Goal: Task Accomplishment & Management: Contribute content

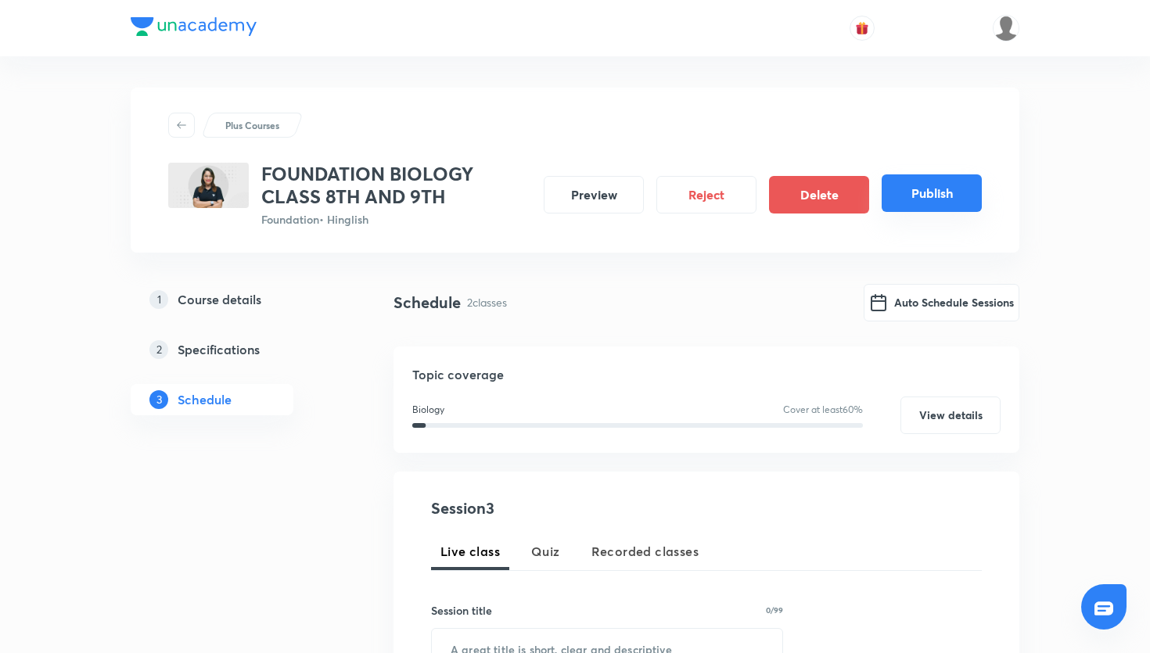
click at [939, 210] on button "Publish" at bounding box center [932, 193] width 100 height 38
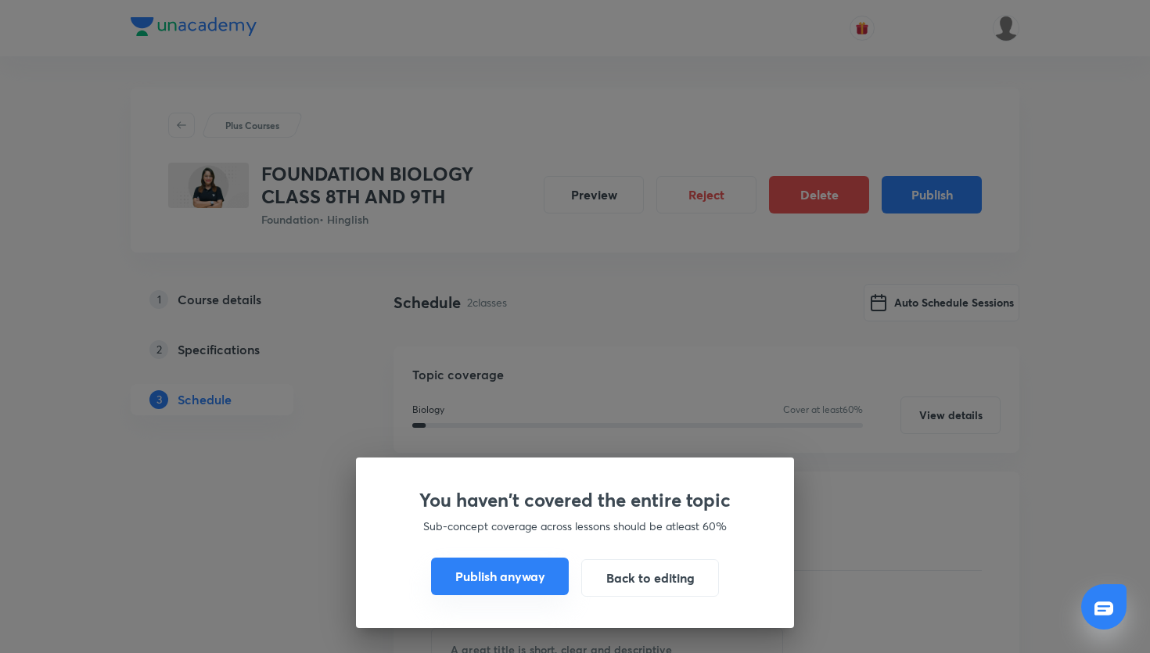
click at [509, 570] on button "Publish anyway" at bounding box center [500, 577] width 138 height 38
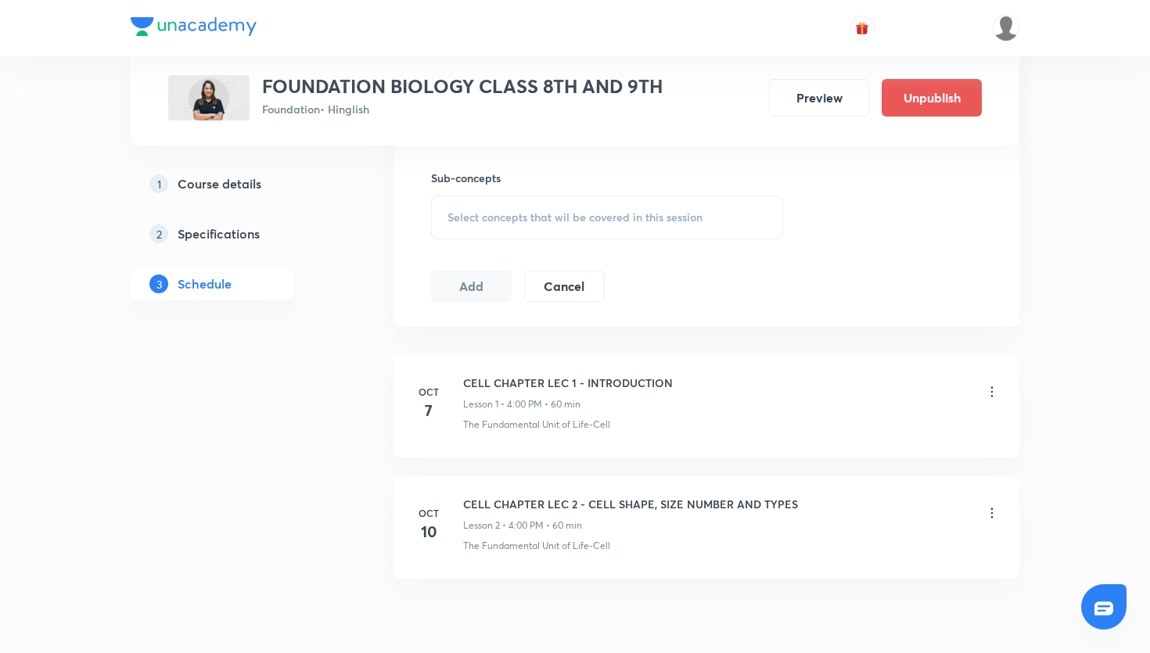
scroll to position [767, 0]
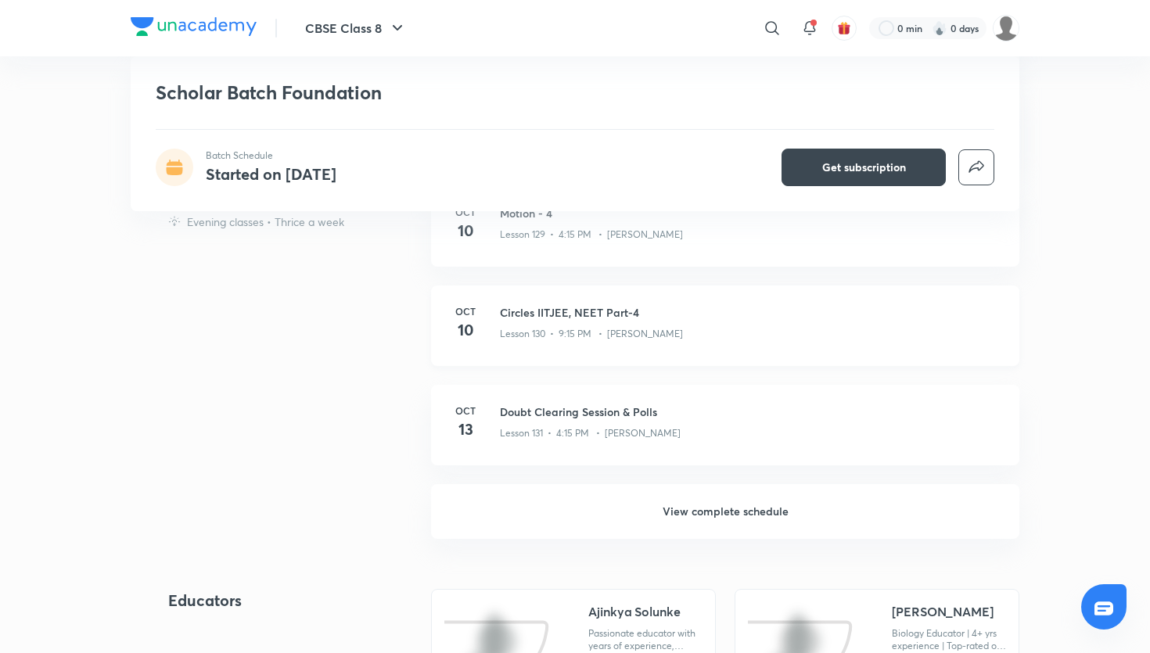
scroll to position [1041, 0]
click at [611, 516] on h6 "View complete schedule" at bounding box center [725, 510] width 588 height 55
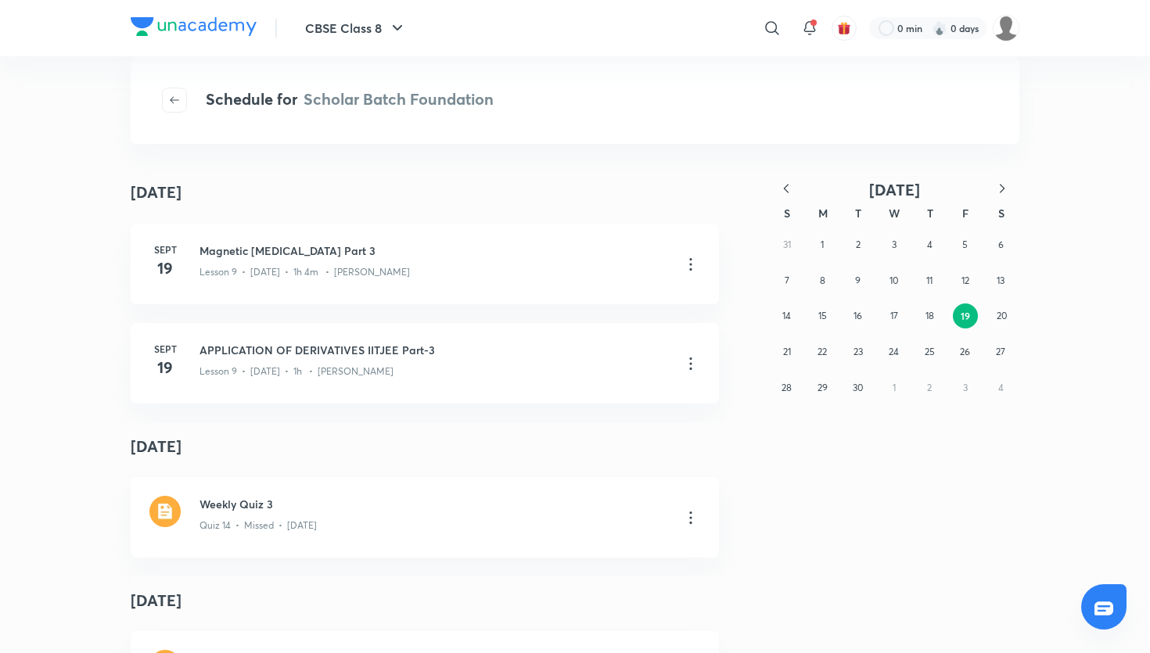
click at [1007, 185] on icon "button" at bounding box center [1002, 189] width 16 height 16
click at [860, 278] on abbr "7" at bounding box center [858, 281] width 5 height 13
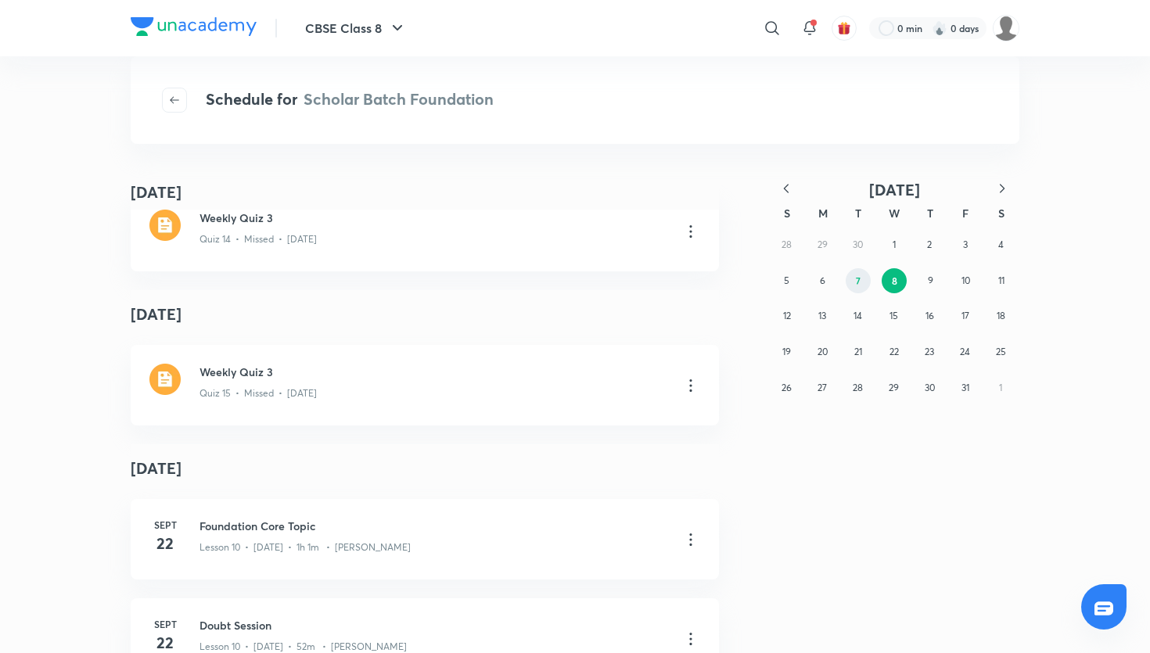
scroll to position [4362, 0]
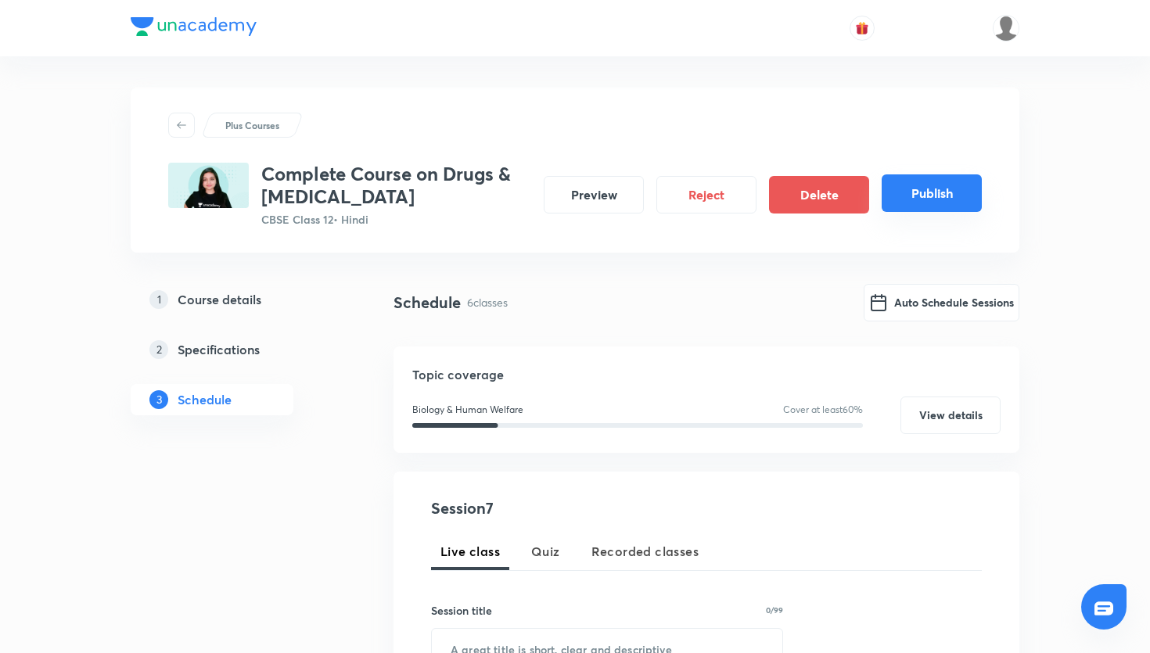
click at [952, 200] on button "Publish" at bounding box center [932, 193] width 100 height 38
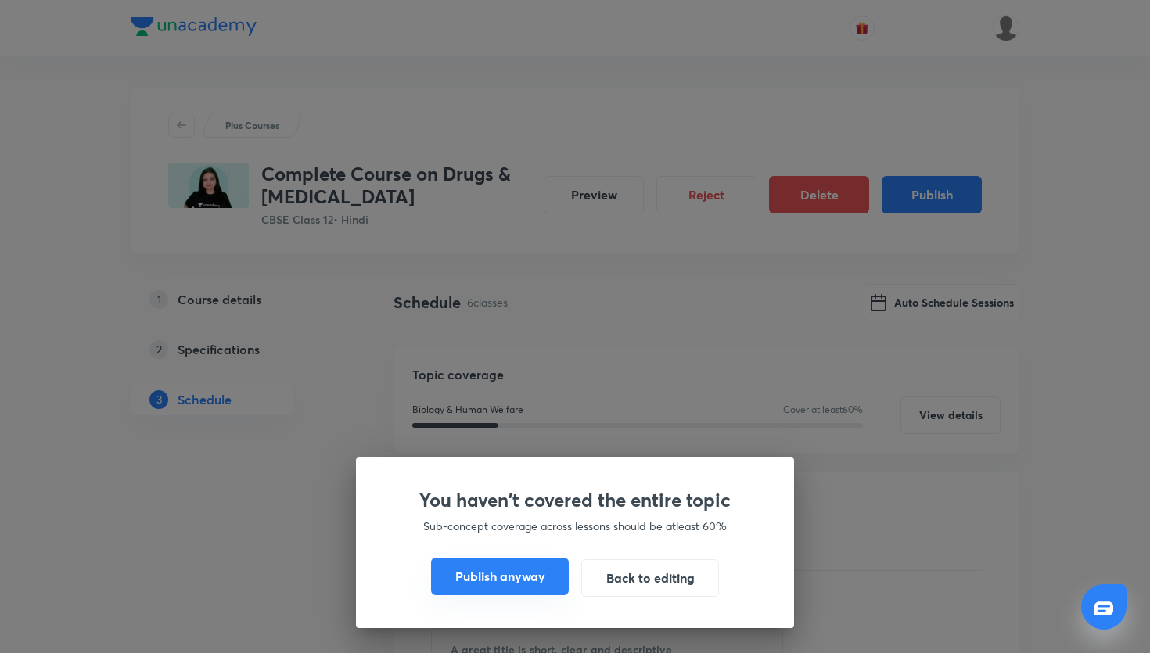
click at [524, 578] on button "Publish anyway" at bounding box center [500, 577] width 138 height 38
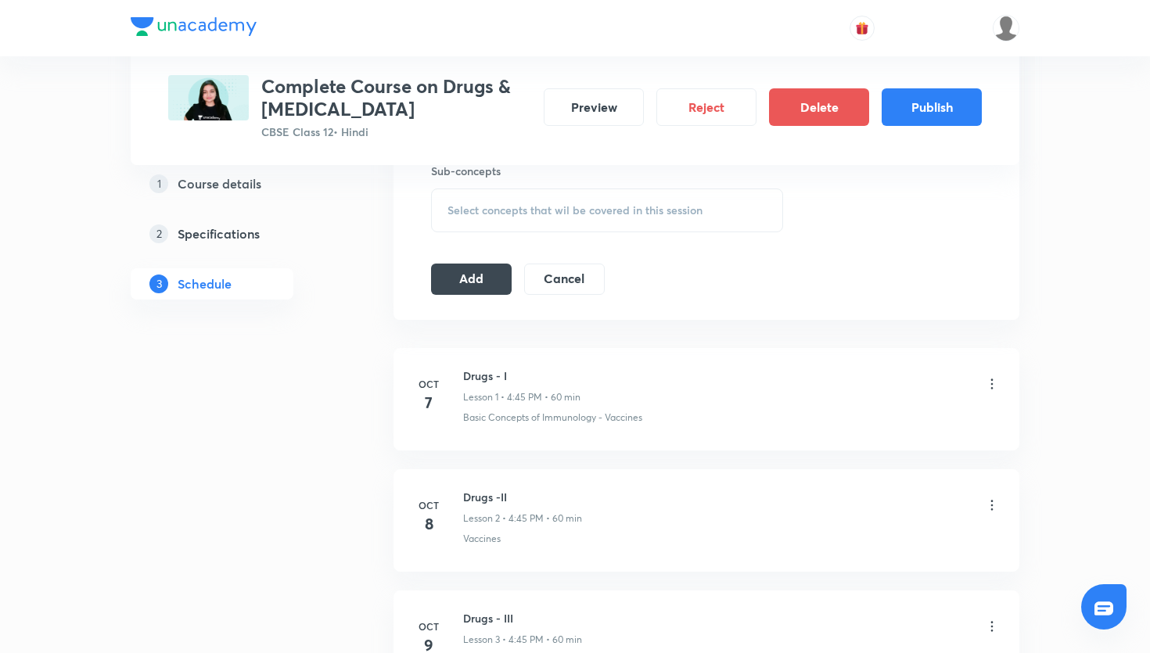
scroll to position [716, 0]
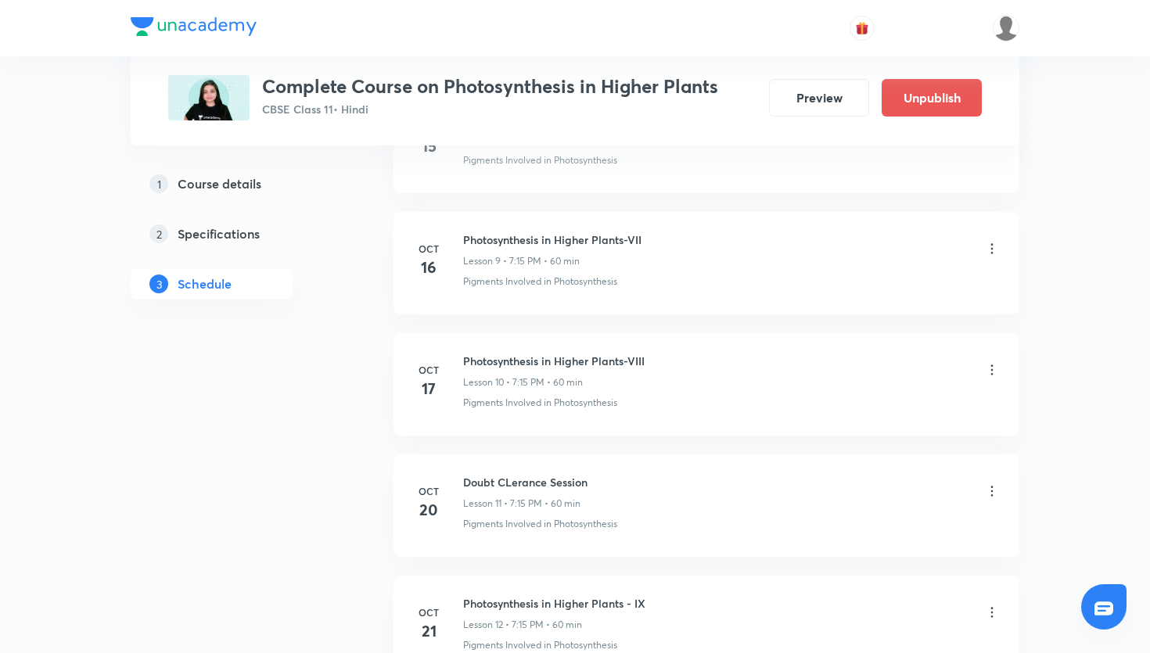
scroll to position [1813, 0]
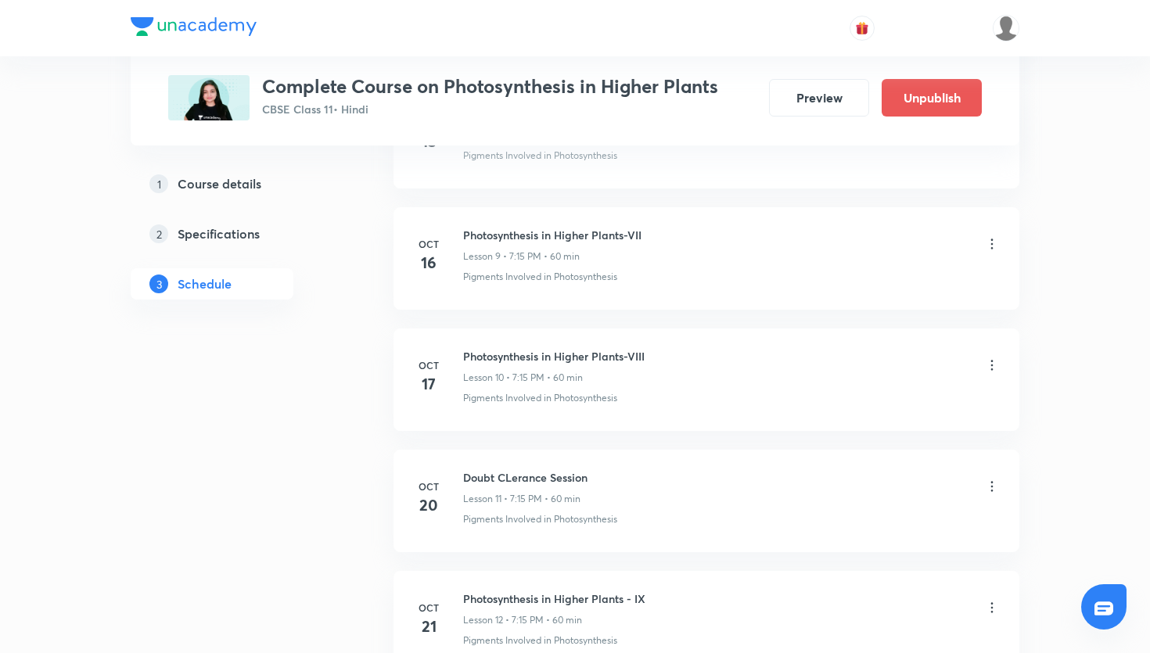
click at [994, 487] on icon at bounding box center [992, 487] width 16 height 16
click at [877, 555] on li "Delete" at bounding box center [913, 555] width 171 height 29
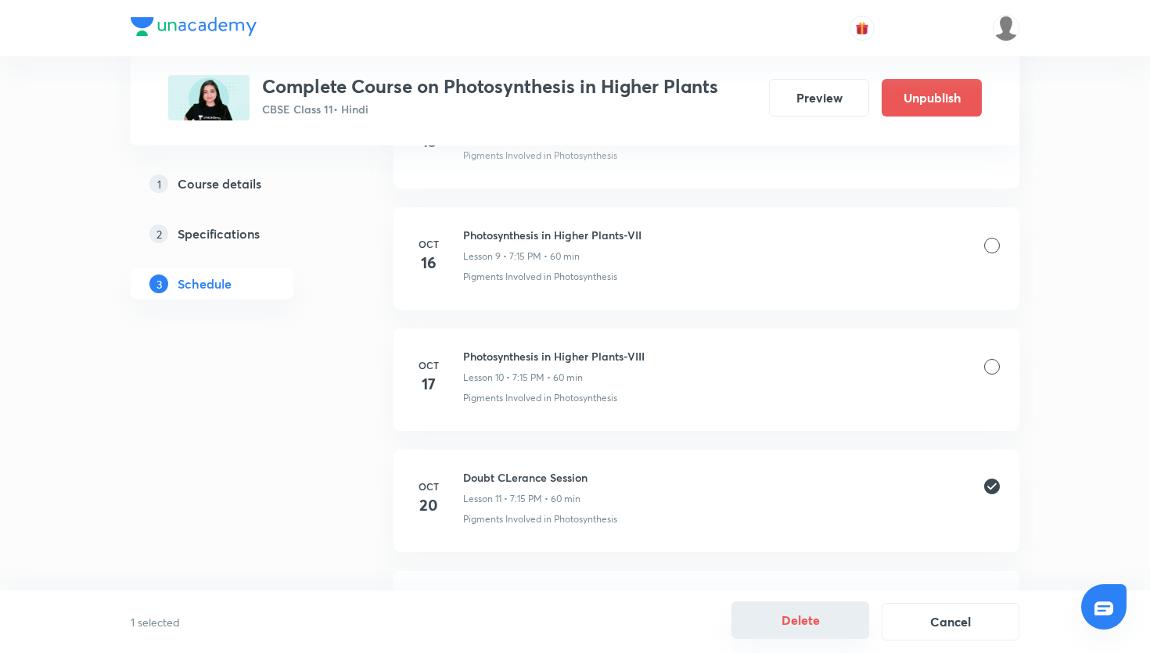
click at [814, 633] on button "Delete" at bounding box center [800, 621] width 138 height 38
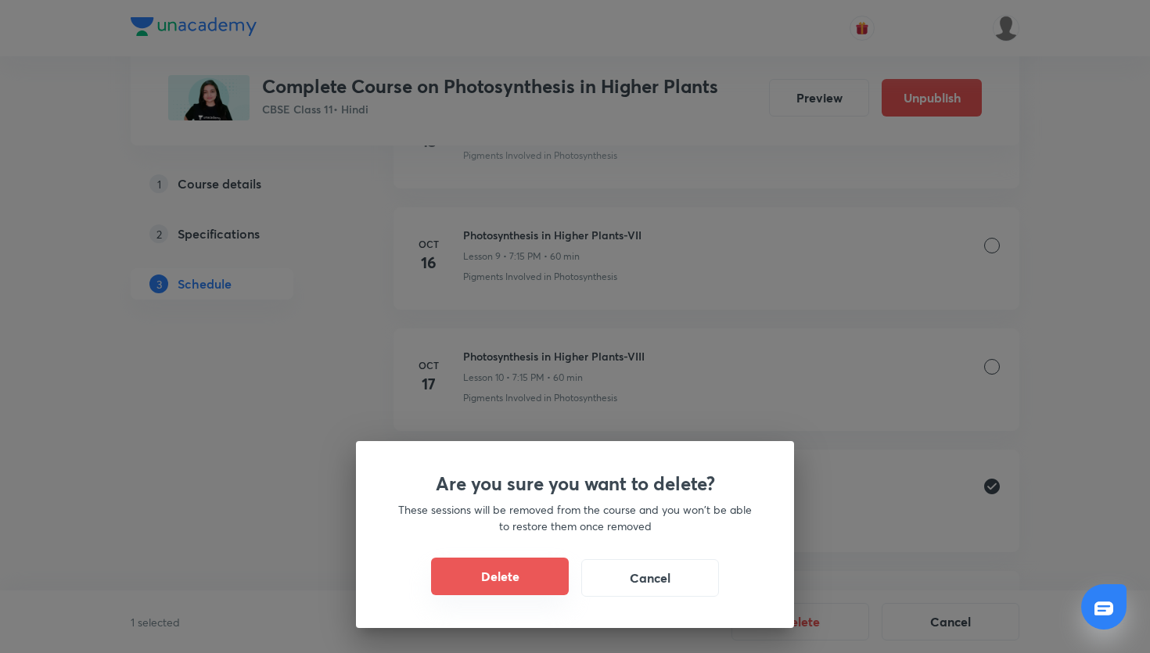
click at [503, 575] on button "Delete" at bounding box center [500, 577] width 138 height 38
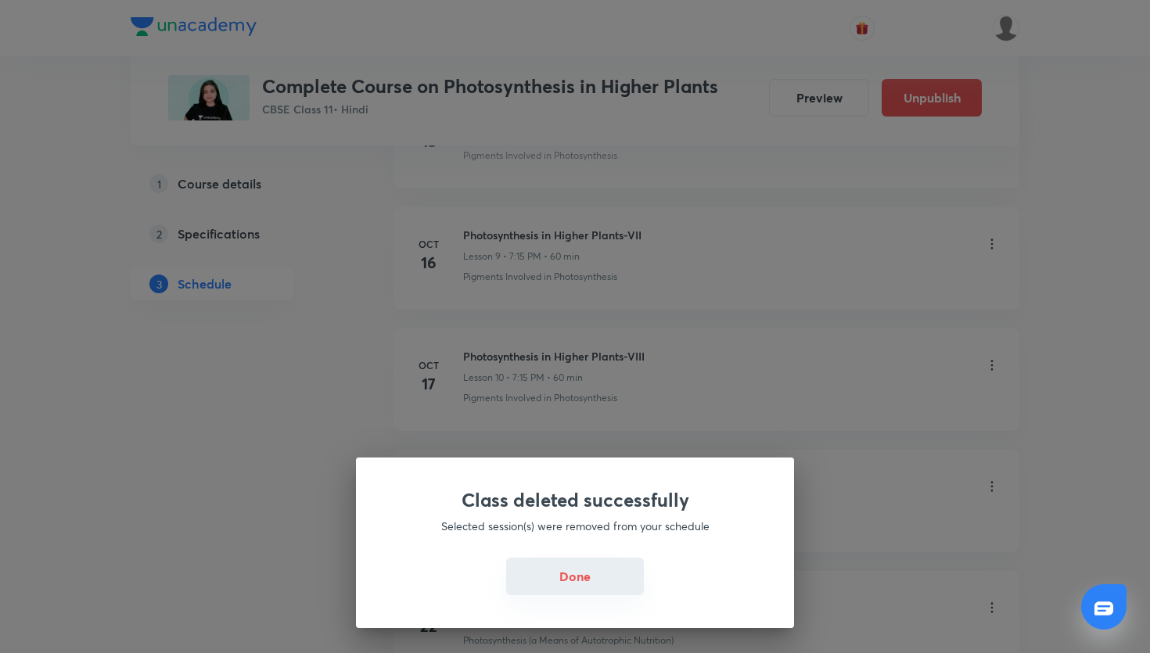
click at [568, 570] on button "Done" at bounding box center [575, 577] width 138 height 38
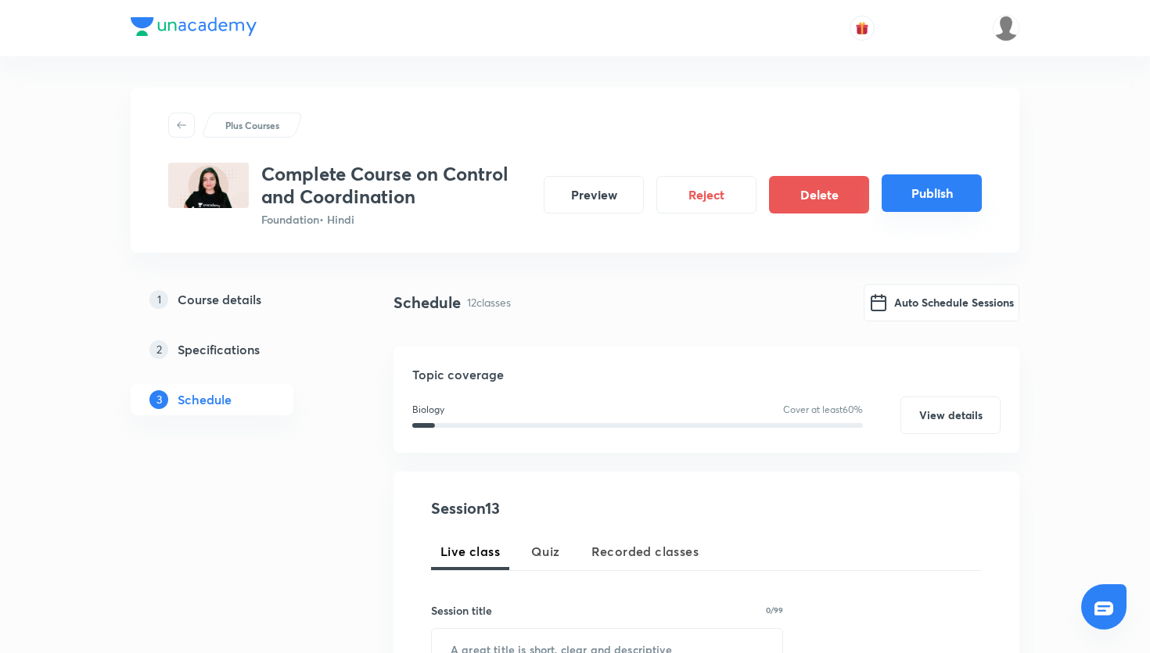
click at [937, 185] on button "Publish" at bounding box center [932, 193] width 100 height 38
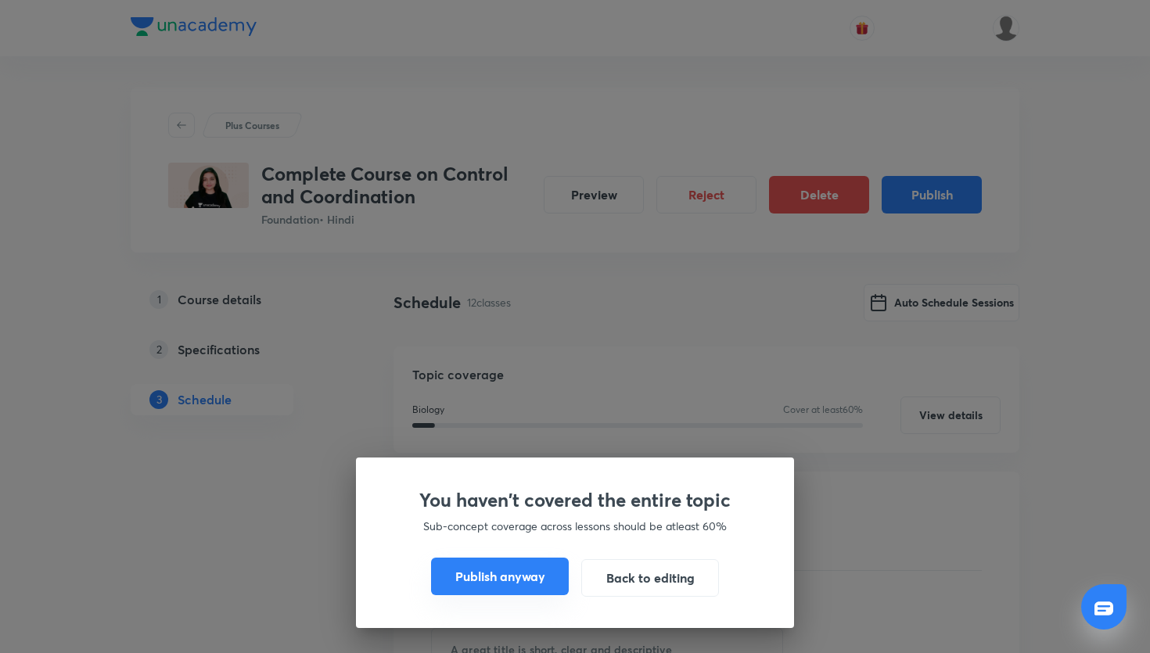
click at [539, 559] on button "Publish anyway" at bounding box center [500, 577] width 138 height 38
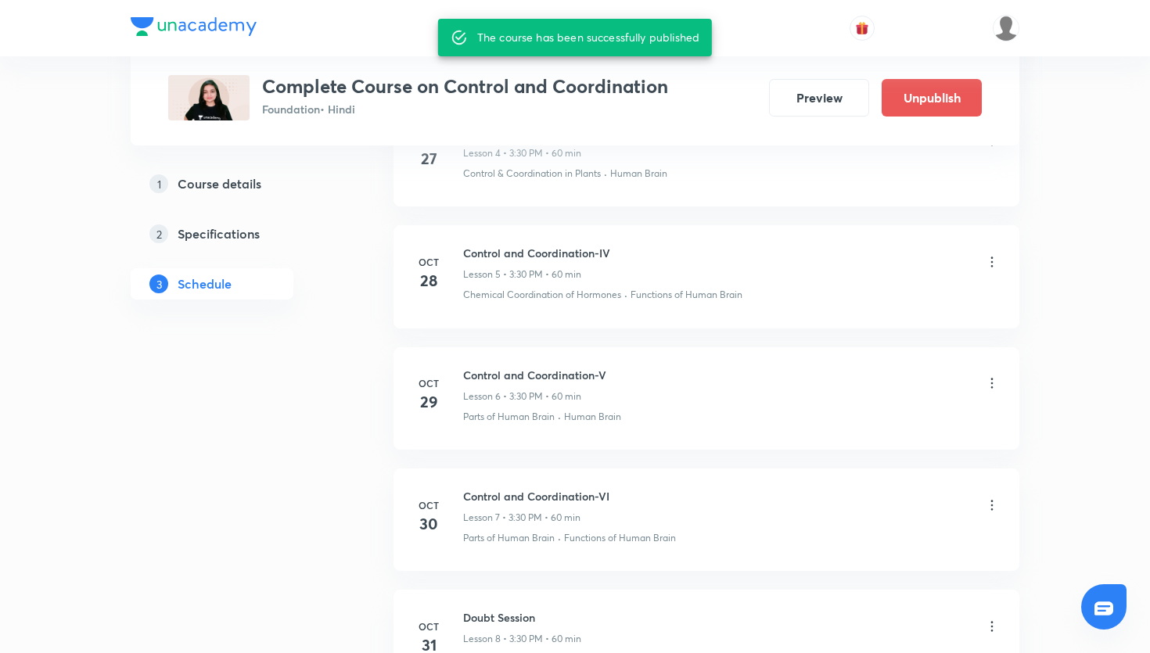
scroll to position [1382, 0]
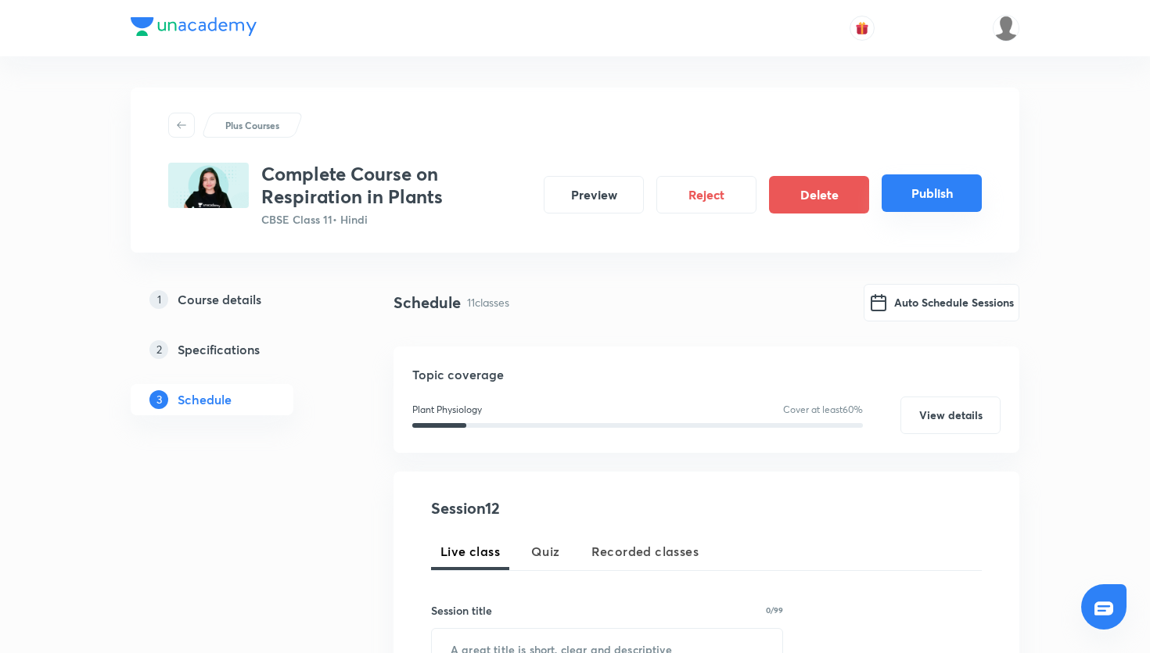
click at [922, 187] on button "Publish" at bounding box center [932, 193] width 100 height 38
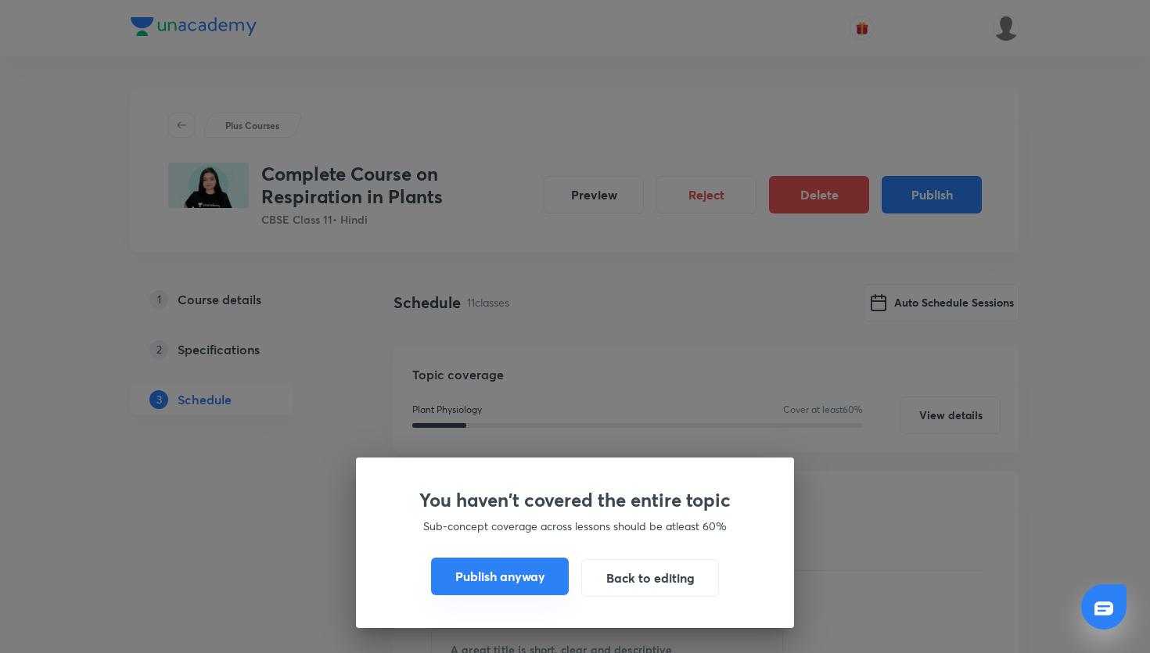
click at [534, 581] on button "Publish anyway" at bounding box center [500, 577] width 138 height 38
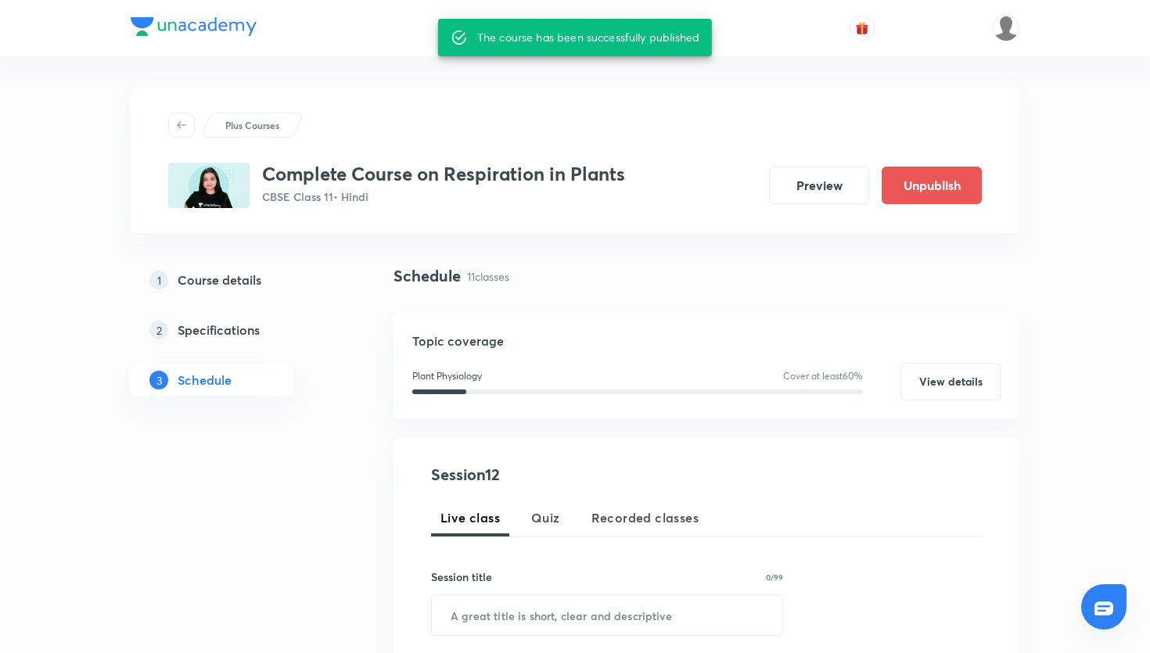
click at [350, 103] on div "Plus Courses Complete Course on Respiration in Plants CBSE Class 11 • Hindi Pre…" at bounding box center [575, 161] width 889 height 146
click at [1010, 23] on img at bounding box center [1006, 28] width 27 height 27
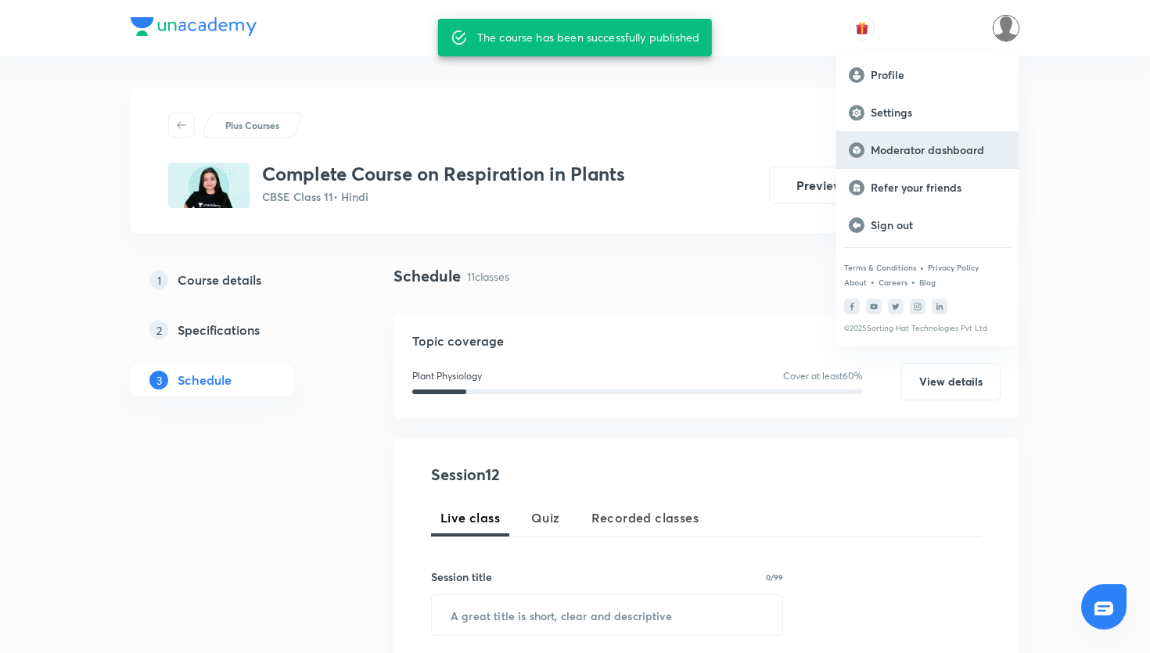
click at [951, 141] on div "Moderator dashboard" at bounding box center [927, 150] width 182 height 38
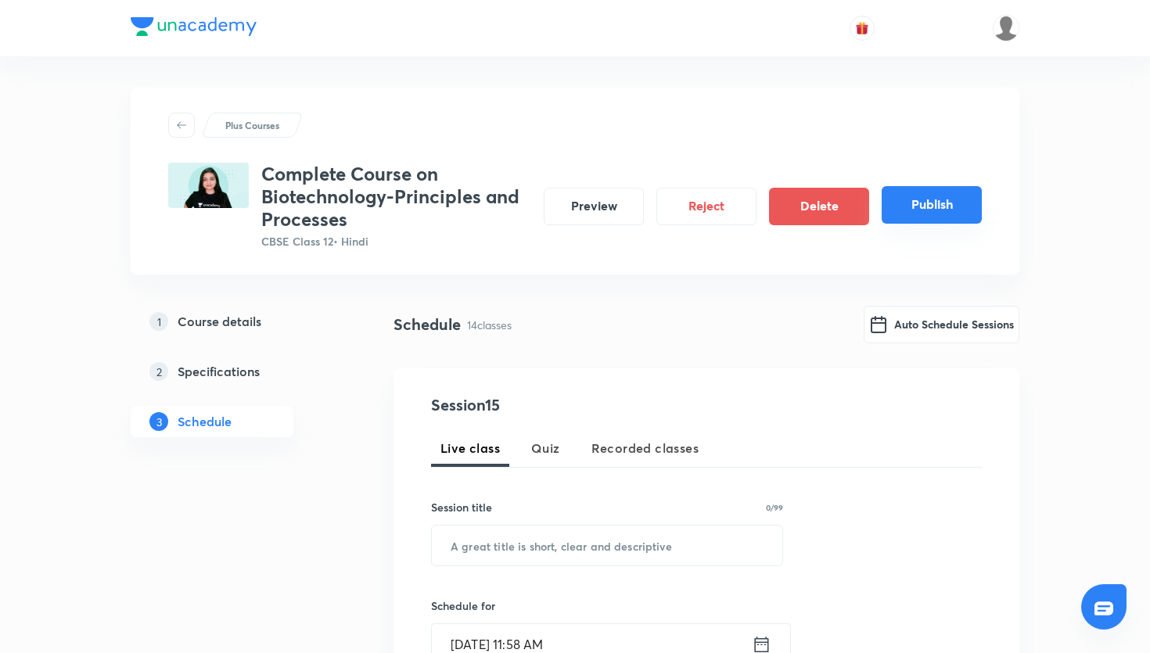
click at [915, 199] on button "Publish" at bounding box center [932, 205] width 100 height 38
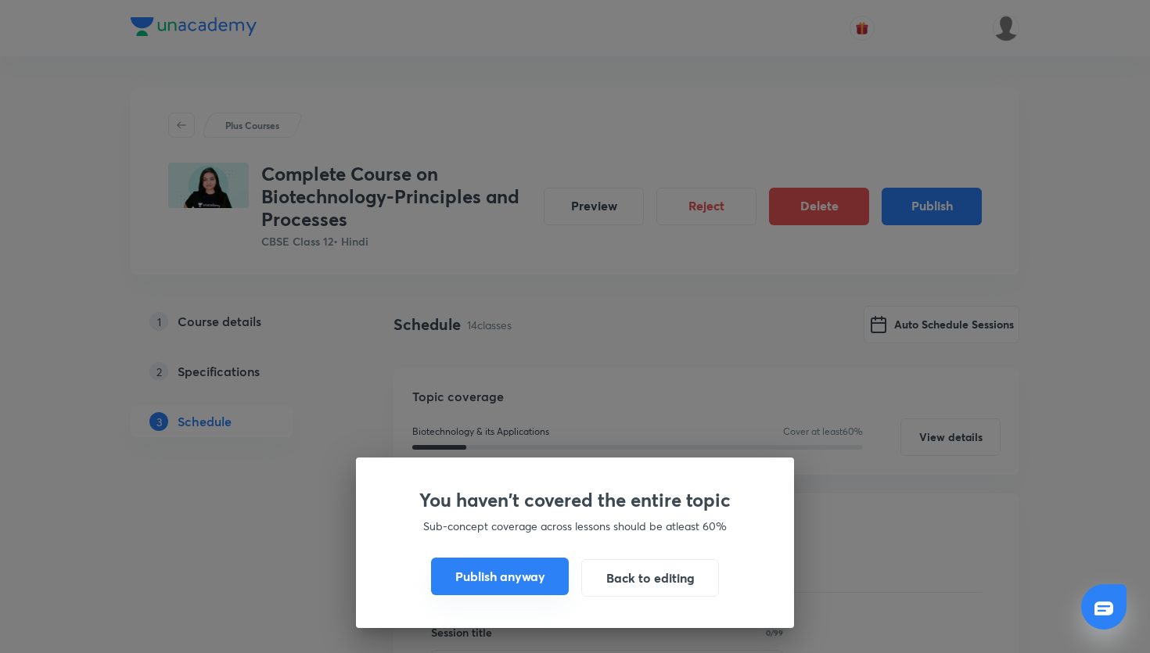
click at [540, 583] on button "Publish anyway" at bounding box center [500, 577] width 138 height 38
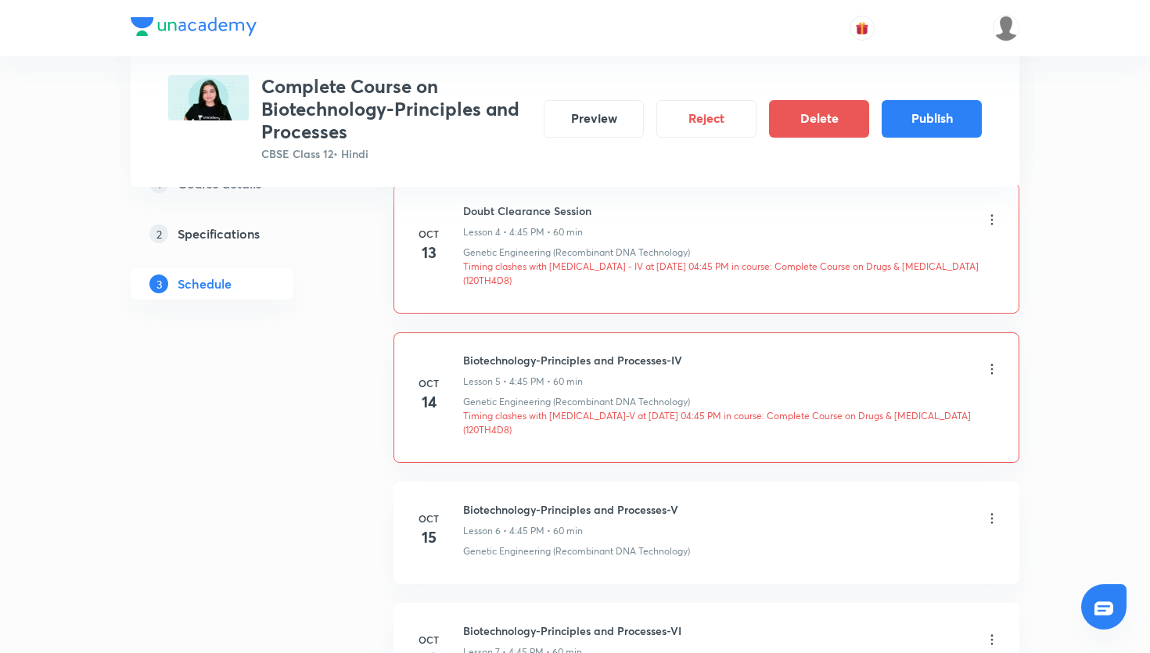
scroll to position [1338, 0]
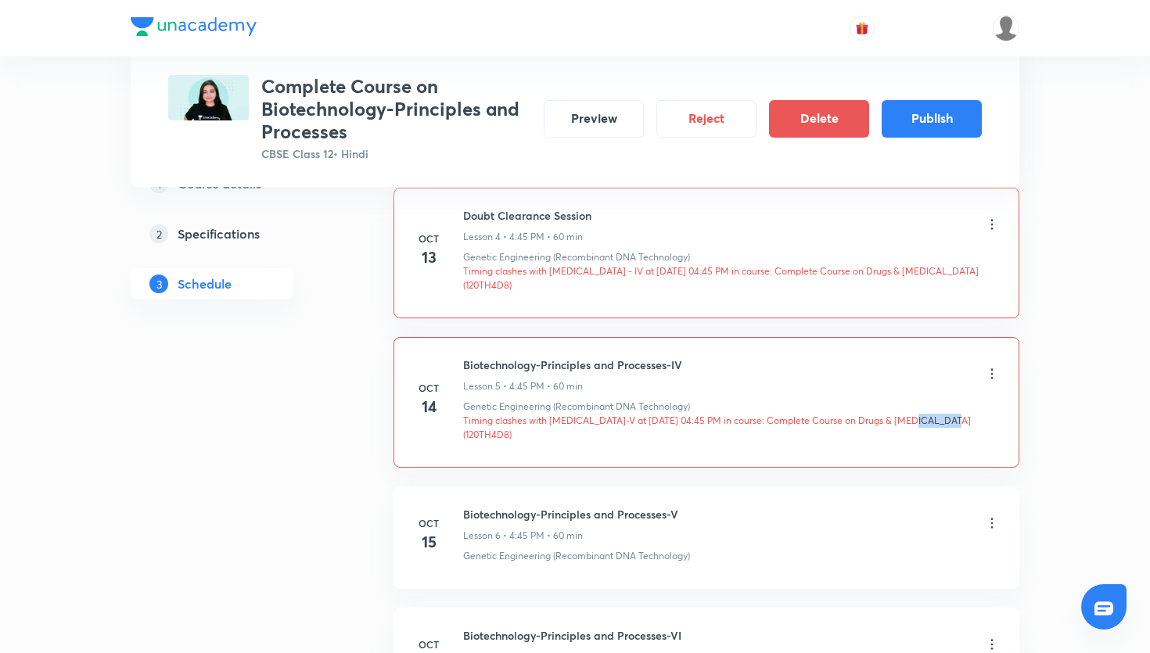
drag, startPoint x: 948, startPoint y: 407, endPoint x: 906, endPoint y: 410, distance: 42.4
click at [906, 414] on p "Timing clashes with Cancer-V at 14 Oct 2025 04:45 PM in course: Complete Course…" at bounding box center [731, 428] width 537 height 28
copy p "120TH4D8"
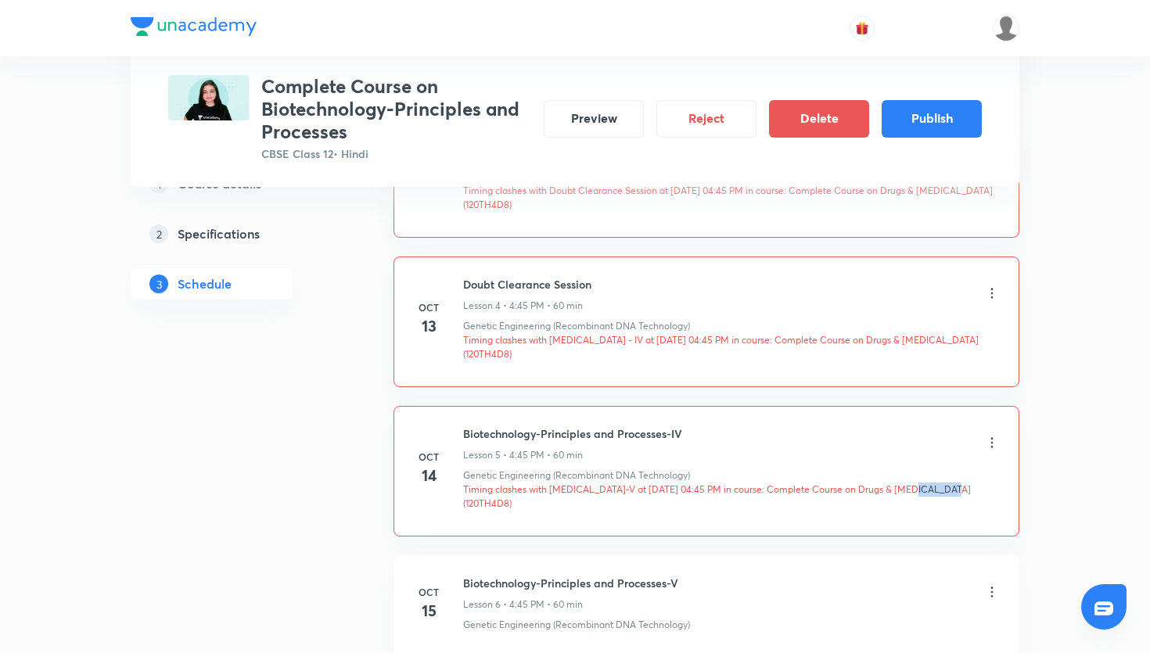
scroll to position [1263, 0]
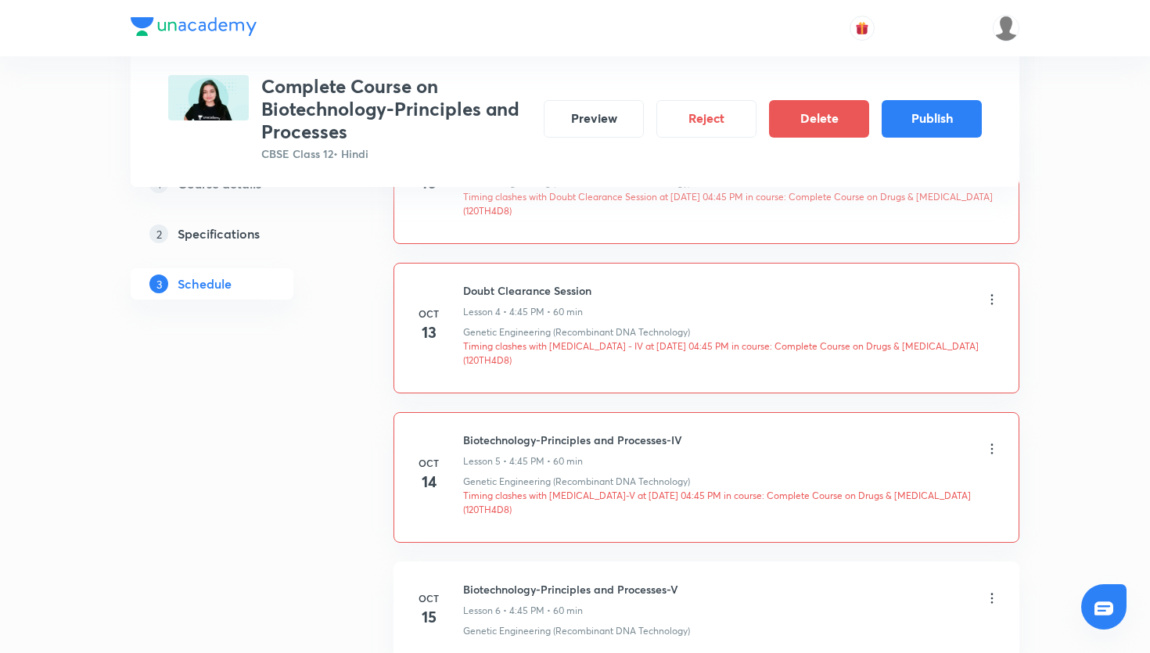
click at [401, 376] on li "Oct 13 Doubt Clearance Session Lesson 4 • 4:45 PM • 60 min Genetic Engineering …" at bounding box center [707, 328] width 626 height 131
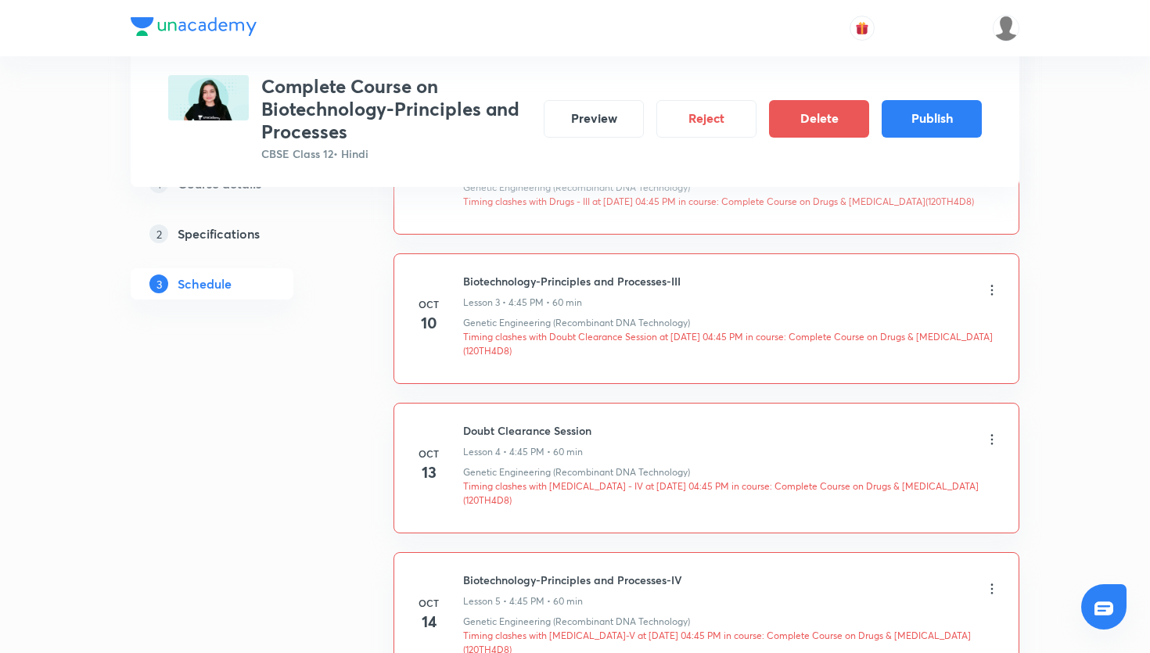
scroll to position [1111, 0]
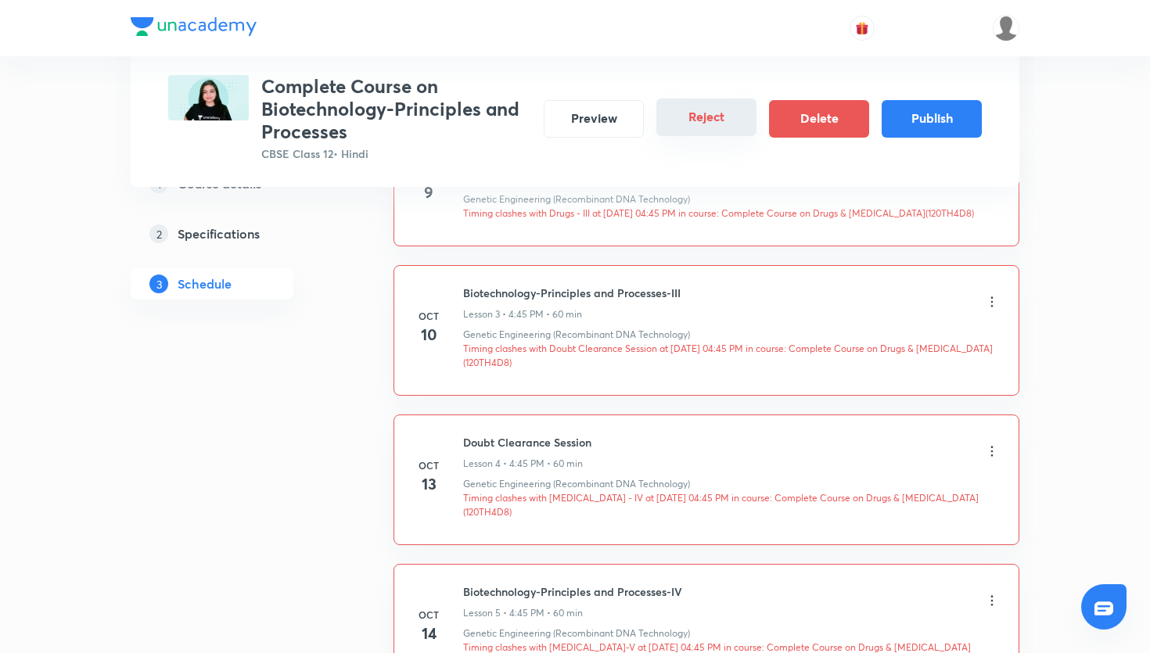
click at [733, 124] on button "Reject" at bounding box center [706, 118] width 100 height 38
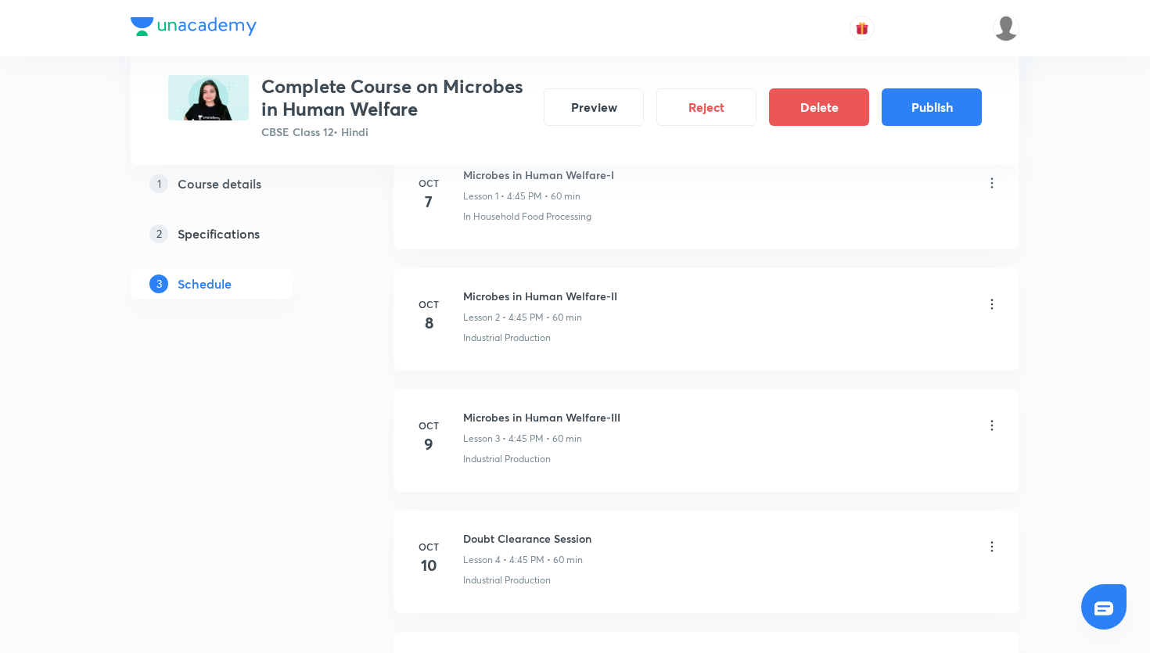
scroll to position [958, 0]
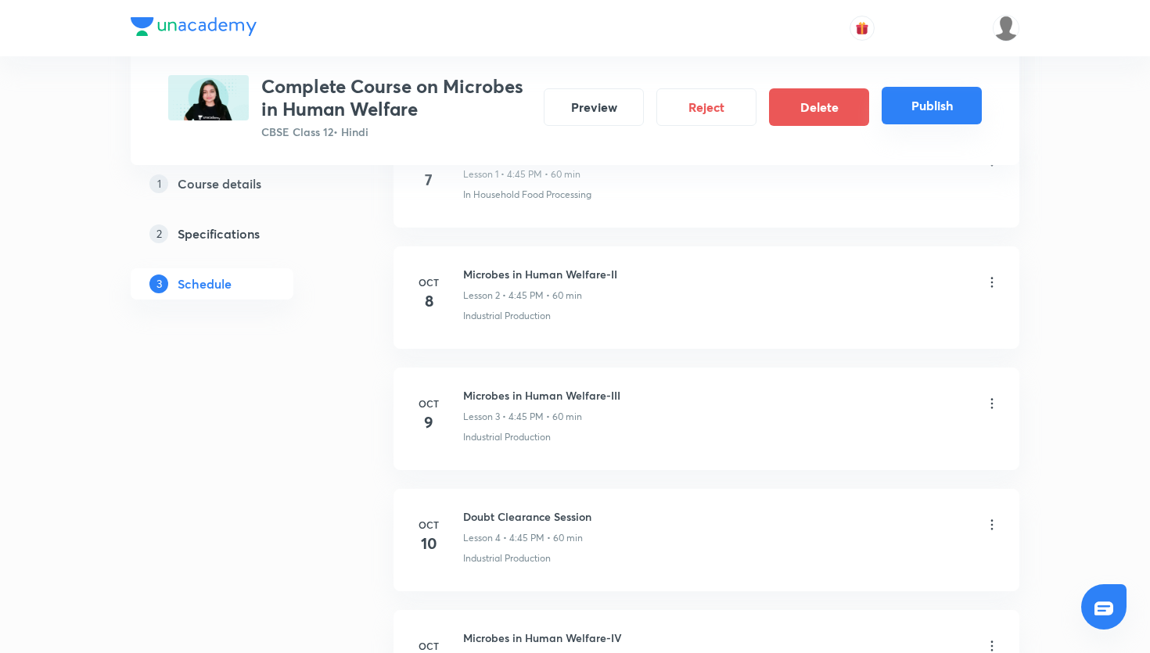
click at [946, 99] on button "Publish" at bounding box center [932, 106] width 100 height 38
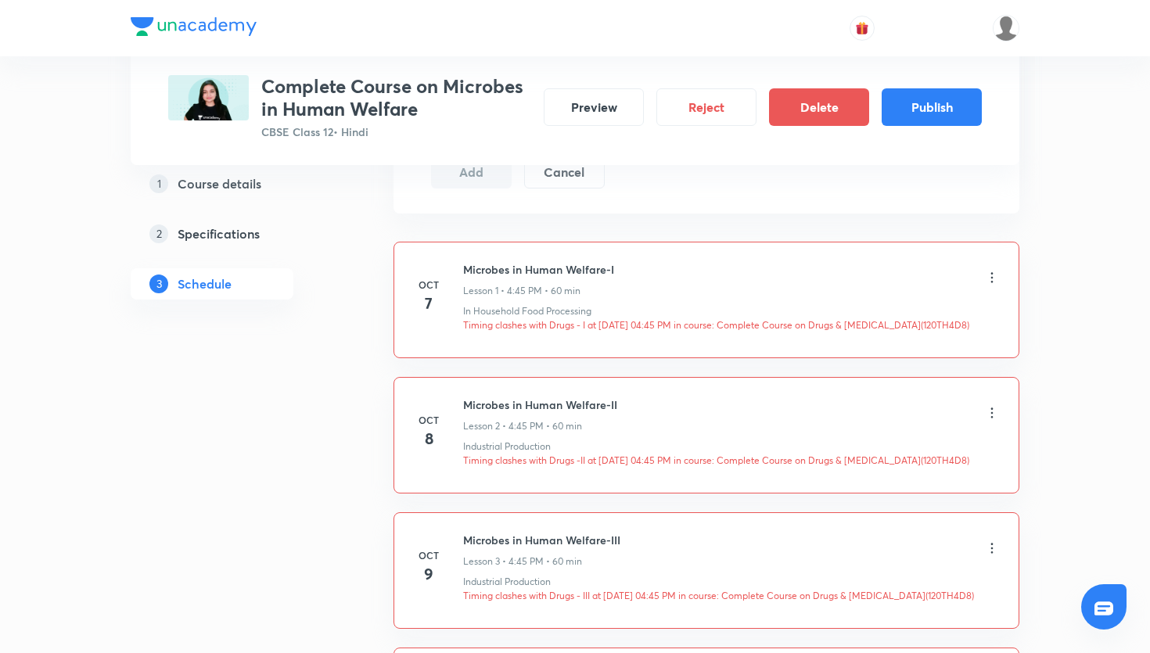
scroll to position [869, 0]
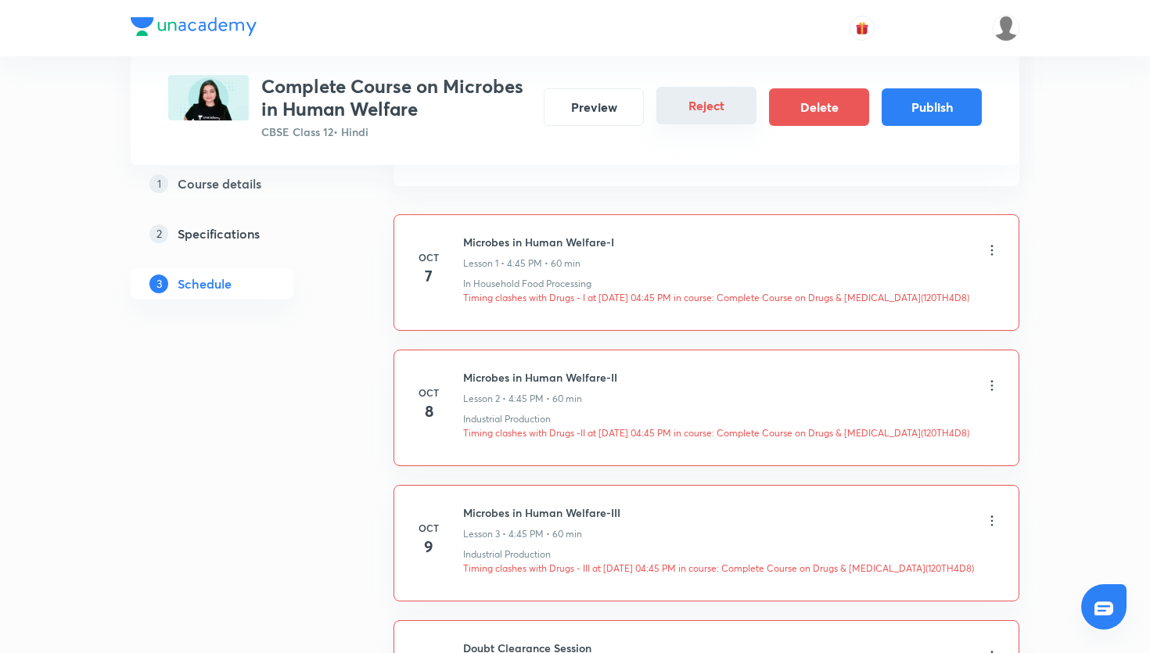
click at [731, 104] on button "Reject" at bounding box center [706, 106] width 100 height 38
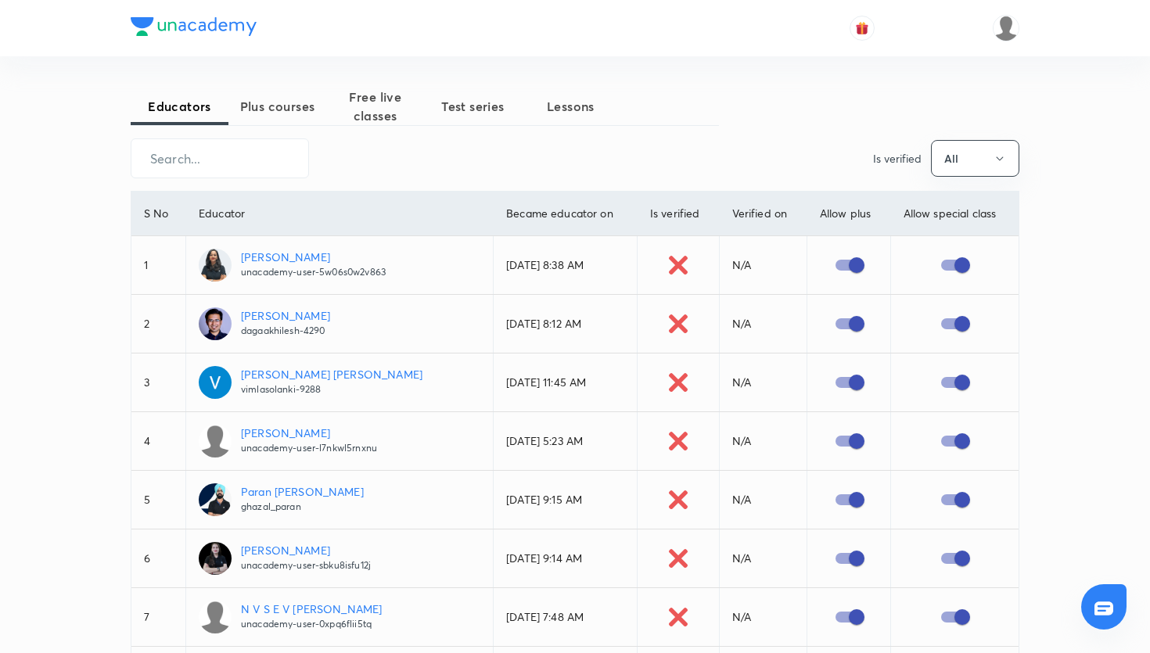
click at [470, 110] on span "Test series" at bounding box center [473, 106] width 98 height 19
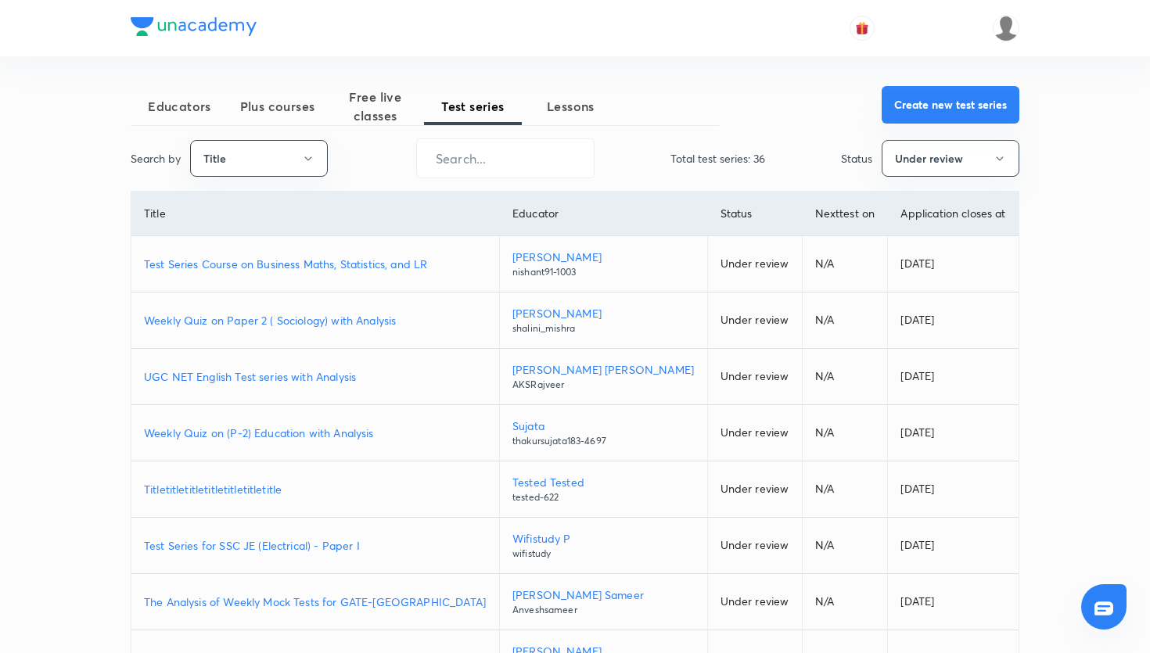
click at [940, 122] on button "Create new test series" at bounding box center [951, 105] width 138 height 38
click at [298, 154] on button "Title" at bounding box center [259, 158] width 138 height 37
click at [253, 238] on span "Username" at bounding box center [258, 235] width 117 height 16
click at [463, 167] on input "text" at bounding box center [505, 158] width 177 height 40
paste input "eet"
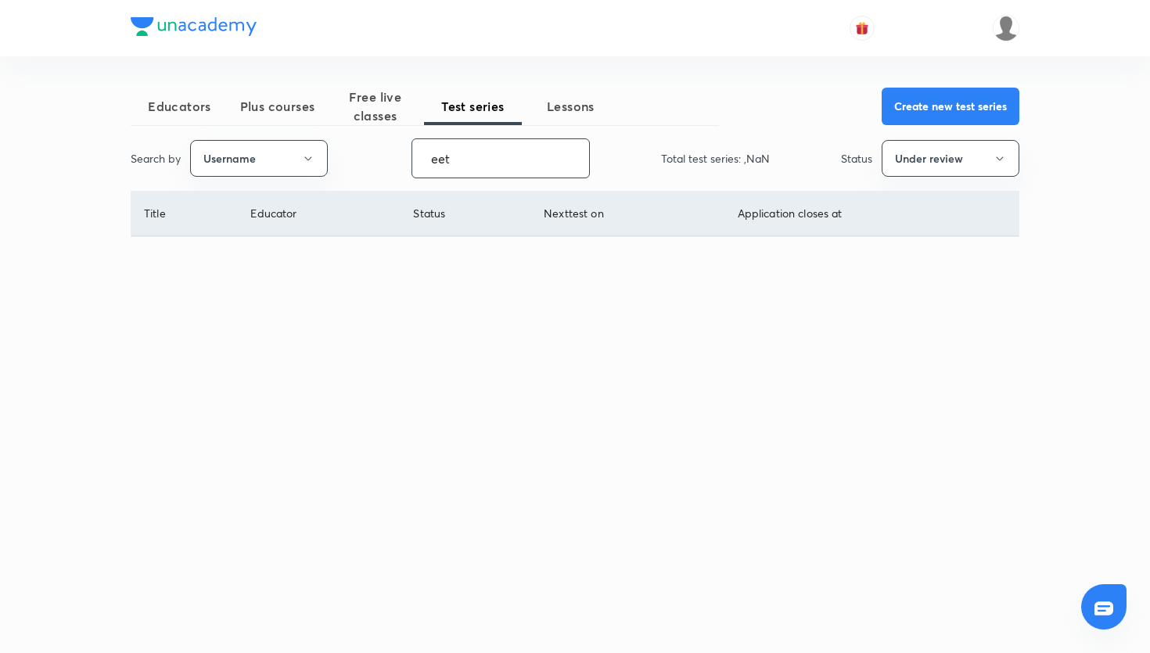
type input "eet"
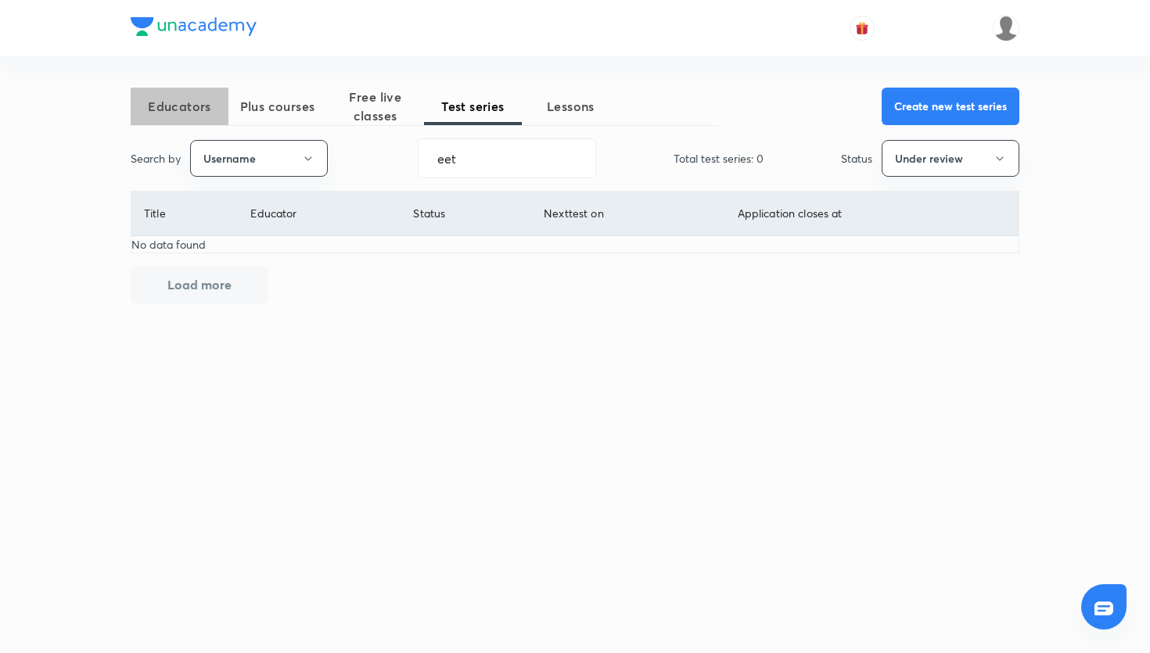
click at [207, 112] on span "Educators" at bounding box center [180, 106] width 98 height 19
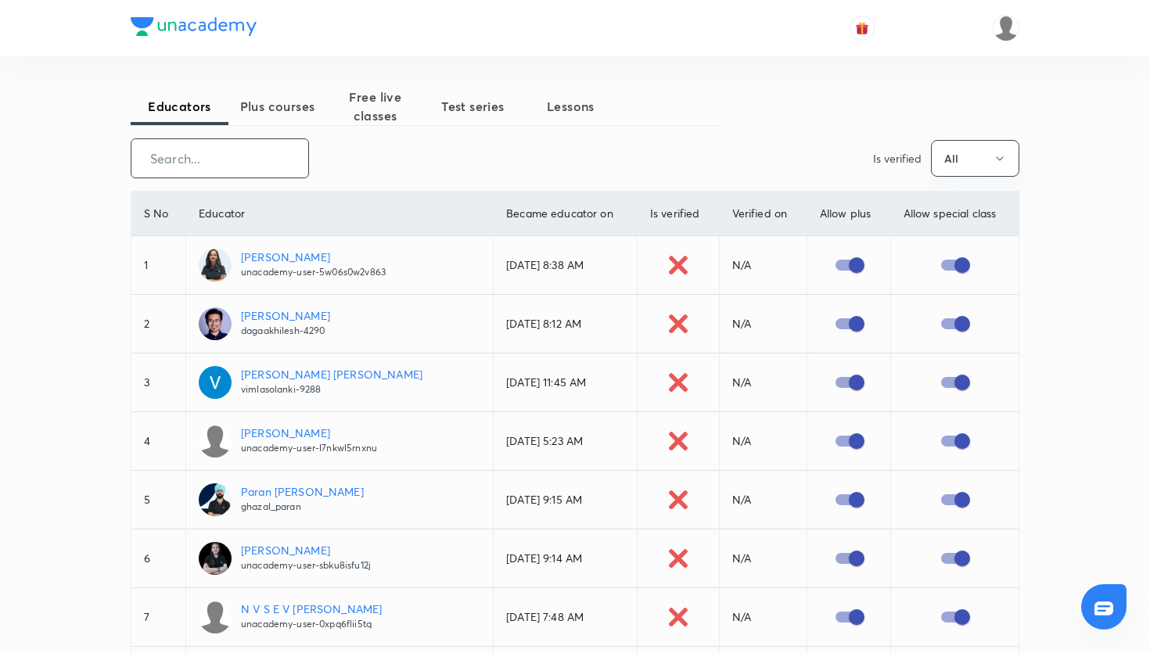
click at [209, 153] on input "text" at bounding box center [219, 158] width 177 height 40
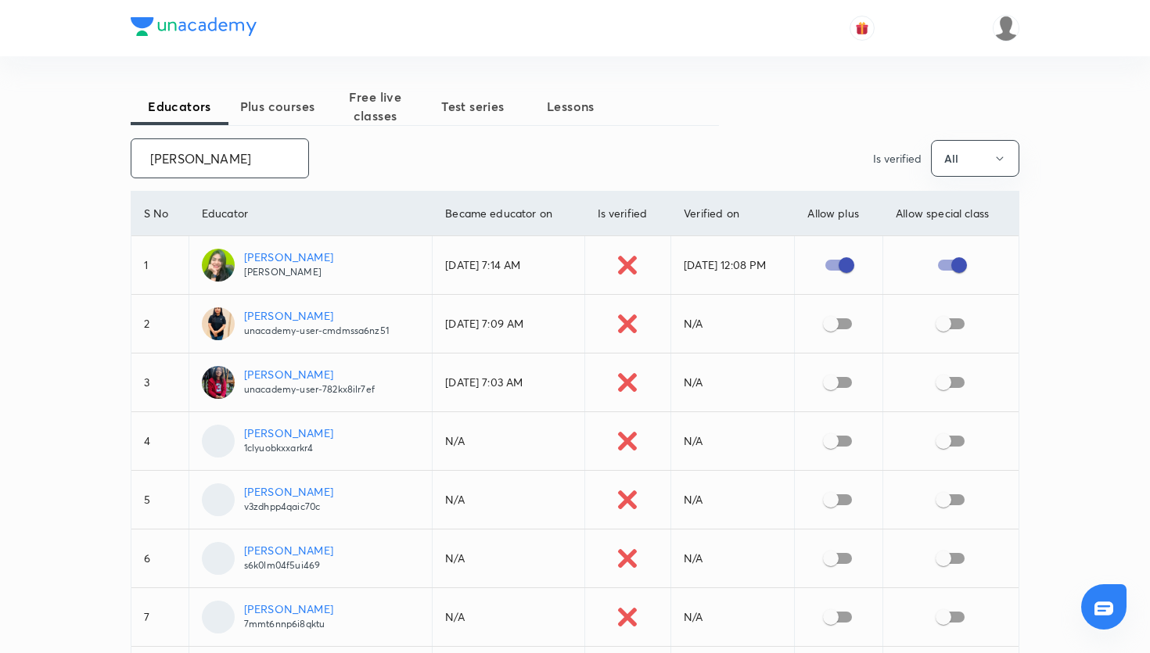
type input "[PERSON_NAME]"
click at [289, 257] on p "[PERSON_NAME]" at bounding box center [288, 257] width 89 height 16
click at [300, 97] on span "Plus courses" at bounding box center [277, 106] width 98 height 19
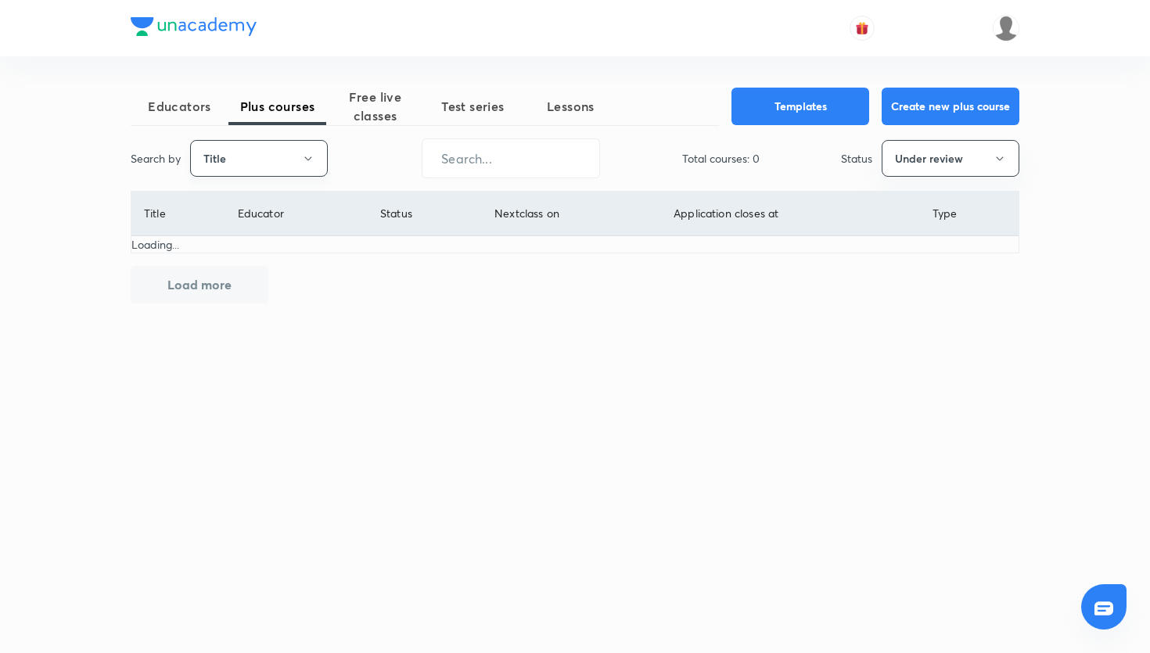
click at [284, 160] on button "Title" at bounding box center [259, 158] width 138 height 37
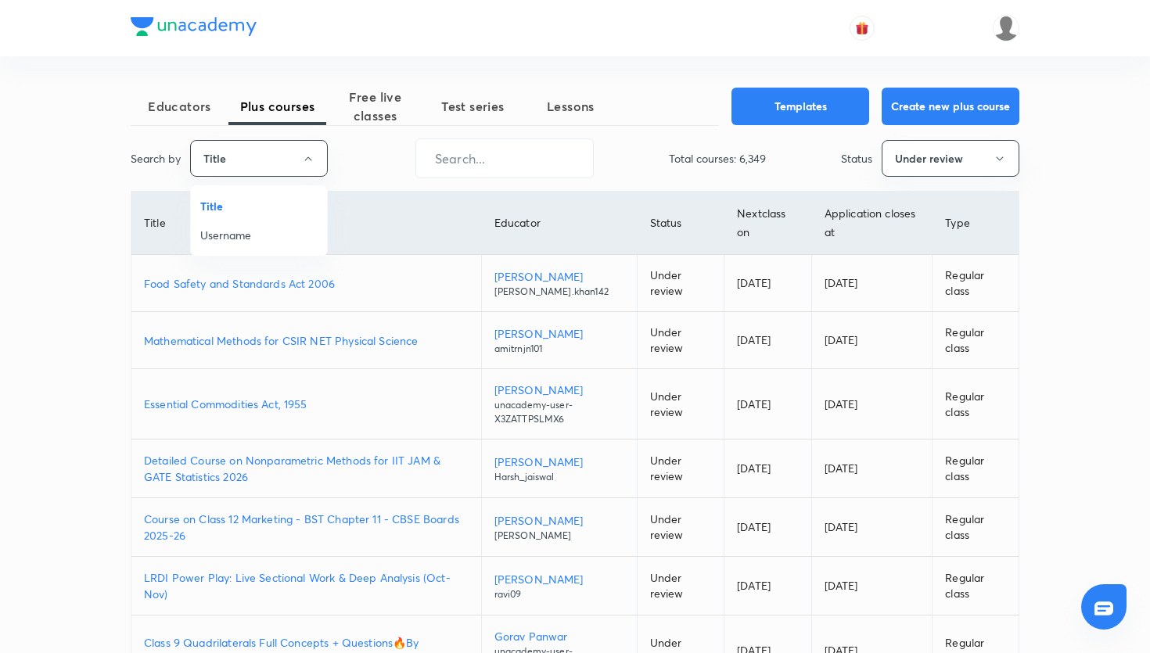
click at [271, 223] on li "Username" at bounding box center [259, 235] width 136 height 29
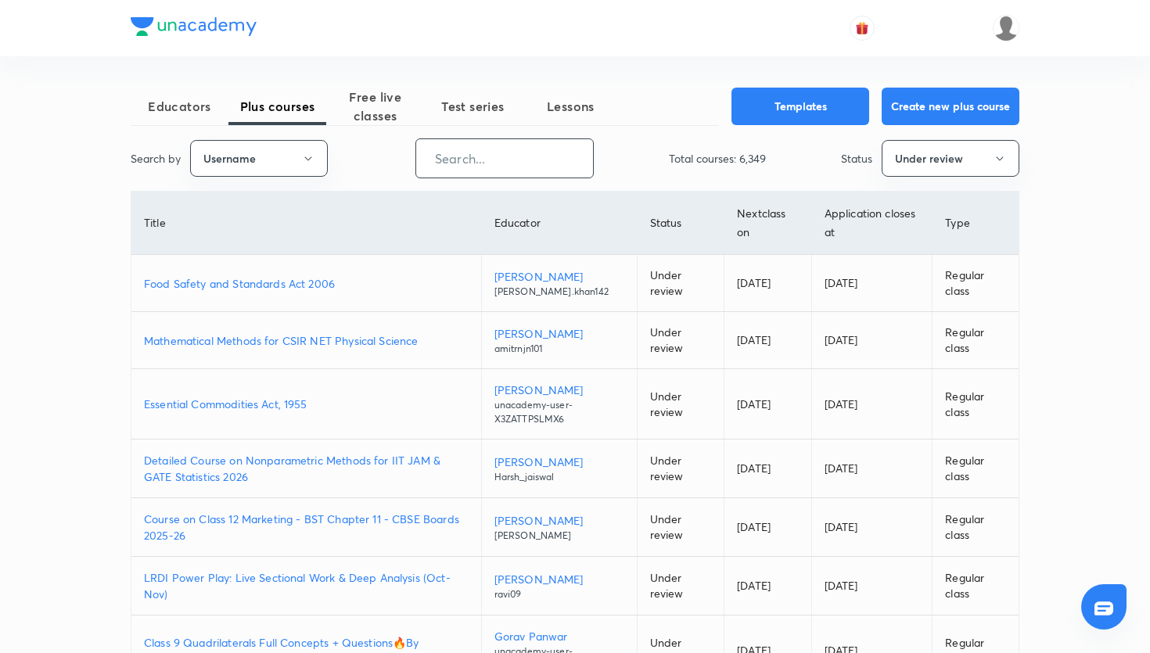
click at [486, 156] on input "text" at bounding box center [504, 158] width 177 height 40
paste input "Dhwani"
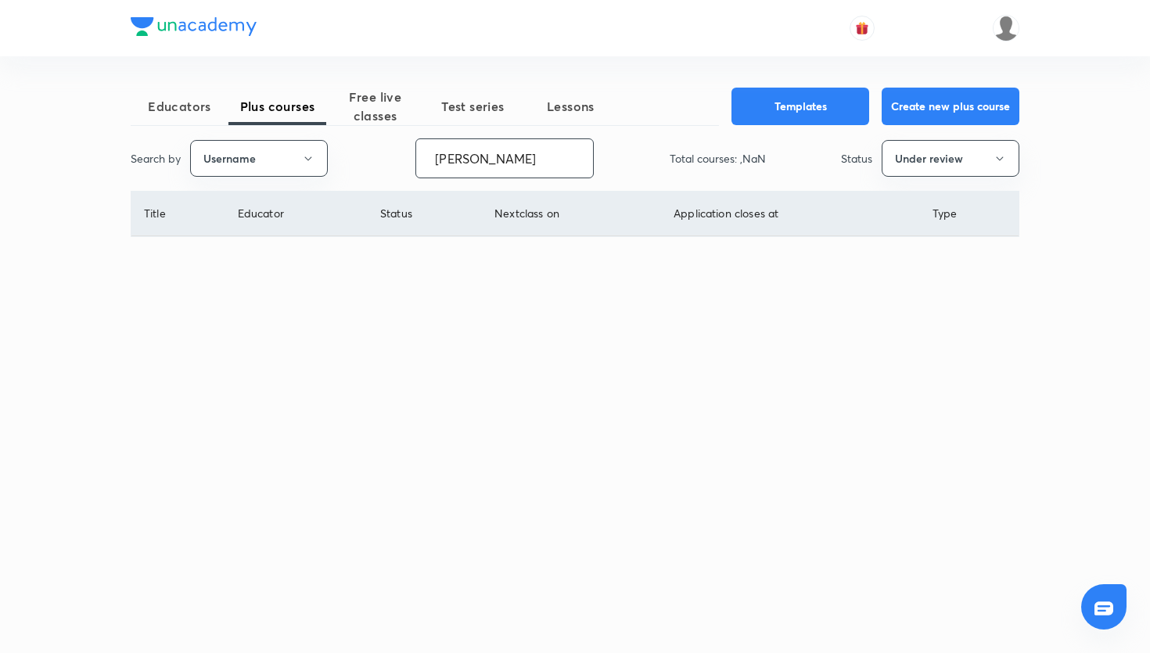
type input "Dhwani"
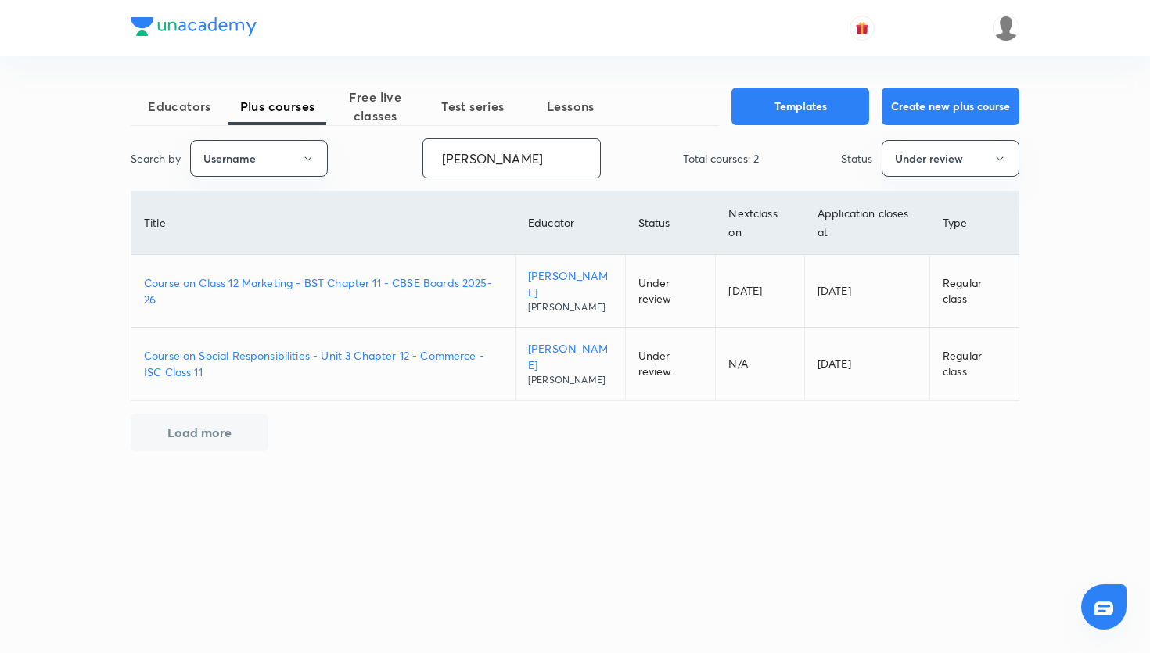
click at [401, 293] on p "Course on Class 12 Marketing - BST Chapter 11 - CBSE Boards 2025-26" at bounding box center [323, 291] width 358 height 33
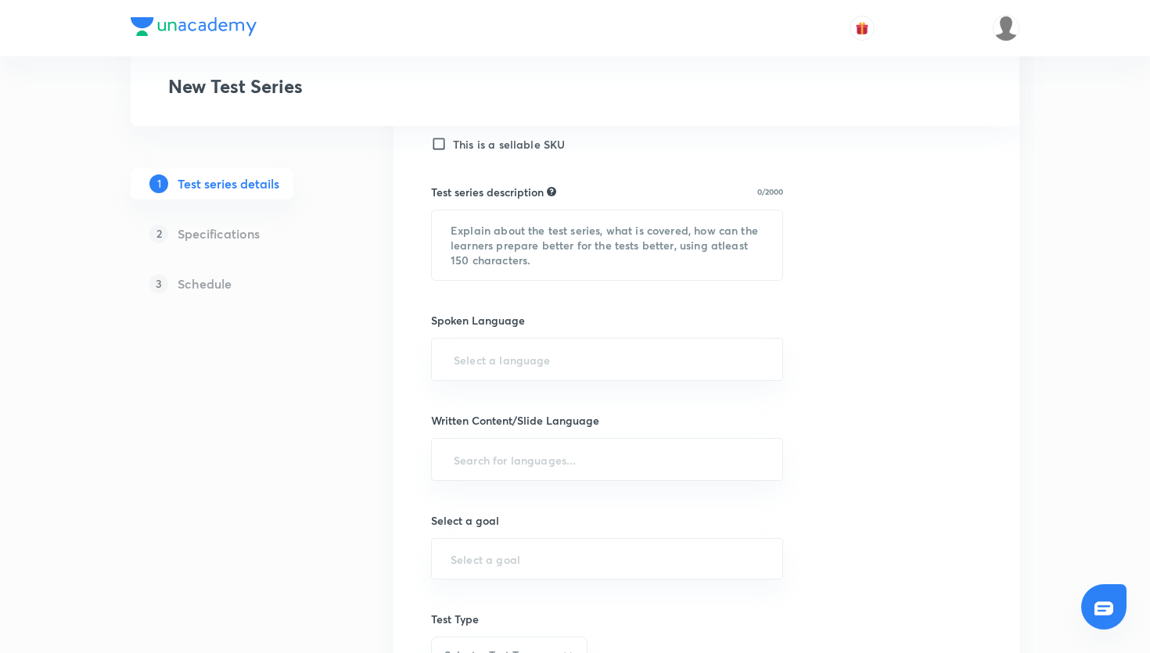
scroll to position [825, 0]
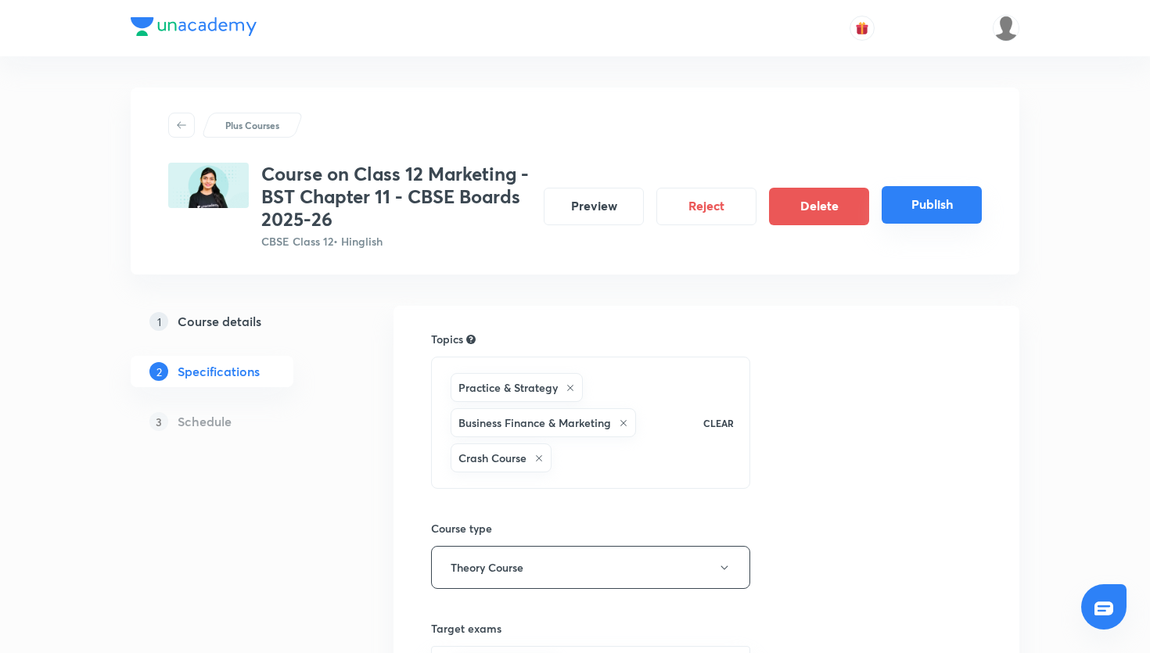
click at [929, 213] on button "Publish" at bounding box center [932, 205] width 100 height 38
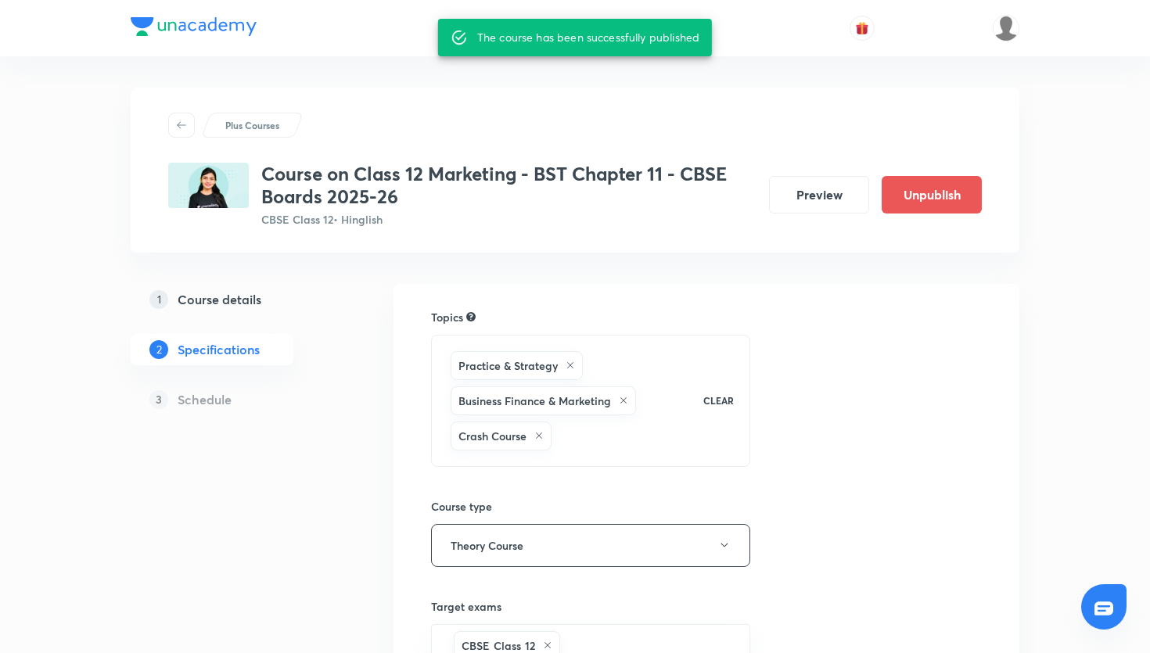
click at [474, 300] on div "Topics Practice & Strategy Business Finance & Marketing Crash Course CLEAR Cour…" at bounding box center [707, 614] width 626 height 660
click at [490, 112] on div "Plus Courses Course on Class 12 Marketing - BST Chapter 11 - CBSE Boards 2025-2…" at bounding box center [575, 170] width 889 height 165
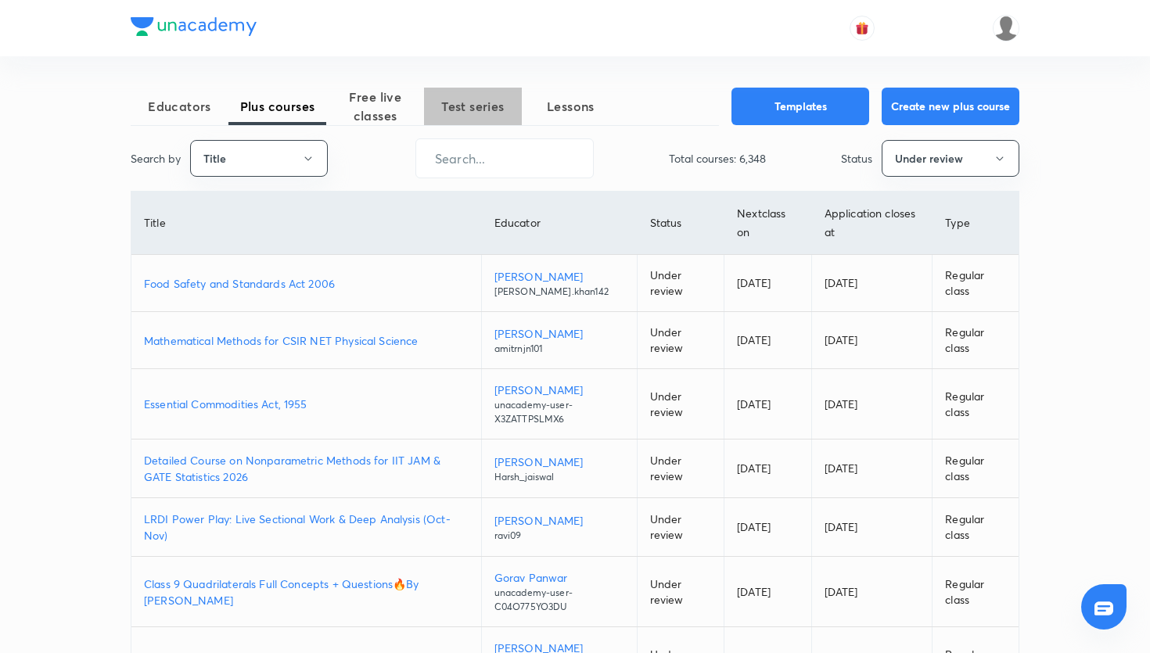
click at [459, 108] on span "Test series" at bounding box center [473, 106] width 98 height 19
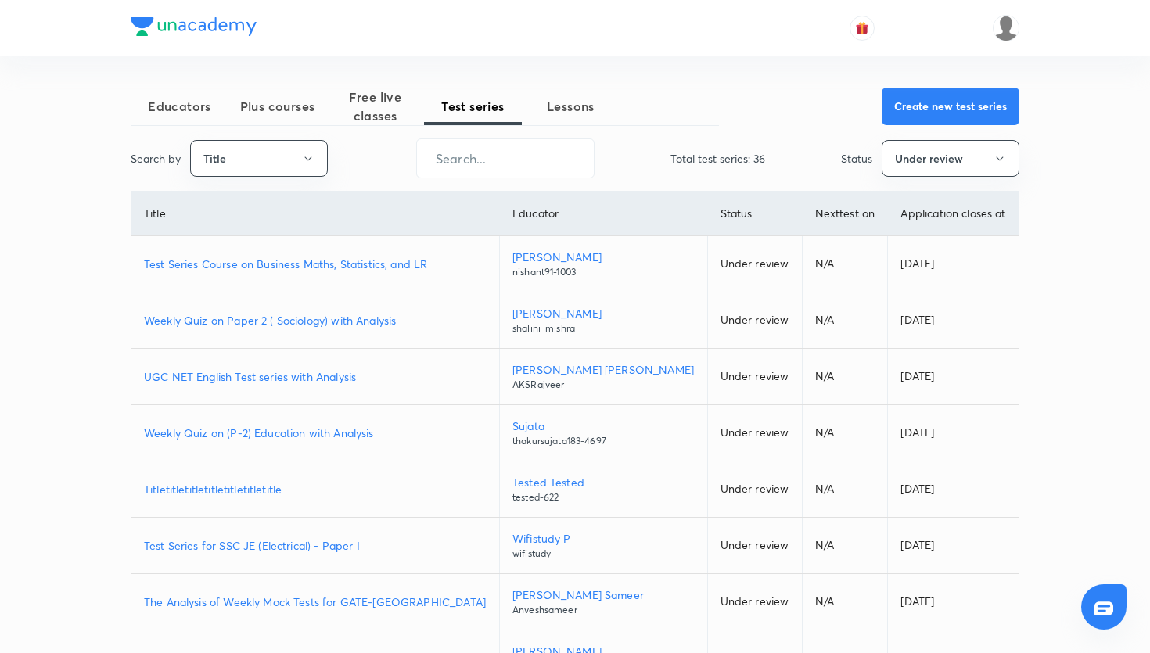
click at [285, 114] on span "Plus courses" at bounding box center [277, 106] width 98 height 19
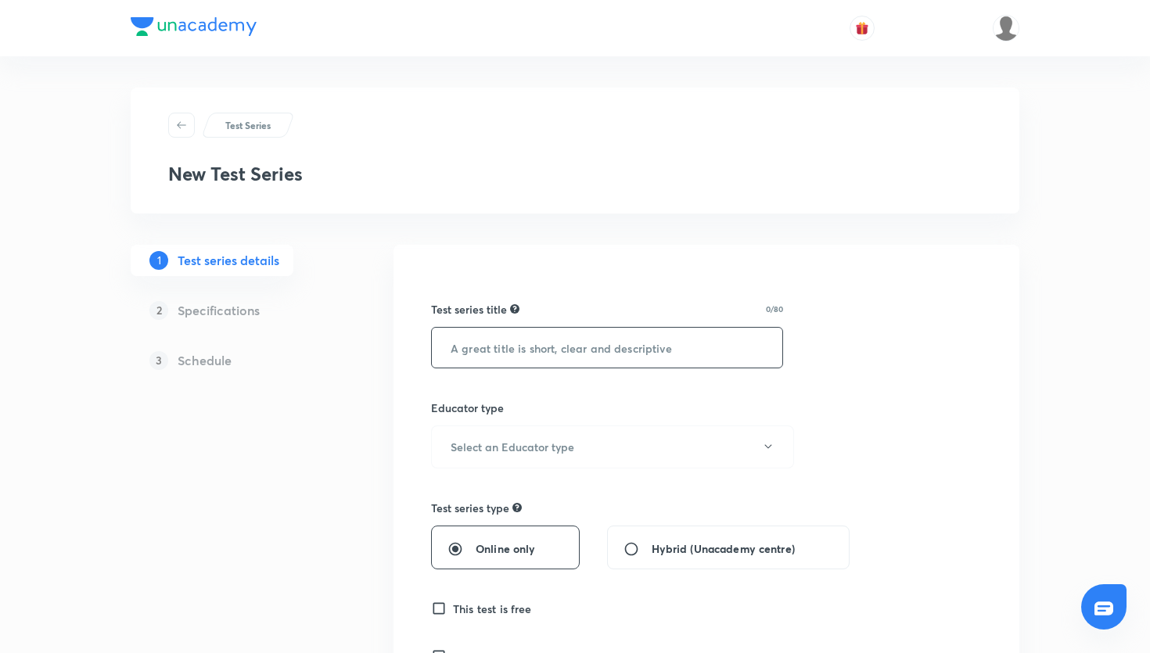
click at [496, 367] on input "text" at bounding box center [607, 348] width 350 height 40
paste input "Prime Test Series- Maths"
type input "Prime Test Series- Maths"
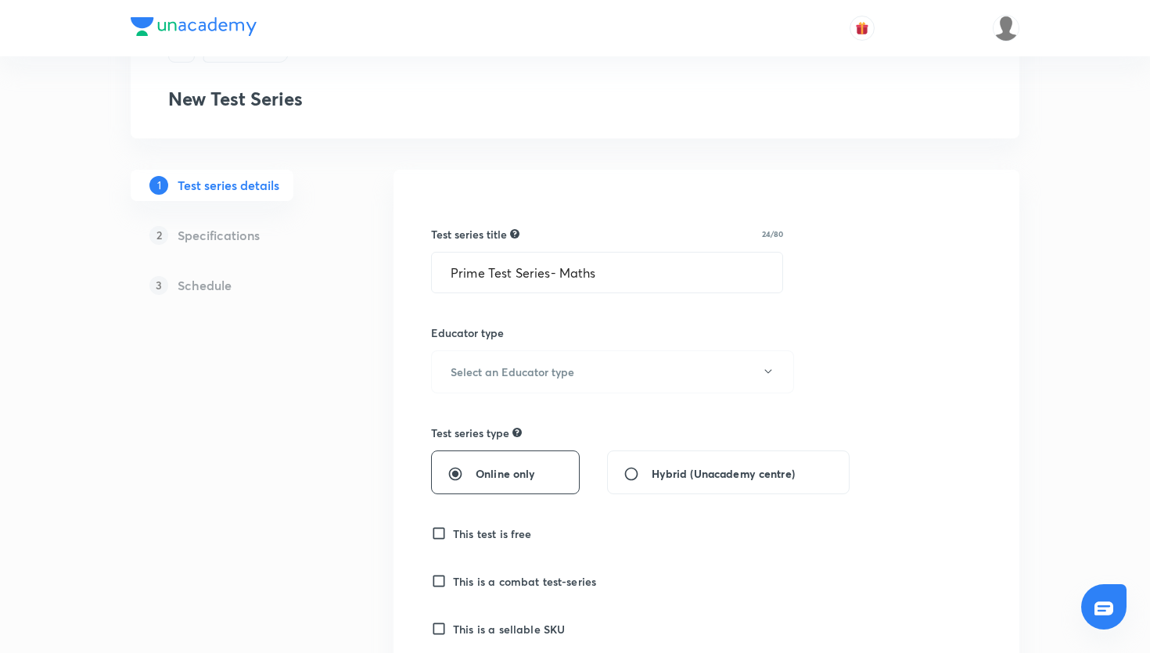
scroll to position [88, 0]
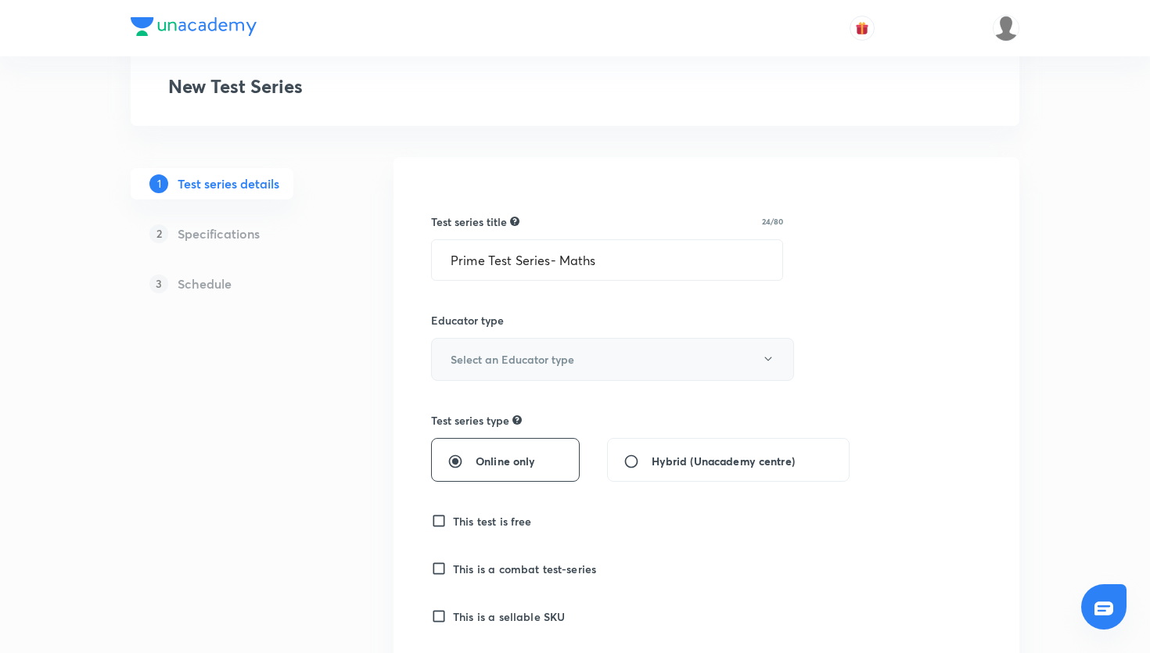
click at [457, 369] on button "Select an Educator type" at bounding box center [612, 359] width 363 height 43
click at [465, 404] on span "Unacademy educator" at bounding box center [612, 410] width 343 height 16
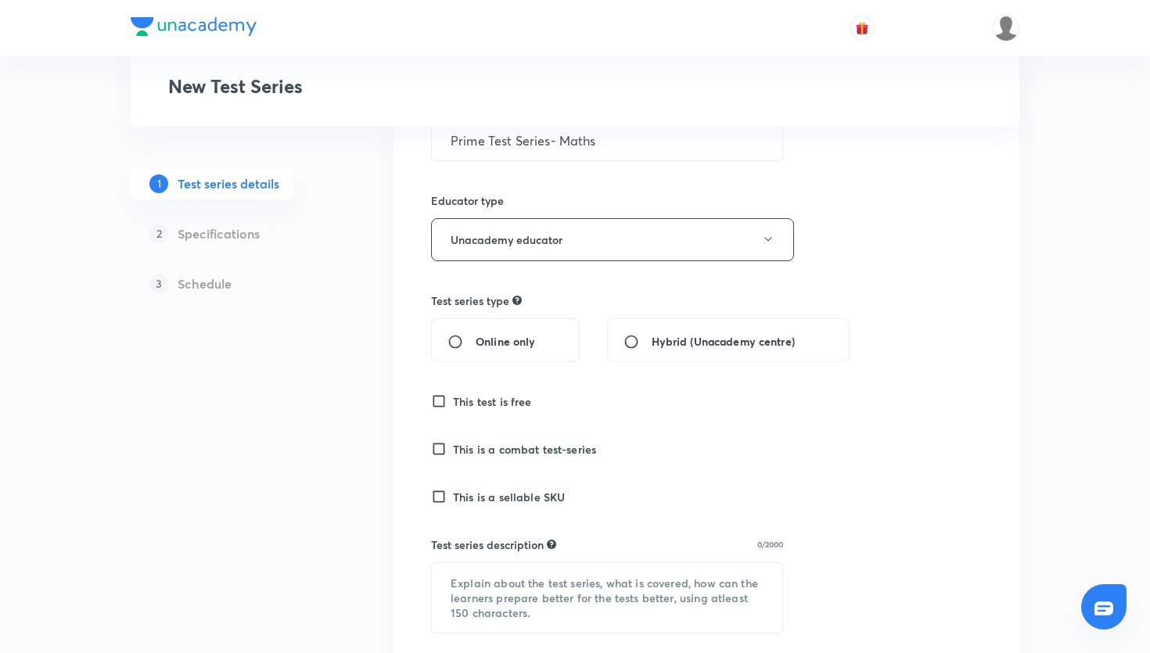
scroll to position [225, 0]
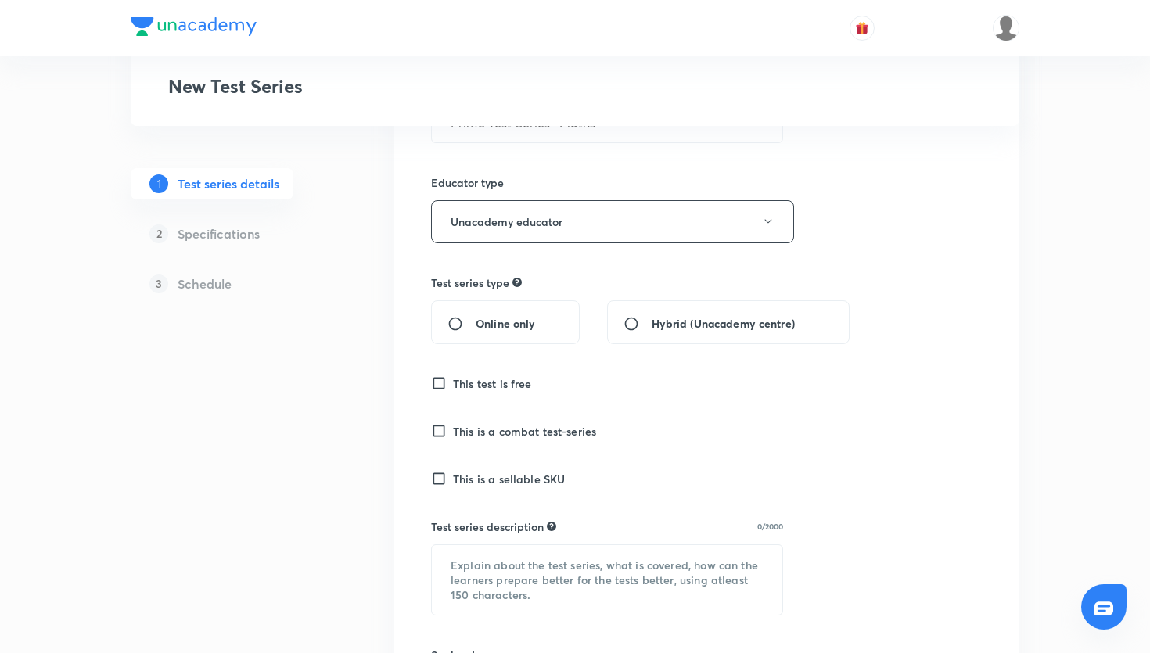
click at [451, 321] on input "Online only" at bounding box center [462, 324] width 28 height 16
radio input "true"
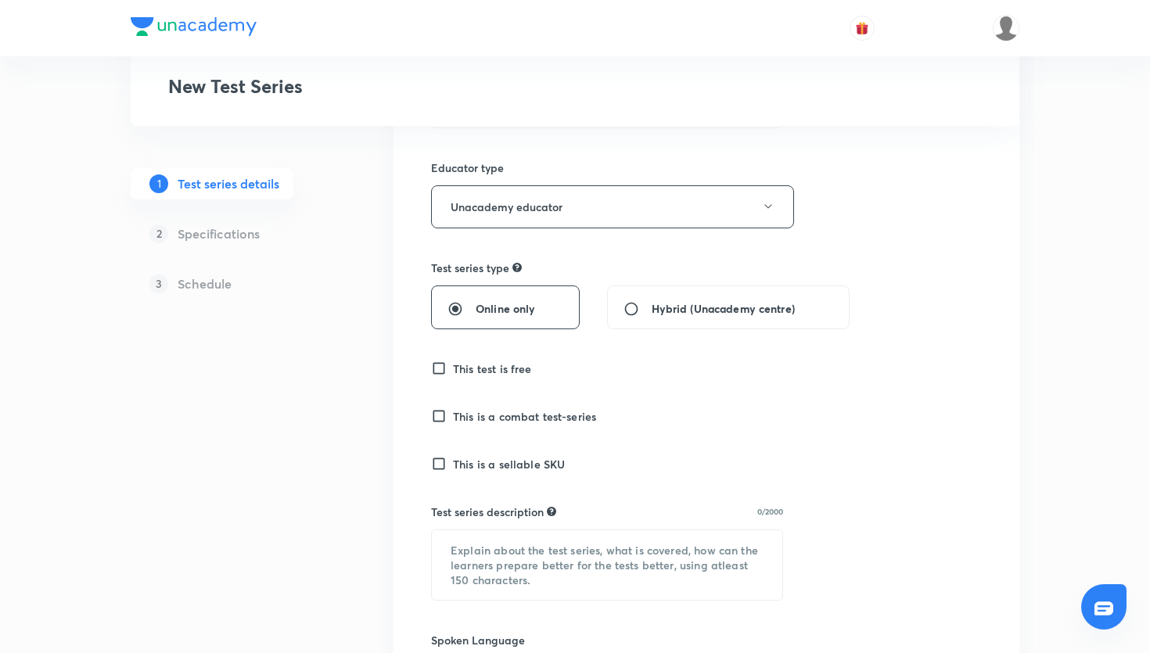
click at [624, 301] on input "Hybrid (Unacademy centre)" at bounding box center [638, 309] width 28 height 16
radio input "true"
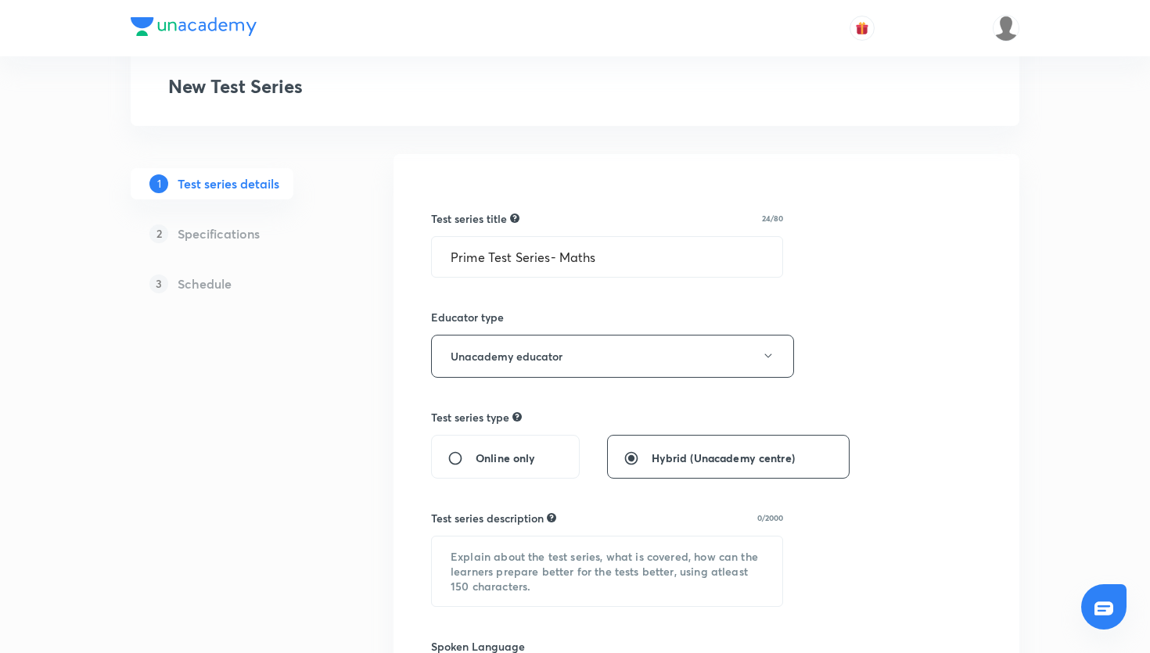
scroll to position [81, 0]
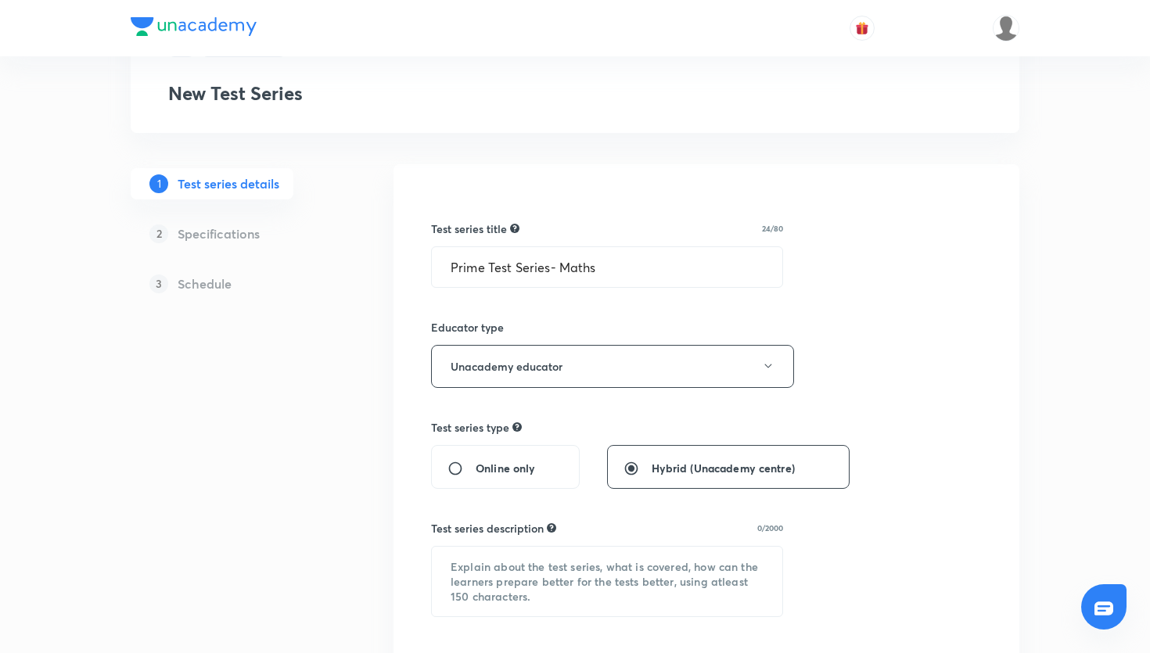
click at [494, 472] on span "Online only" at bounding box center [505, 468] width 59 height 16
click at [476, 472] on input "Online only" at bounding box center [462, 469] width 28 height 16
radio input "true"
radio input "false"
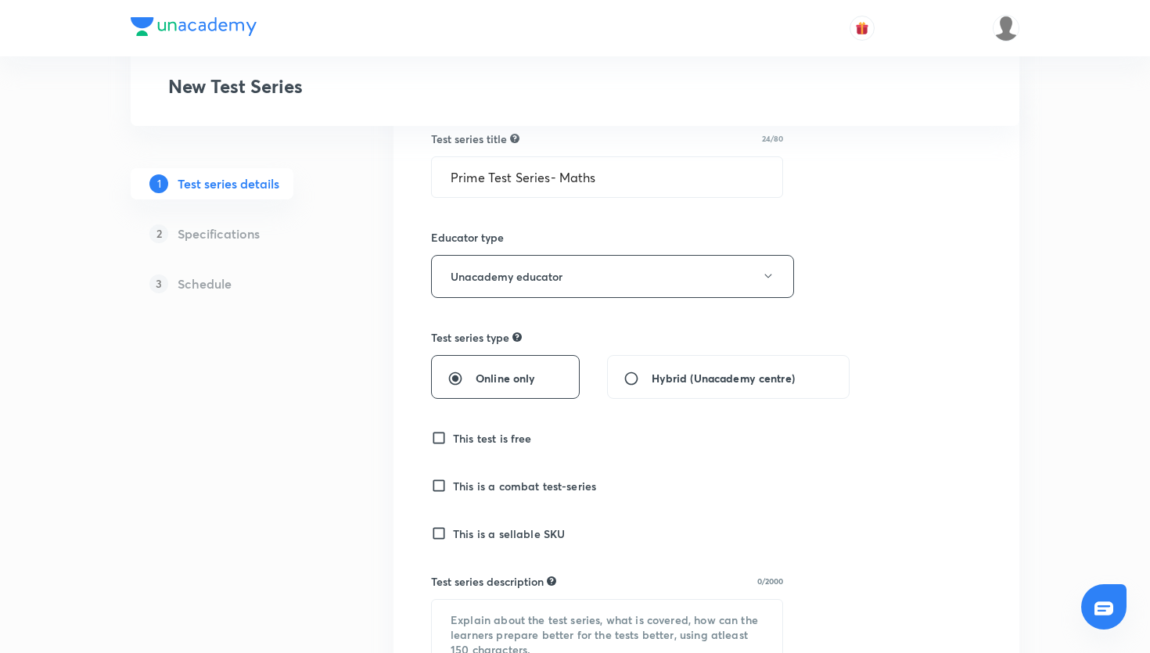
scroll to position [177, 0]
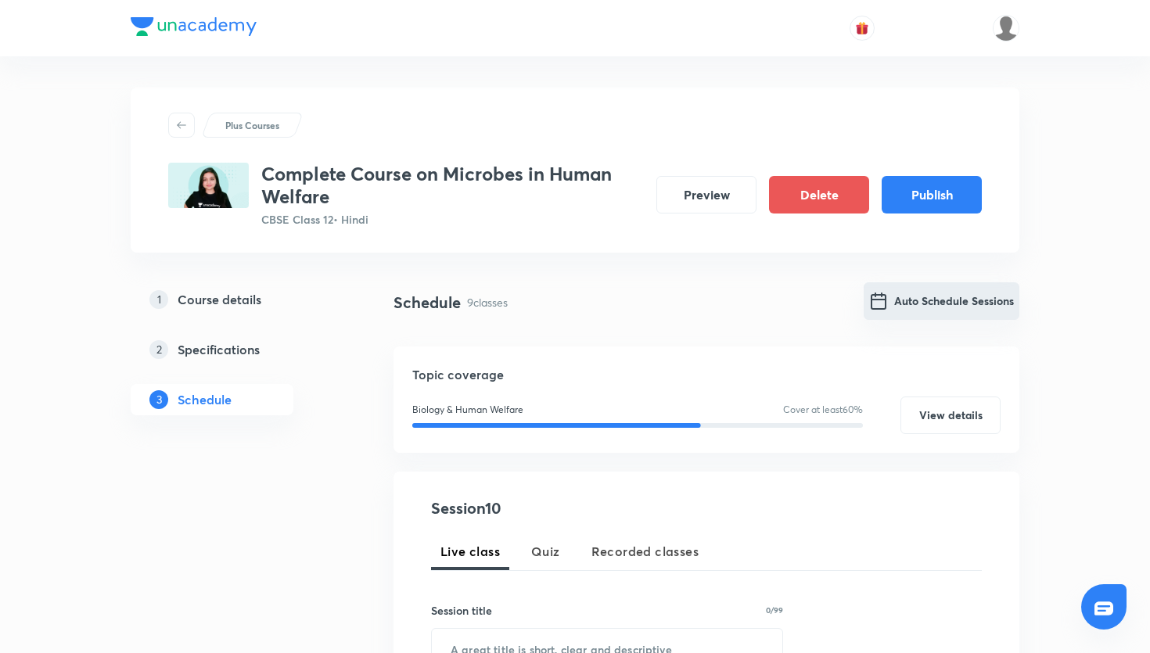
click at [918, 296] on button "Auto Schedule Sessions" at bounding box center [942, 301] width 156 height 38
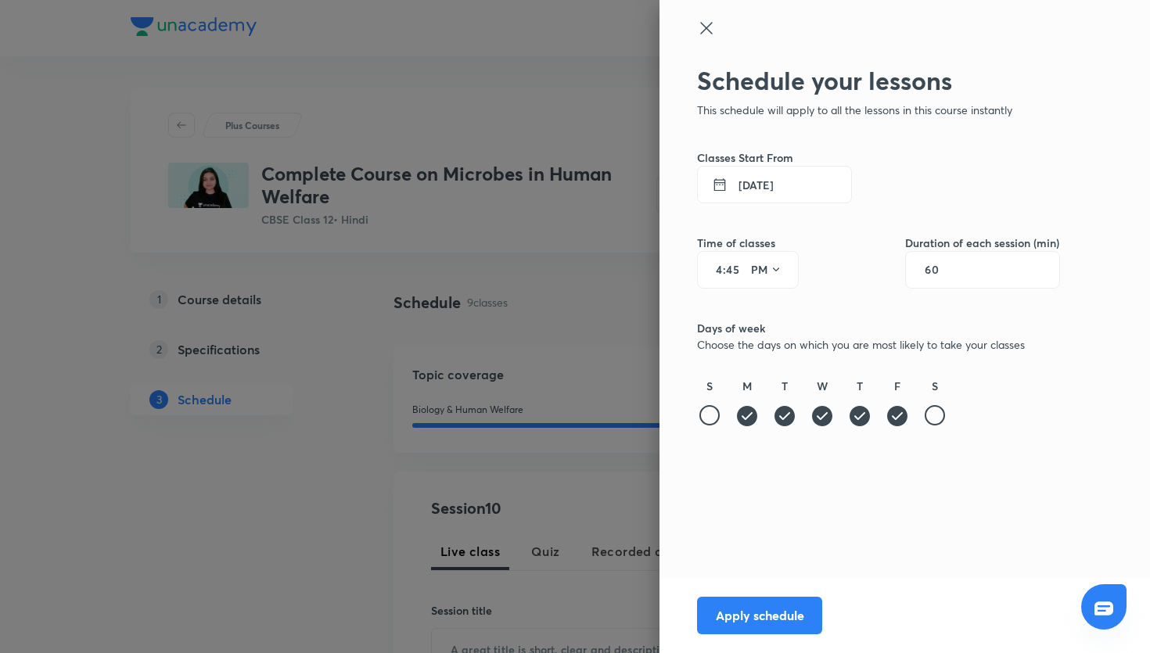
click at [771, 191] on button "[DATE]" at bounding box center [774, 185] width 155 height 38
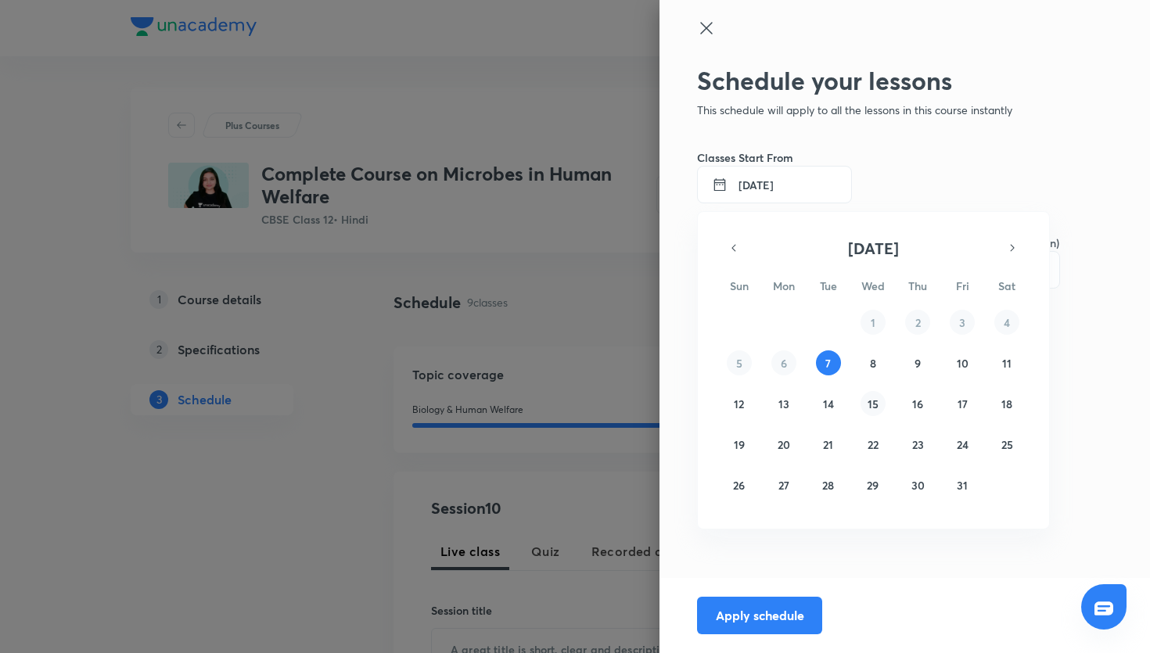
click at [874, 401] on abbr "15" at bounding box center [873, 404] width 11 height 15
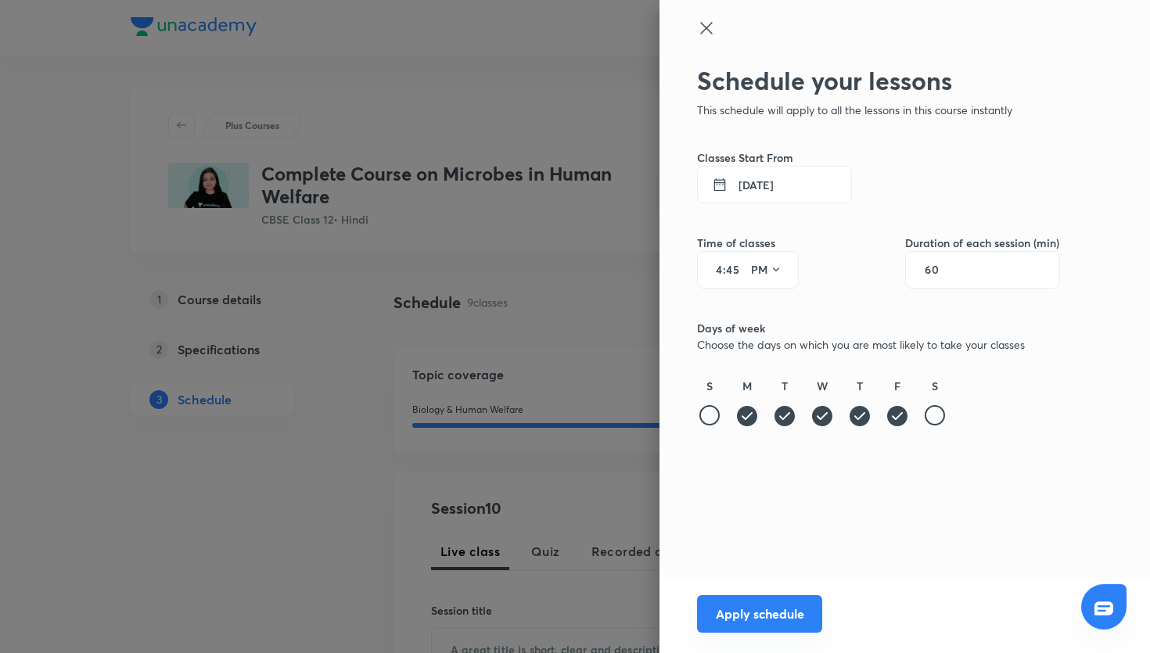
click at [782, 627] on button "Apply schedule" at bounding box center [759, 614] width 125 height 38
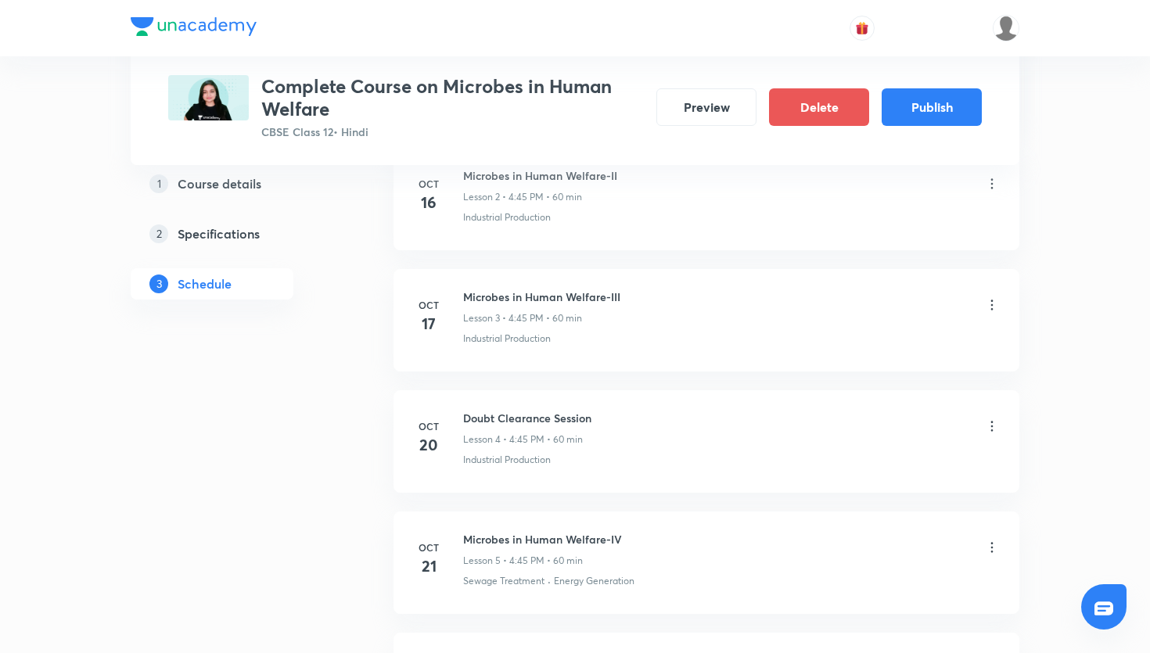
scroll to position [1071, 0]
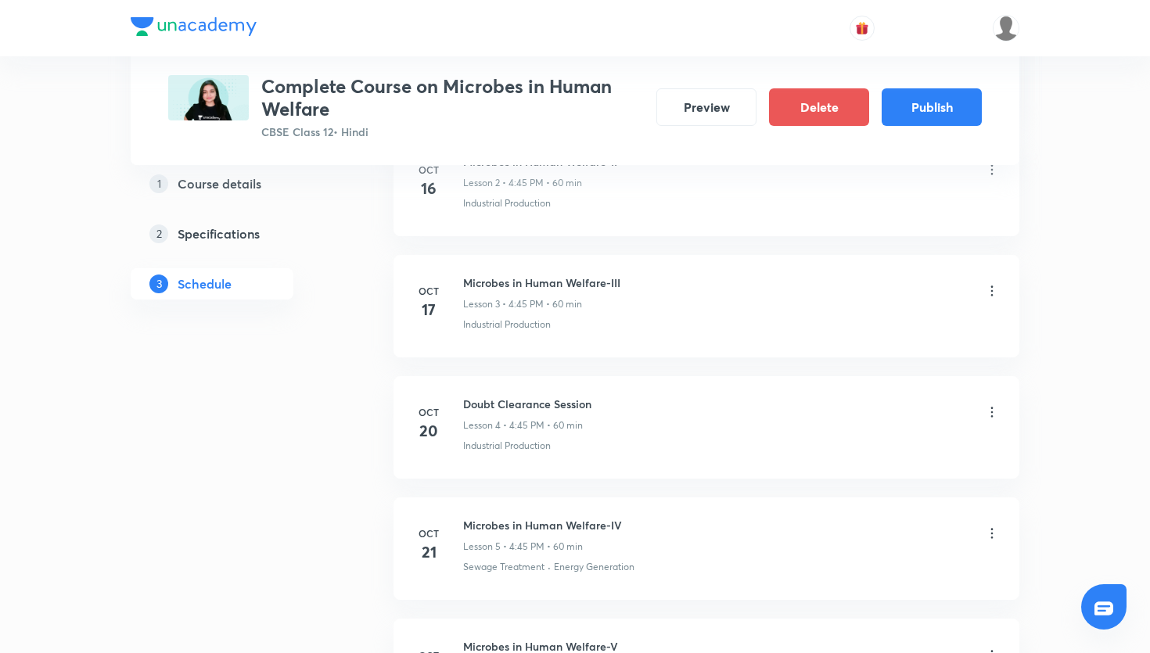
click at [990, 409] on icon at bounding box center [992, 412] width 16 height 16
click at [886, 476] on li "Delete" at bounding box center [913, 481] width 171 height 29
click at [802, 623] on button "Delete" at bounding box center [800, 621] width 138 height 38
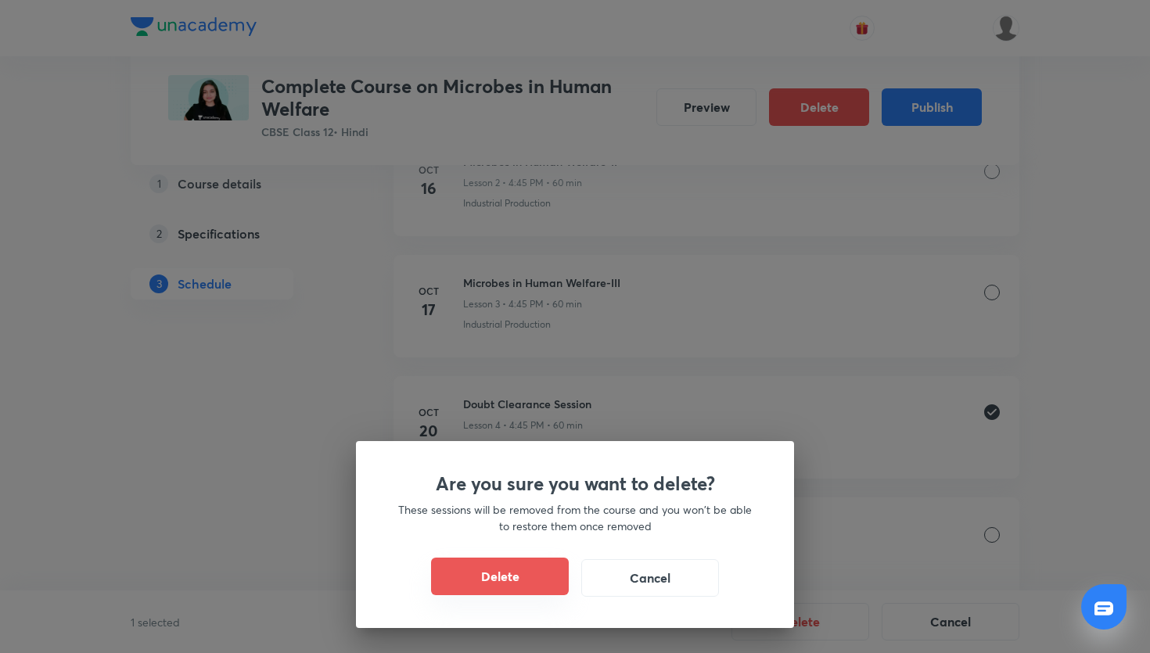
click at [559, 571] on button "Delete" at bounding box center [500, 577] width 138 height 38
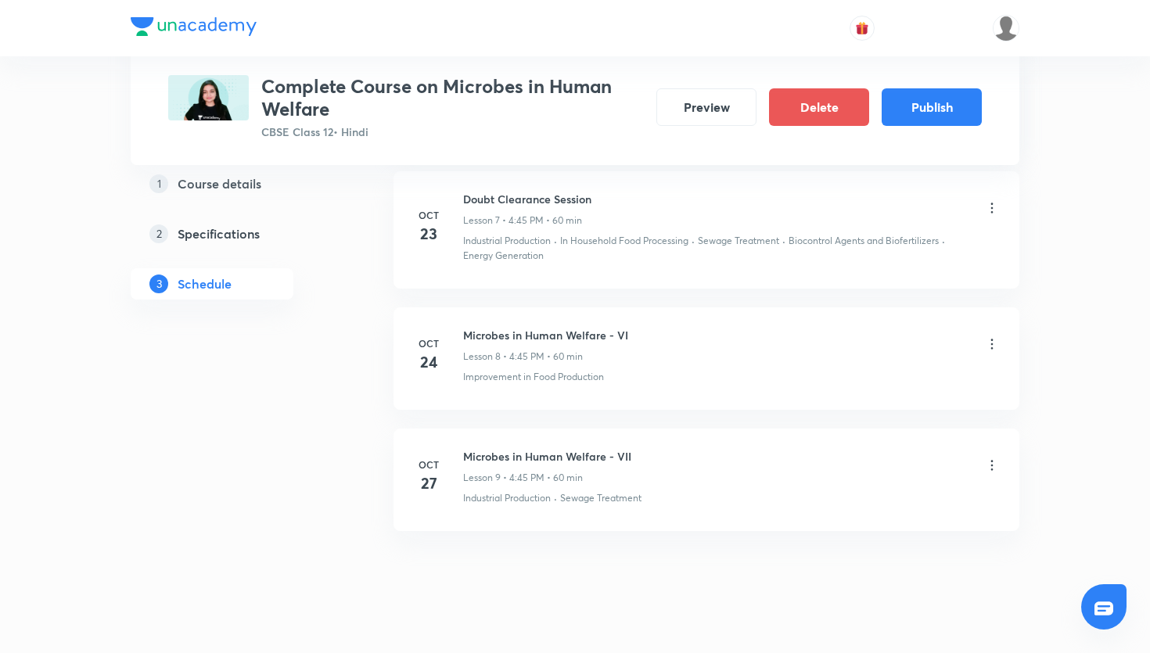
scroll to position [1544, 0]
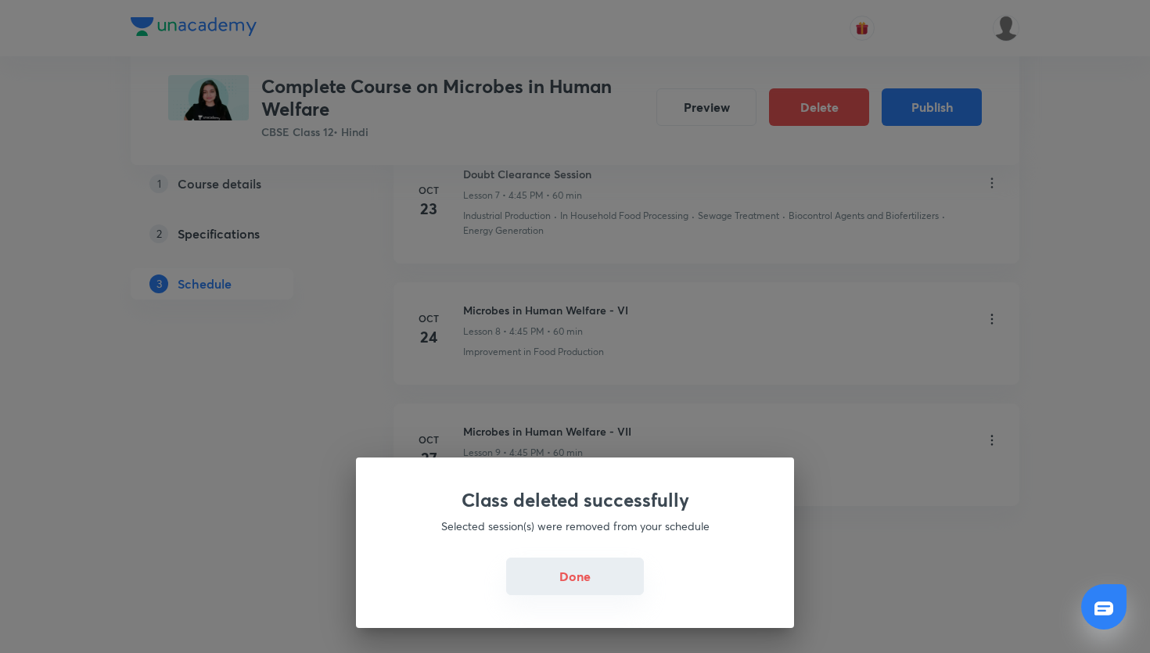
click at [588, 571] on button "Done" at bounding box center [575, 577] width 138 height 38
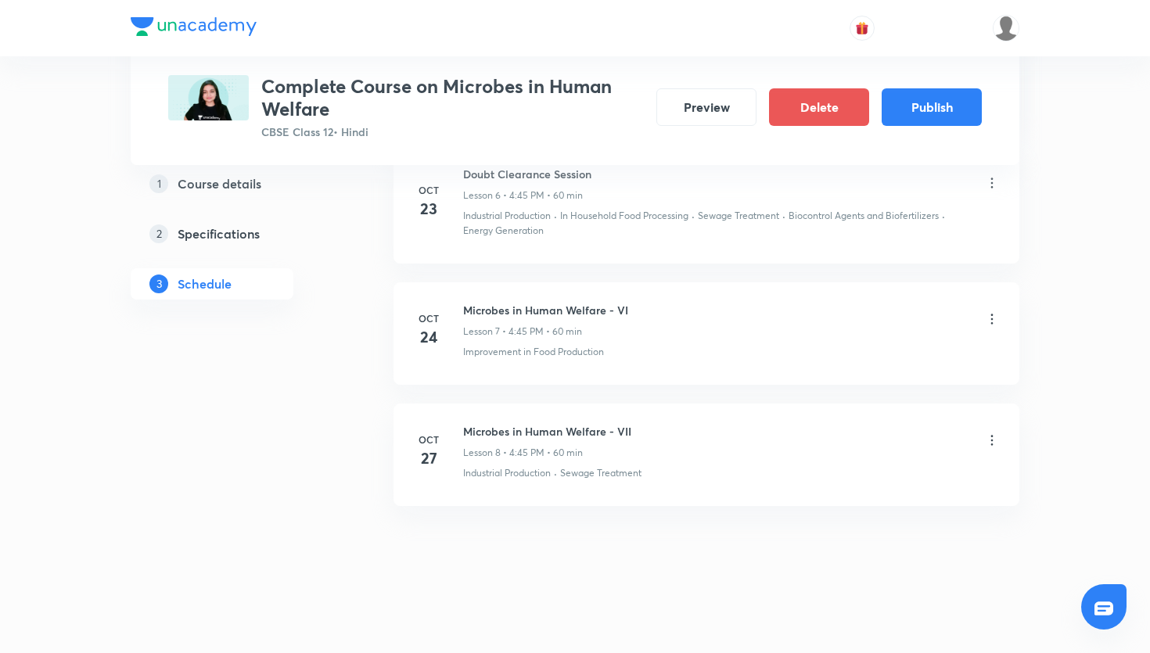
click at [905, 128] on div "Complete Course on Microbes in Human Welfare CBSE Class 12 • Hindi Preview Dele…" at bounding box center [575, 107] width 814 height 65
click at [905, 117] on button "Publish" at bounding box center [932, 106] width 100 height 38
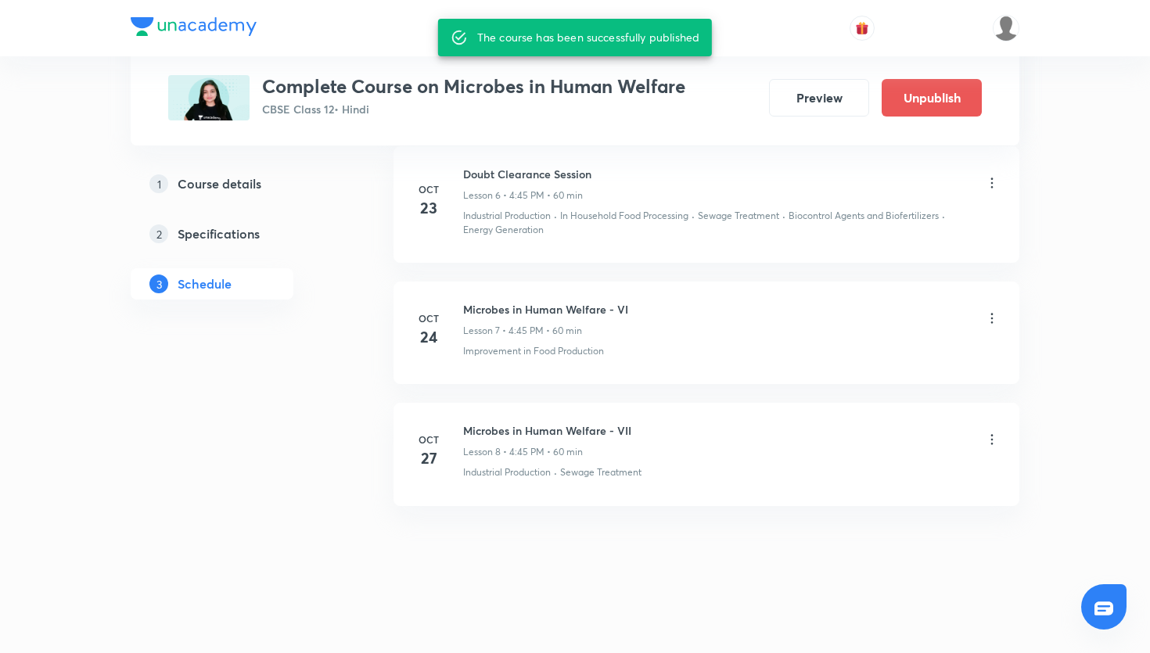
scroll to position [1510, 0]
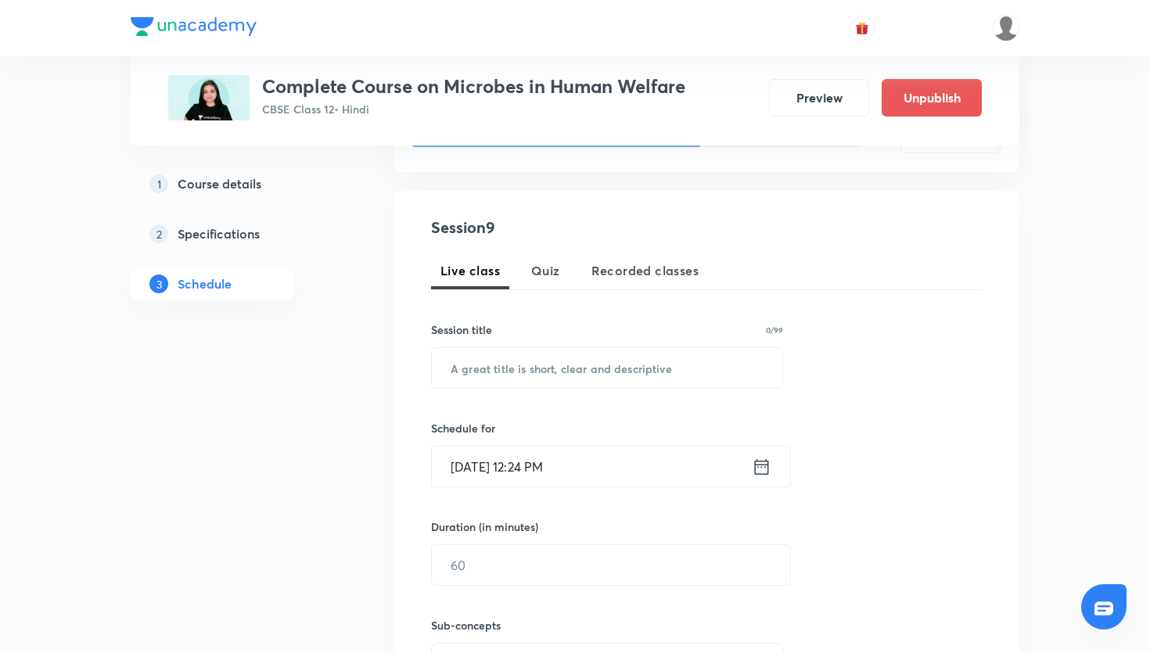
scroll to position [1, 0]
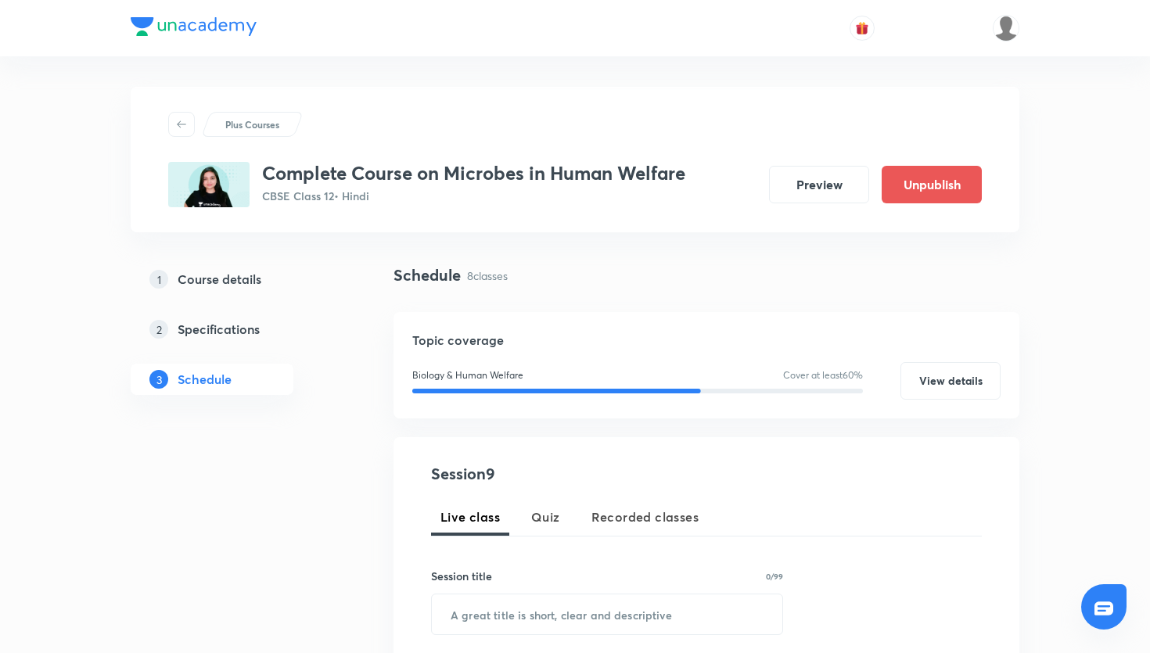
click at [486, 142] on div "Plus Courses Complete Course on Microbes in Human Welfare CBSE Class 12 • Hindi…" at bounding box center [575, 159] width 814 height 95
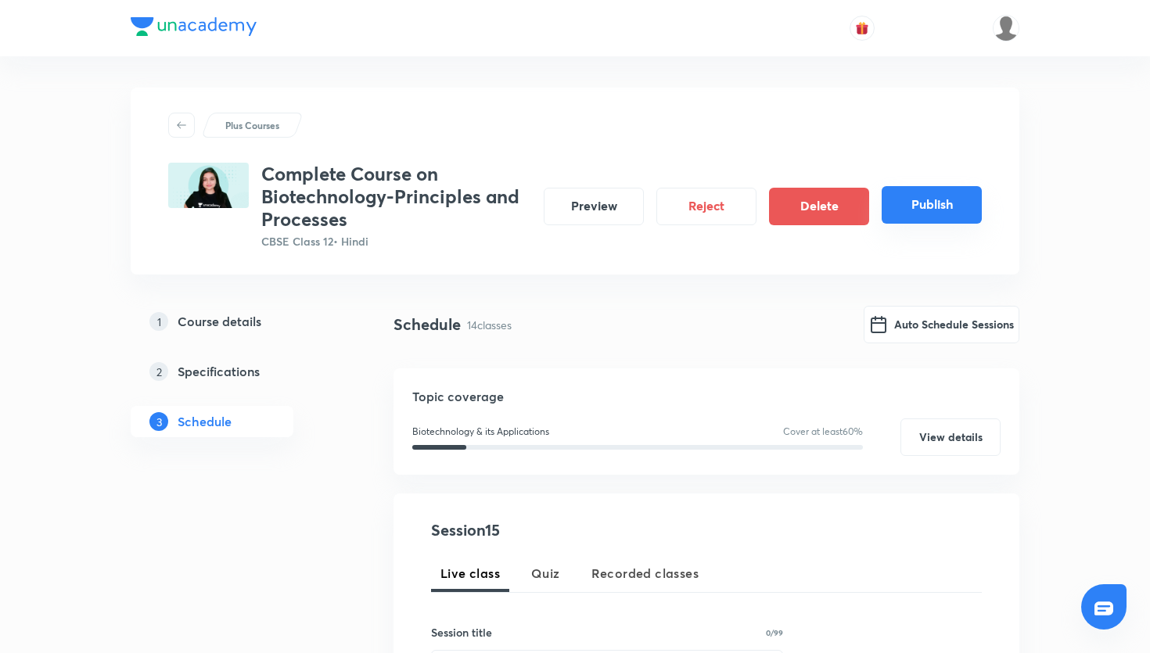
click at [908, 214] on button "Publish" at bounding box center [932, 205] width 100 height 38
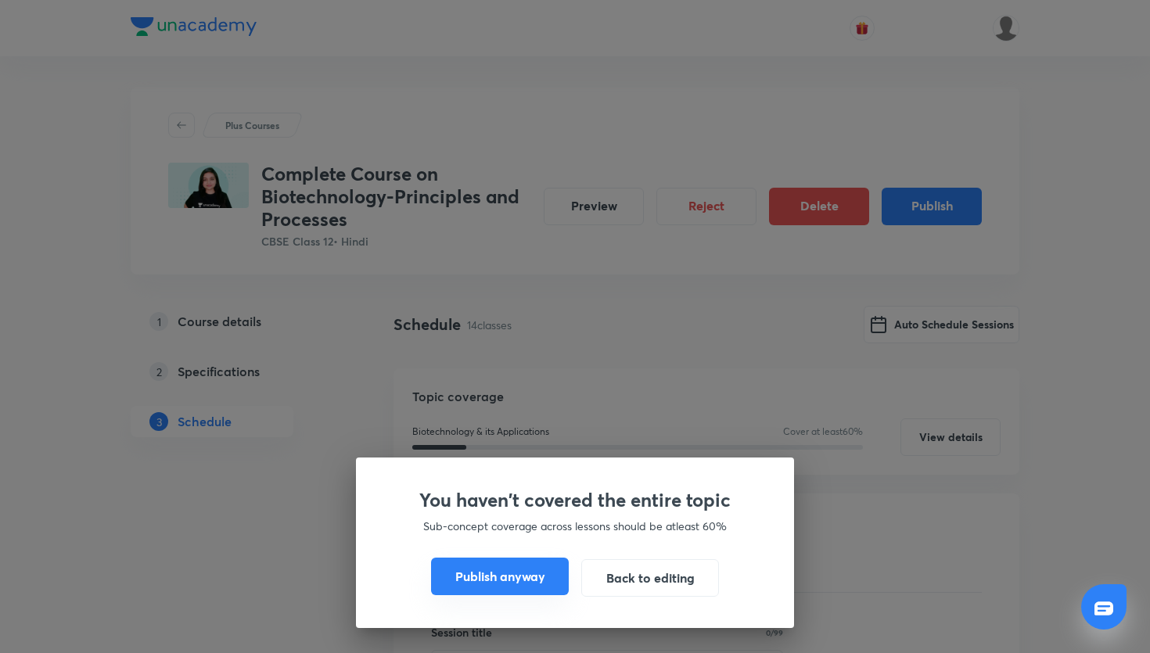
click at [487, 574] on button "Publish anyway" at bounding box center [500, 577] width 138 height 38
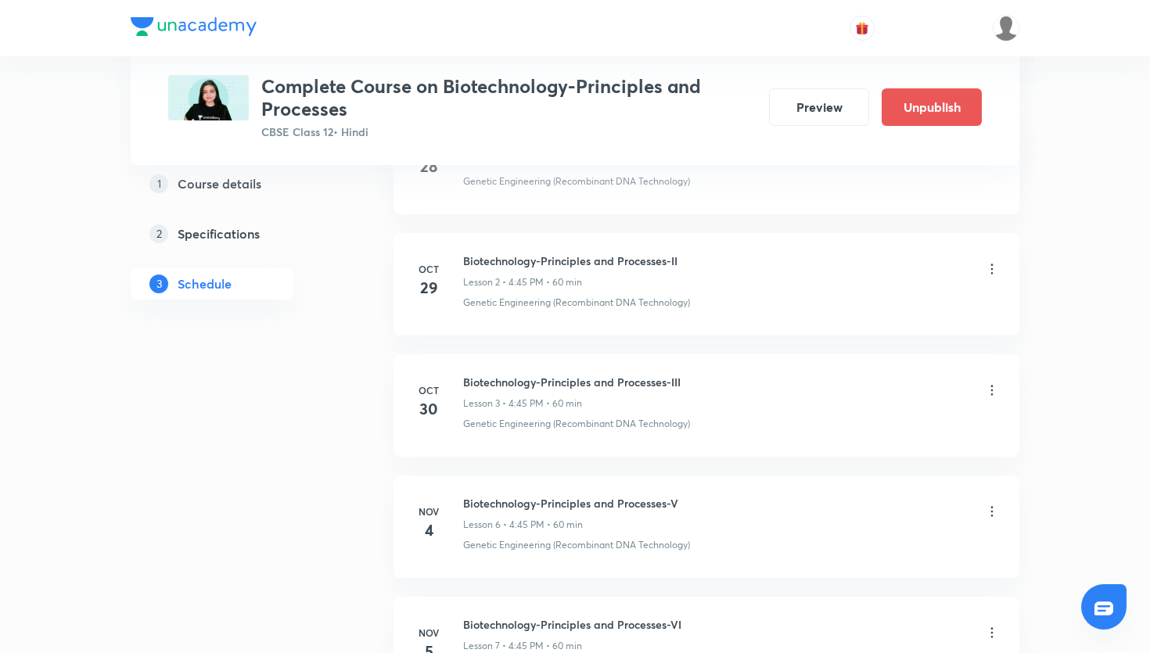
scroll to position [636, 0]
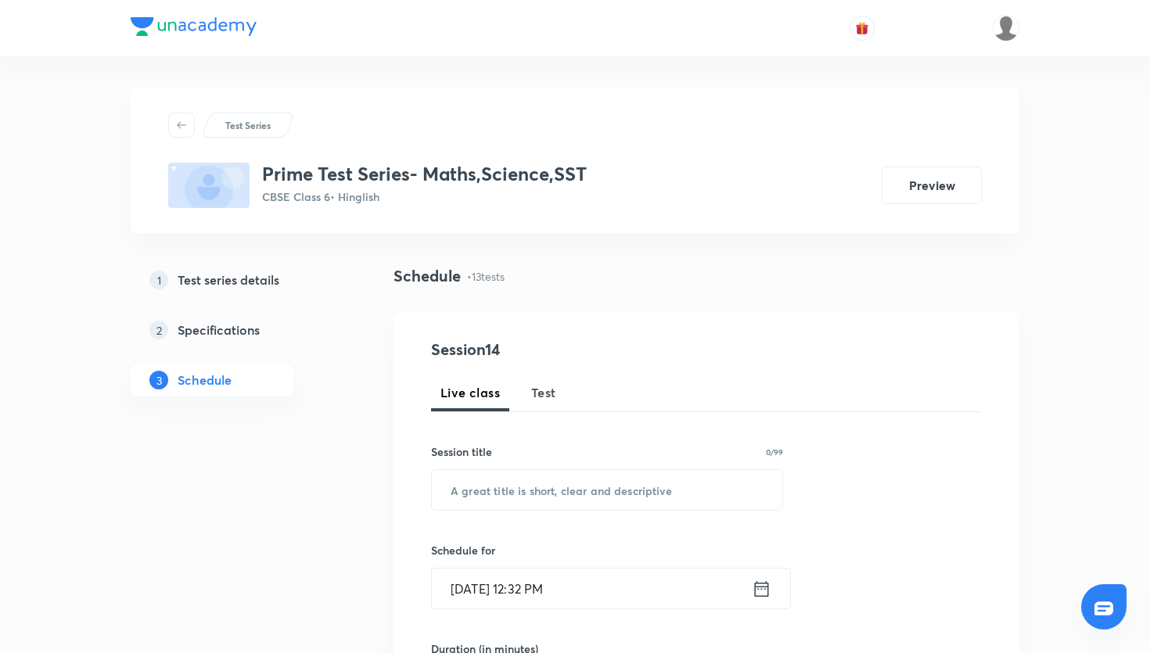
click at [544, 389] on span "Test" at bounding box center [543, 392] width 25 height 19
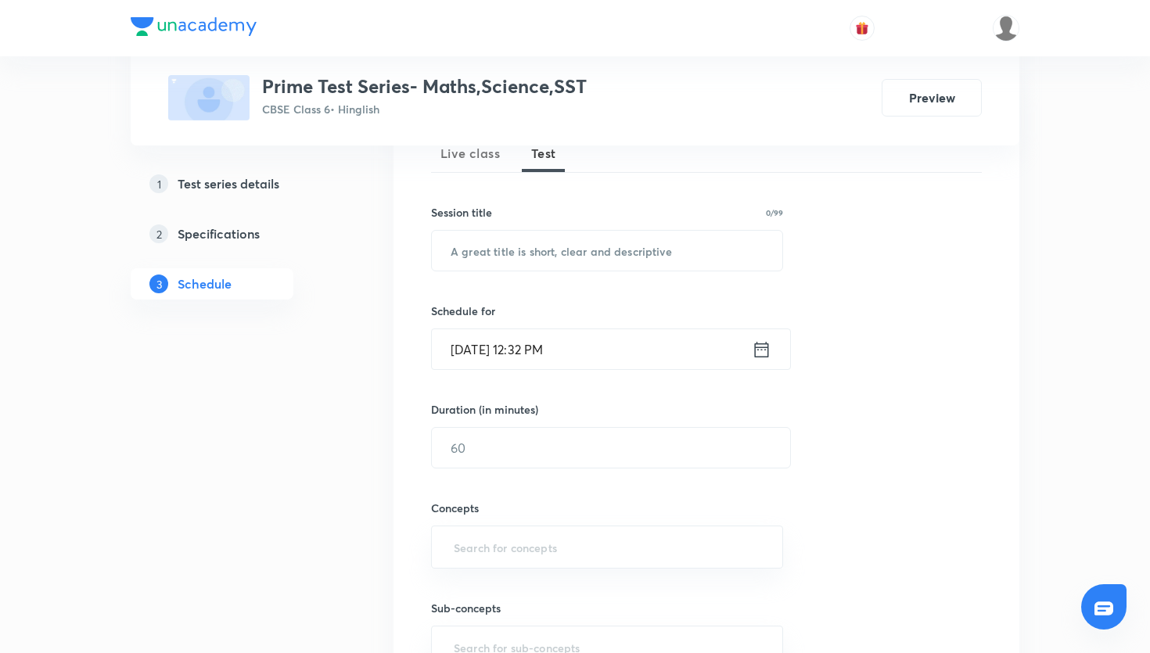
scroll to position [226, 0]
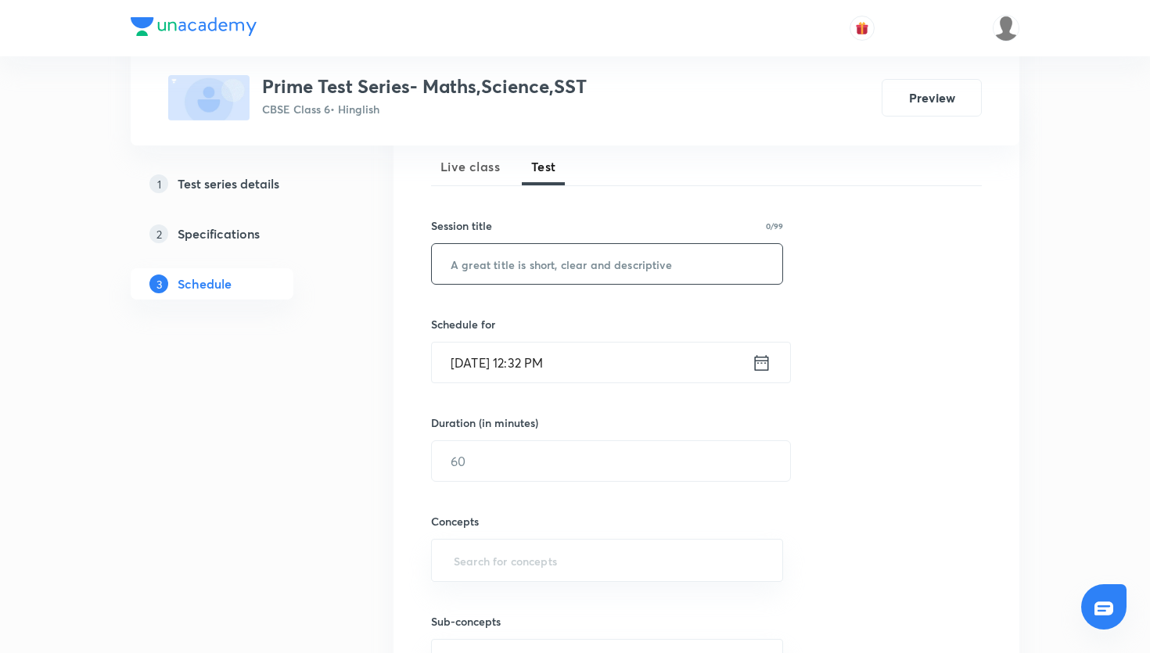
click at [503, 273] on input "text" at bounding box center [607, 264] width 350 height 40
paste input "Prime Test Series- Maths"
type input "Prime Test Series- Maths"
click at [757, 370] on icon at bounding box center [762, 362] width 14 height 16
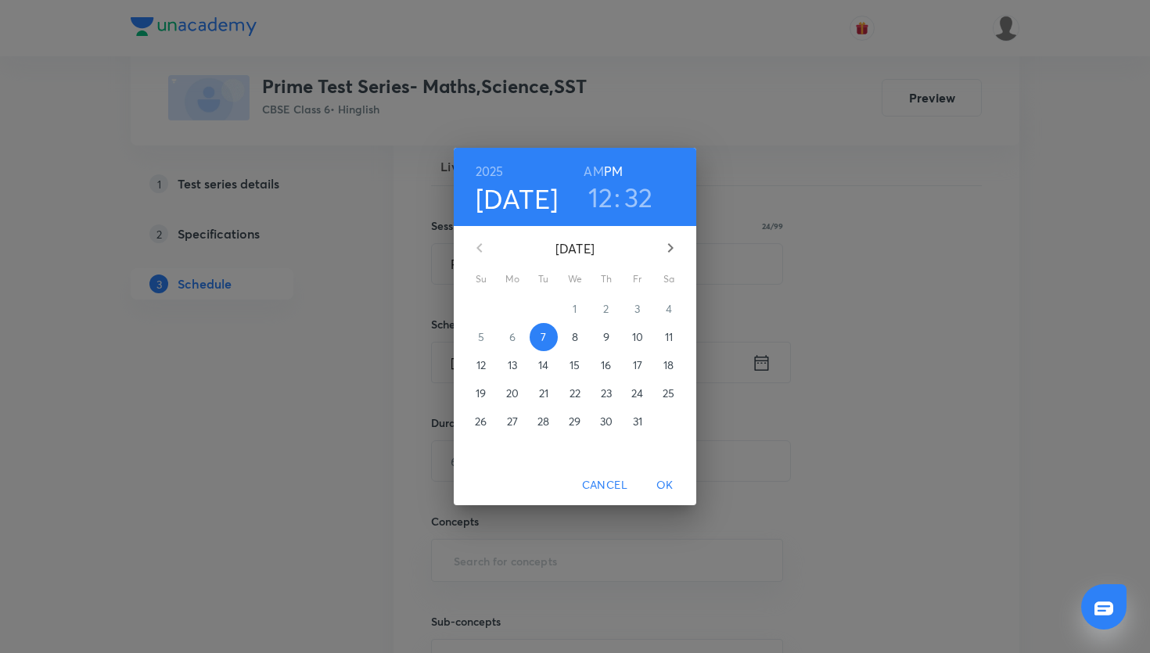
click at [487, 363] on span "12" at bounding box center [481, 366] width 28 height 16
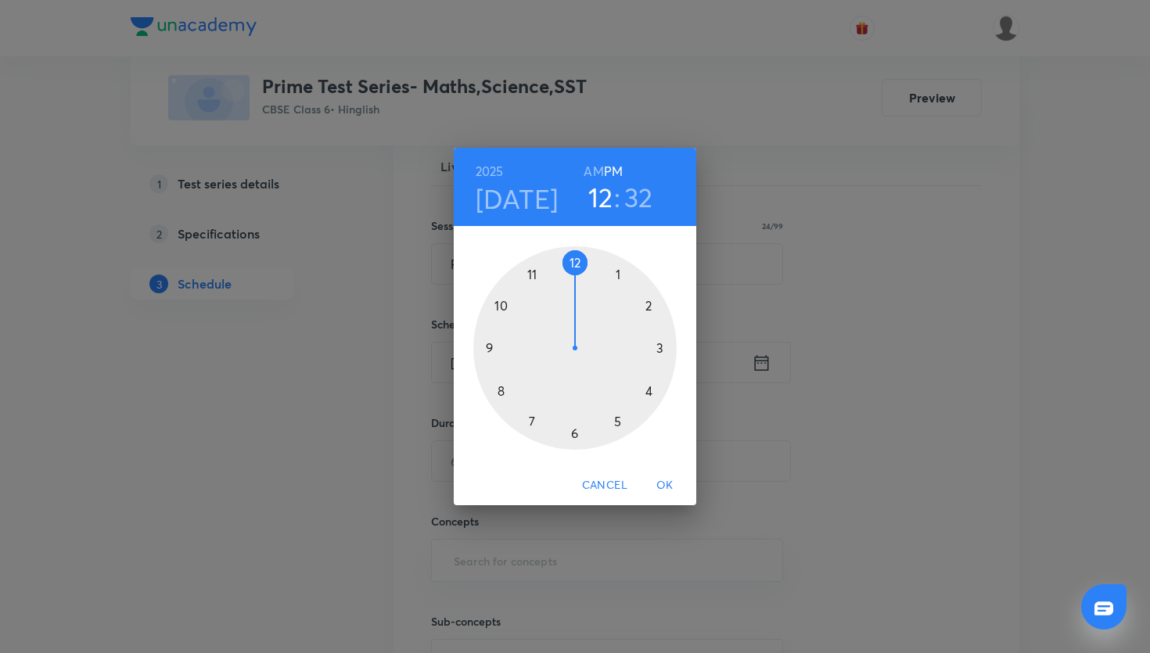
click at [527, 277] on div at bounding box center [574, 347] width 203 height 203
click at [570, 263] on div at bounding box center [574, 347] width 203 height 203
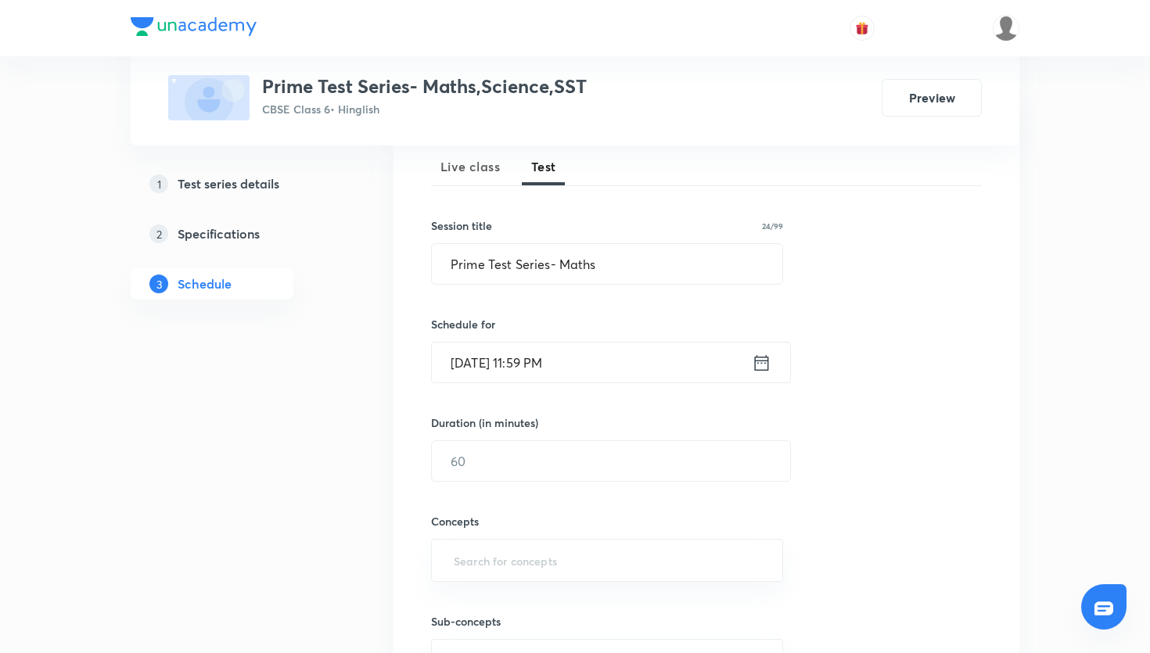
click at [758, 365] on icon at bounding box center [762, 363] width 20 height 22
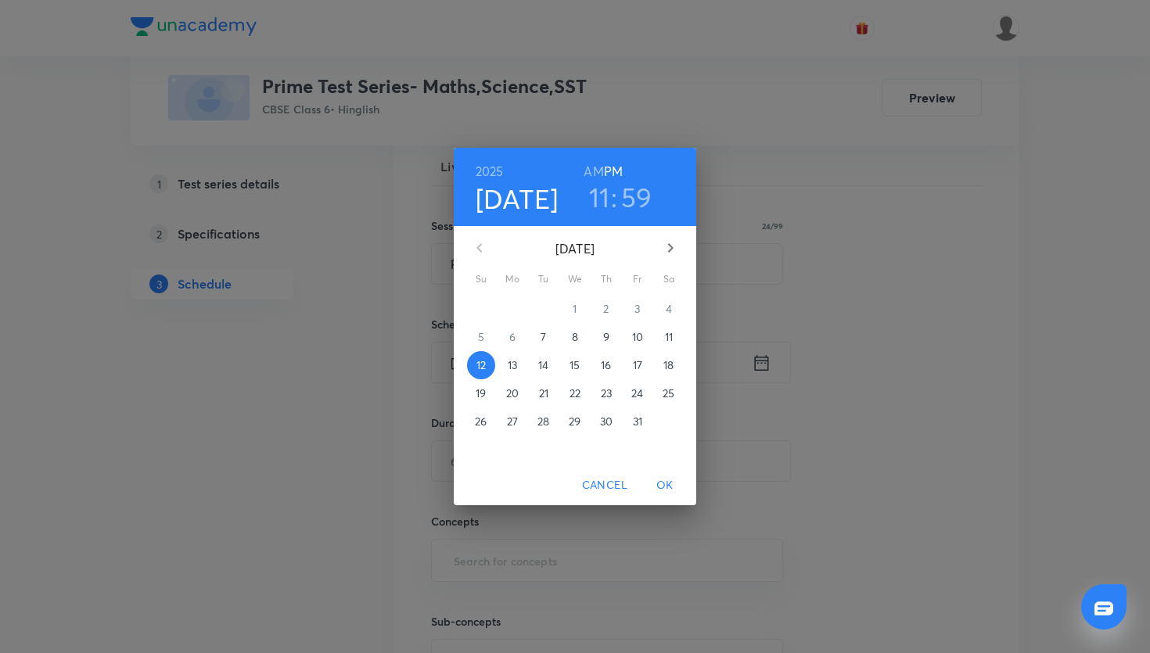
click at [596, 171] on h6 "AM" at bounding box center [594, 171] width 20 height 22
click at [633, 215] on div "2025 Oct 12 11 : 59 AM PM" at bounding box center [575, 187] width 243 height 78
click at [633, 196] on h3 "59" at bounding box center [636, 197] width 31 height 33
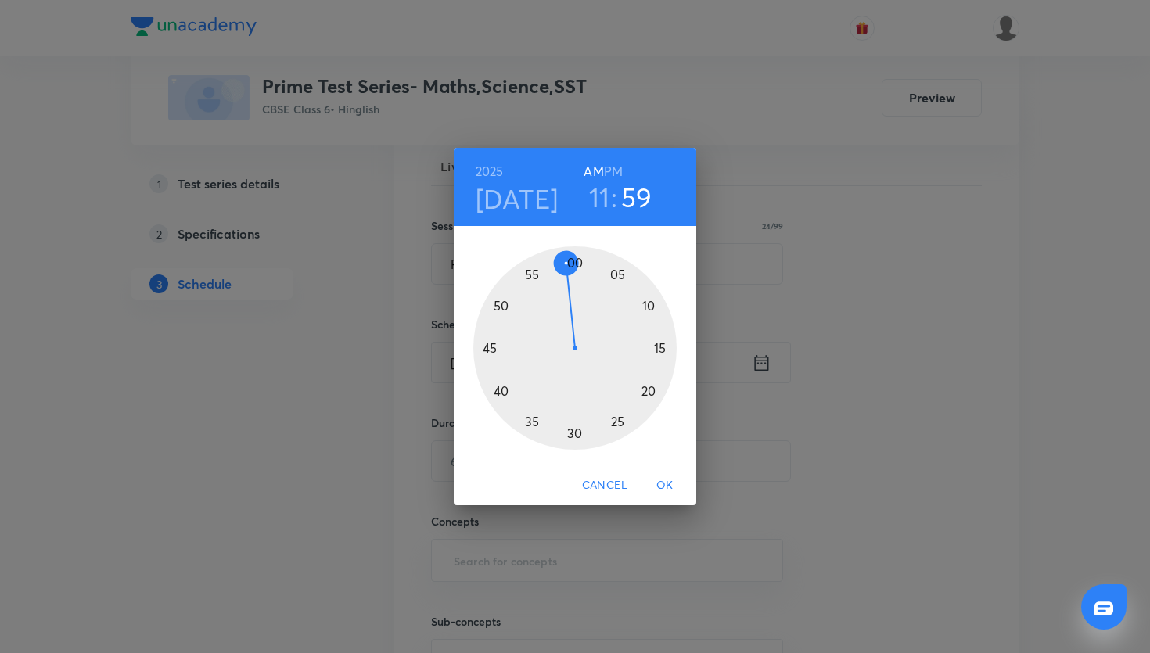
click at [578, 259] on div at bounding box center [574, 347] width 203 height 203
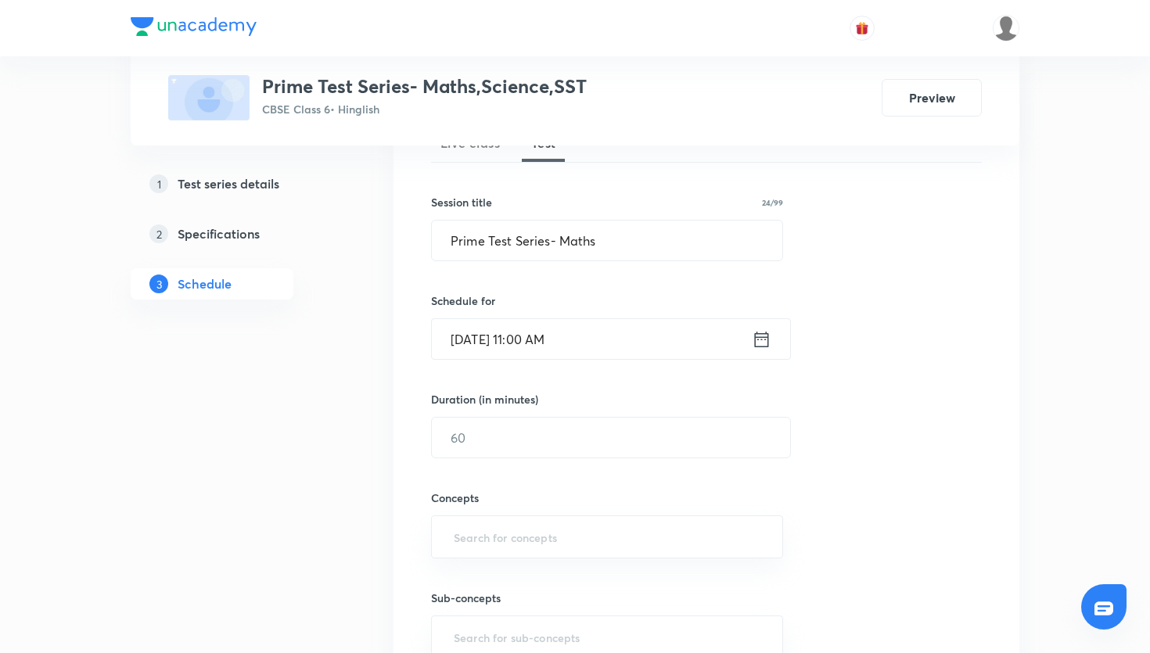
scroll to position [251, 0]
click at [663, 458] on div "Concepts ​" at bounding box center [607, 507] width 352 height 100
click at [522, 444] on input "text" at bounding box center [611, 436] width 358 height 40
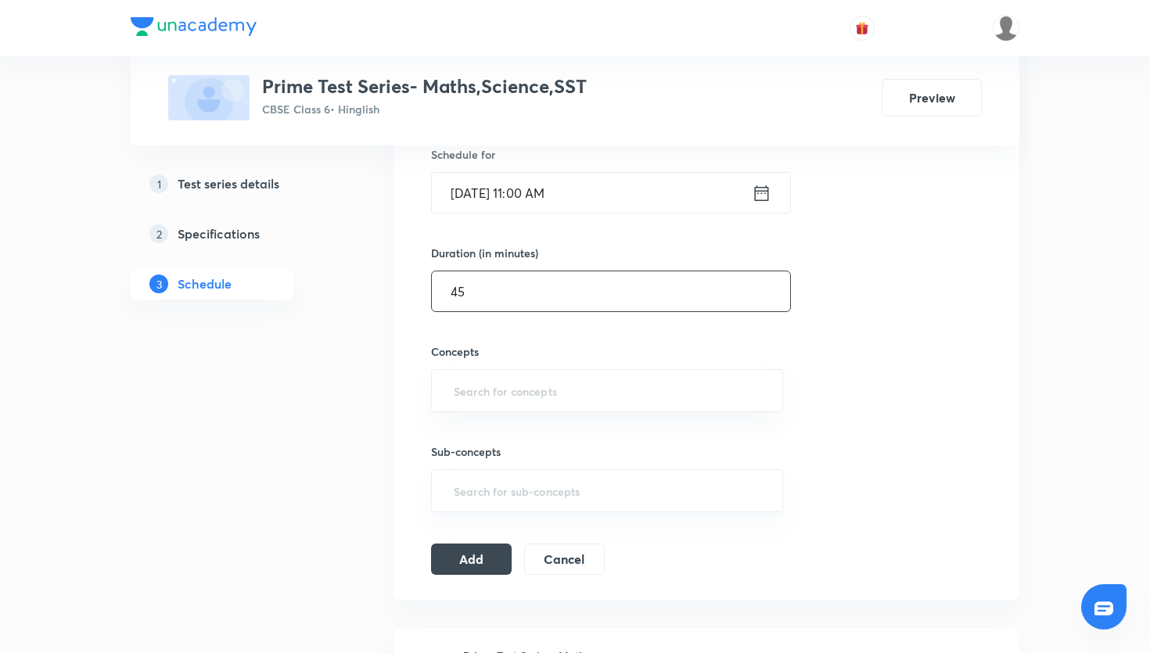
scroll to position [414, 0]
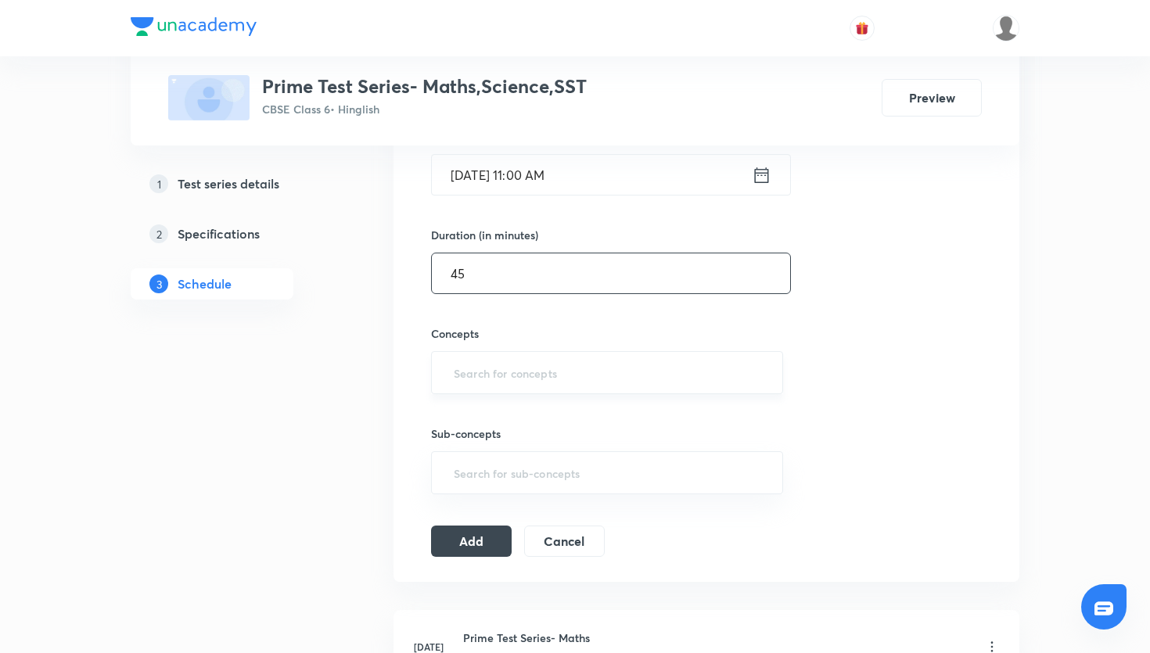
click at [534, 358] on div "​" at bounding box center [607, 372] width 352 height 43
type input "45"
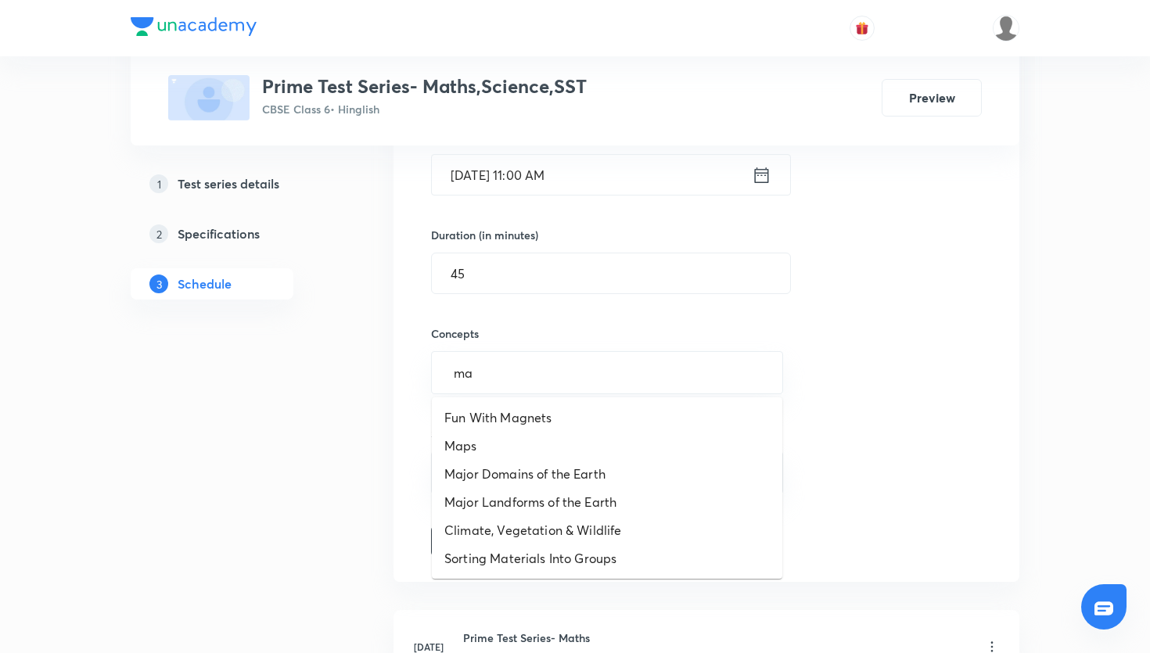
type input "m"
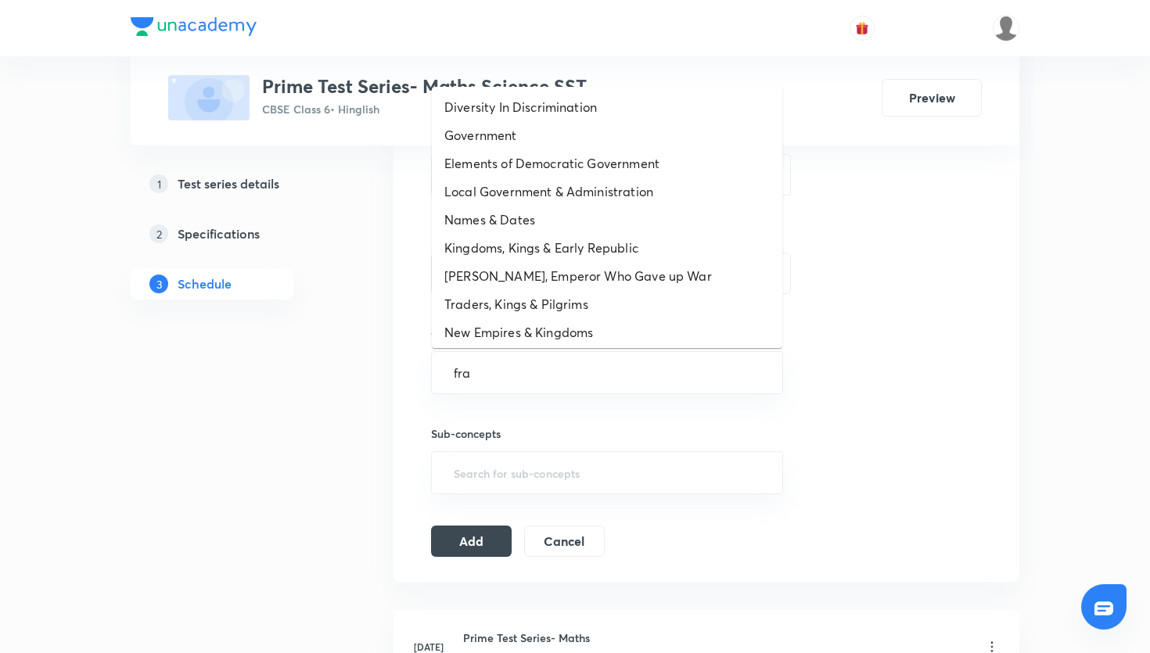
type input "frac"
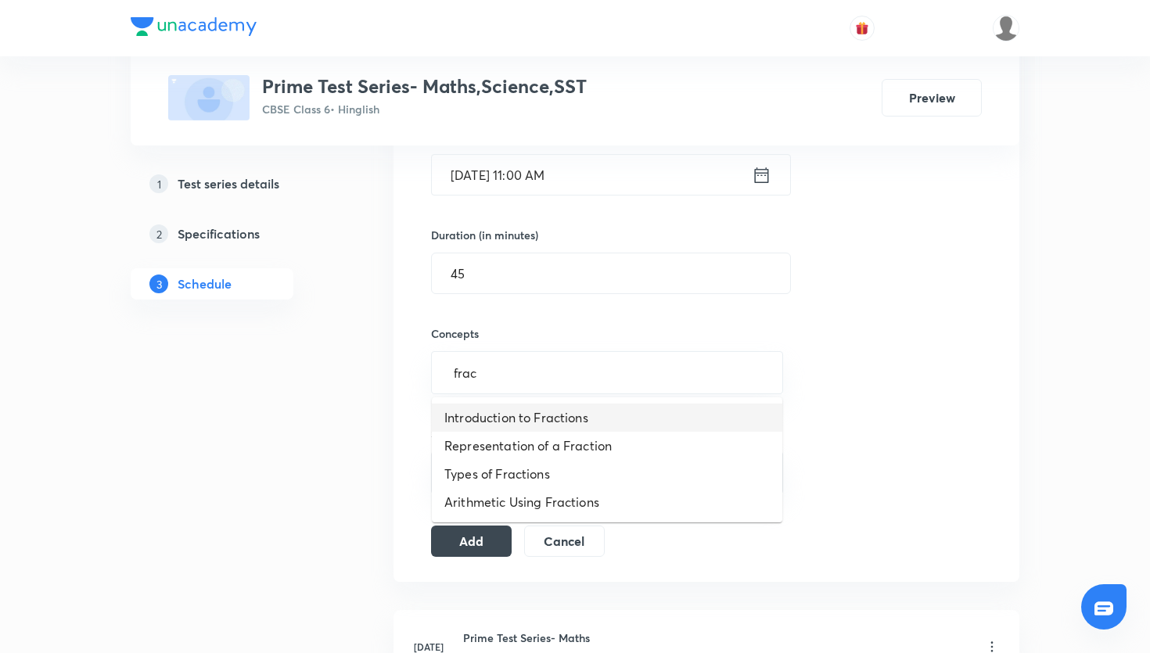
click at [529, 414] on li "Introduction to Fractions" at bounding box center [607, 418] width 350 height 28
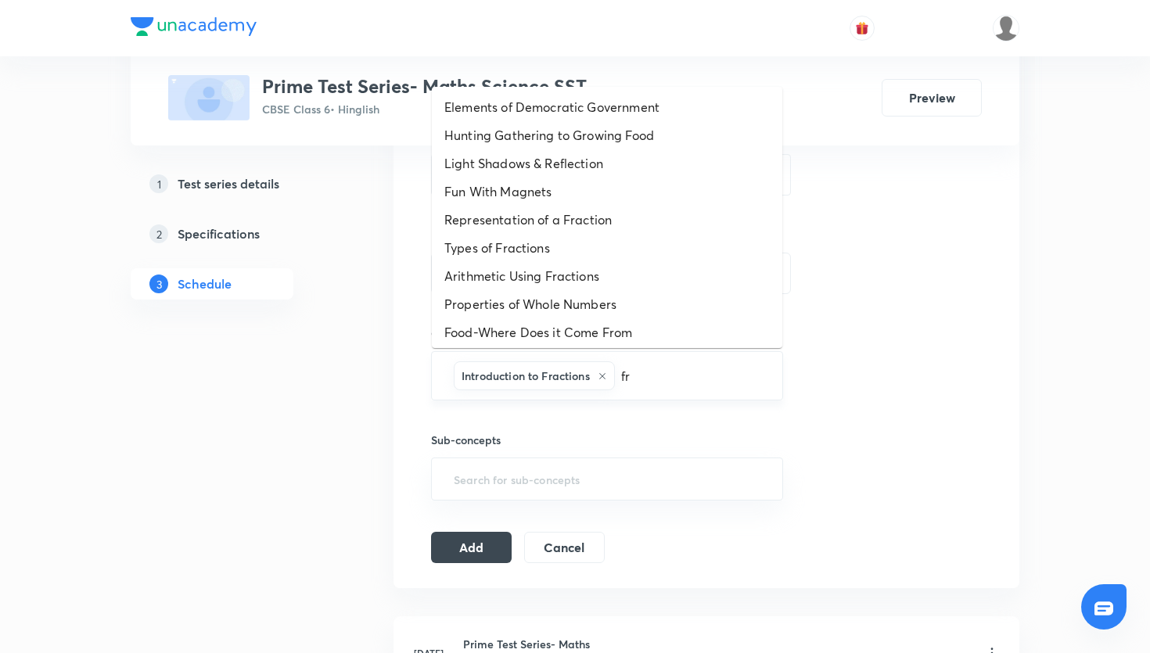
type input "fra"
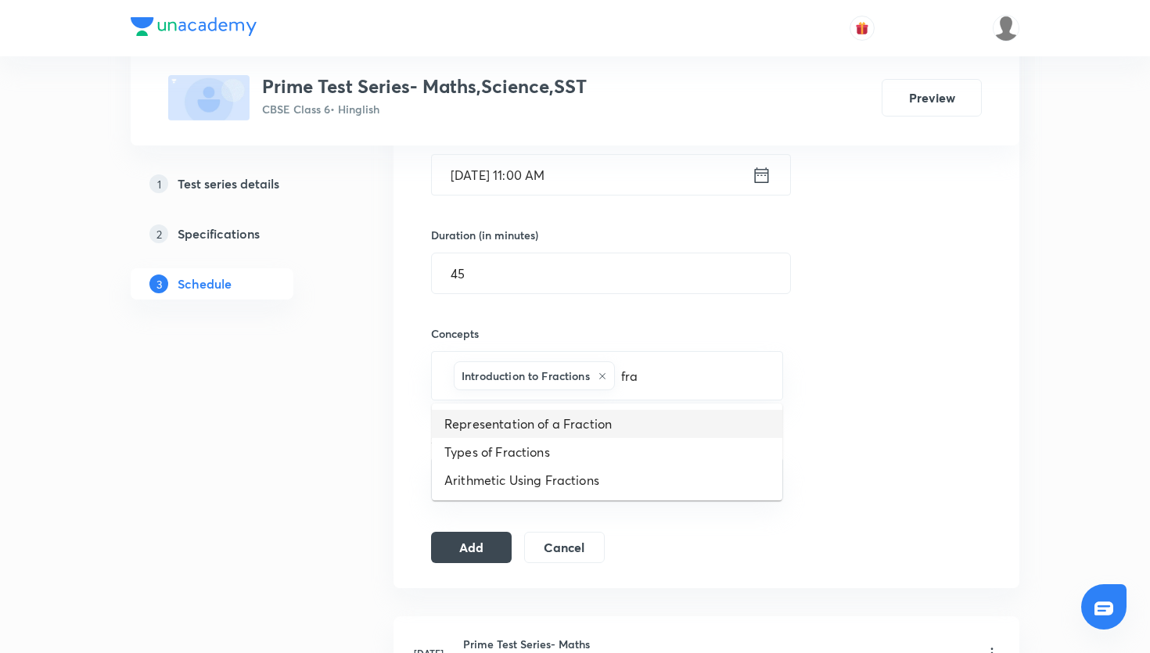
click at [602, 450] on li "Types of Fractions" at bounding box center [607, 452] width 350 height 28
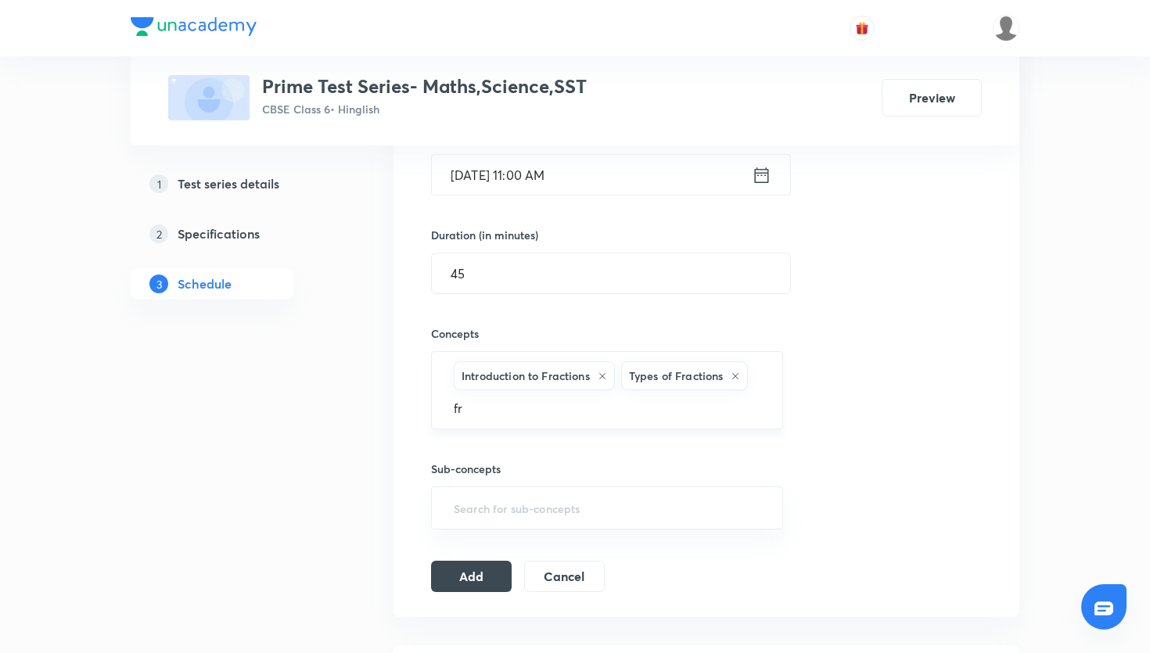
type input "fra"
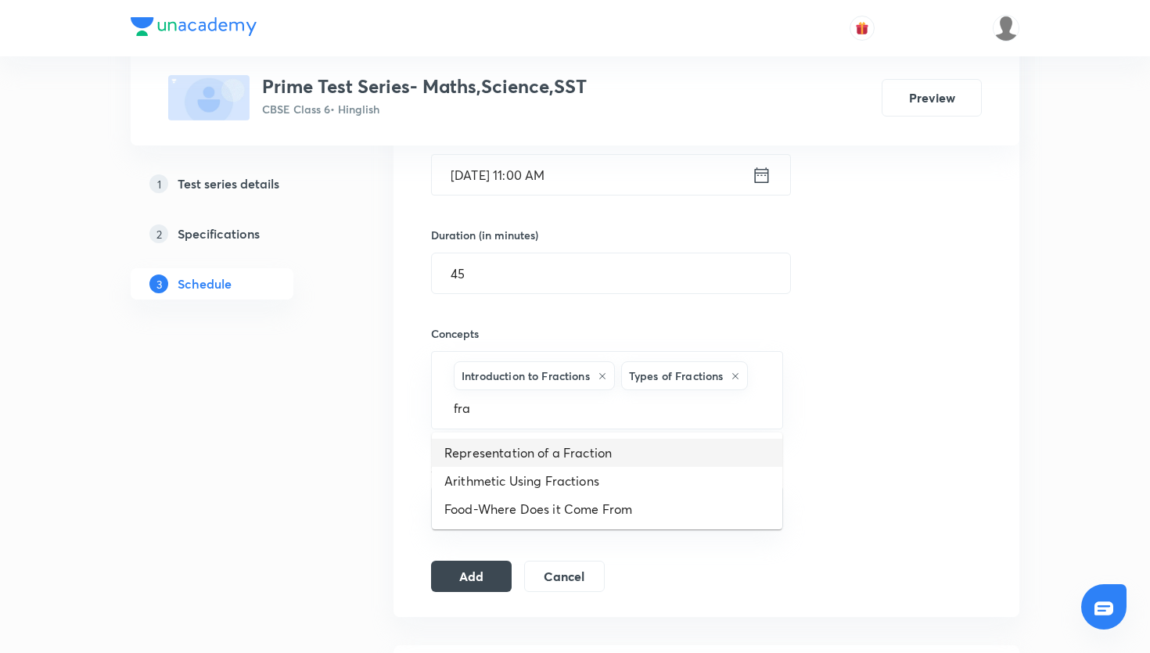
click at [541, 463] on li "Representation of a Fraction" at bounding box center [607, 453] width 350 height 28
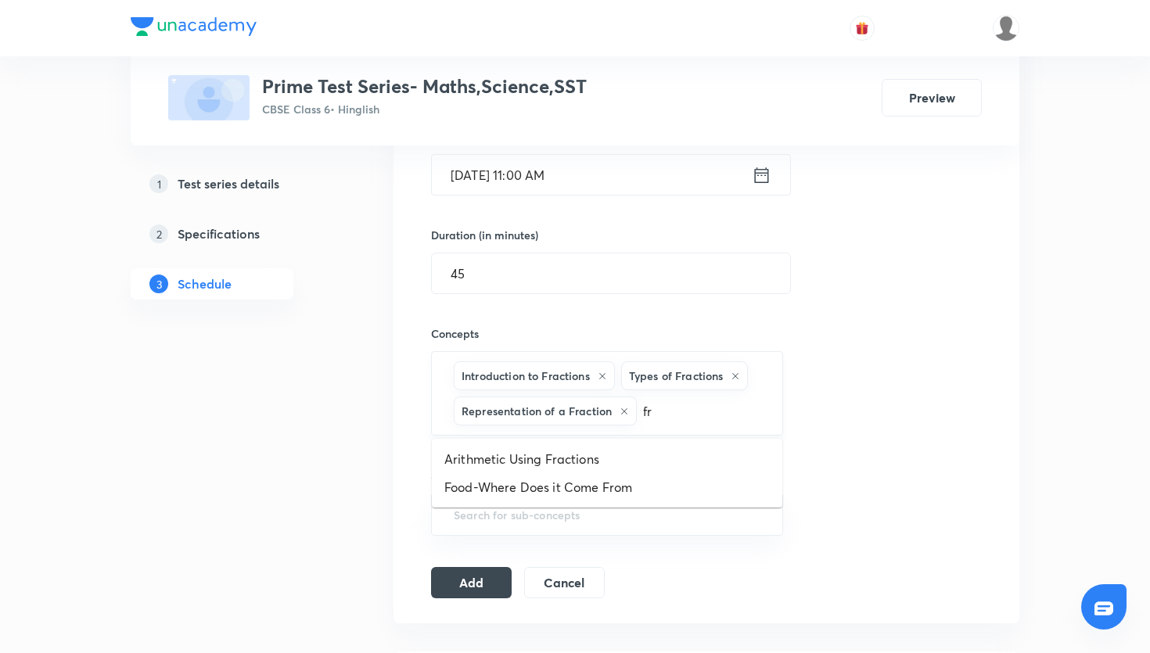
type input "fra"
click at [627, 445] on li "Arithmetic Using Fractions" at bounding box center [607, 459] width 350 height 28
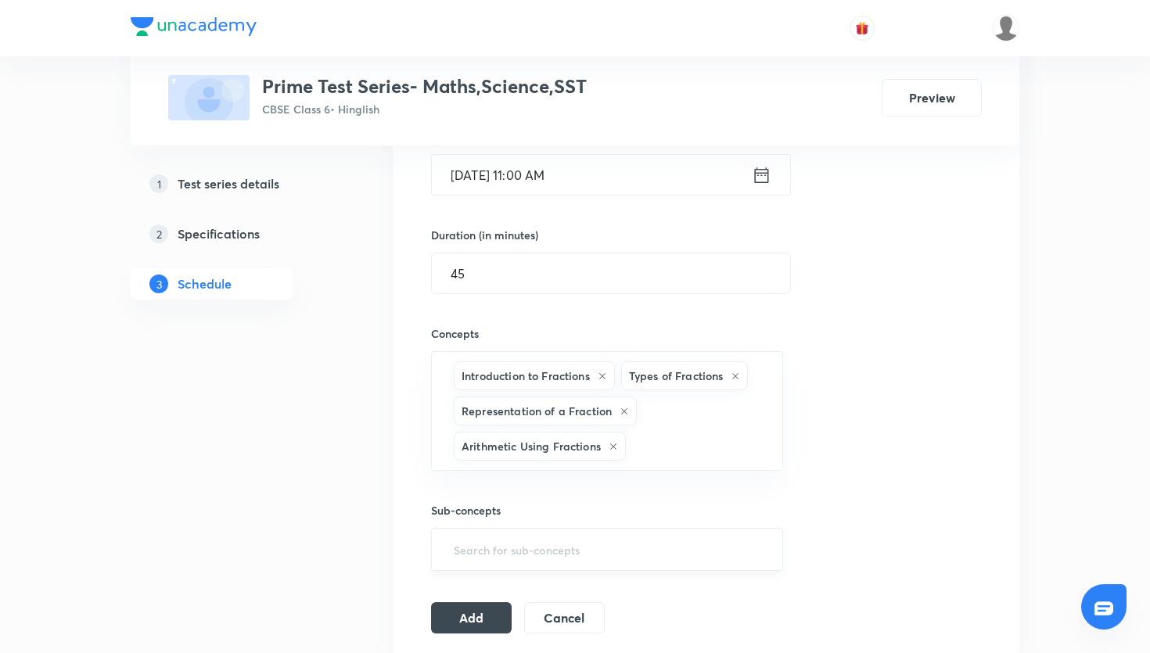
click at [584, 538] on input "text" at bounding box center [607, 549] width 313 height 29
type input "fra"
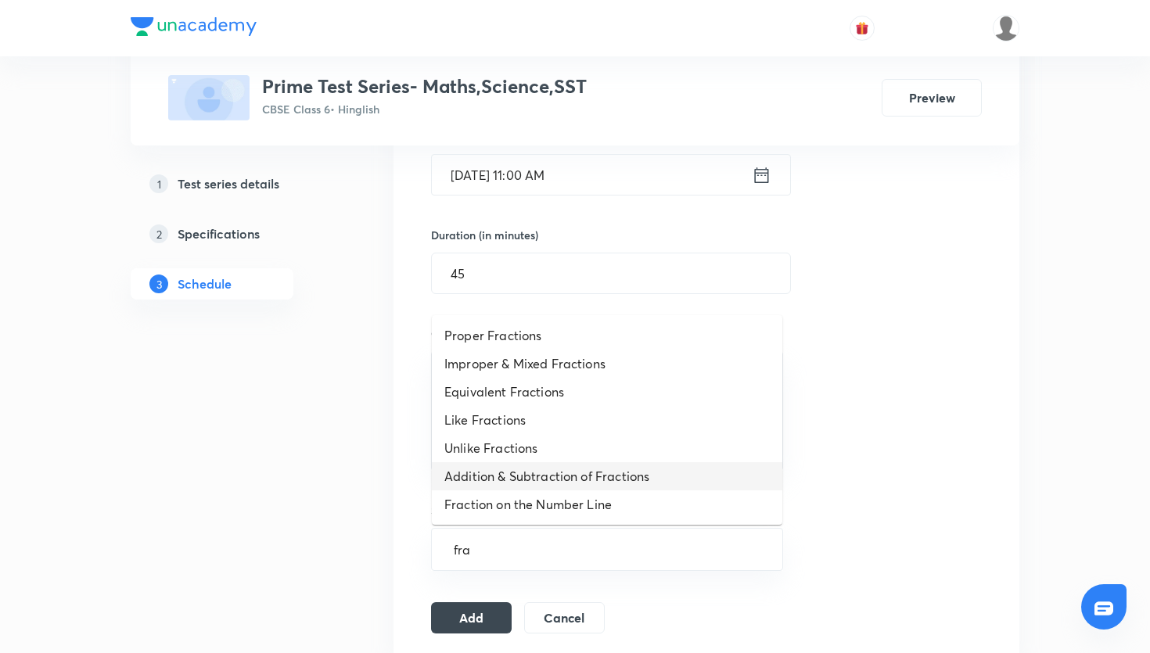
click at [609, 465] on li "Addition & Subtraction of Fractions" at bounding box center [607, 476] width 350 height 28
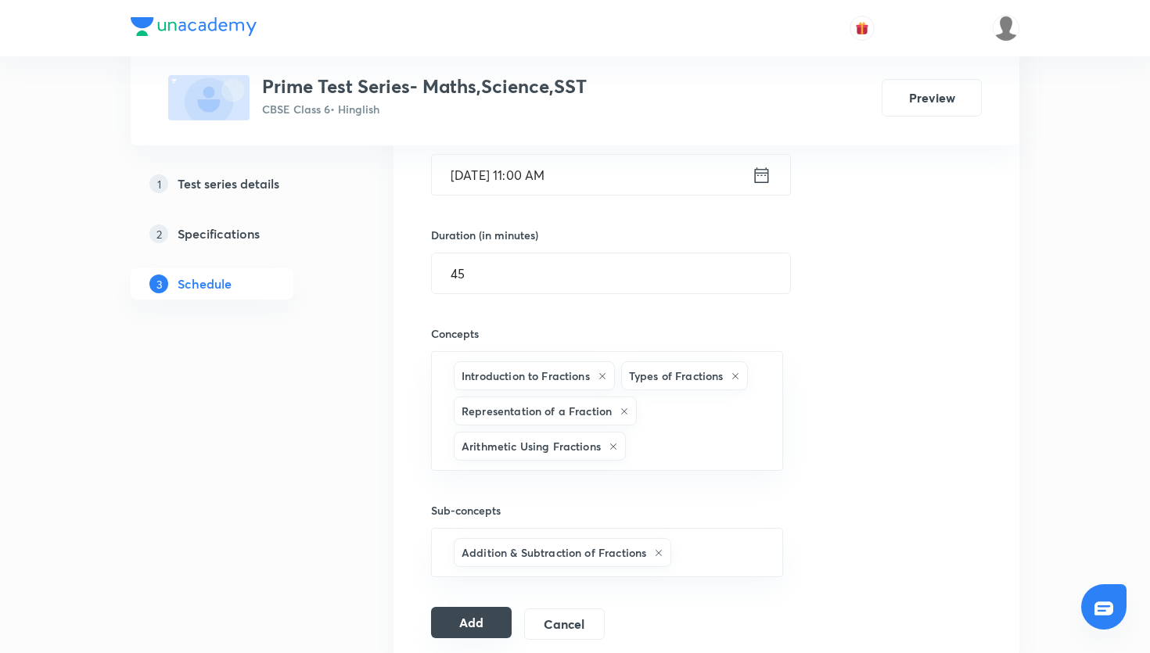
click at [473, 626] on button "Add" at bounding box center [471, 622] width 81 height 31
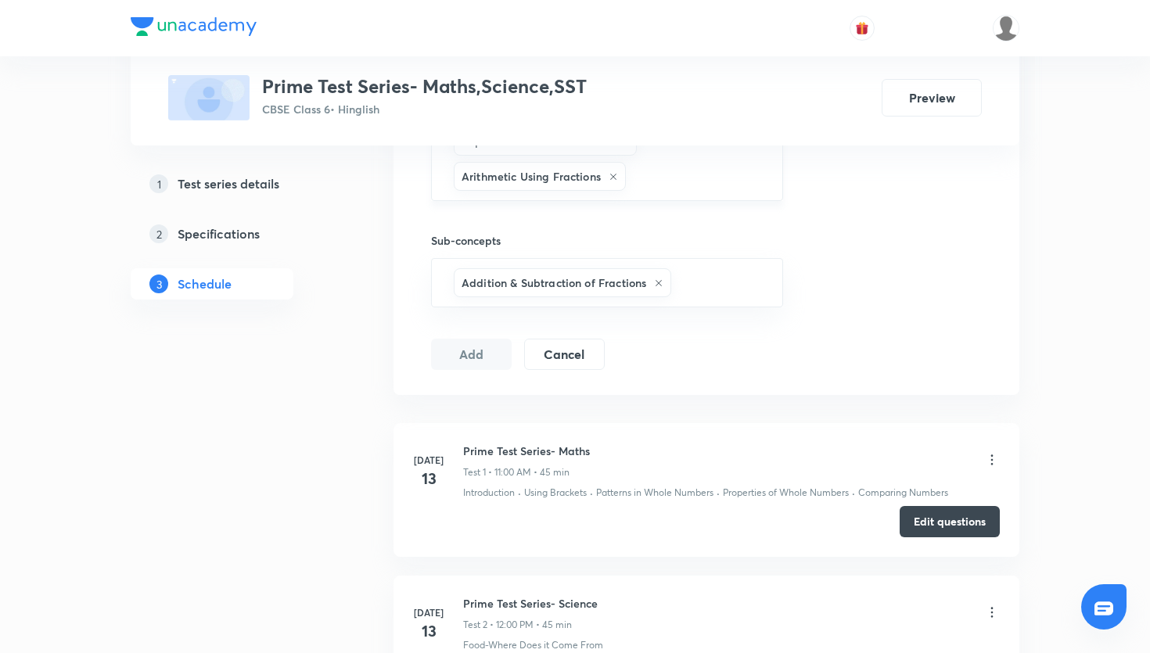
scroll to position [682, 0]
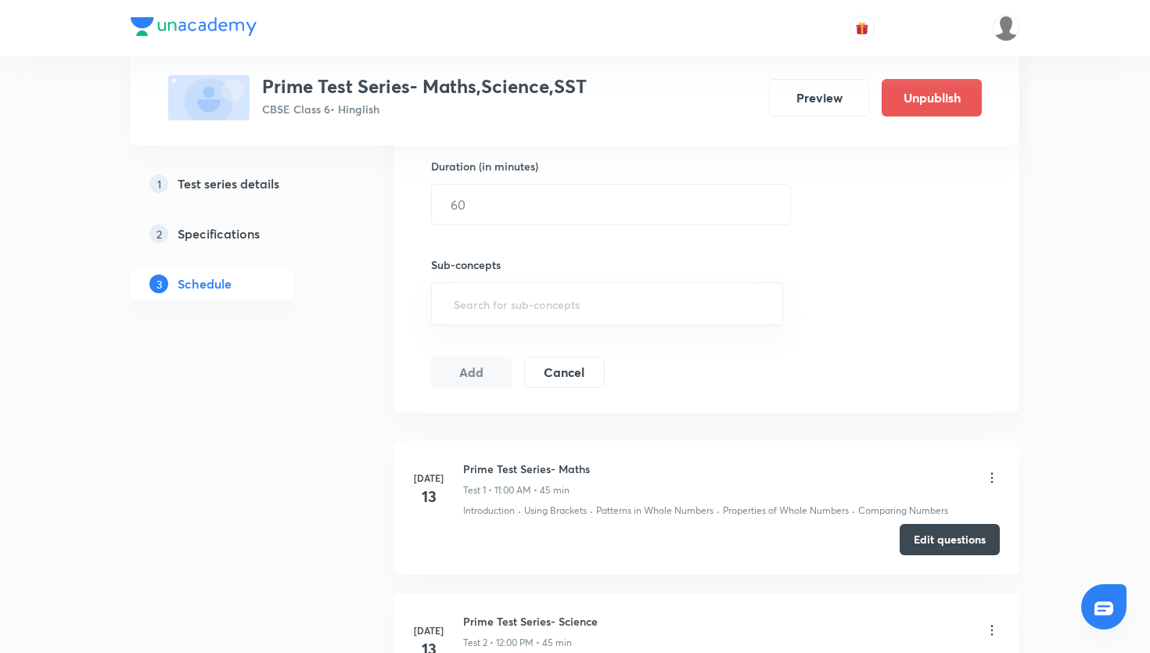
scroll to position [2565, 0]
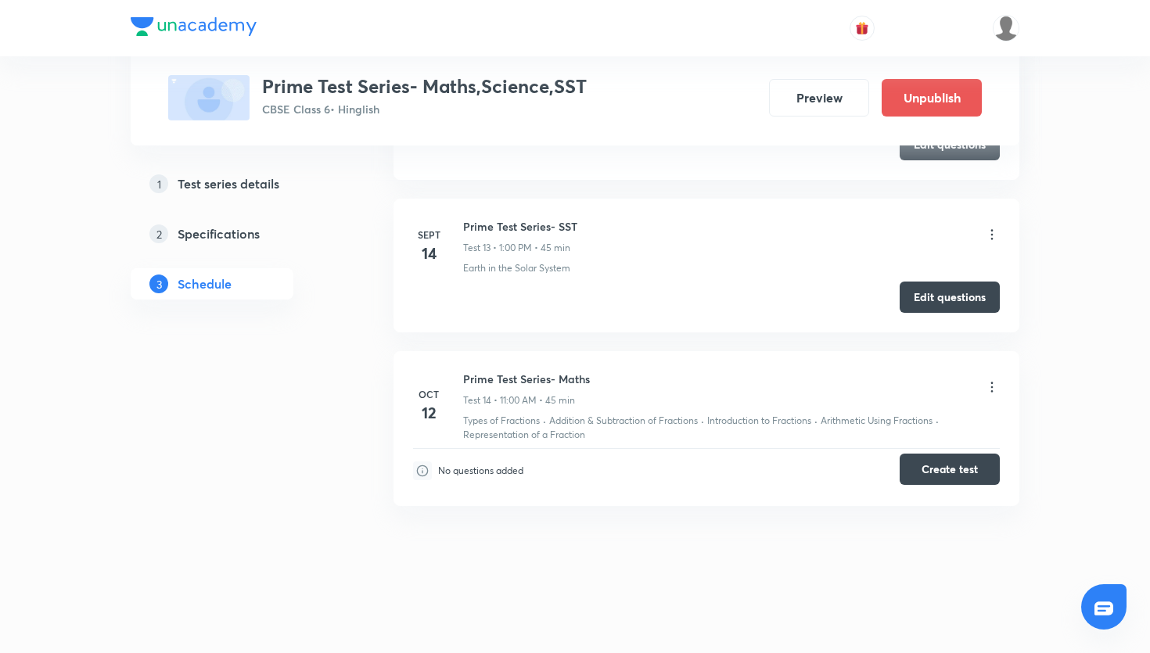
click at [929, 475] on button "Create test" at bounding box center [950, 469] width 100 height 31
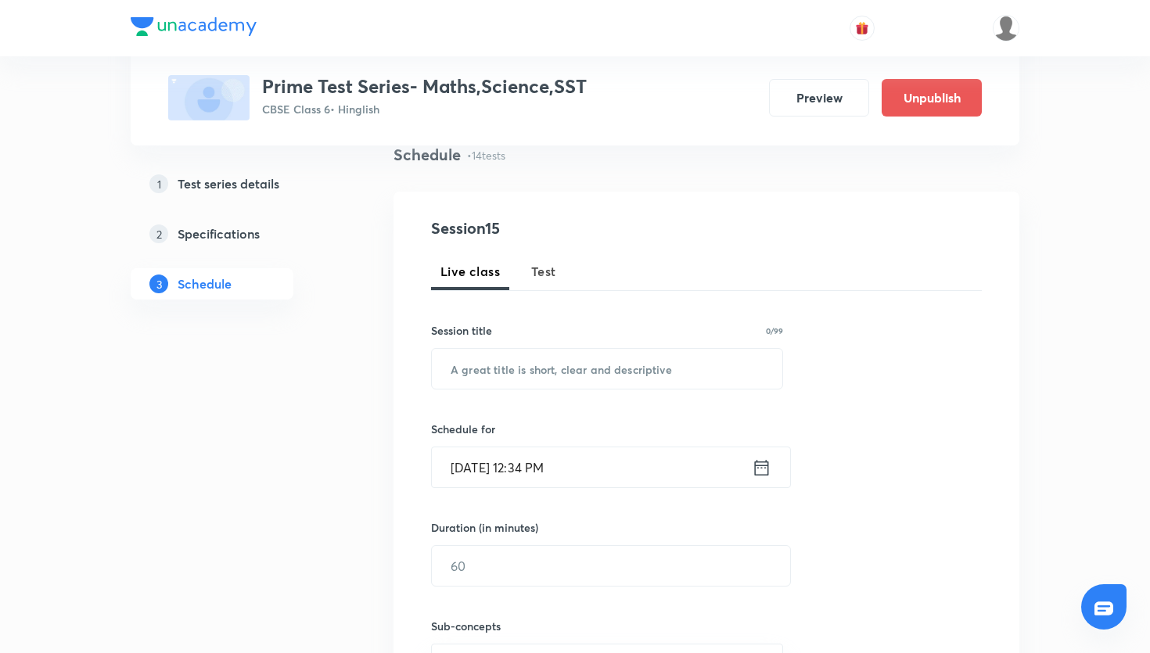
scroll to position [142, 0]
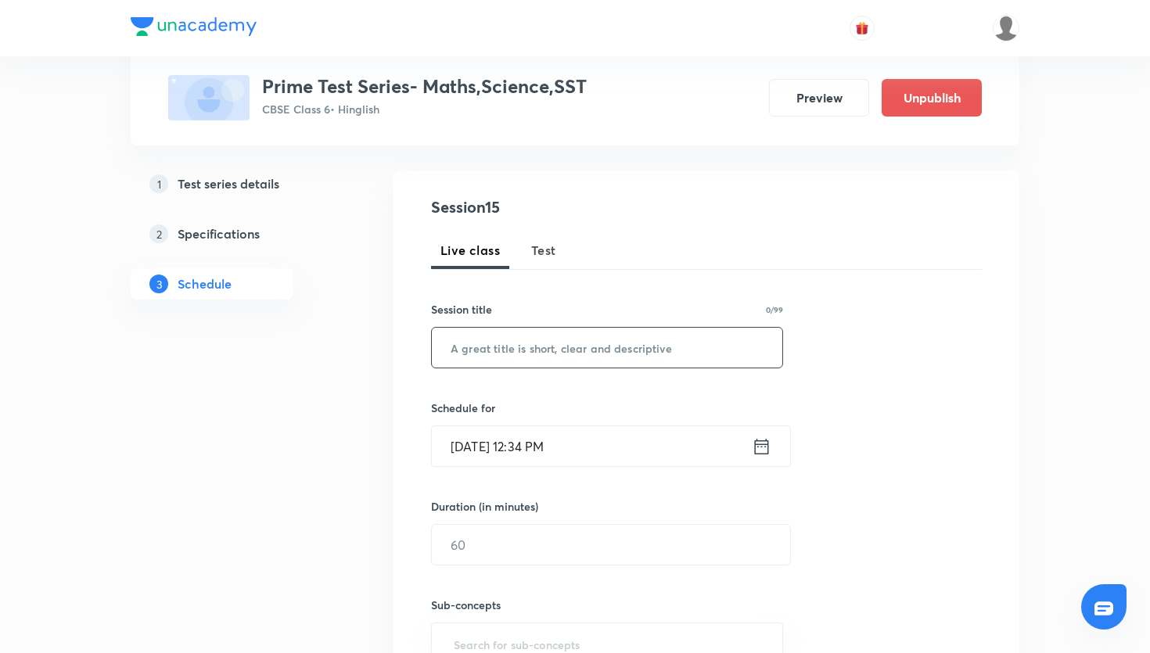
click at [512, 363] on input "text" at bounding box center [607, 348] width 350 height 40
paste input "Prime Test Series- Science"
type input "Prime Test Series- Science"
click at [764, 447] on icon at bounding box center [762, 447] width 20 height 22
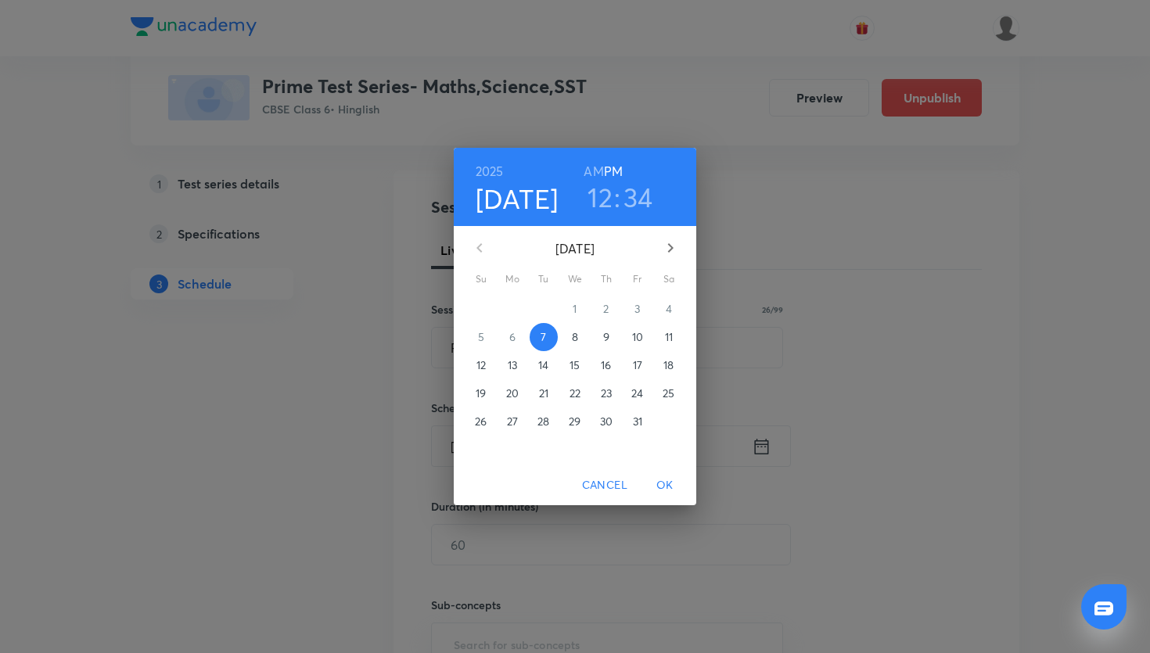
click at [487, 365] on span "12" at bounding box center [481, 366] width 28 height 16
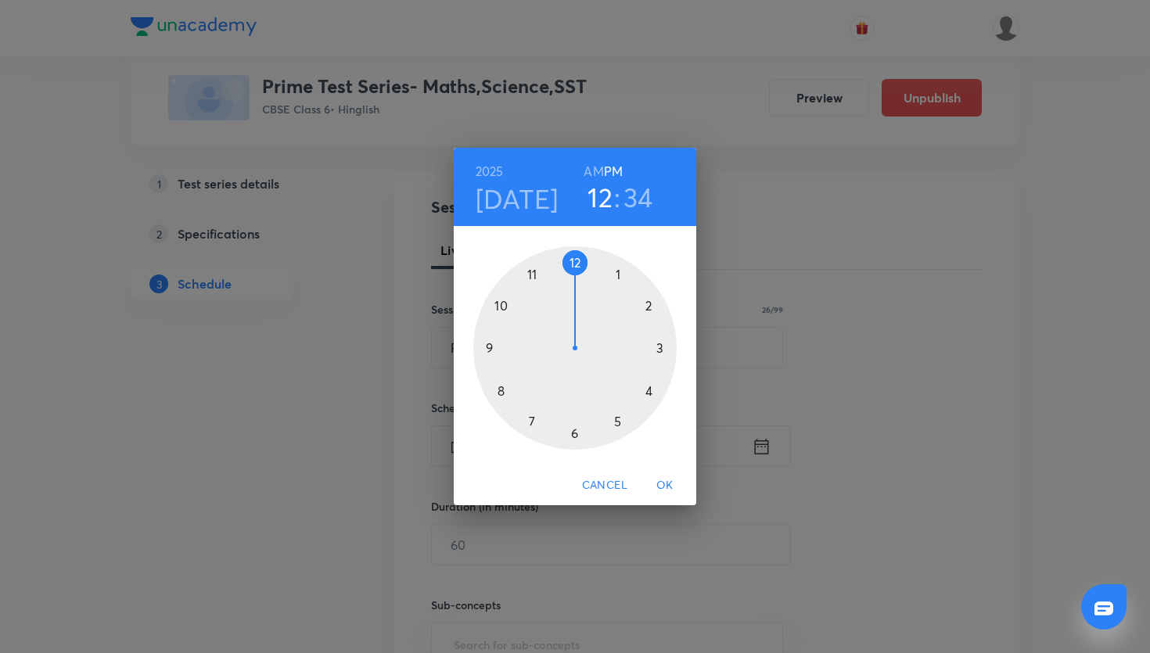
click at [573, 262] on div at bounding box center [574, 347] width 203 height 203
click at [575, 262] on div at bounding box center [574, 347] width 203 height 203
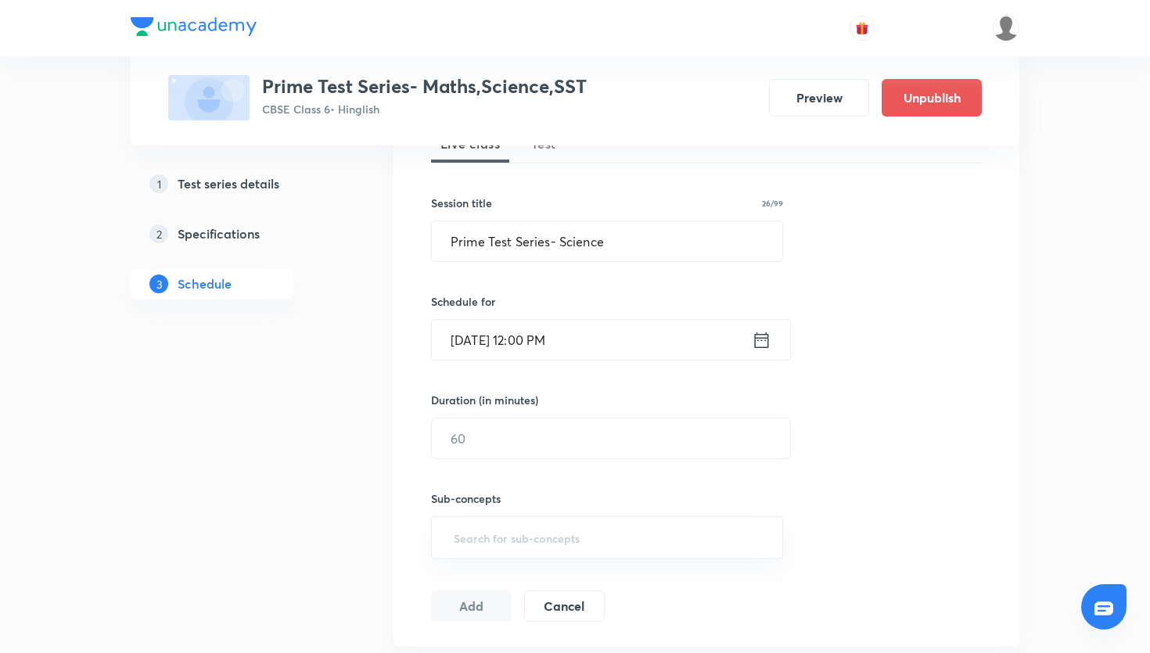
scroll to position [250, 0]
click at [635, 448] on input "text" at bounding box center [611, 438] width 358 height 40
type input "45"
click at [559, 548] on input "text" at bounding box center [607, 537] width 313 height 29
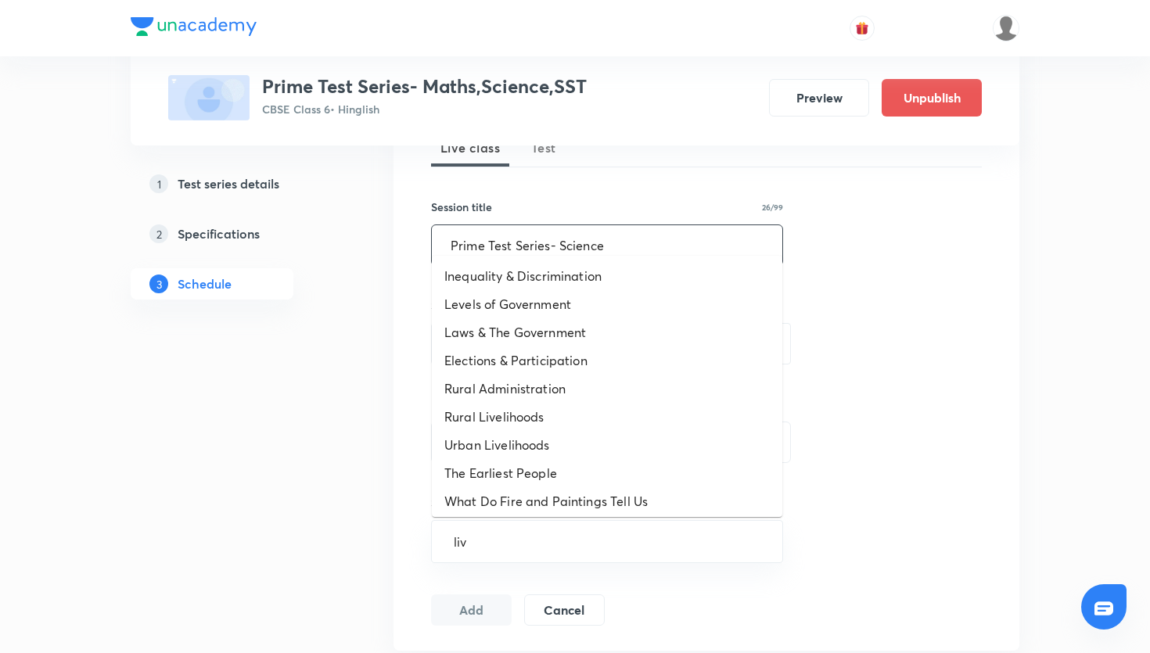
type input "livi"
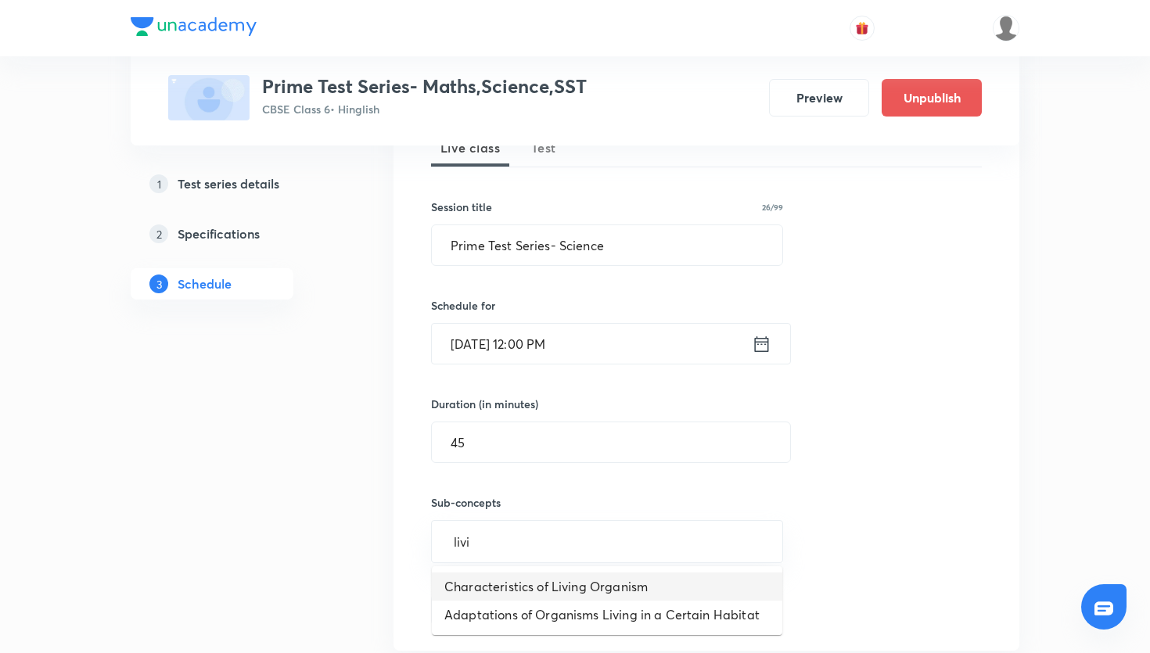
click at [553, 588] on li "Characteristics of Living Organism" at bounding box center [607, 587] width 350 height 28
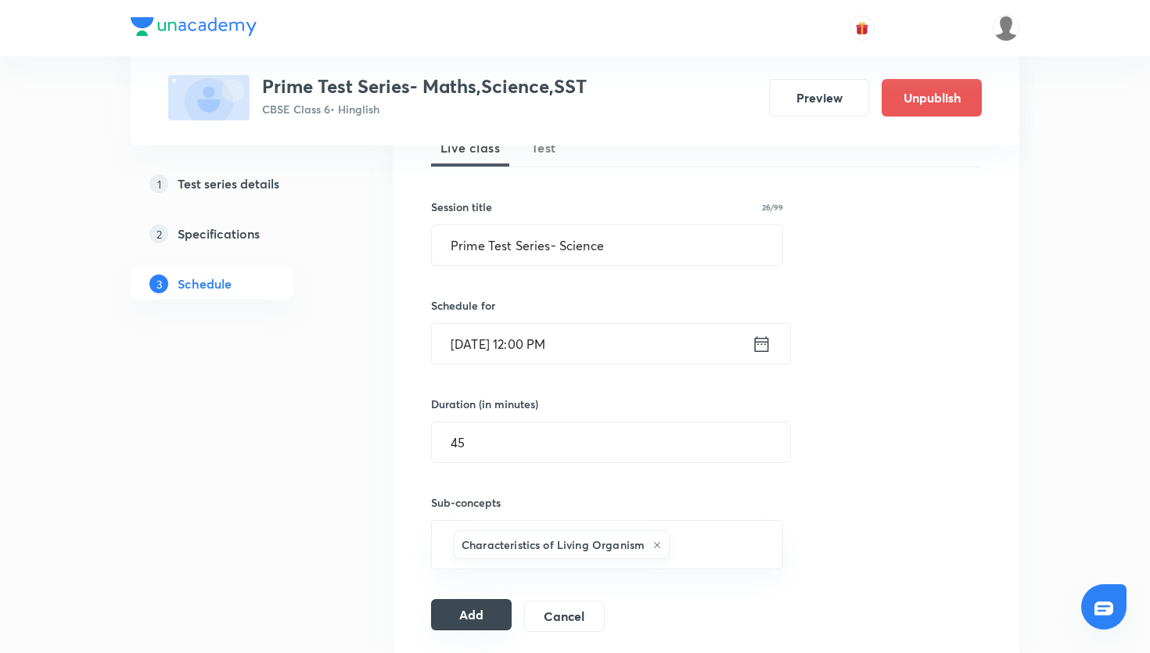
click at [473, 623] on button "Add" at bounding box center [471, 614] width 81 height 31
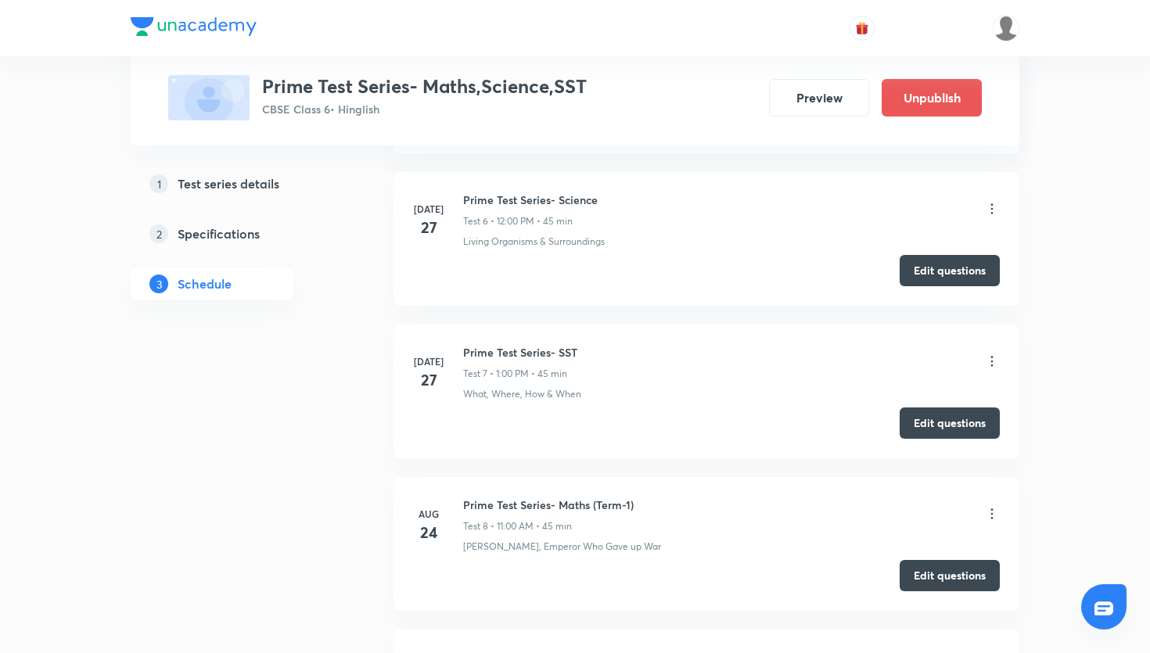
scroll to position [1119, 0]
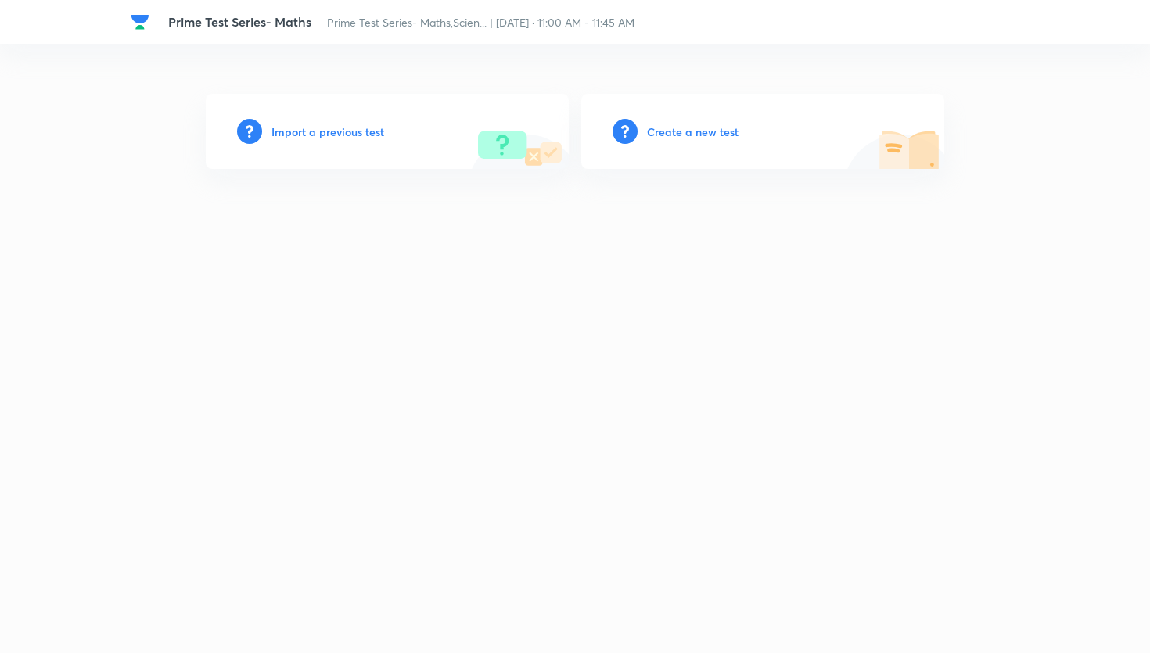
click at [665, 141] on div "Create a new test" at bounding box center [762, 131] width 363 height 75
click at [668, 135] on h6 "Create a new test" at bounding box center [693, 132] width 92 height 16
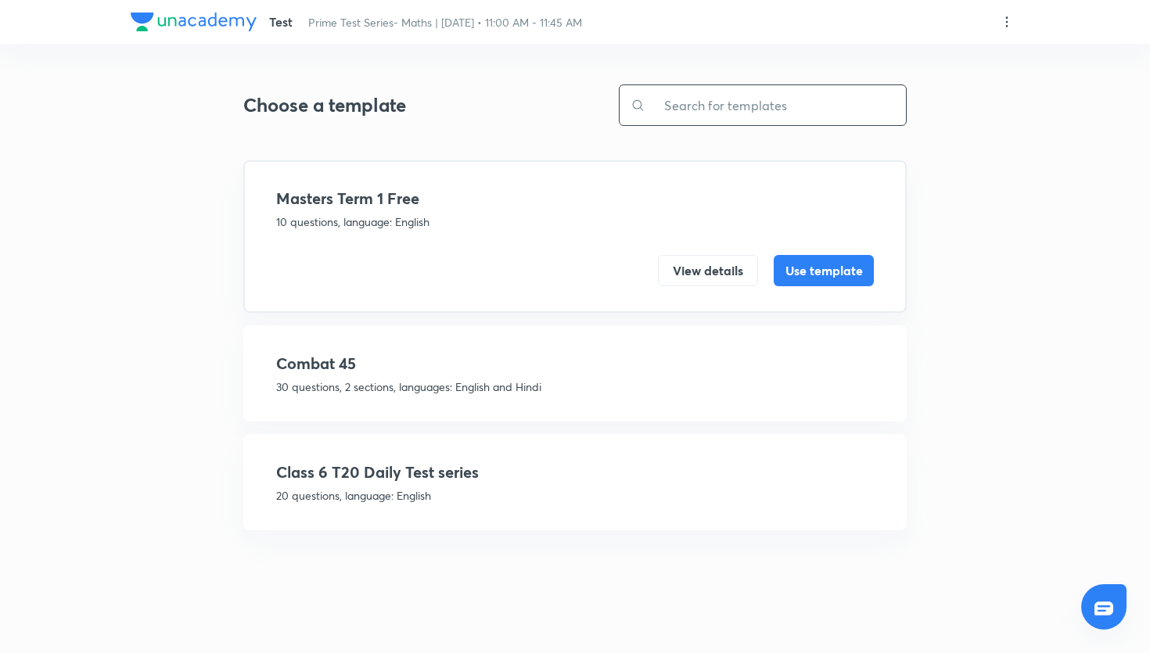
click at [722, 124] on input "text" at bounding box center [775, 105] width 261 height 40
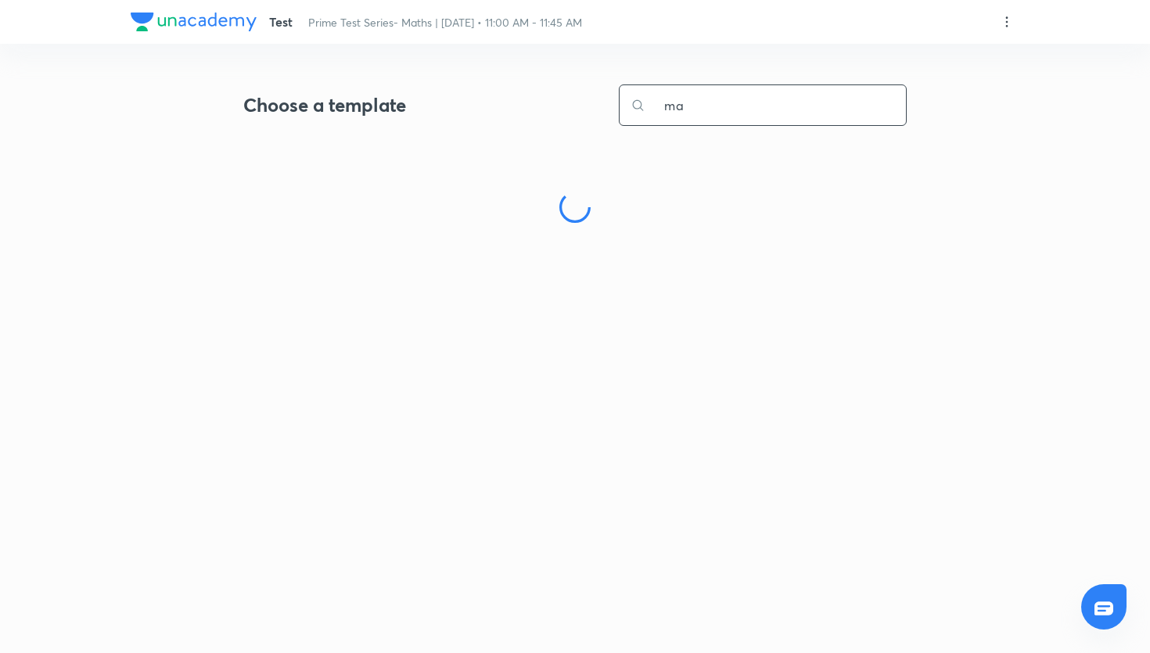
type input "m"
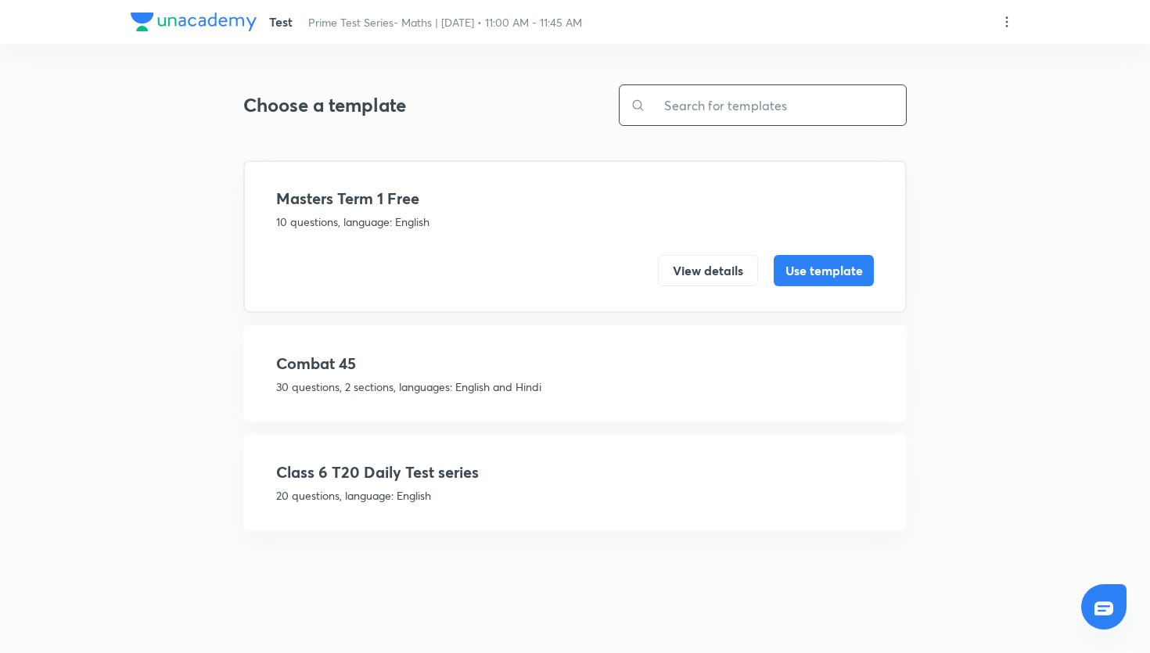
click at [437, 469] on h4 "Class 6 T20 Daily Test series" at bounding box center [575, 472] width 598 height 23
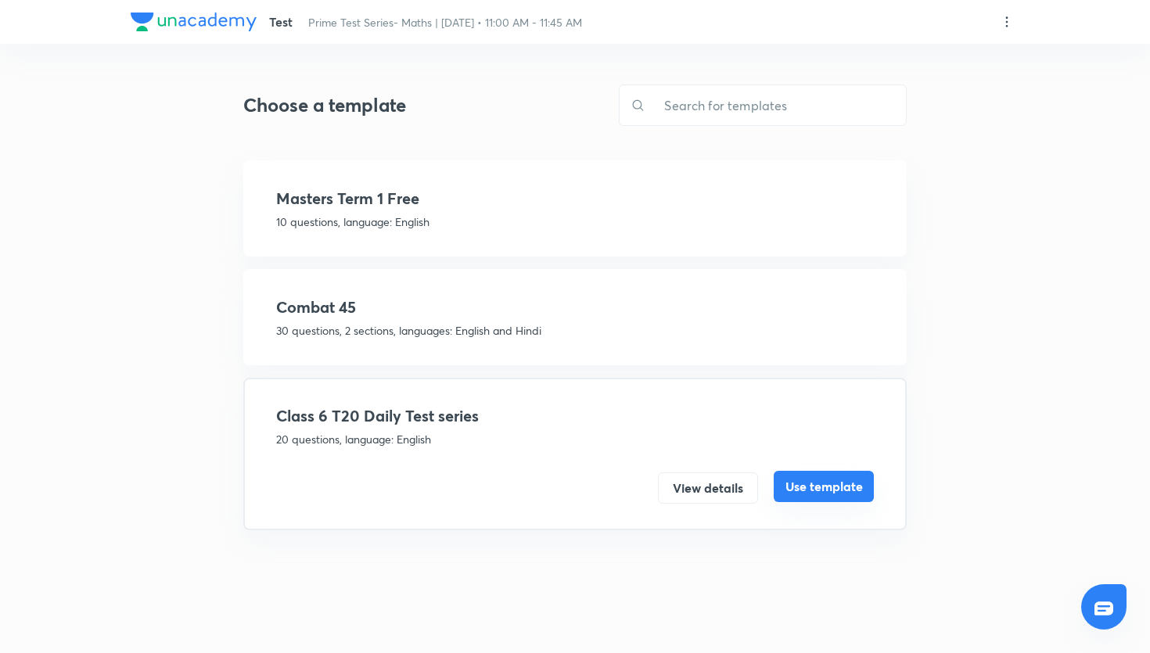
click at [841, 493] on button "Use template" at bounding box center [824, 486] width 100 height 31
click at [831, 489] on button "Use template" at bounding box center [824, 486] width 100 height 31
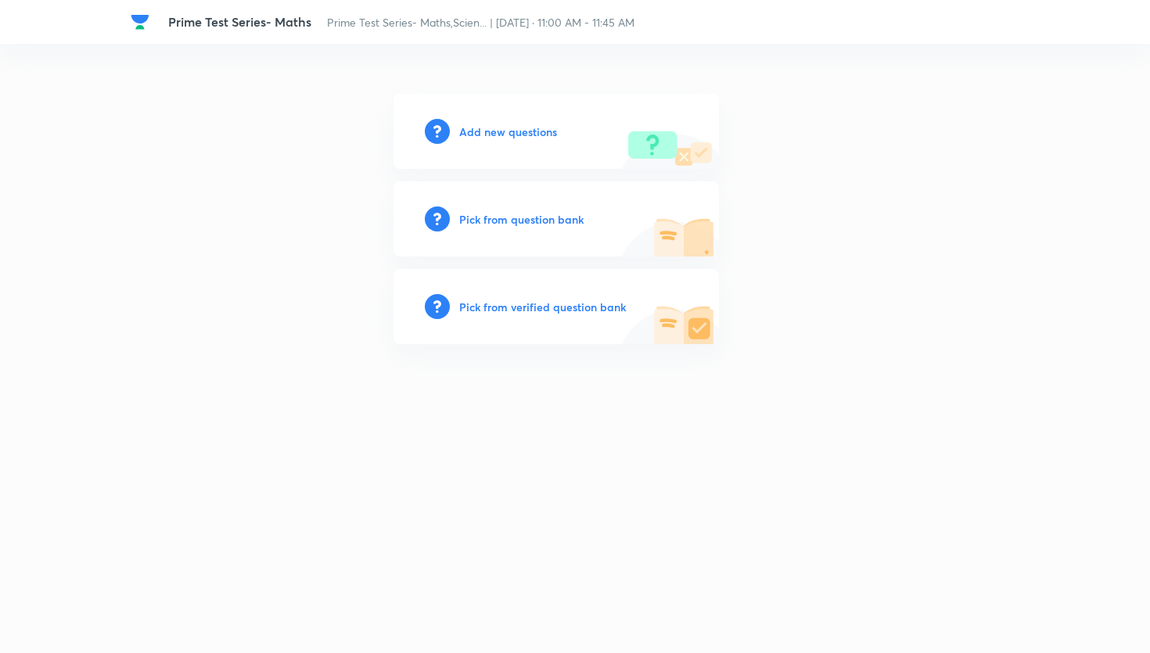
click at [524, 218] on h6 "Pick from question bank" at bounding box center [521, 219] width 124 height 16
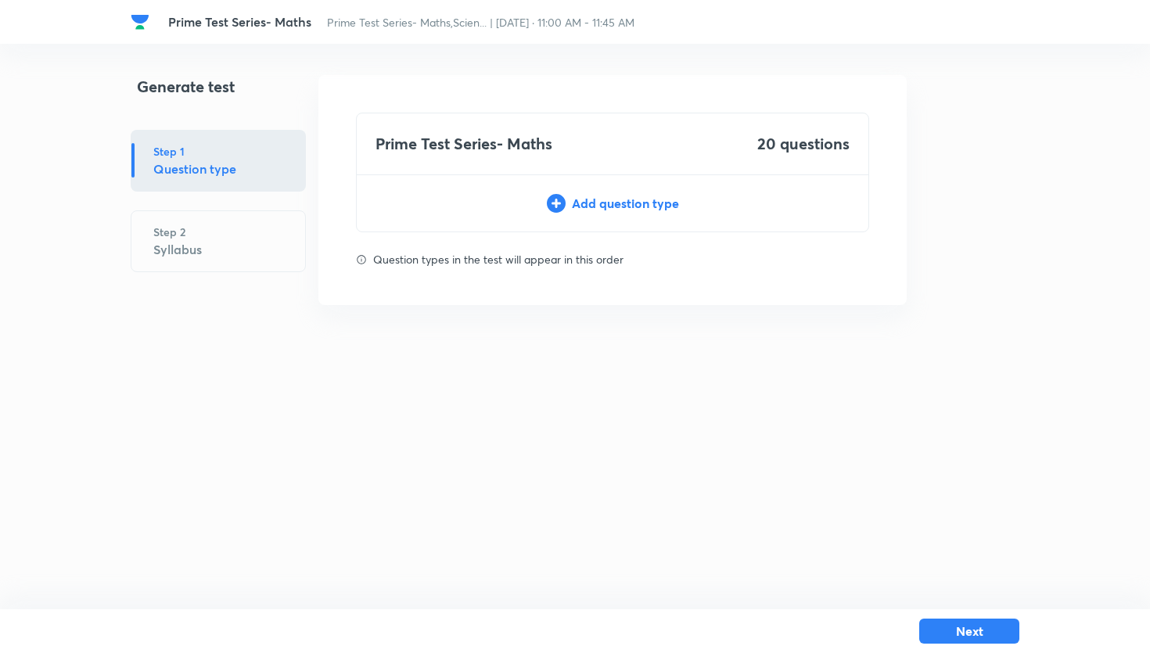
click at [634, 203] on div "Add question type" at bounding box center [613, 203] width 512 height 19
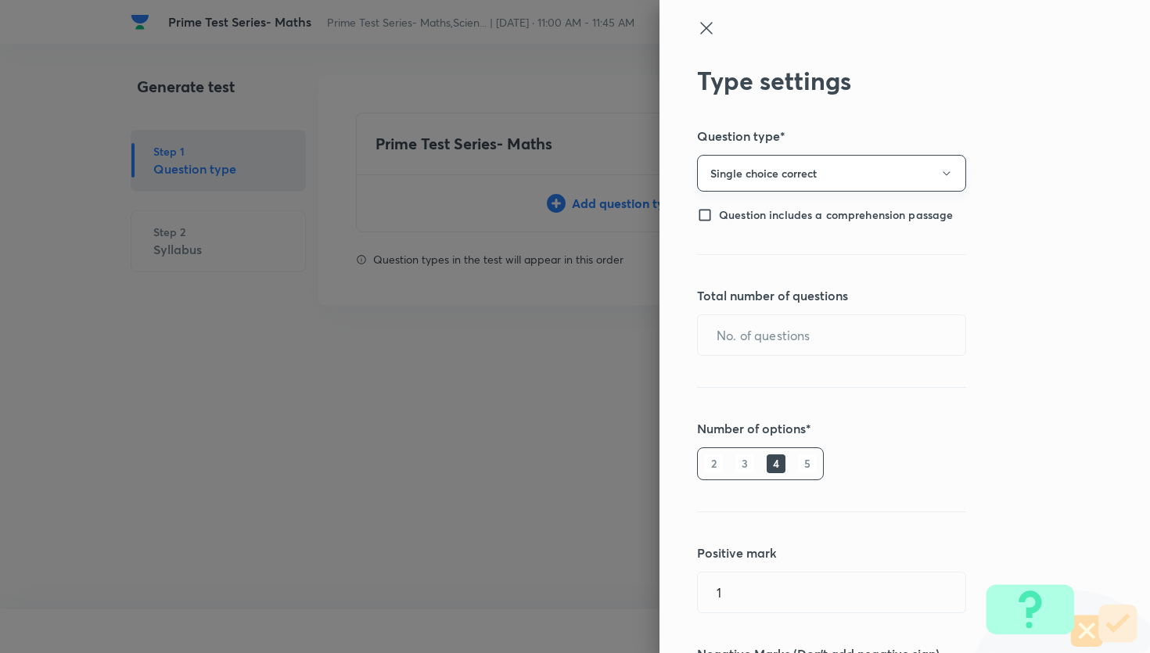
click at [837, 172] on button "Single choice correct" at bounding box center [831, 173] width 269 height 37
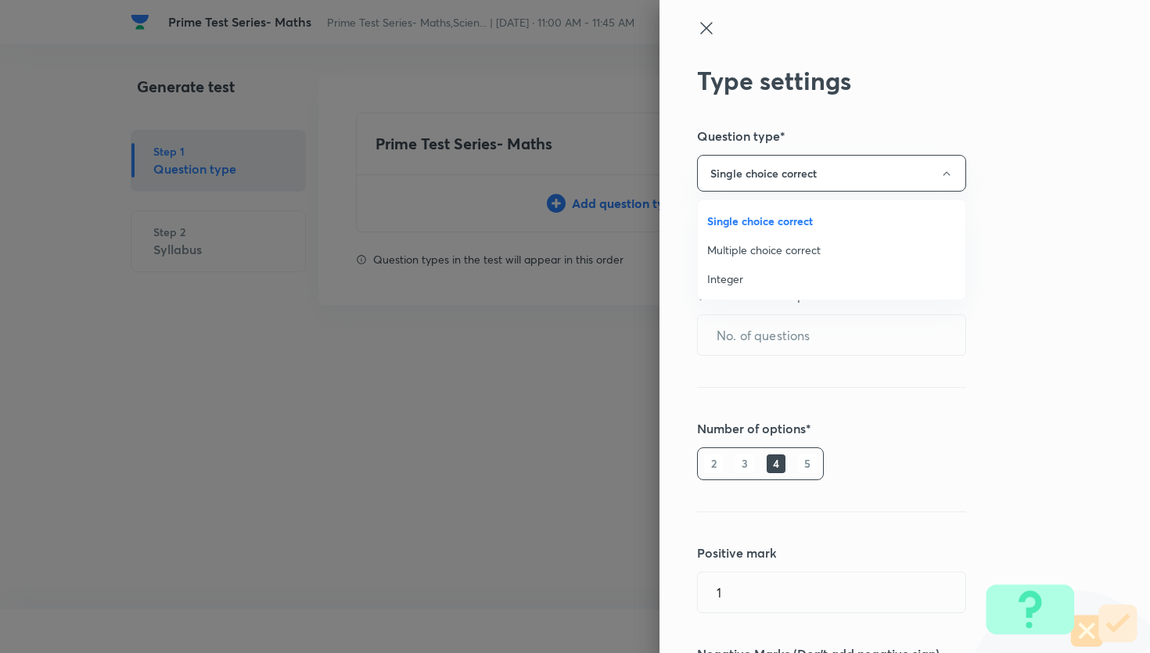
click at [798, 255] on span "Multiple choice correct" at bounding box center [831, 250] width 249 height 16
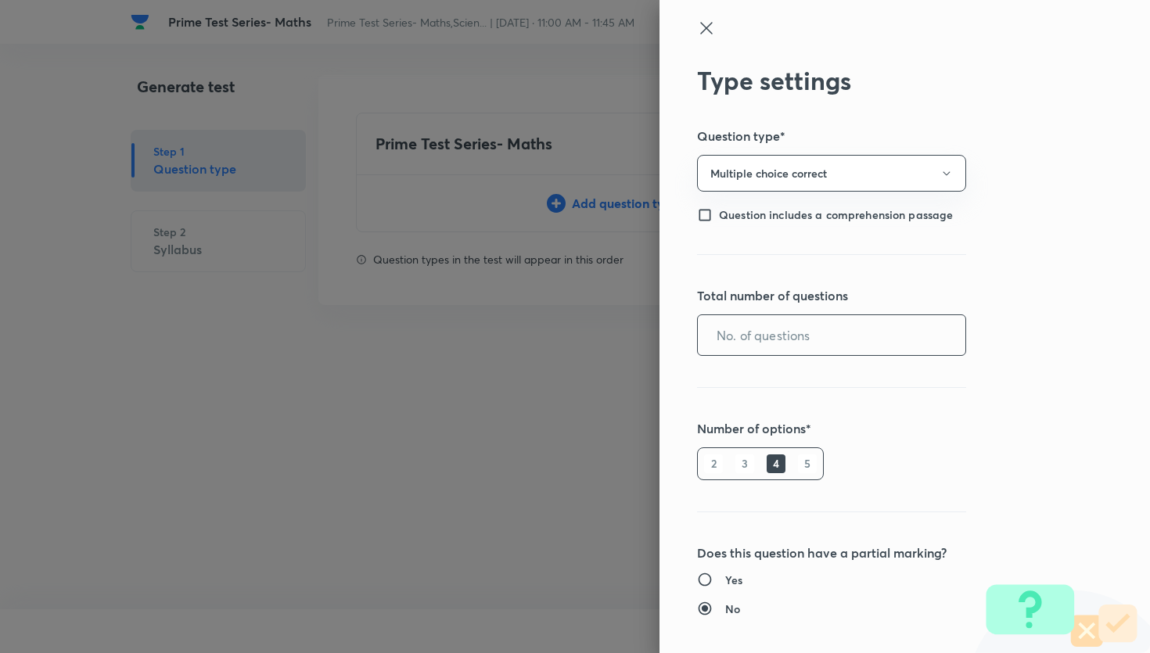
scroll to position [65, 0]
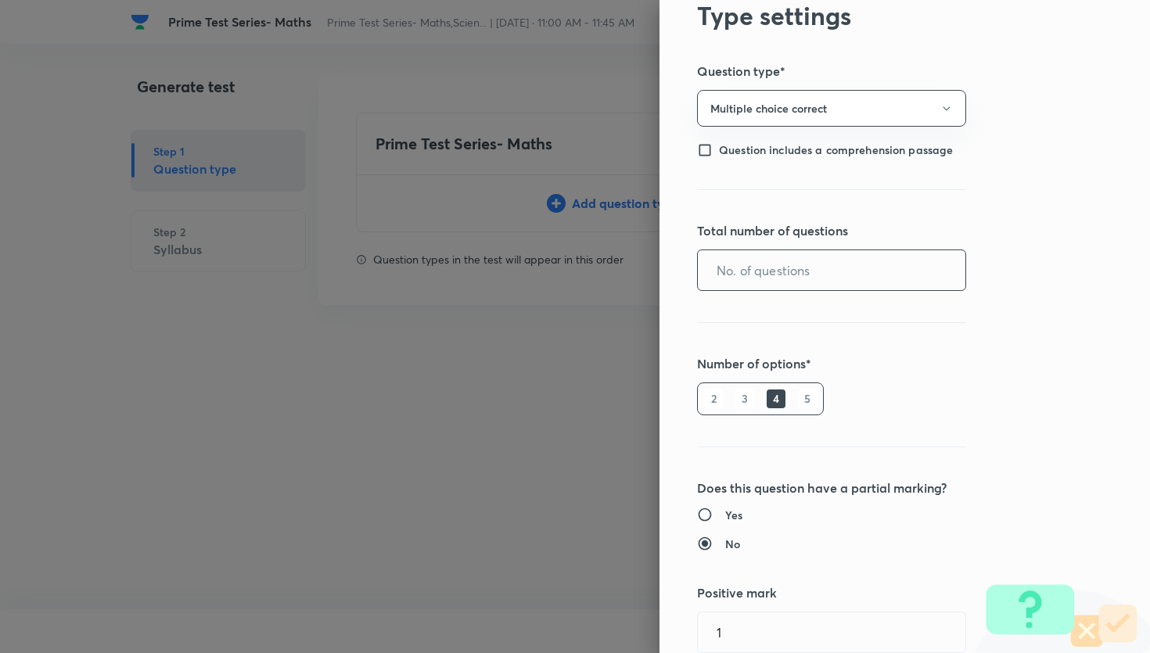
click at [783, 261] on input "text" at bounding box center [832, 270] width 268 height 40
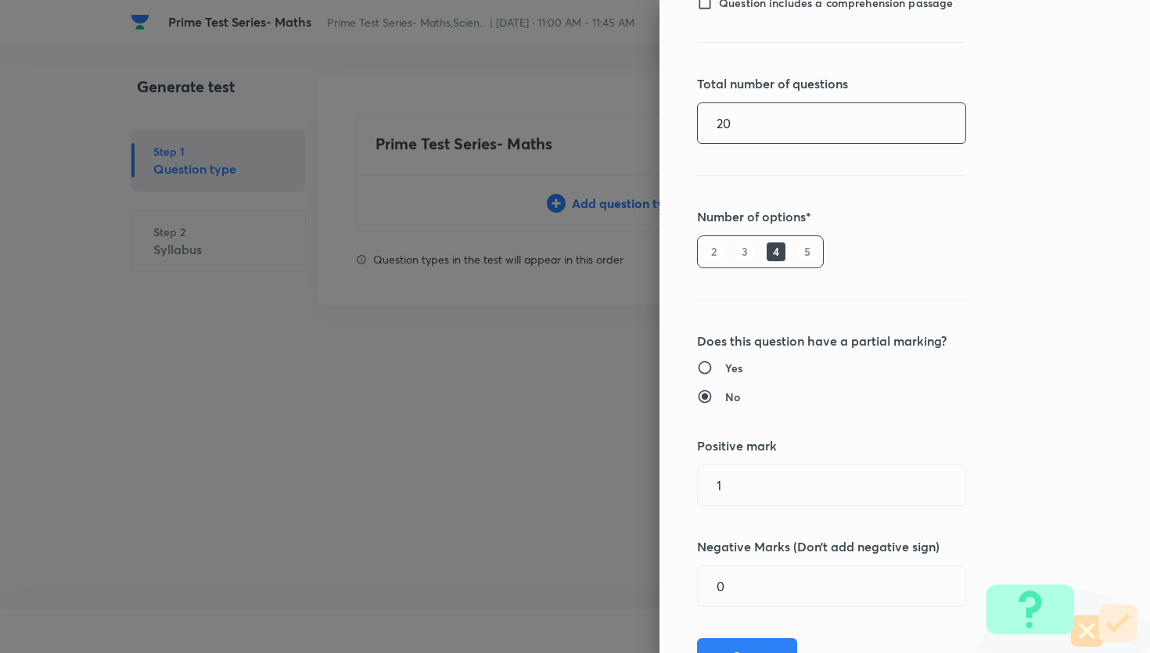
scroll to position [282, 0]
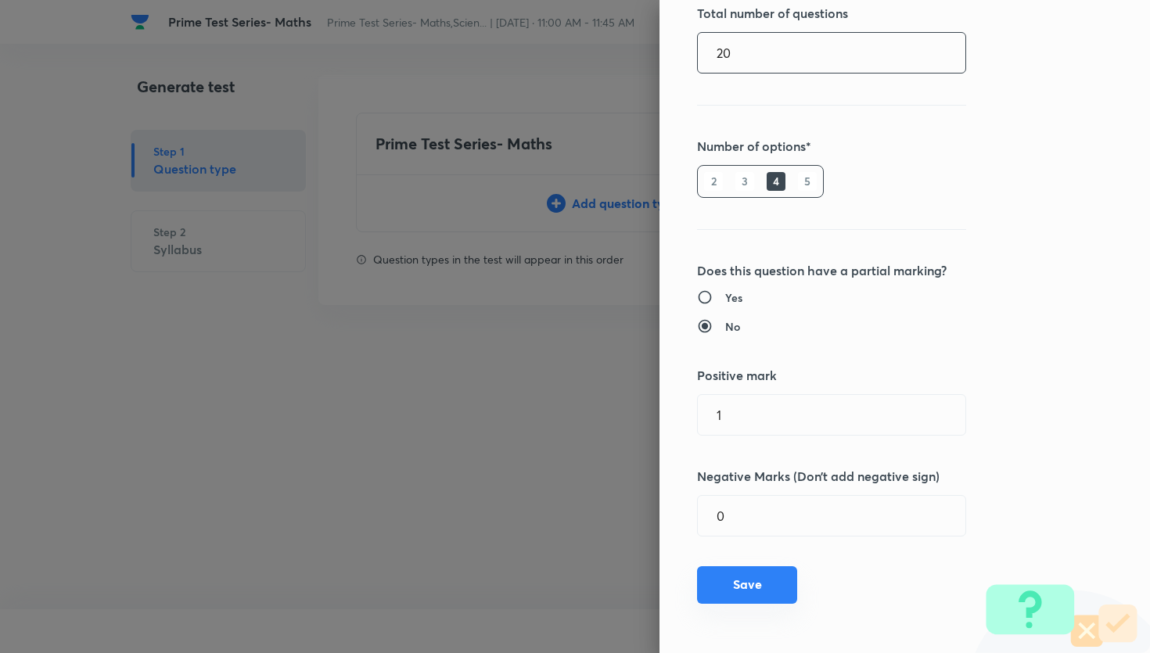
type input "20"
click at [764, 584] on button "Save" at bounding box center [747, 585] width 100 height 38
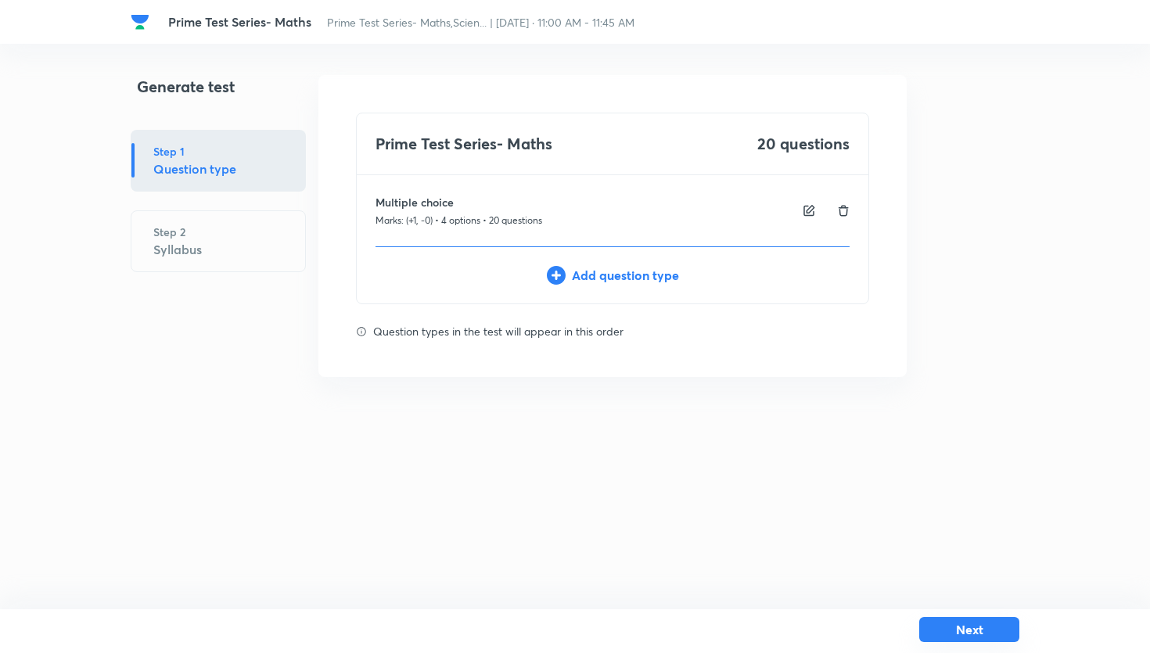
click at [951, 631] on button "Next" at bounding box center [969, 629] width 100 height 25
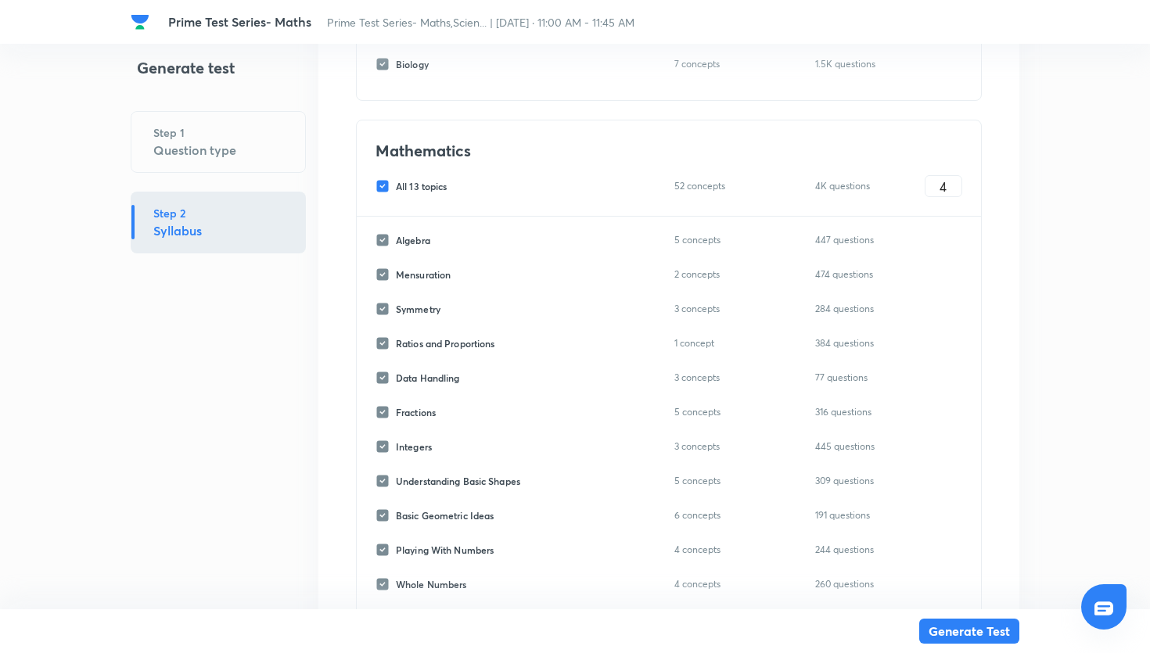
scroll to position [1265, 0]
click at [391, 187] on input "All 13 topics" at bounding box center [386, 187] width 20 height 14
checkbox input "false"
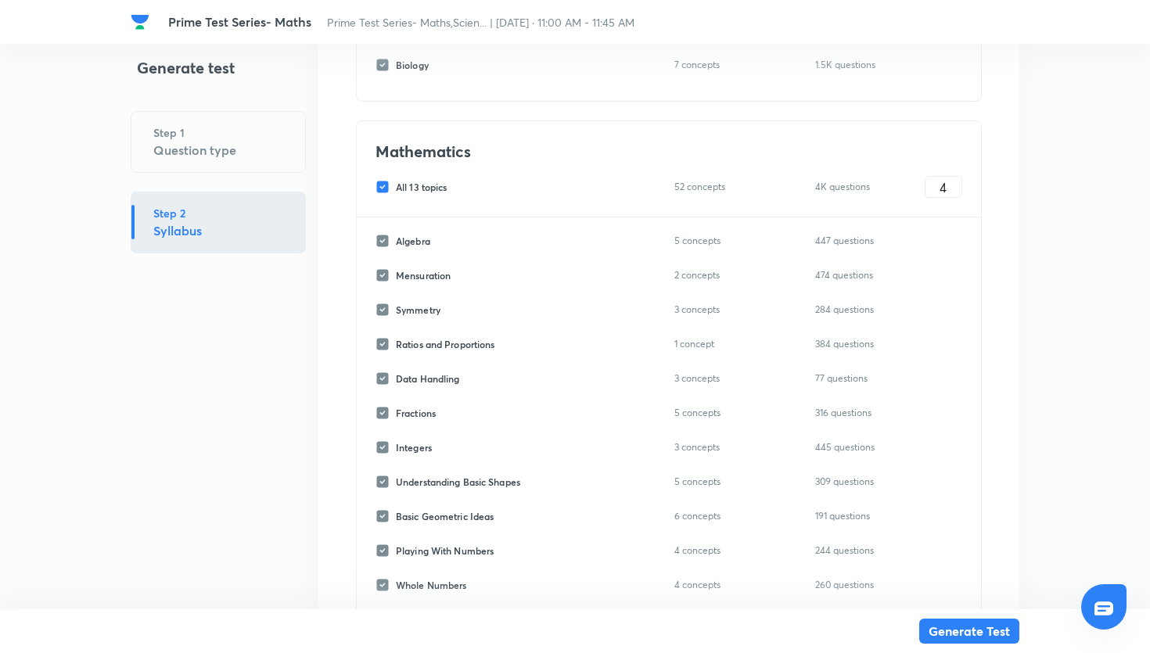
checkbox input "false"
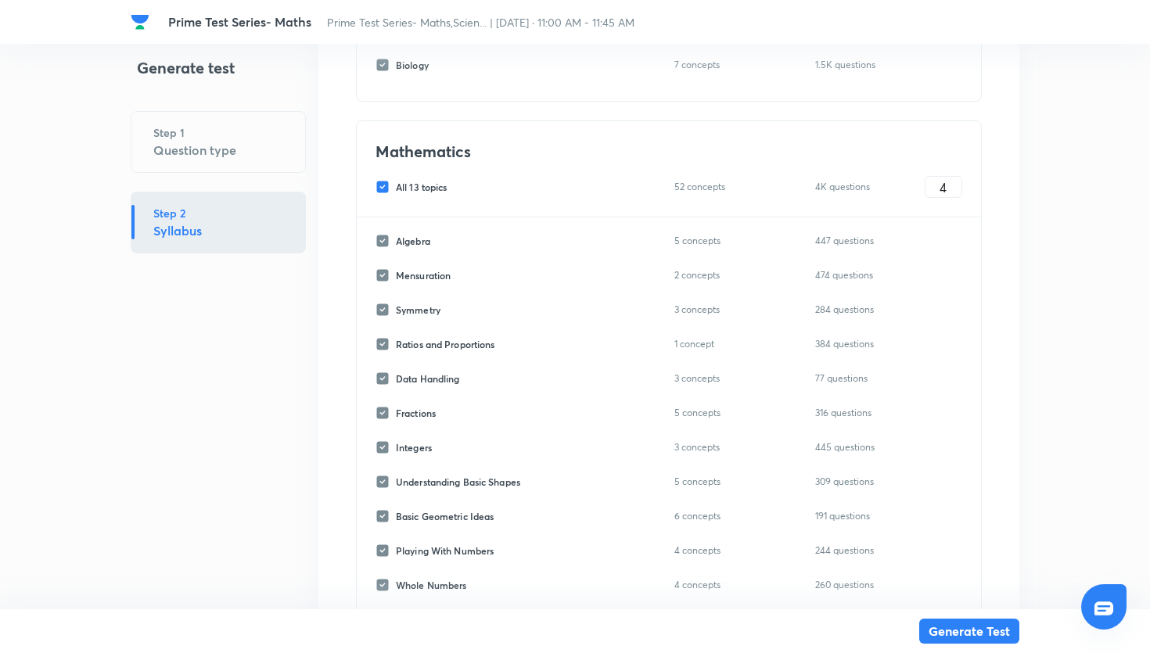
checkbox input "false"
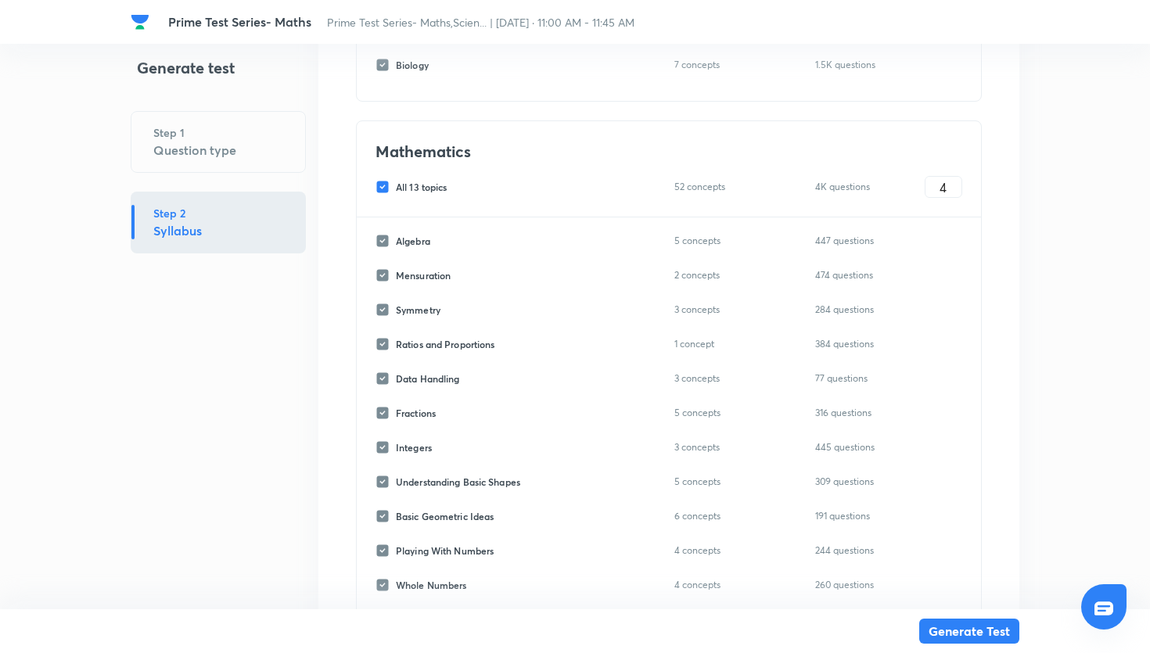
checkbox input "false"
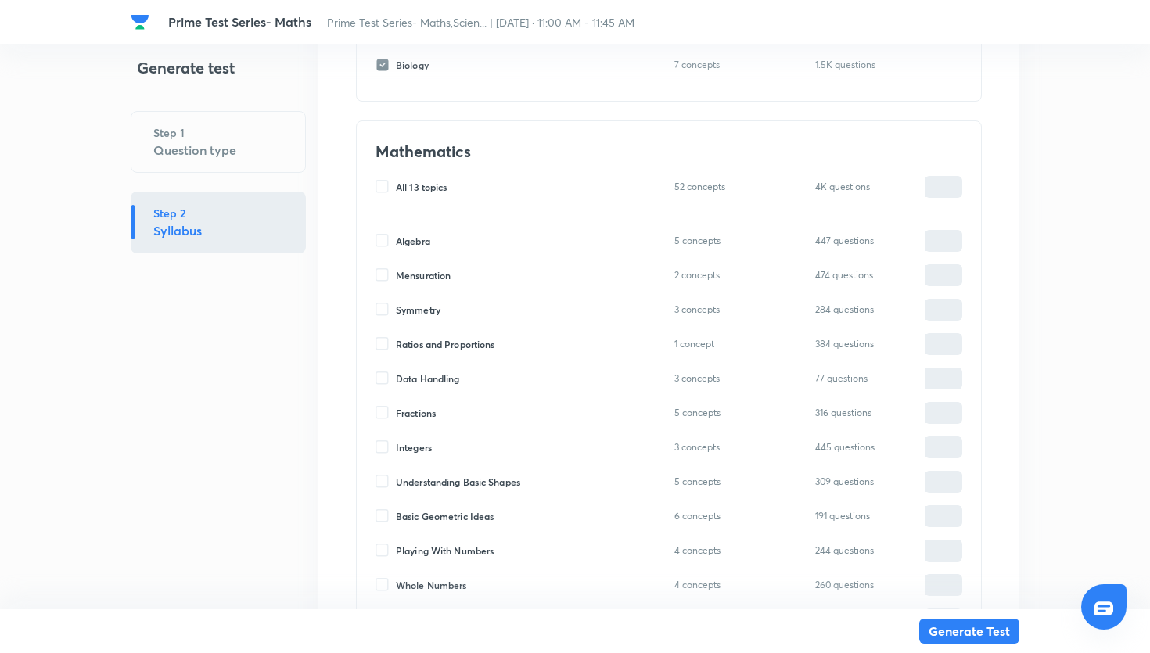
click at [391, 187] on input "All 13 topics" at bounding box center [386, 187] width 20 height 14
checkbox input "true"
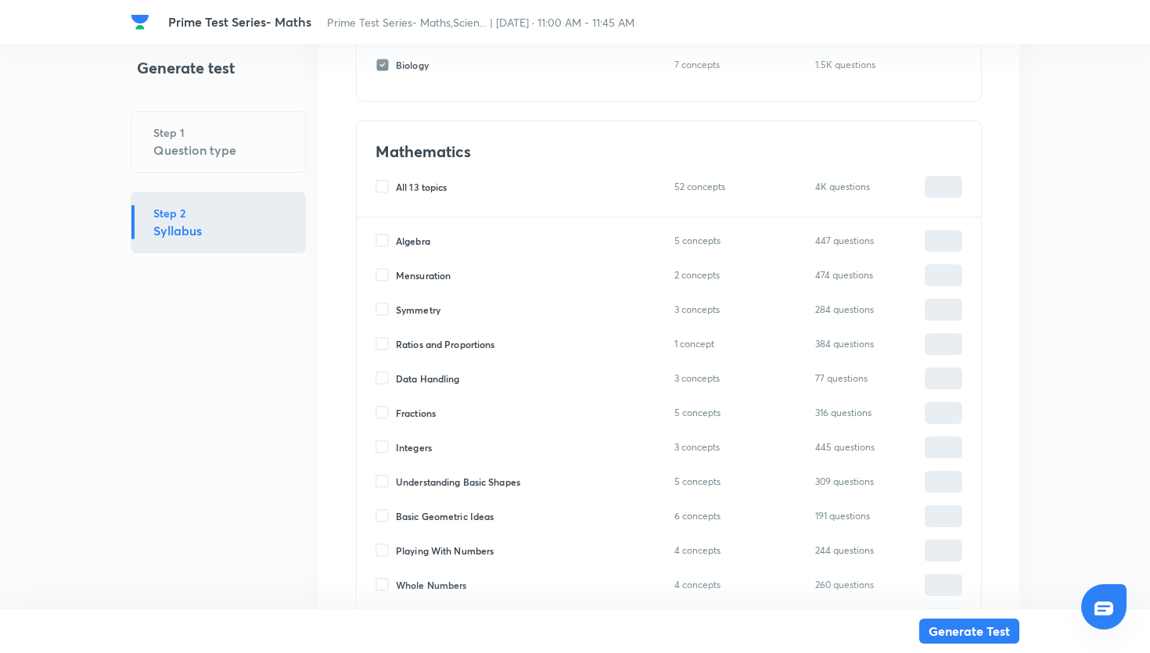
checkbox input "true"
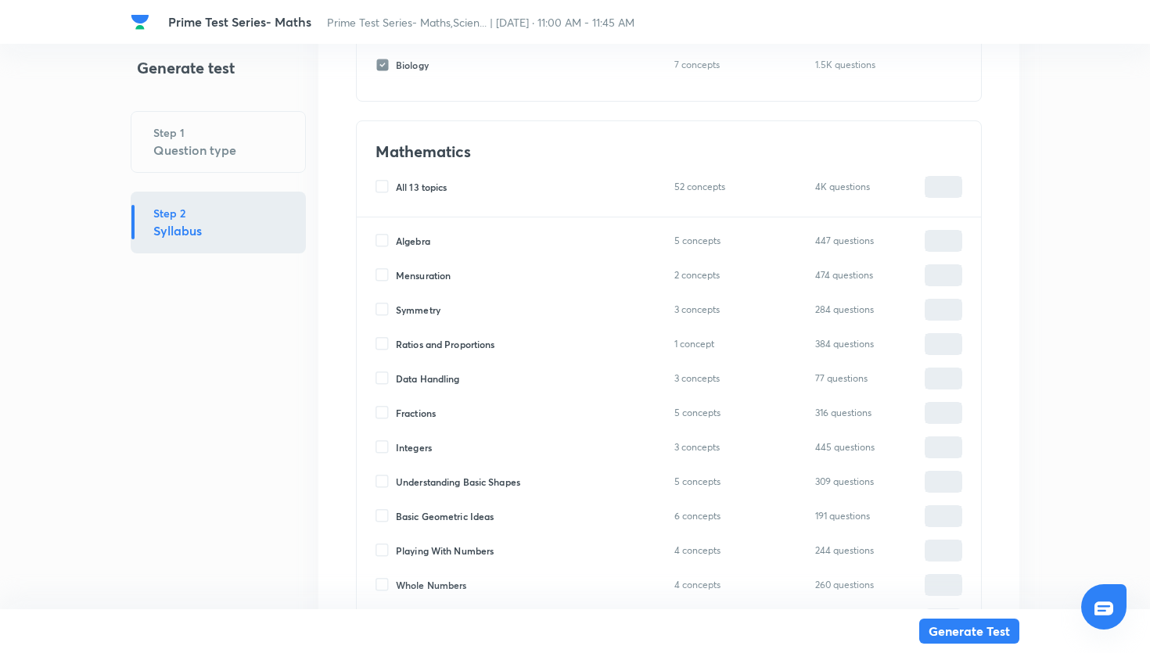
checkbox input "true"
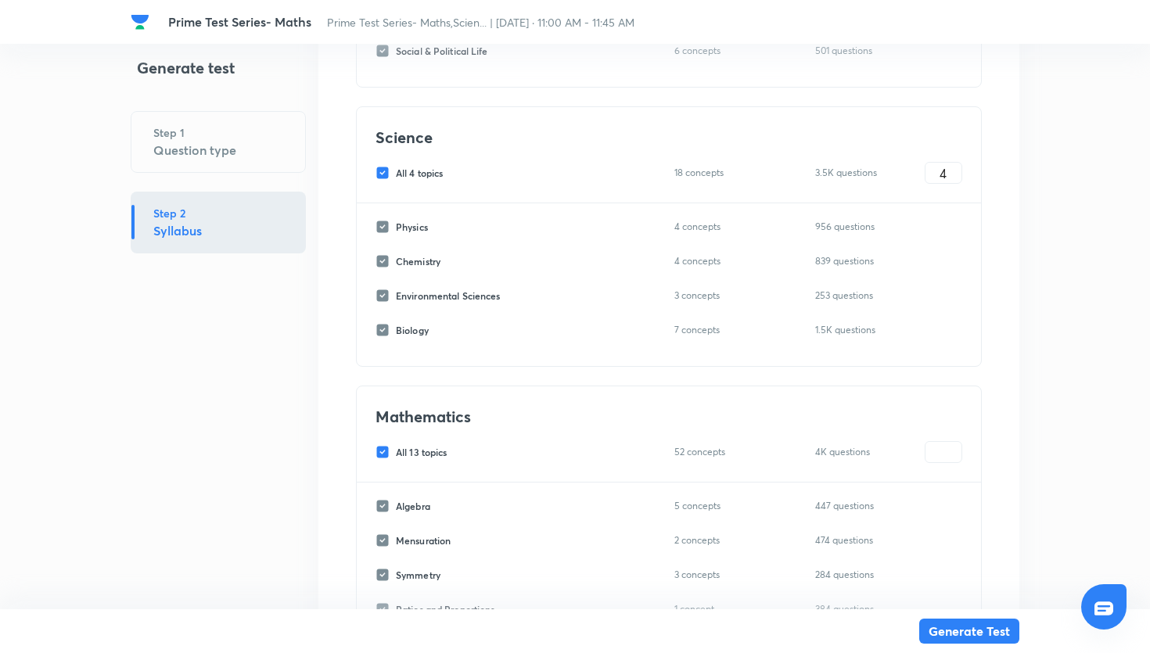
click at [384, 171] on input "All 4 topics" at bounding box center [386, 173] width 20 height 14
checkbox input "false"
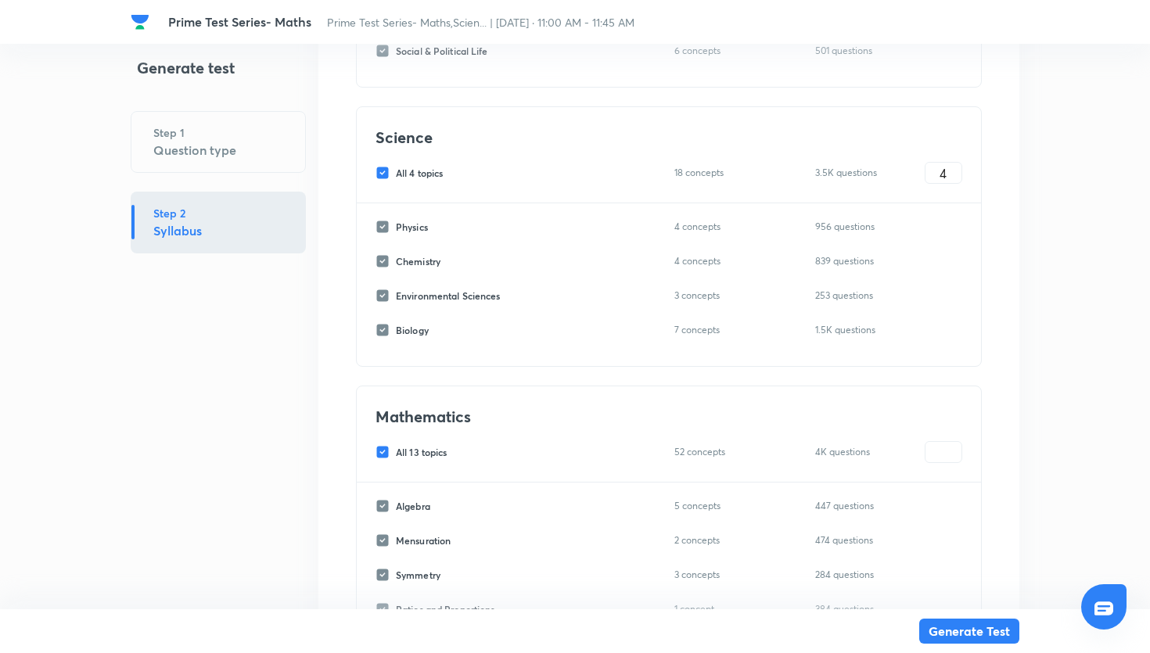
checkbox input "false"
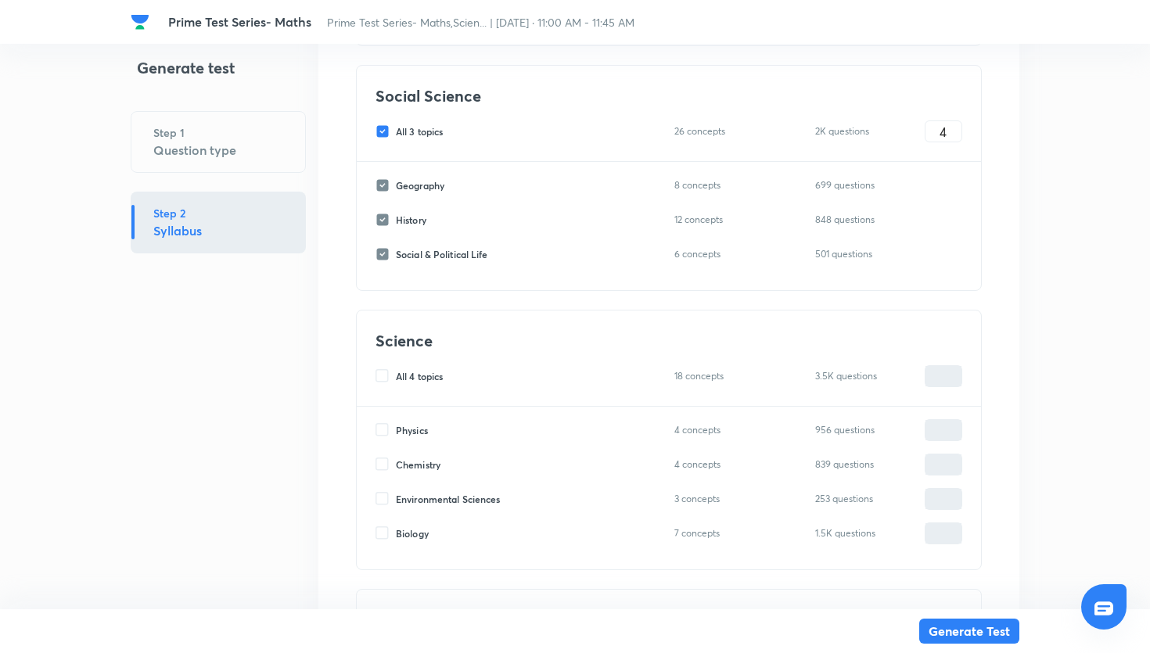
scroll to position [795, 0]
click at [385, 142] on div "All 3 topics 26 concepts 2K questions 4 ​" at bounding box center [669, 133] width 587 height 22
click at [385, 140] on div "All 3 topics 26 concepts 2K questions 4 ​" at bounding box center [669, 133] width 587 height 22
click at [385, 130] on input "All 3 topics" at bounding box center [386, 133] width 20 height 14
checkbox input "false"
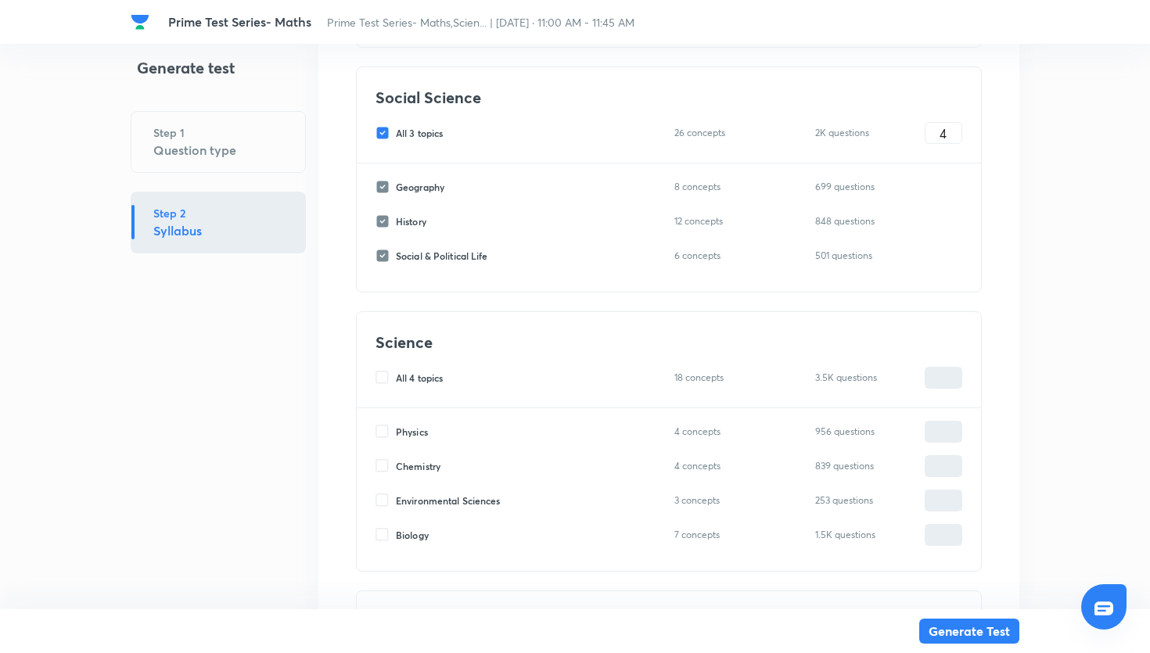
checkbox input "false"
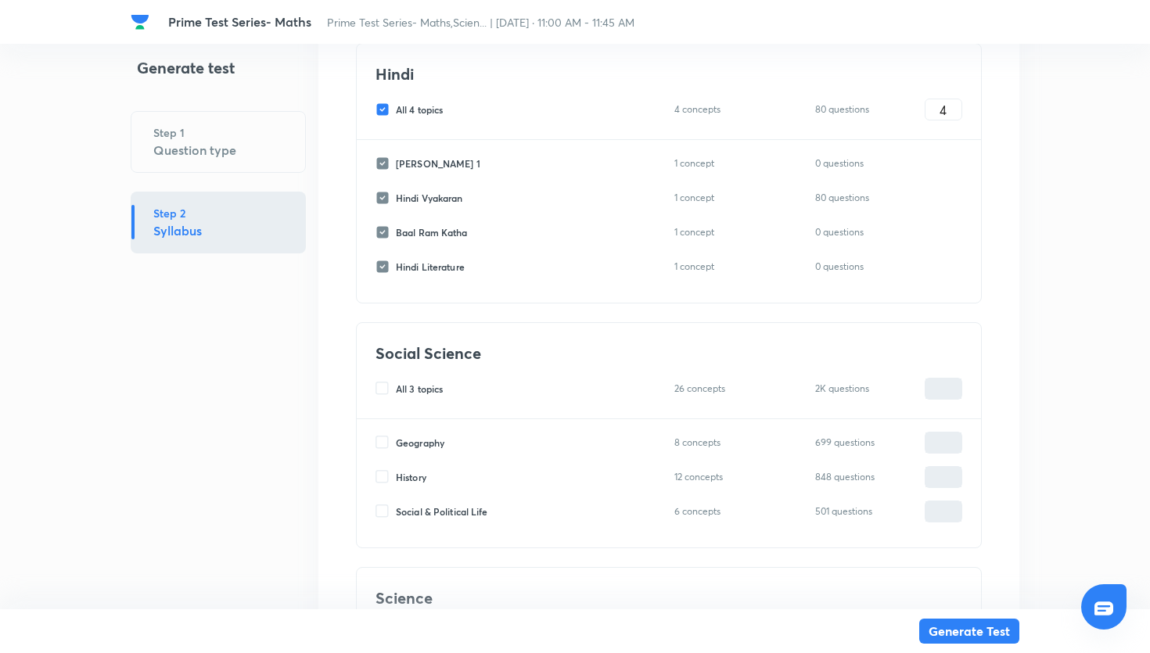
click at [384, 108] on input "All 4 topics" at bounding box center [386, 109] width 20 height 14
checkbox input "false"
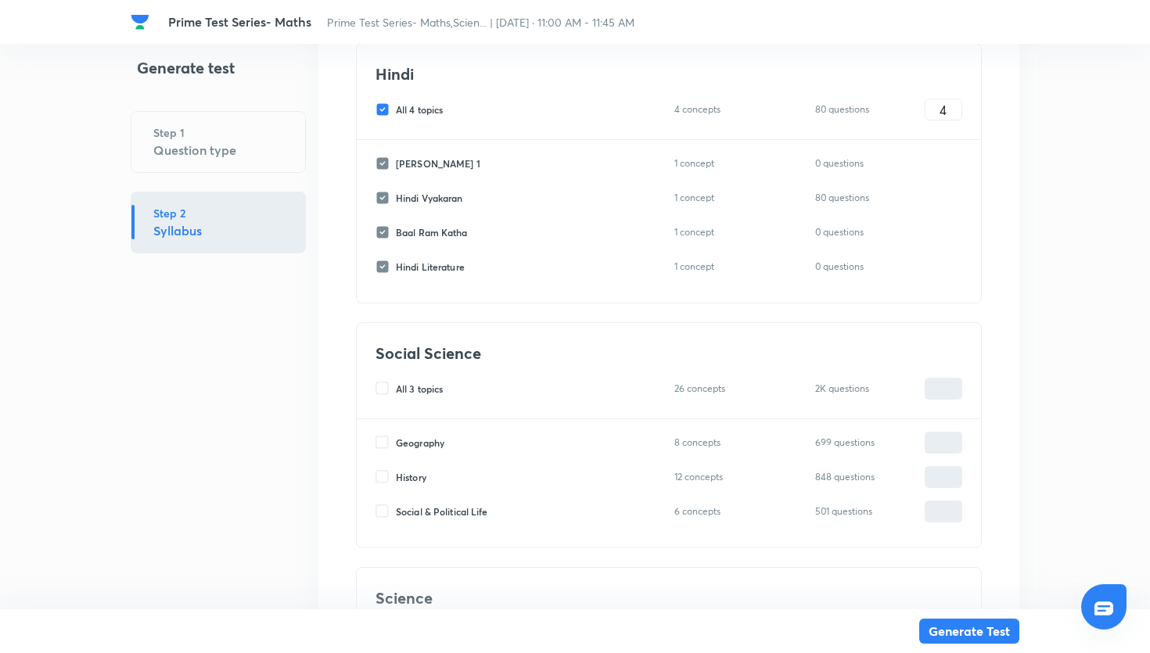
checkbox input "false"
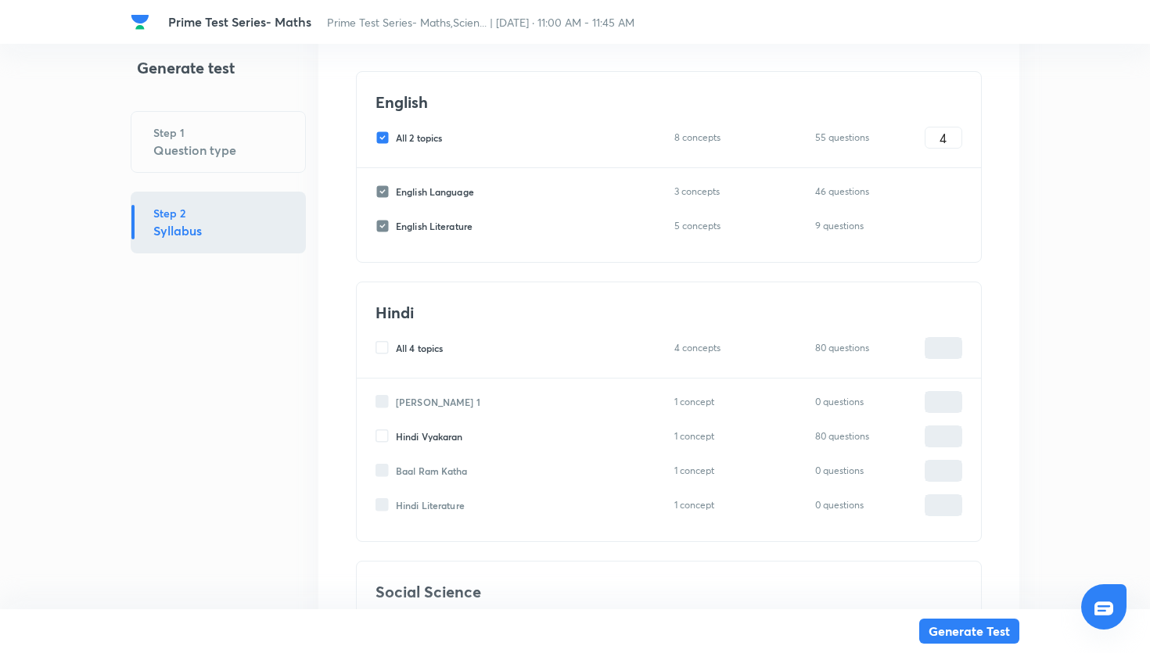
scroll to position [300, 0]
click at [382, 145] on input "All 2 topics" at bounding box center [386, 138] width 20 height 14
checkbox input "false"
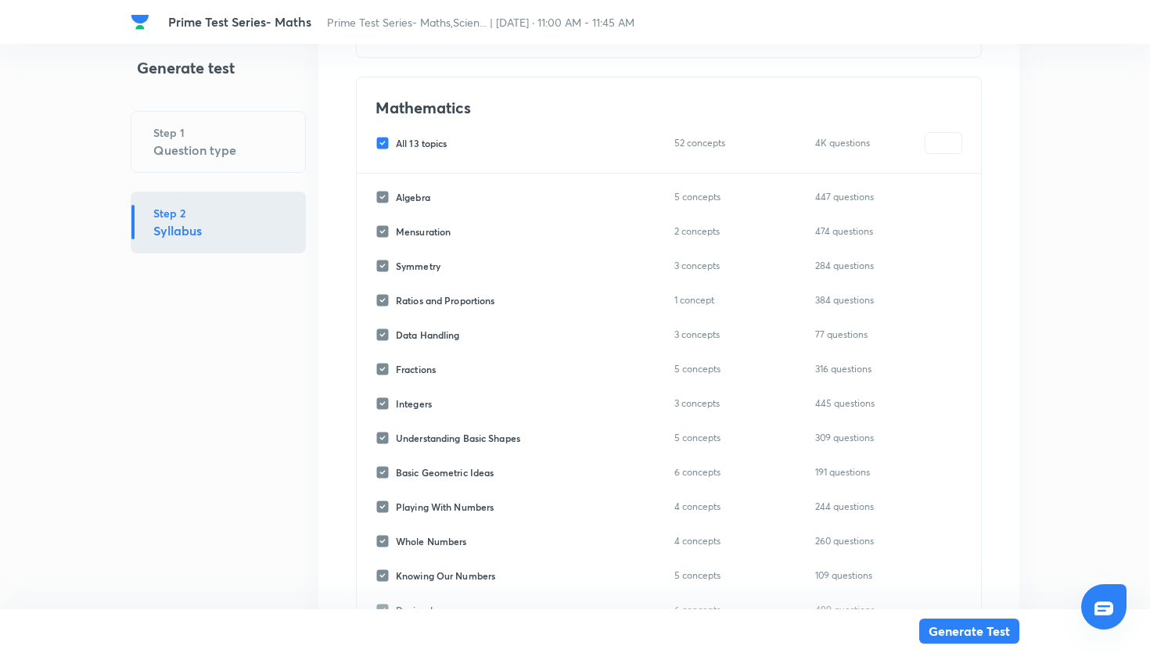
scroll to position [1314, 0]
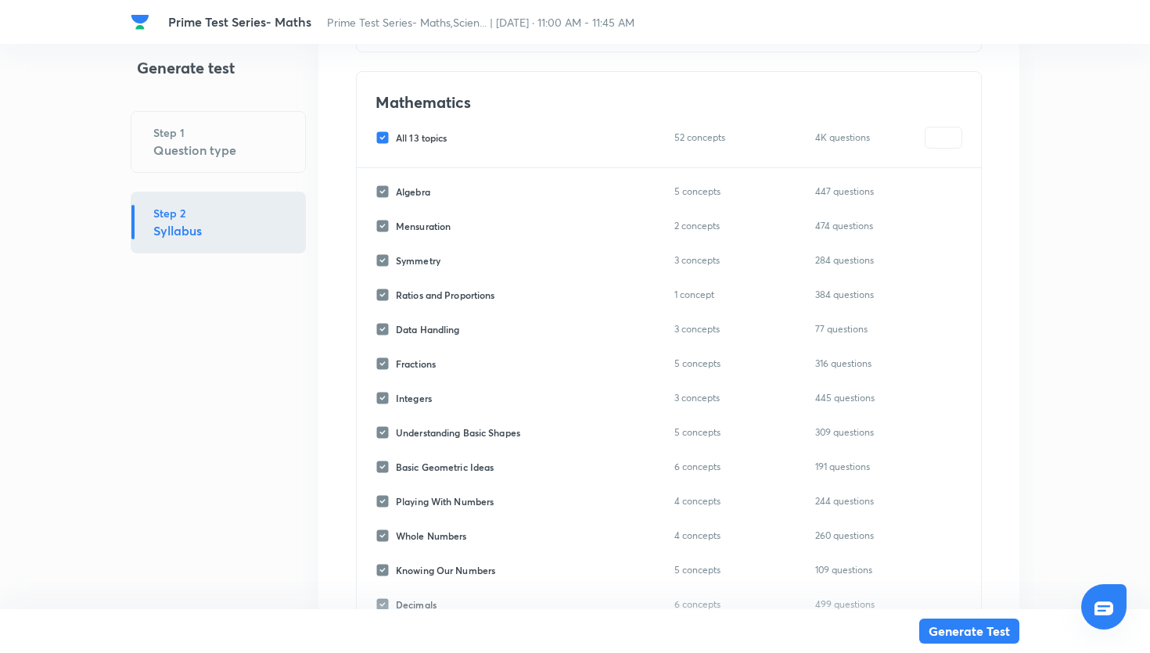
click at [389, 137] on input "All 13 topics" at bounding box center [386, 138] width 20 height 14
checkbox input "false"
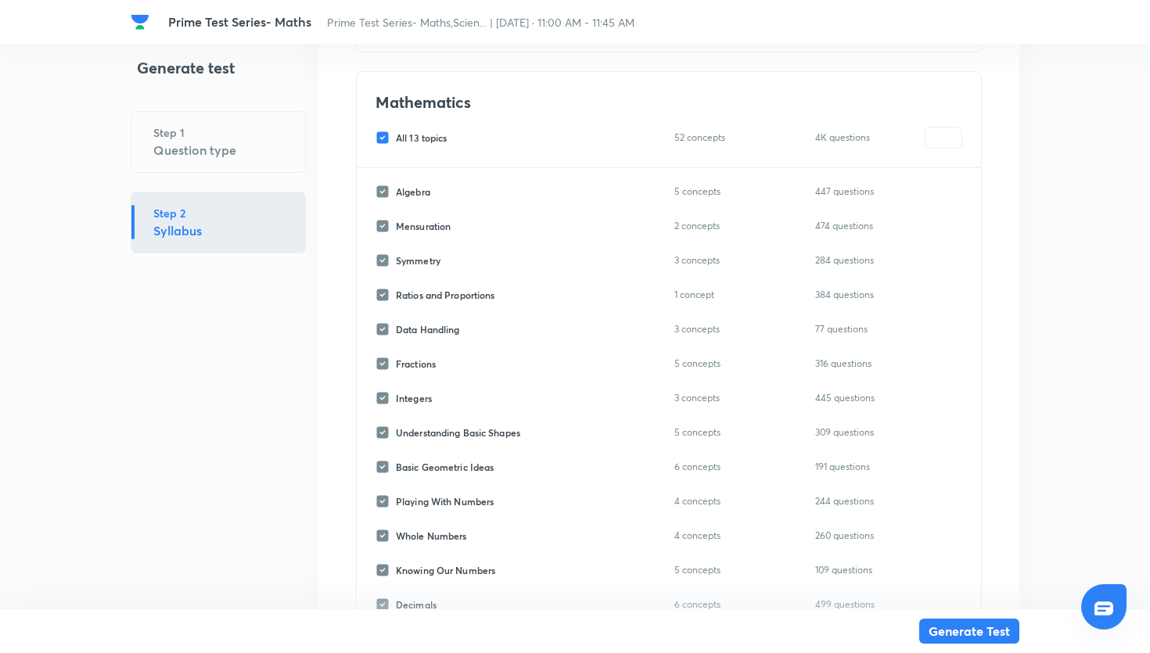
checkbox input "false"
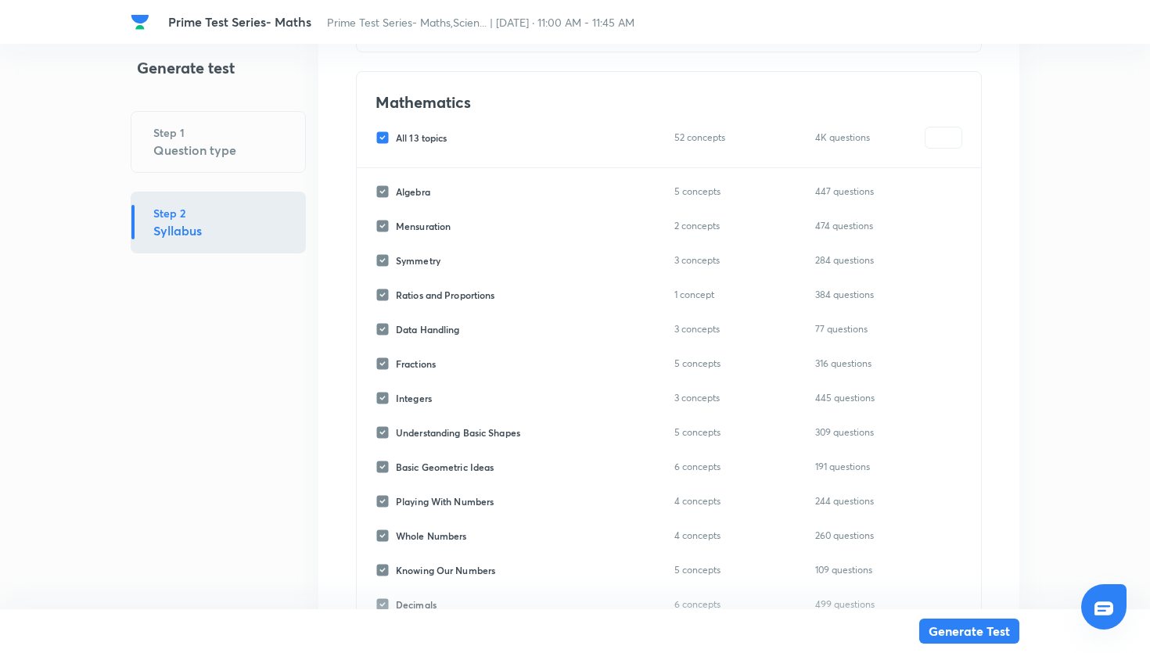
checkbox input "false"
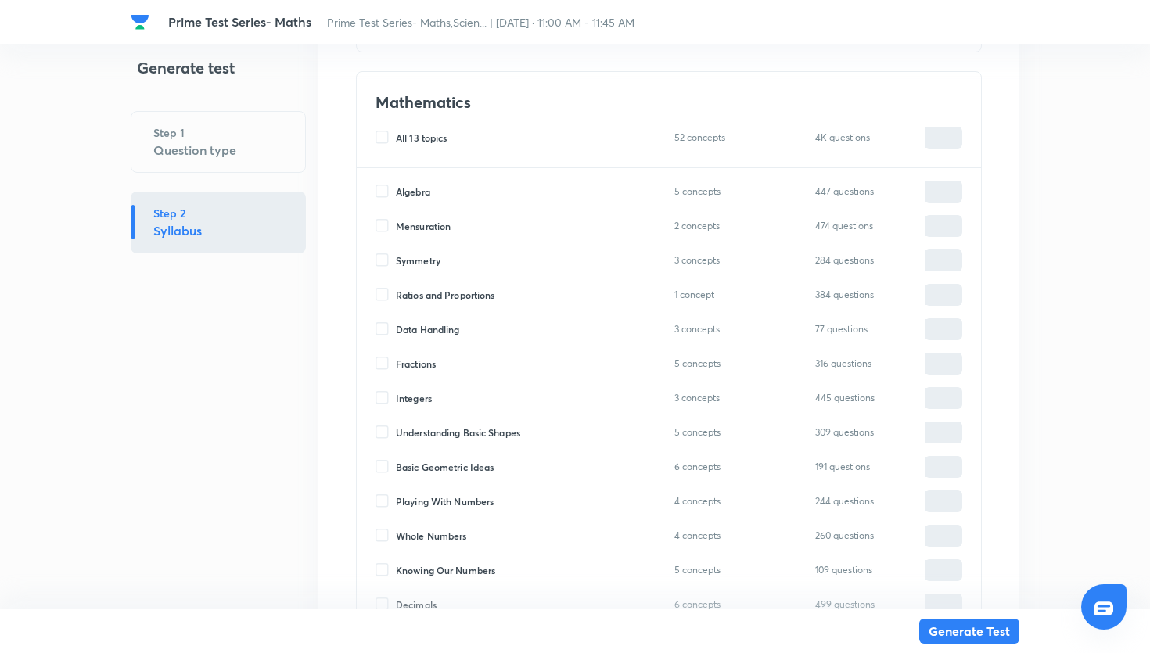
click at [383, 362] on input "Fractions" at bounding box center [386, 364] width 20 height 14
checkbox input "true"
type input "0"
click at [943, 365] on input "0" at bounding box center [944, 363] width 36 height 27
type input "20"
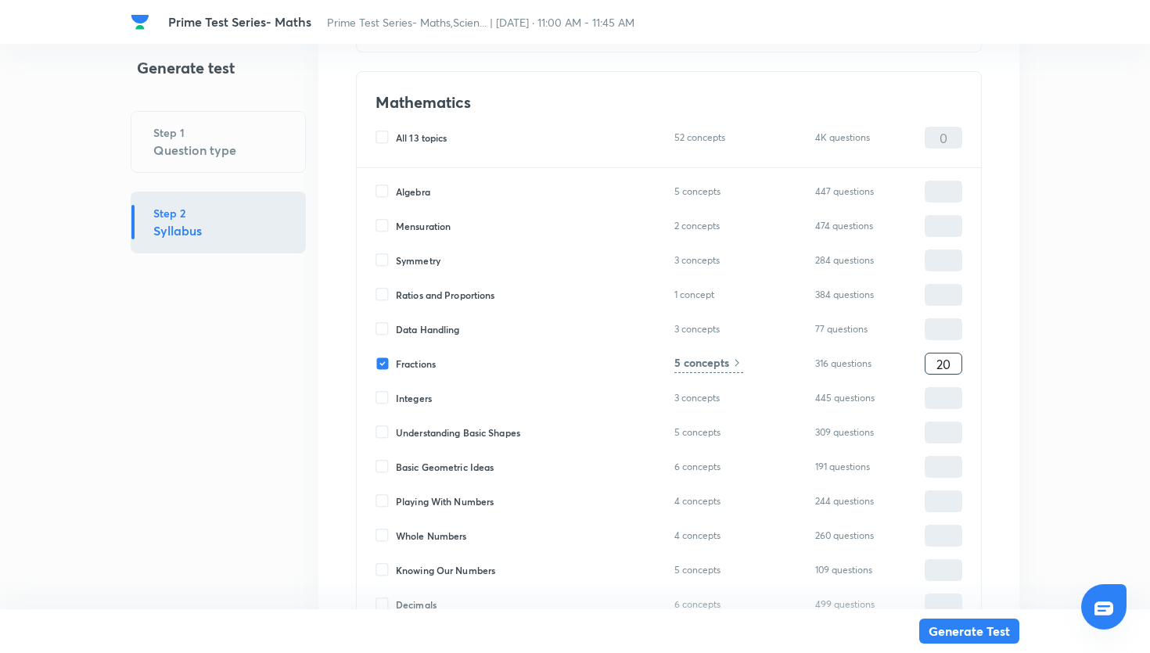
type input "20"
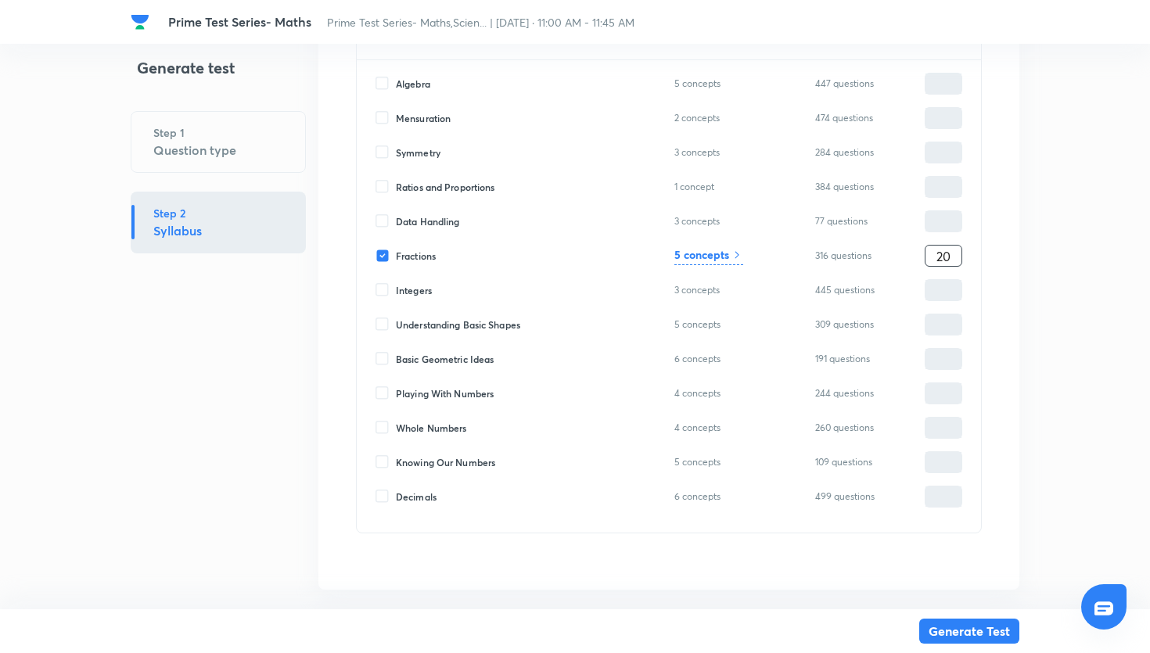
scroll to position [1453, 0]
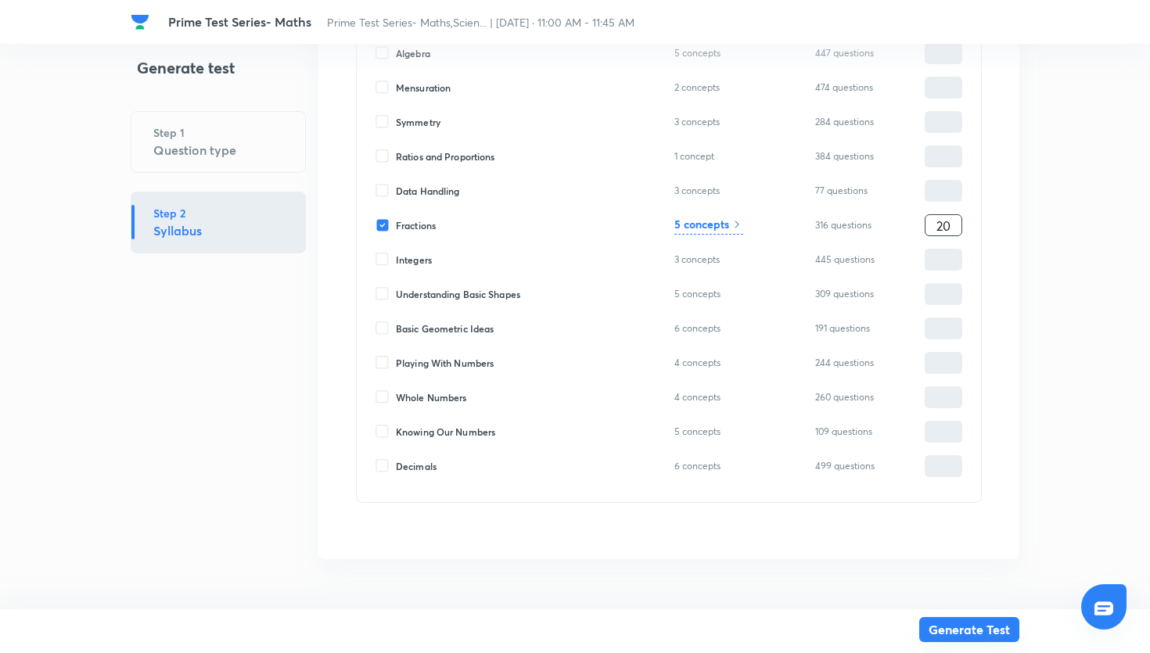
type input "20"
click at [970, 625] on button "Generate Test" at bounding box center [969, 629] width 100 height 25
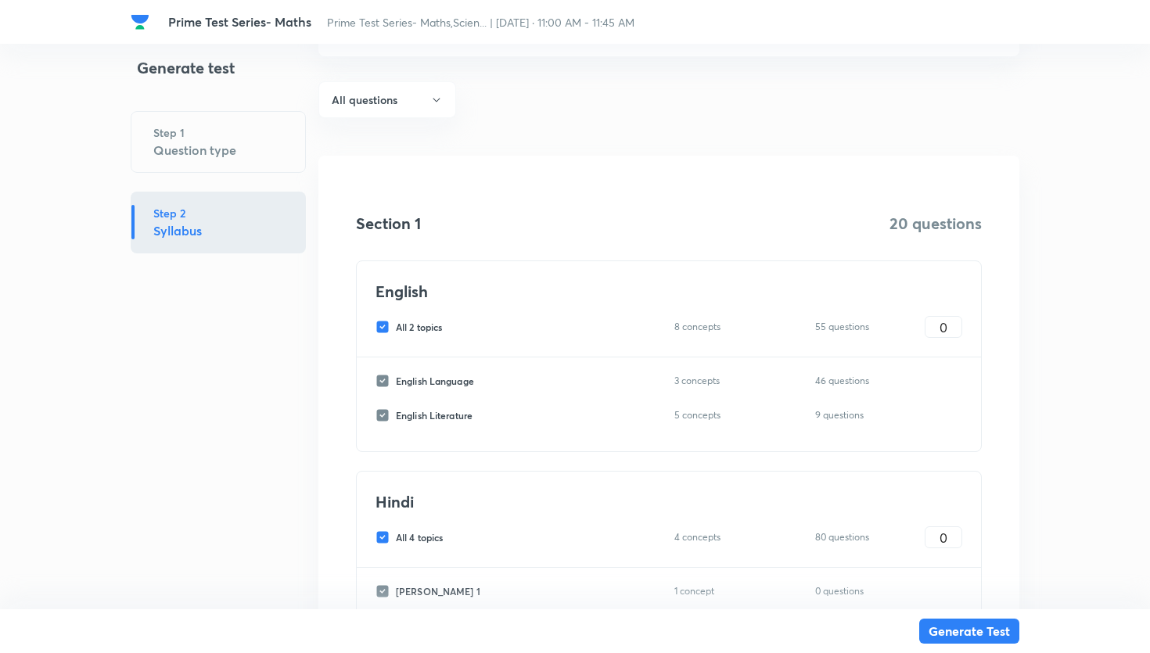
scroll to position [136, 0]
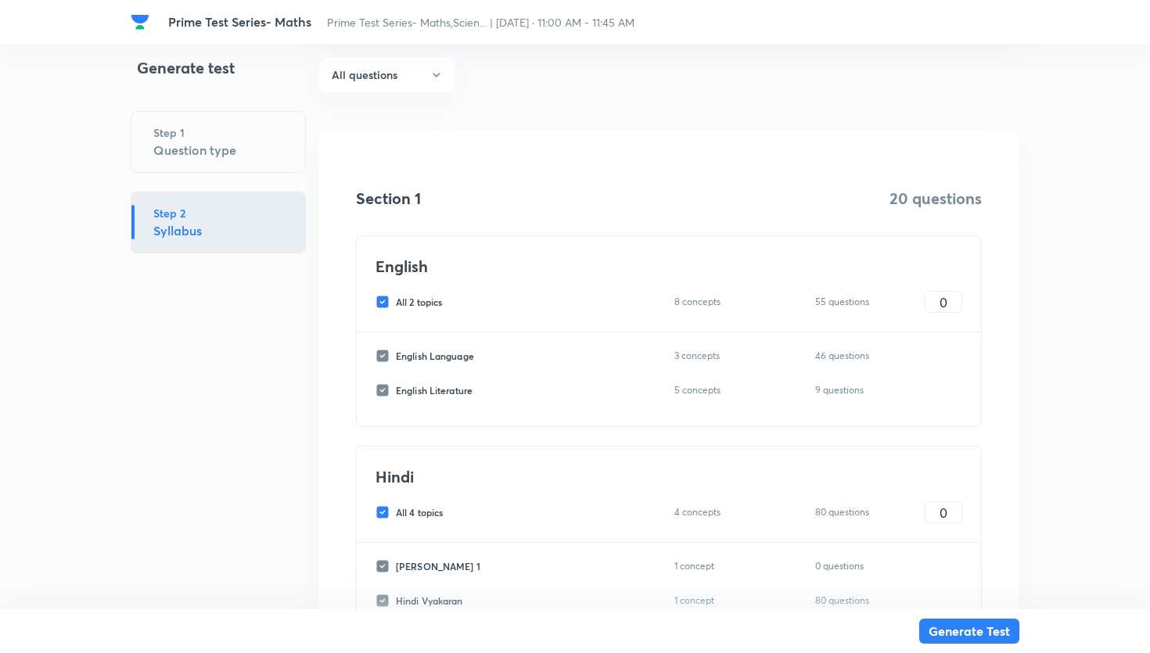
click at [383, 303] on input "All 2 topics" at bounding box center [386, 302] width 20 height 14
checkbox input "false"
click at [383, 515] on input "All 4 topics" at bounding box center [386, 512] width 20 height 14
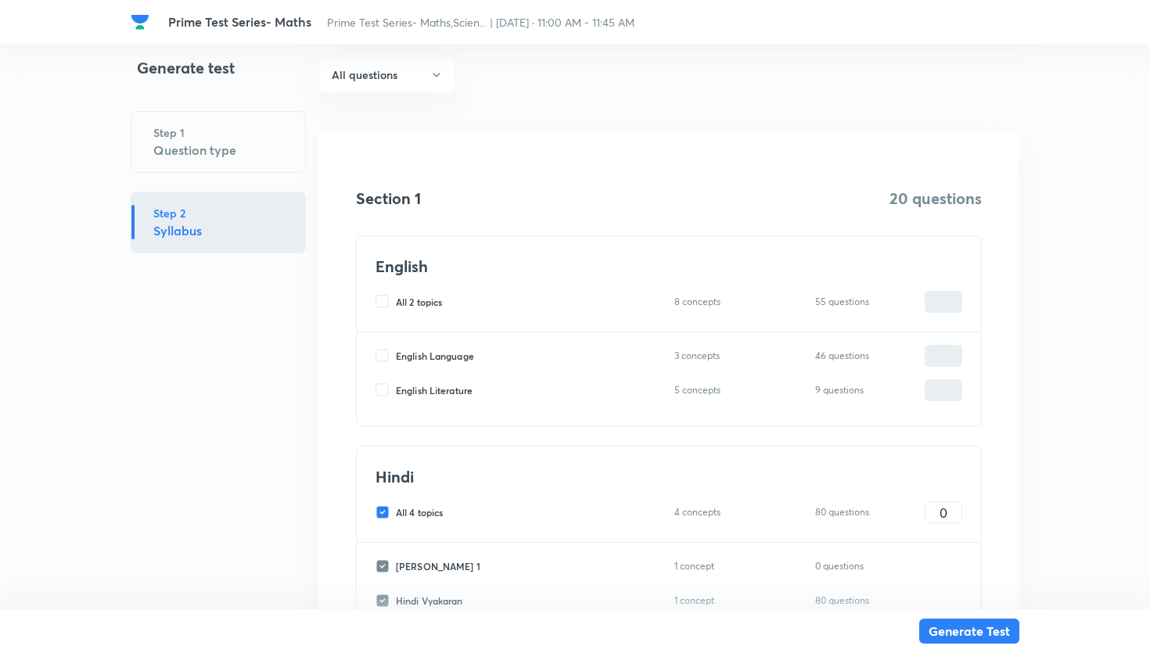
checkbox input "false"
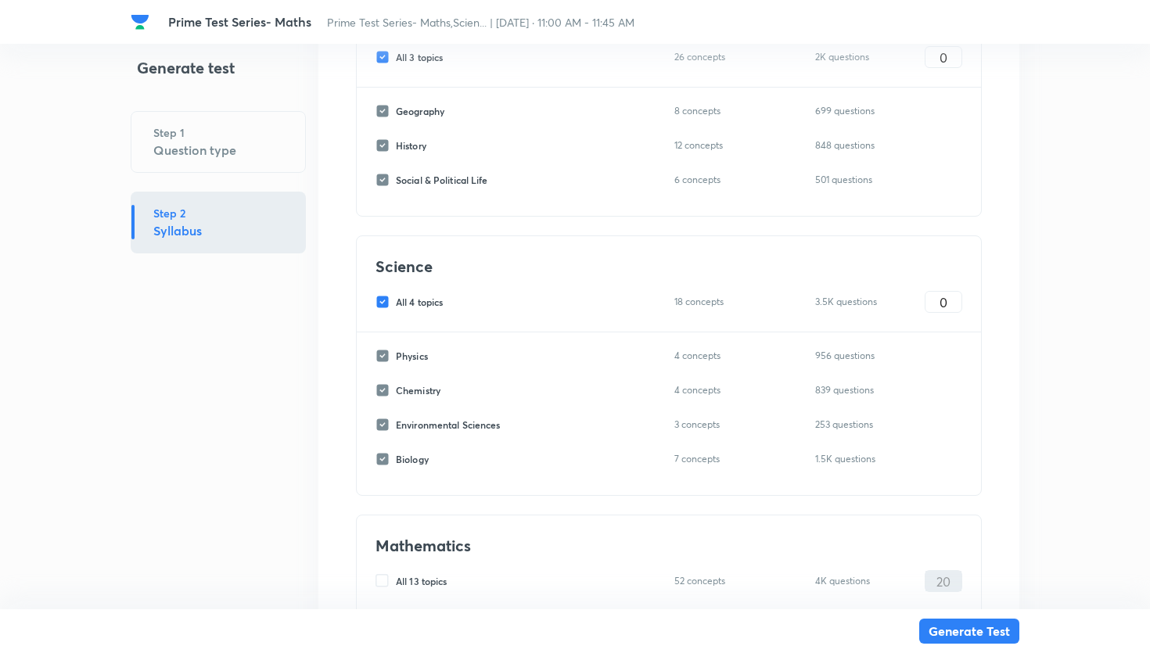
scroll to position [883, 0]
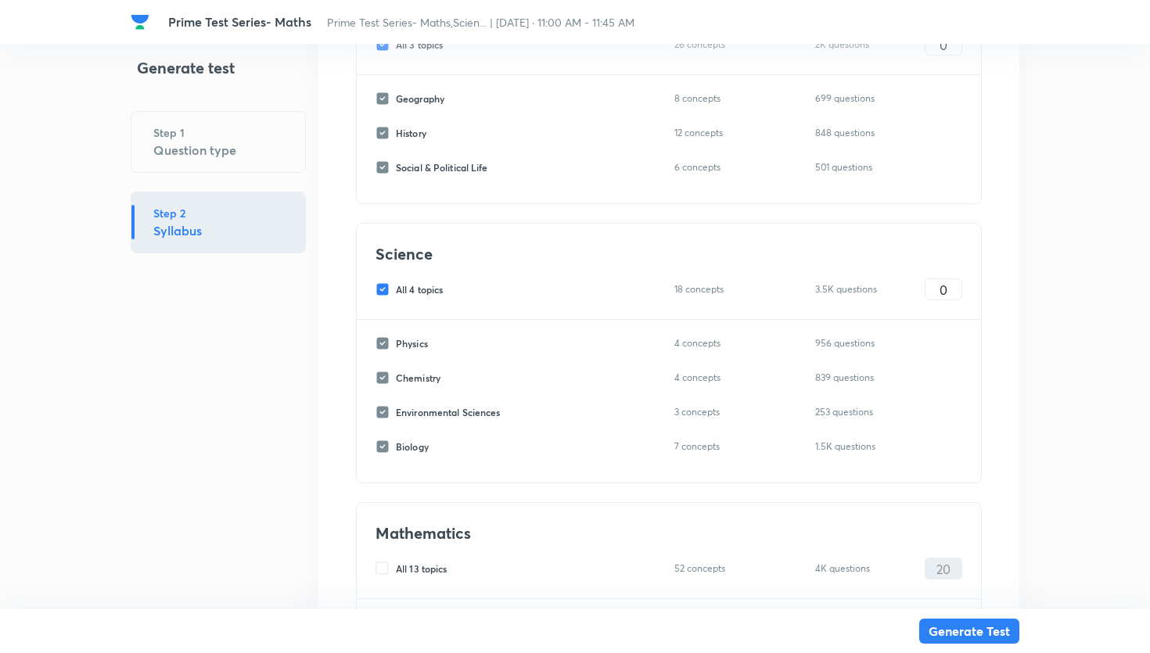
click at [379, 280] on div "All 4 topics 18 concepts 3.5K questions 0 ​" at bounding box center [669, 290] width 587 height 22
click at [386, 295] on input "All 4 topics" at bounding box center [386, 289] width 20 height 14
checkbox input "false"
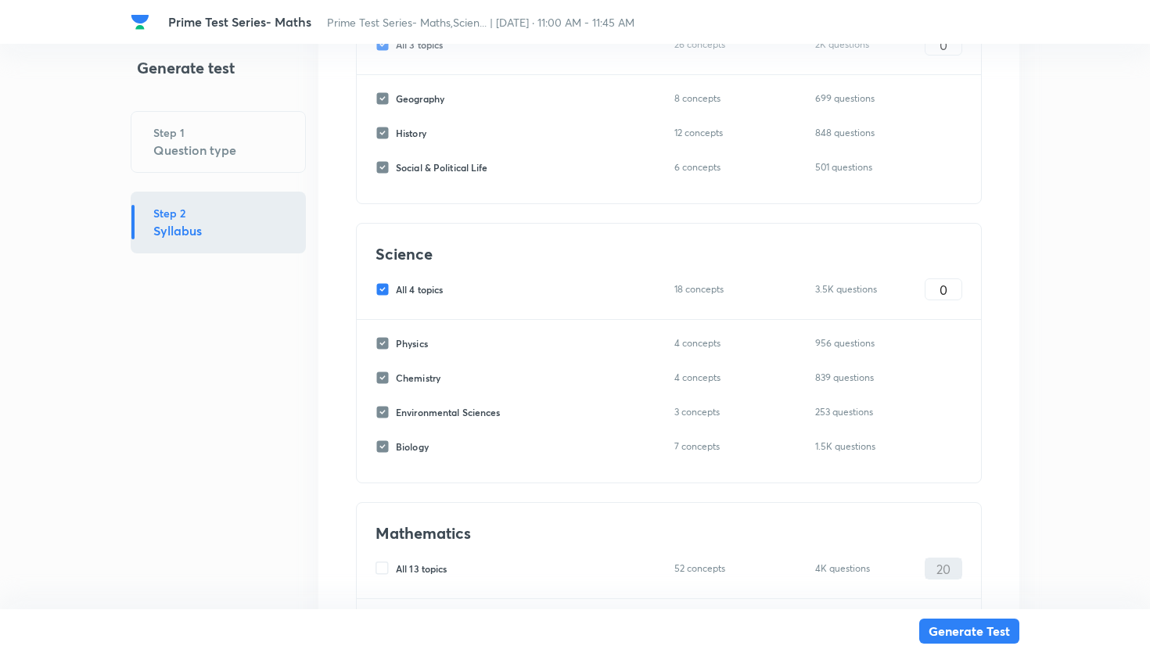
checkbox input "false"
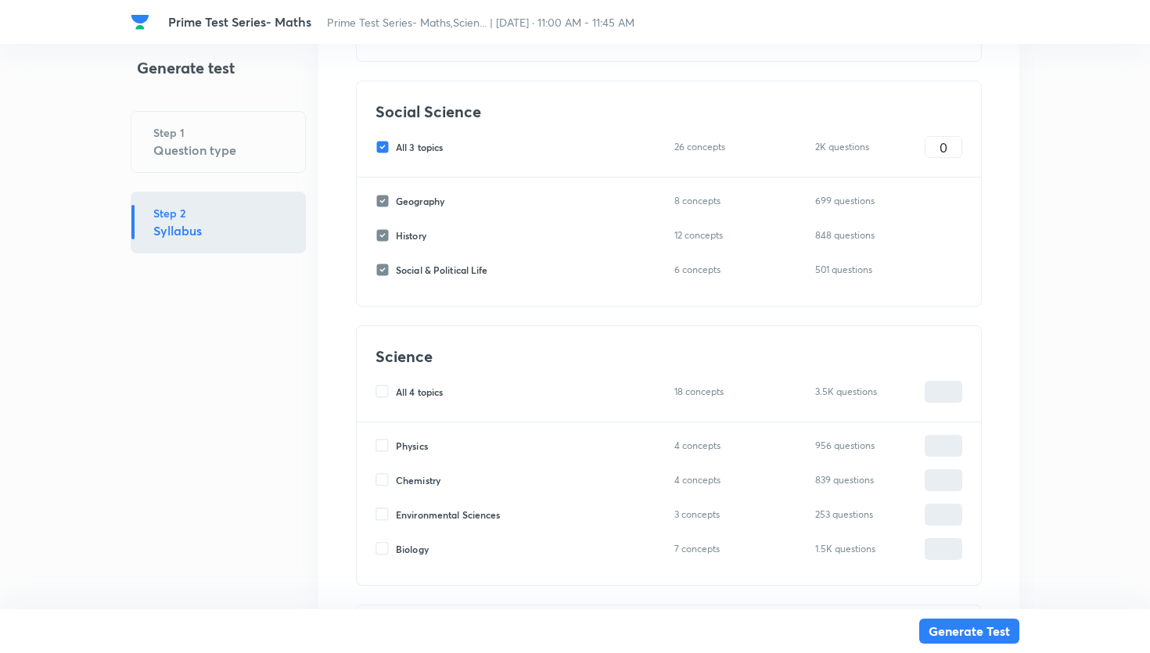
scroll to position [765, 0]
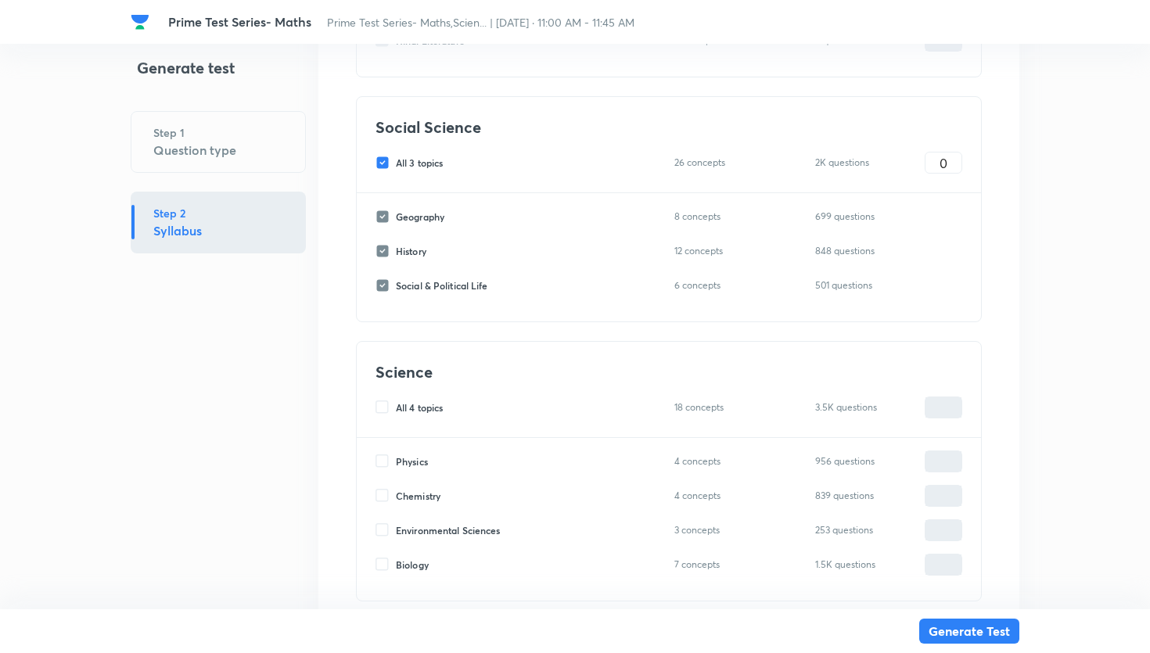
click at [383, 157] on input "All 3 topics" at bounding box center [386, 163] width 20 height 14
checkbox input "false"
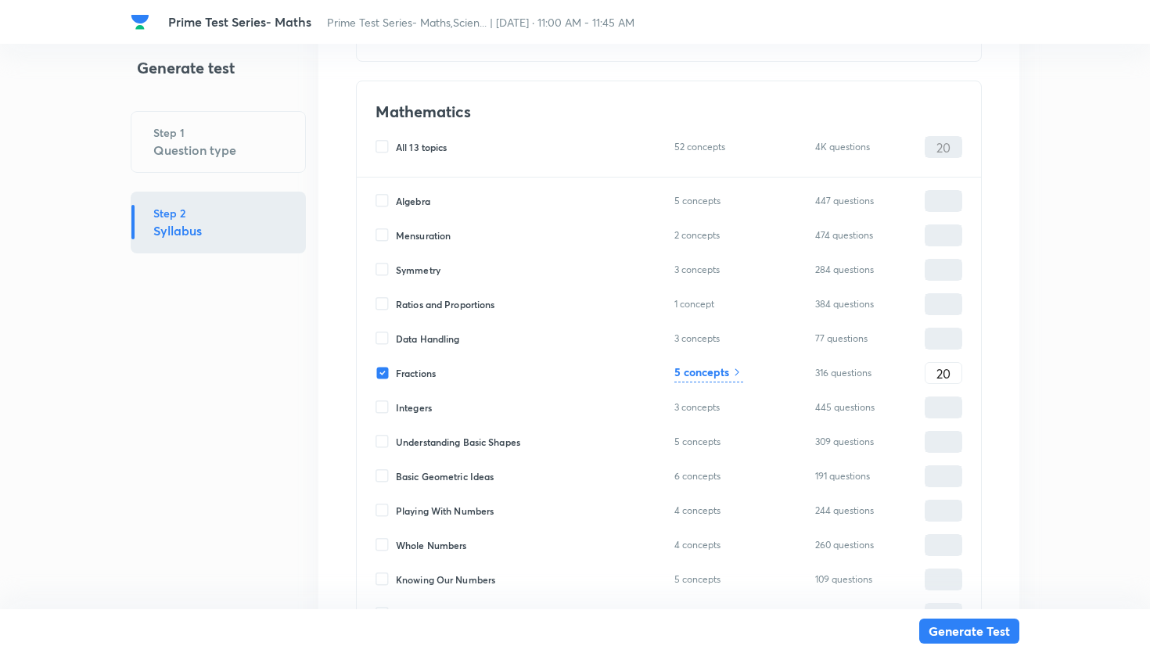
scroll to position [1318, 0]
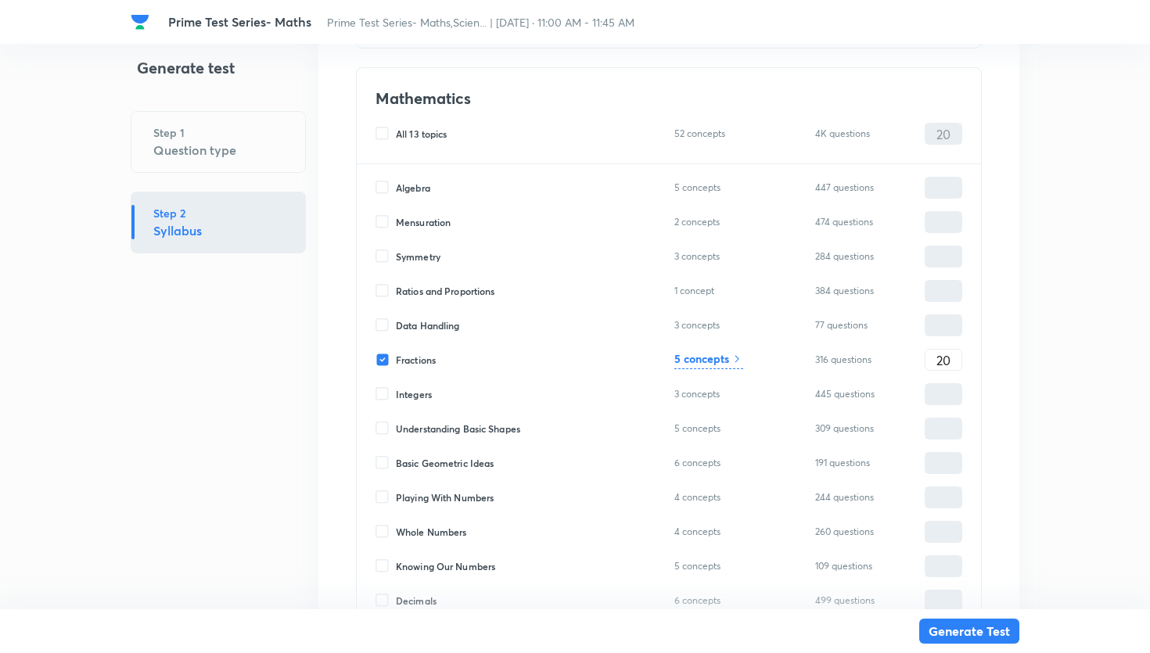
click at [733, 365] on icon at bounding box center [737, 359] width 13 height 13
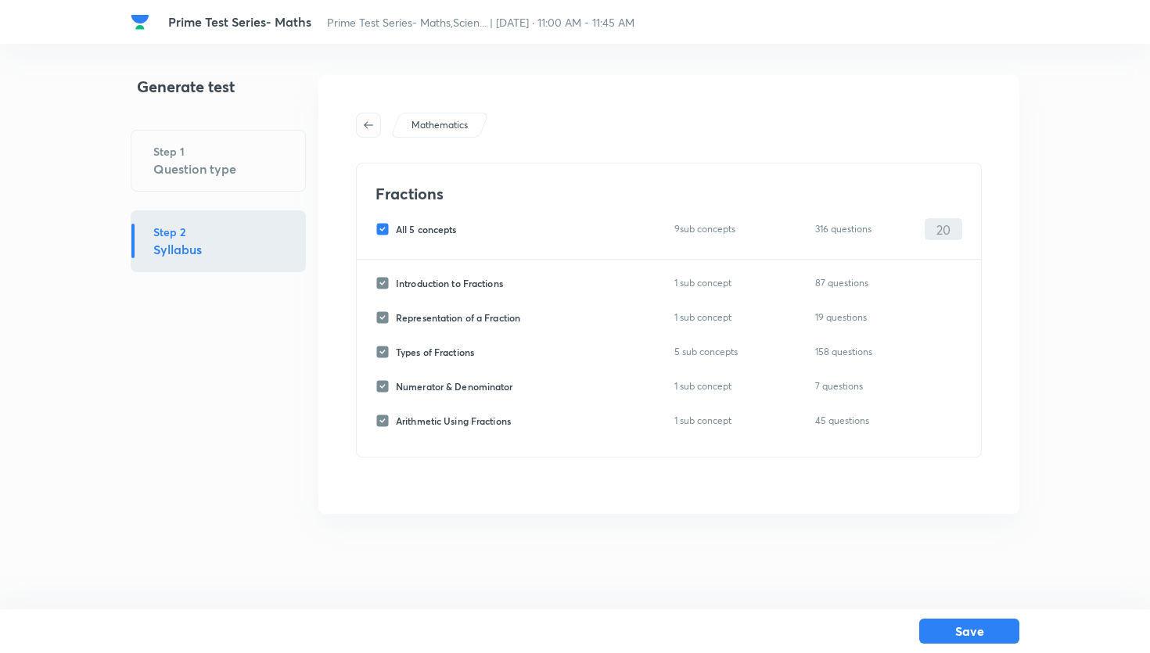
click at [374, 119] on icon "button" at bounding box center [368, 125] width 13 height 13
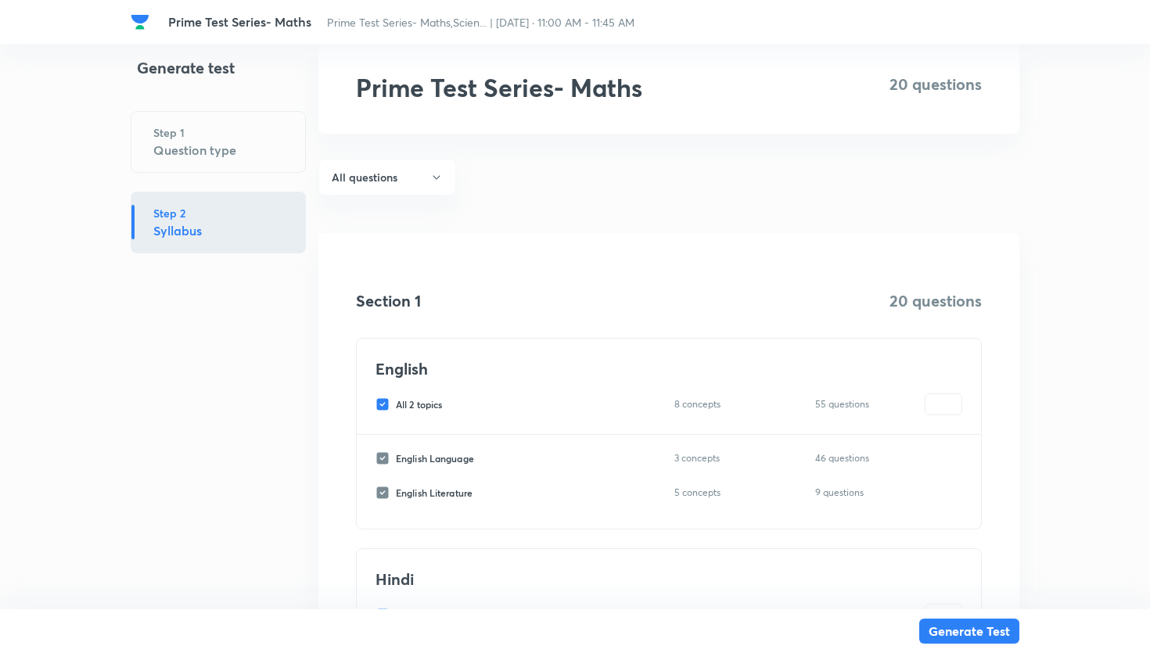
scroll to position [44, 0]
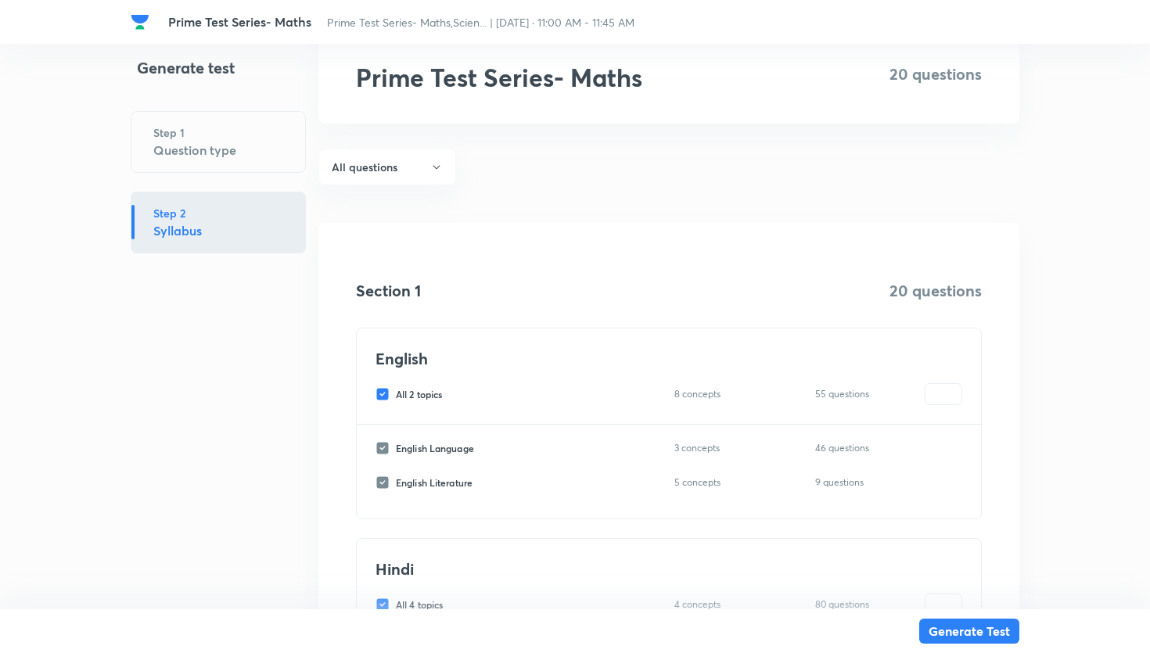
click at [387, 391] on input "All 2 topics" at bounding box center [386, 394] width 20 height 14
checkbox input "false"
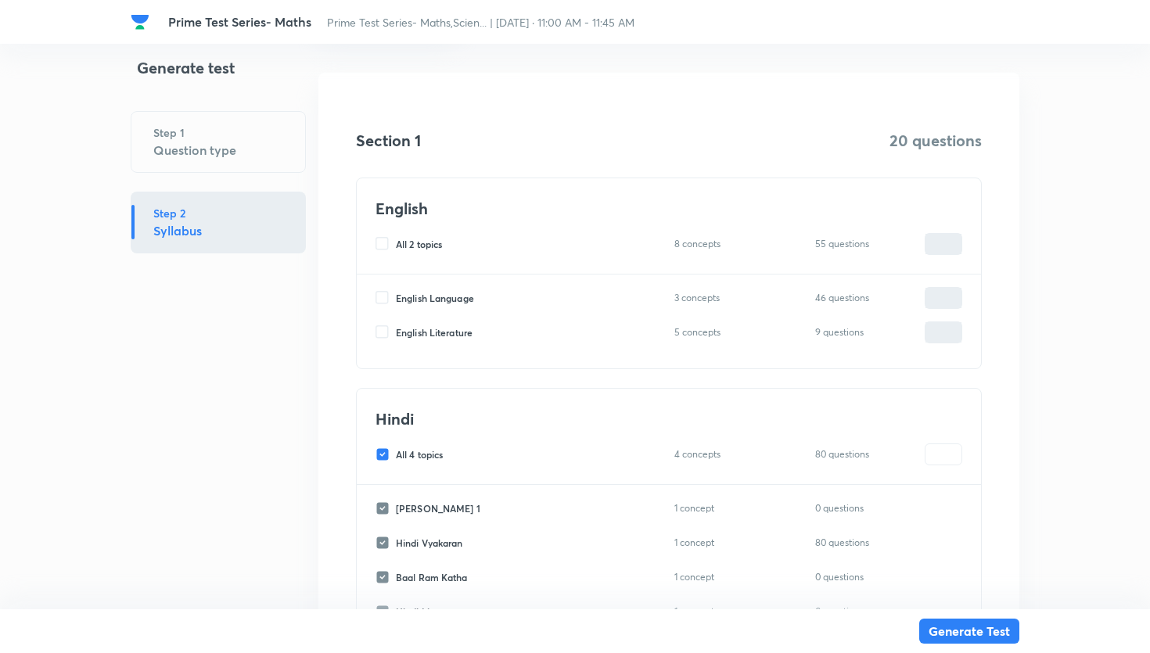
scroll to position [226, 0]
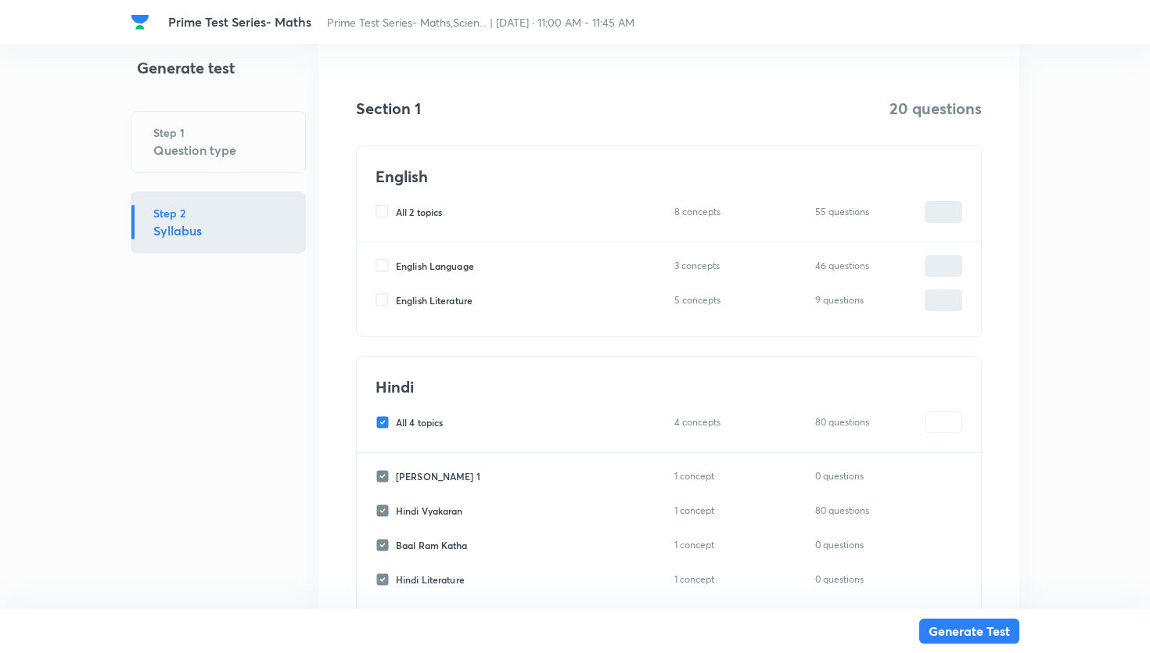
click at [386, 428] on input "All 4 topics" at bounding box center [386, 422] width 20 height 14
checkbox input "false"
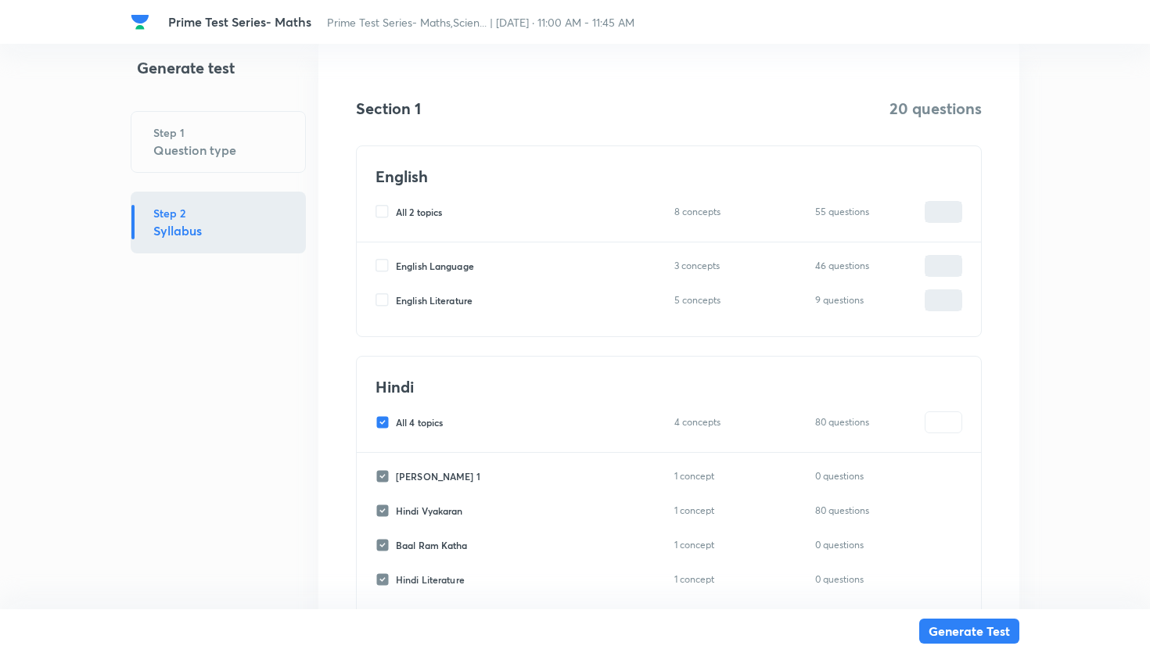
checkbox input "false"
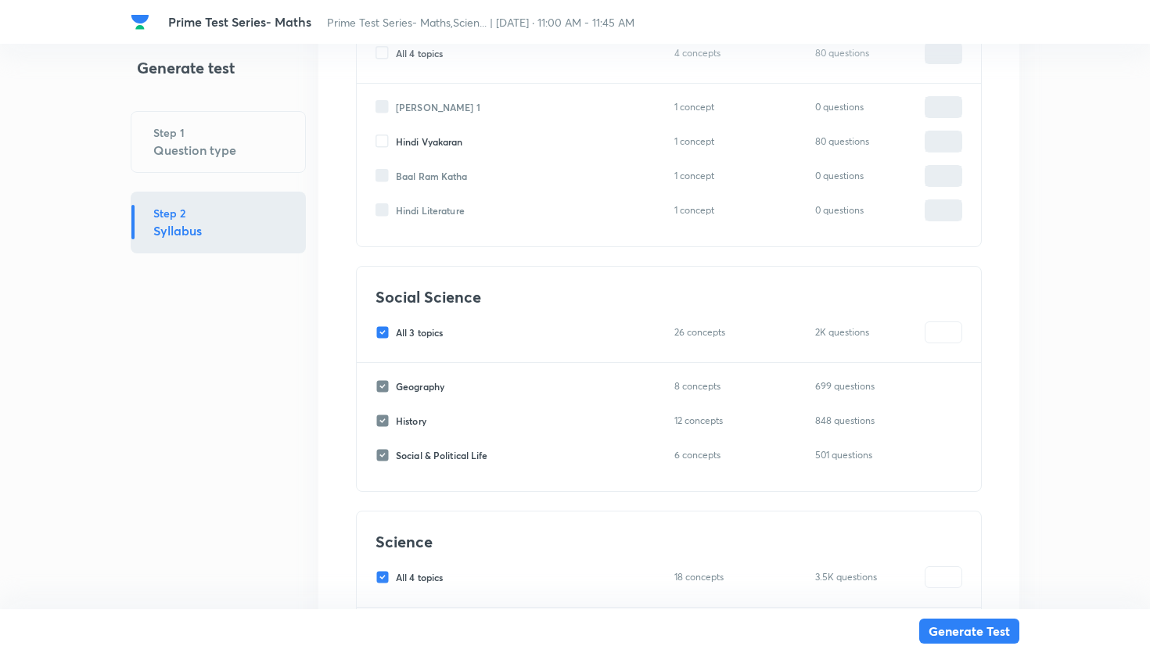
scroll to position [596, 0]
click at [382, 332] on input "All 3 topics" at bounding box center [386, 332] width 20 height 14
checkbox input "false"
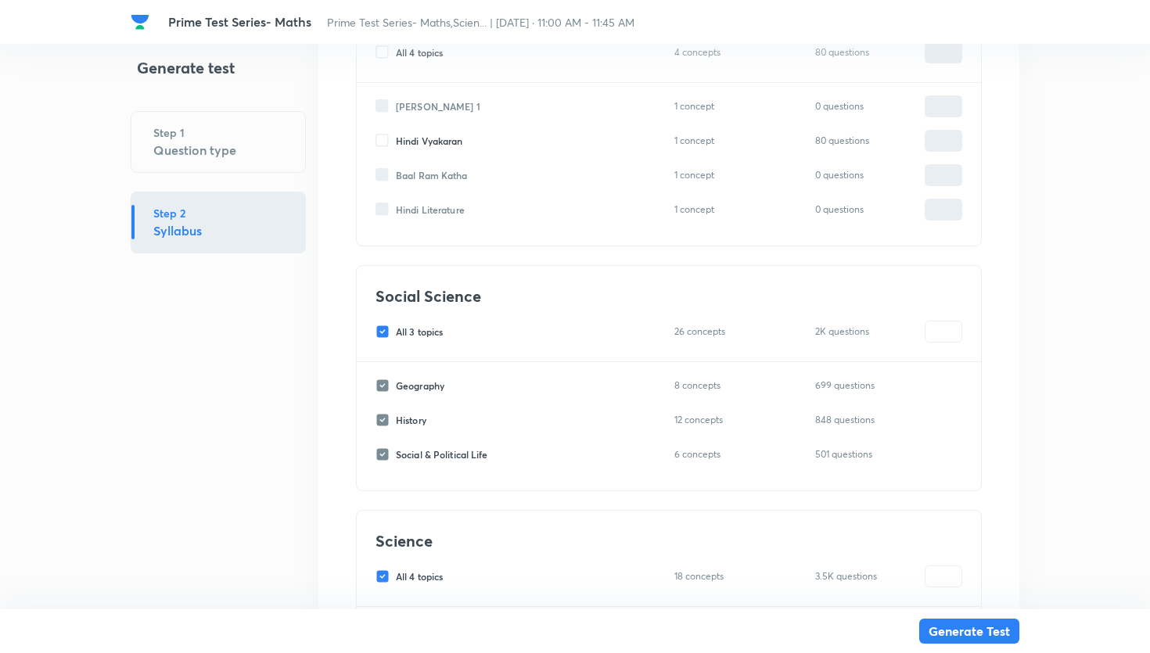
checkbox input "false"
click at [390, 581] on input "All 4 topics" at bounding box center [386, 577] width 20 height 14
checkbox input "false"
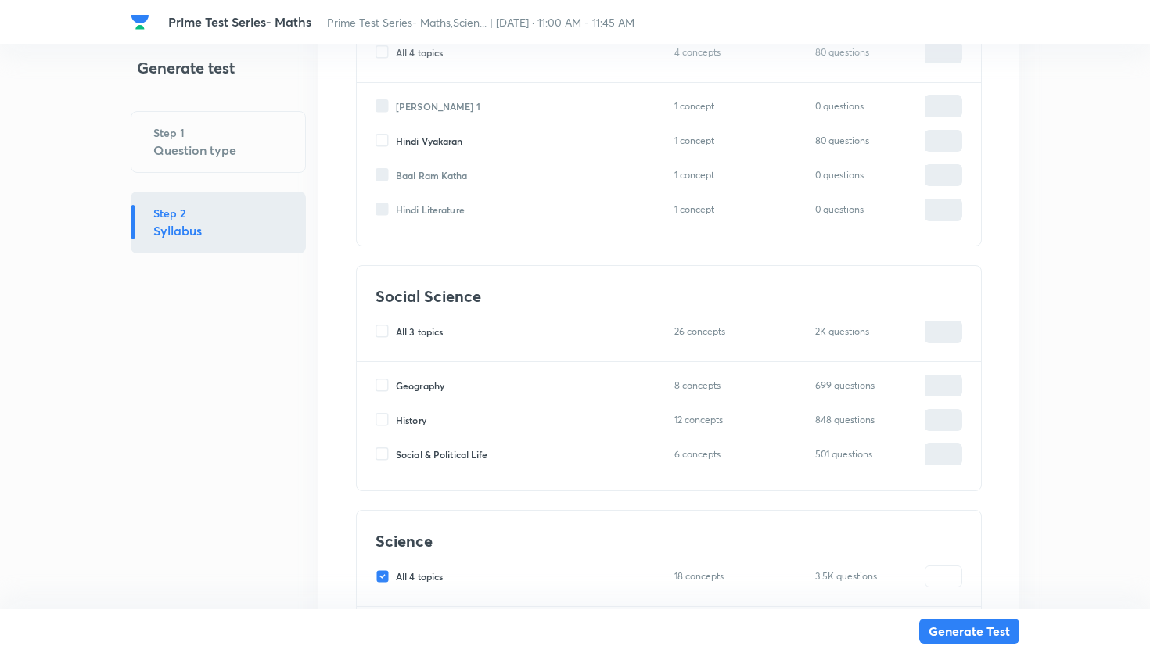
checkbox input "false"
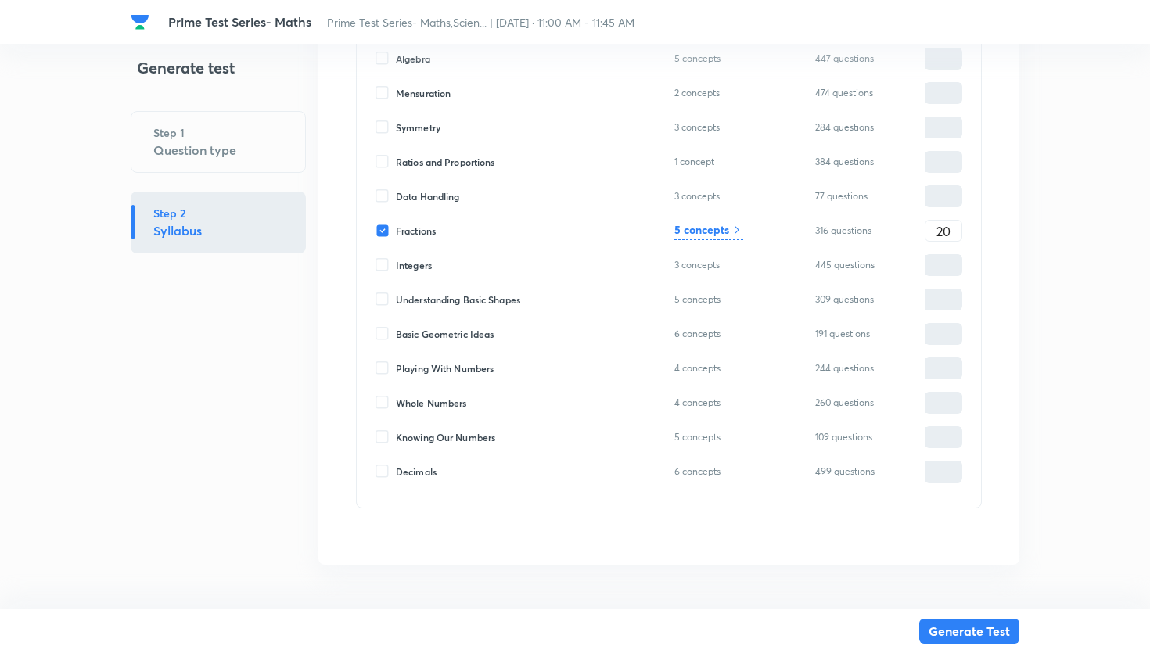
scroll to position [1453, 0]
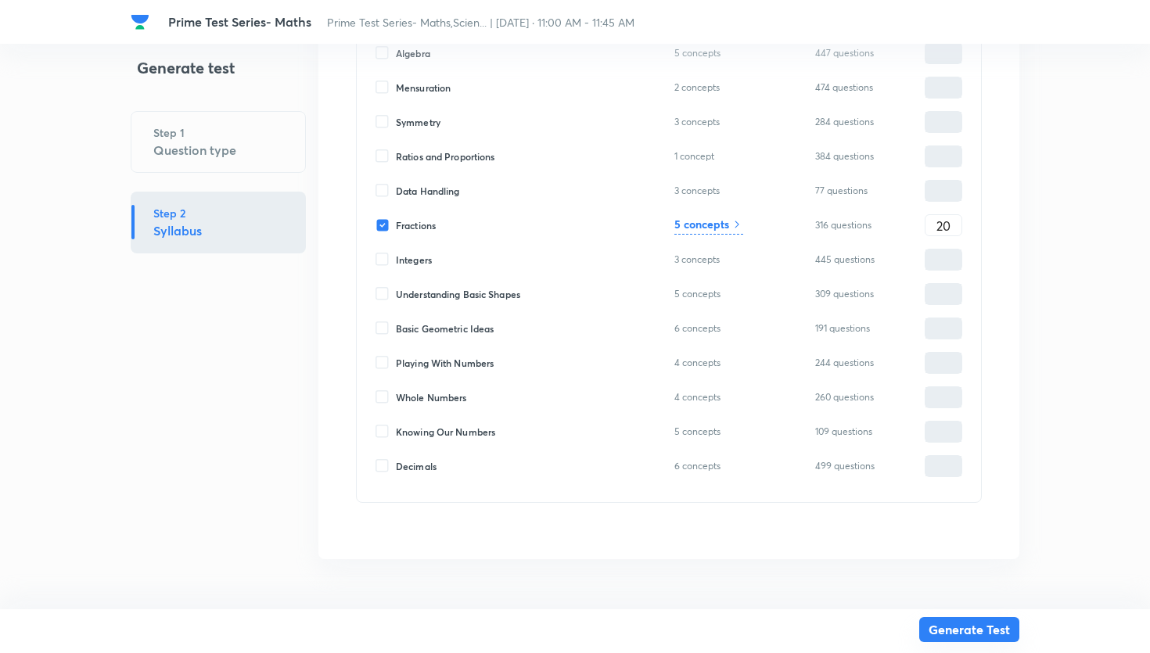
click at [964, 624] on button "Generate Test" at bounding box center [969, 629] width 100 height 25
type input "0"
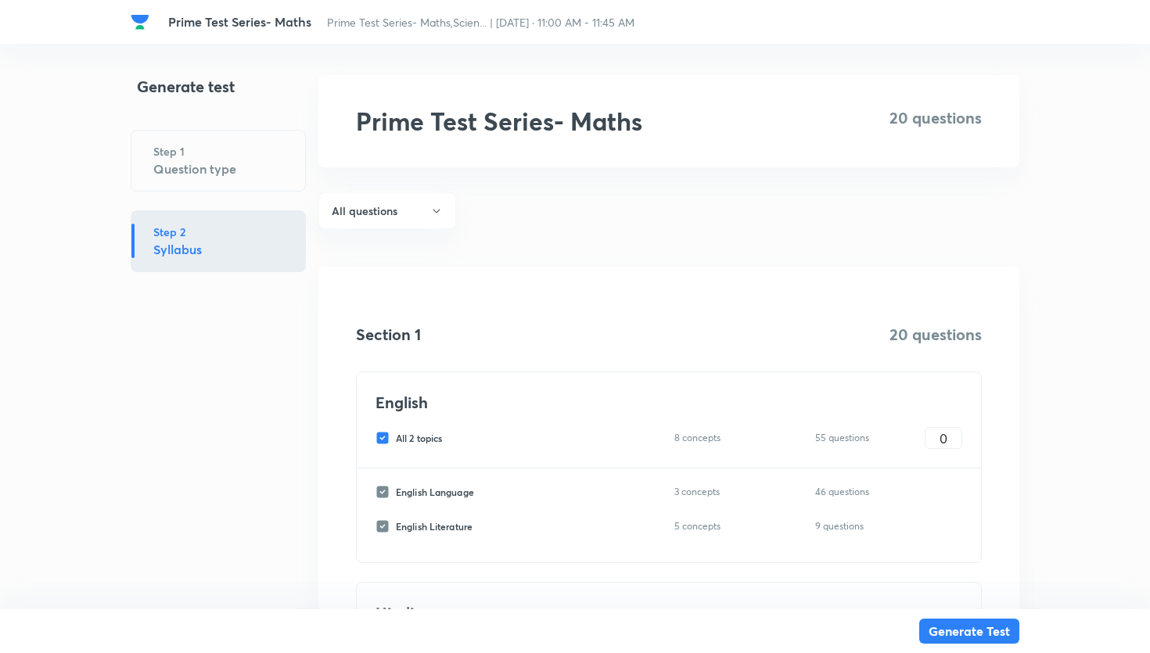
scroll to position [45, 0]
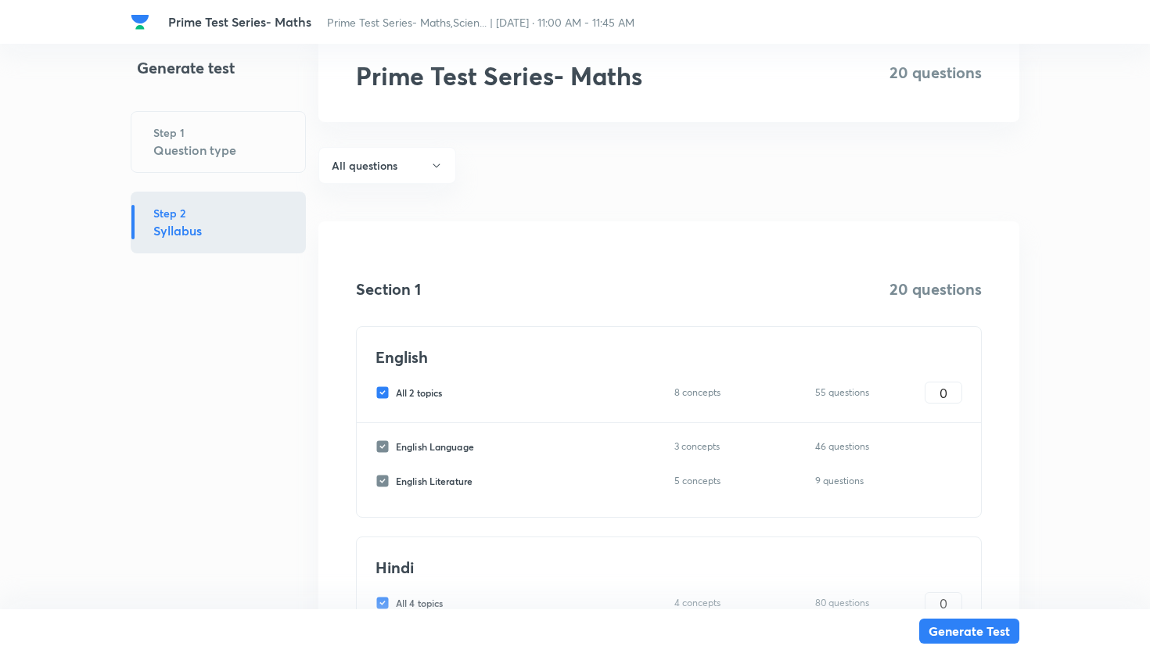
click at [386, 391] on input "All 2 topics" at bounding box center [386, 393] width 20 height 14
checkbox input "false"
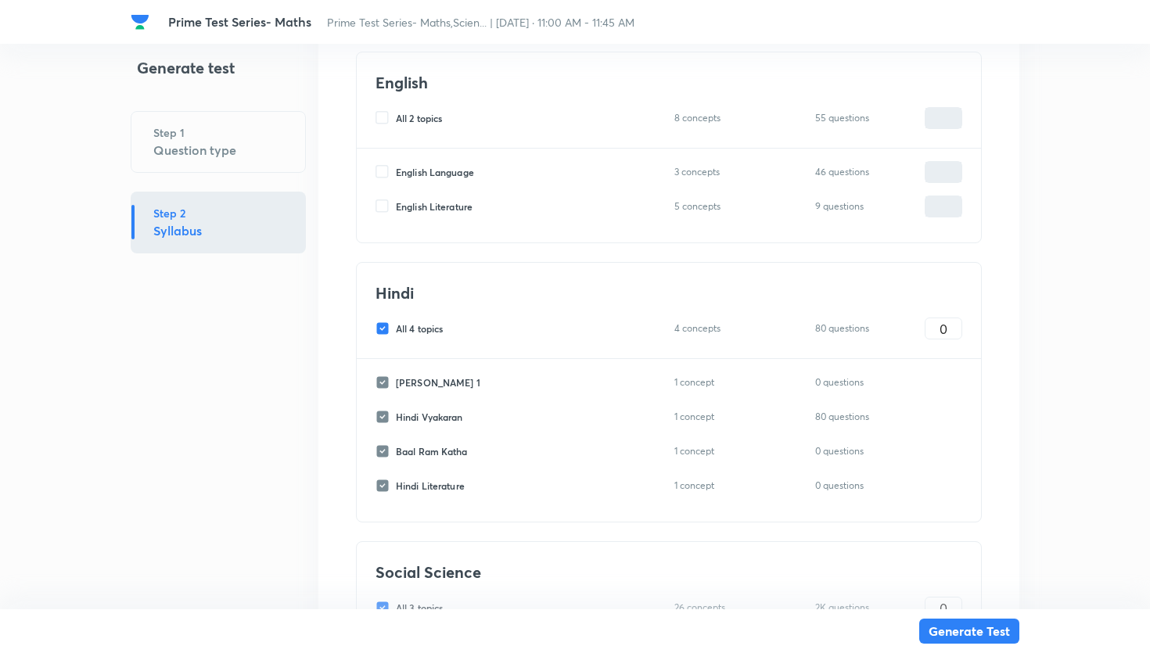
scroll to position [373, 0]
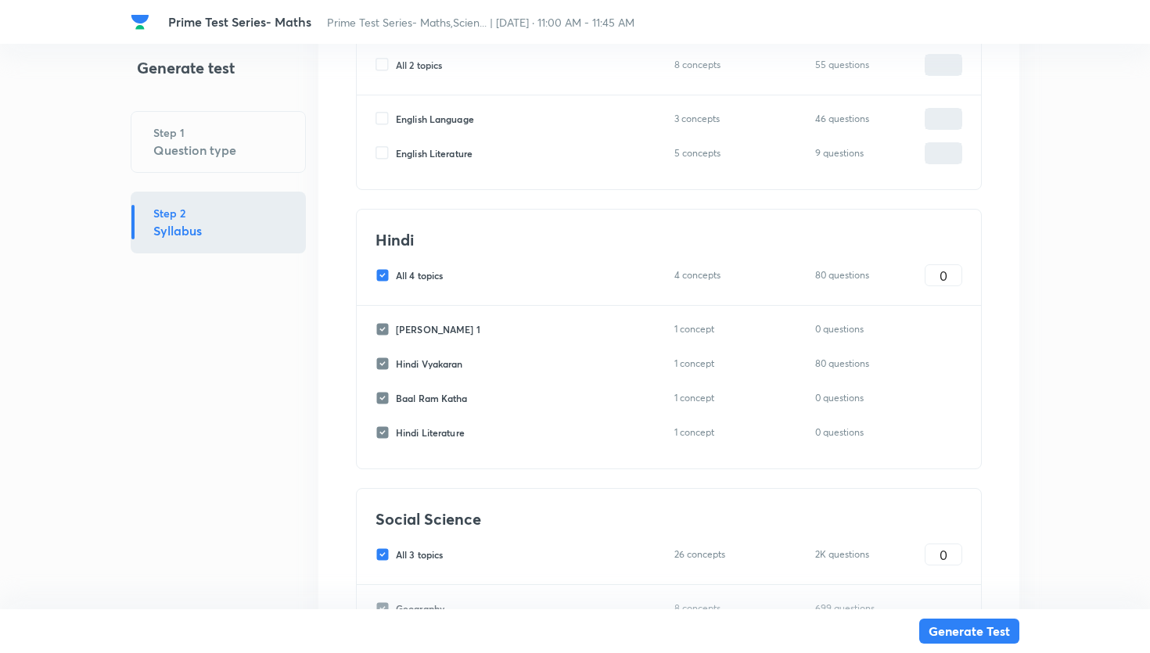
click at [389, 275] on input "All 4 topics" at bounding box center [386, 275] width 20 height 14
checkbox input "false"
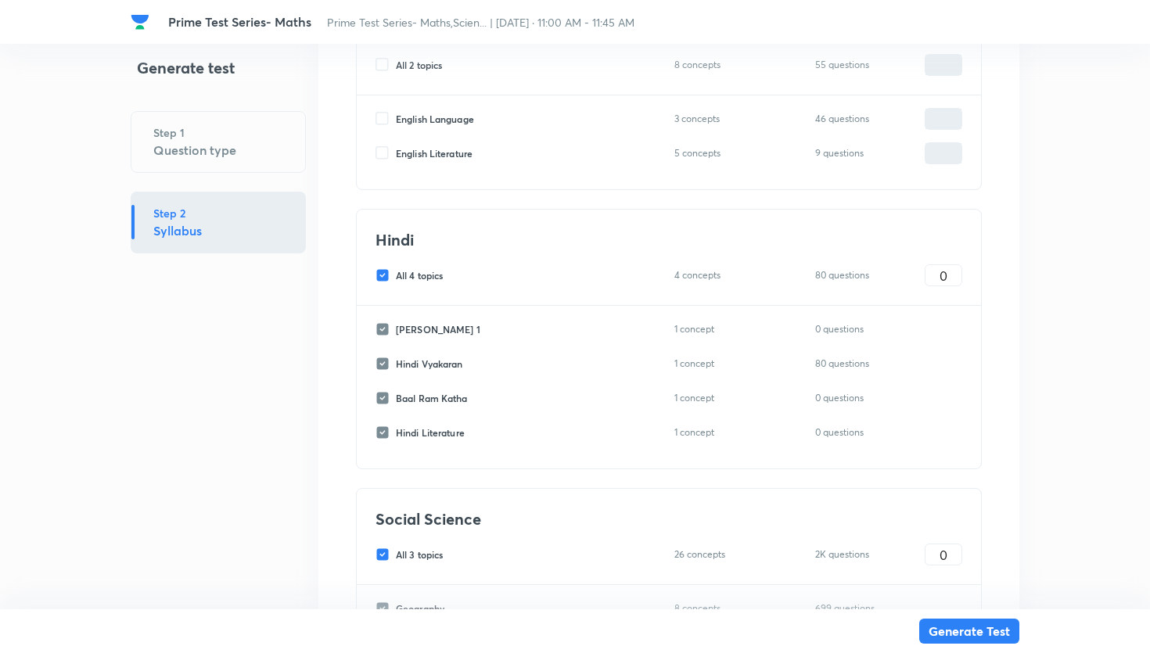
checkbox input "false"
click at [384, 555] on input "All 3 topics" at bounding box center [386, 555] width 20 height 14
checkbox input "false"
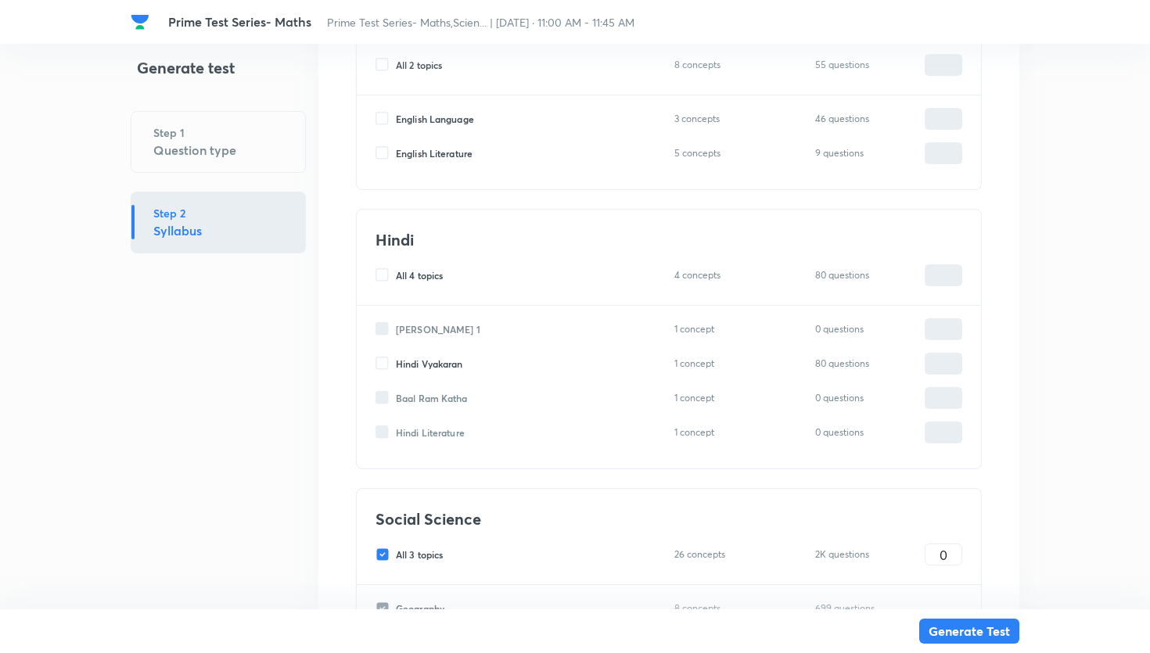
checkbox input "false"
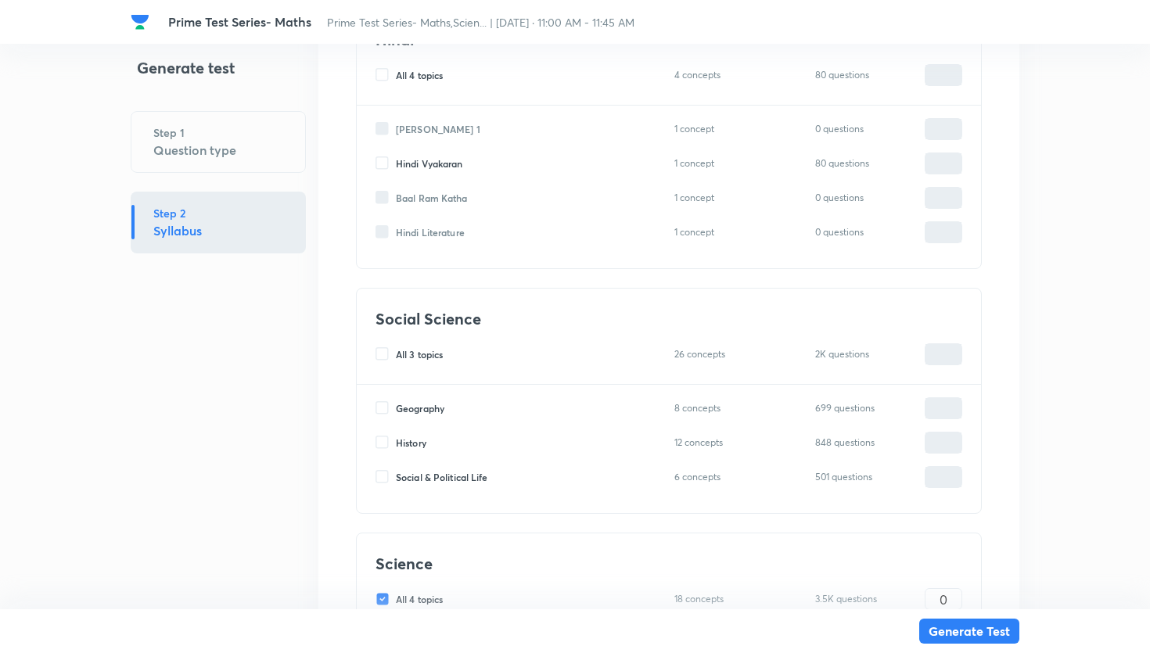
scroll to position [617, 0]
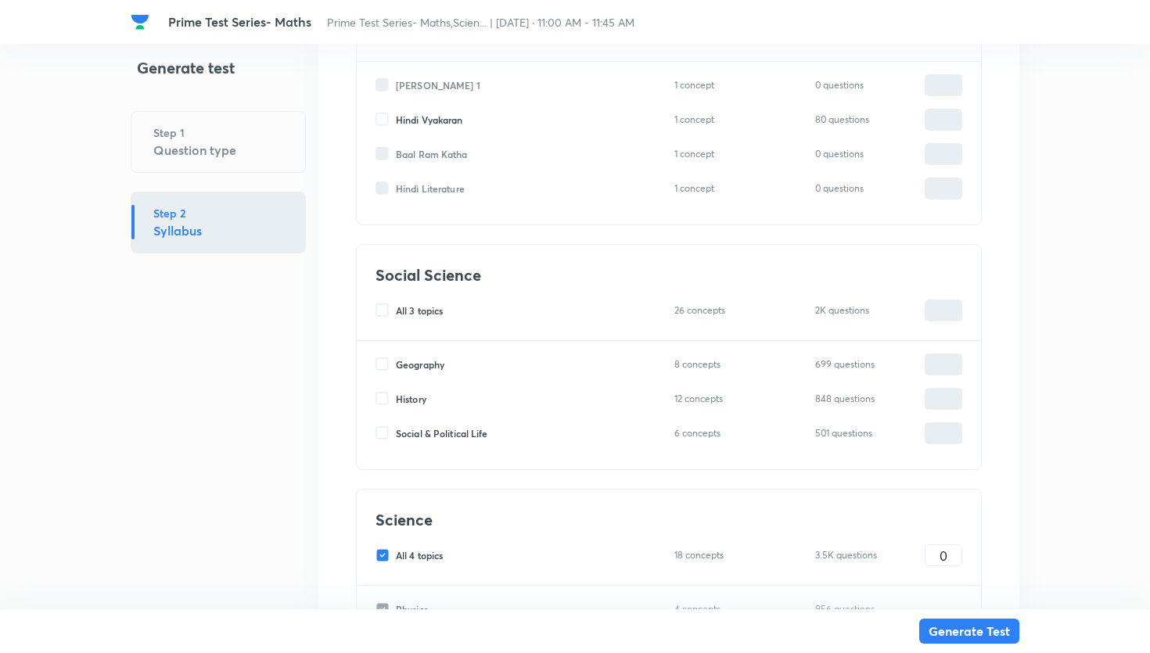
click at [383, 557] on input "All 4 topics" at bounding box center [386, 555] width 20 height 14
checkbox input "false"
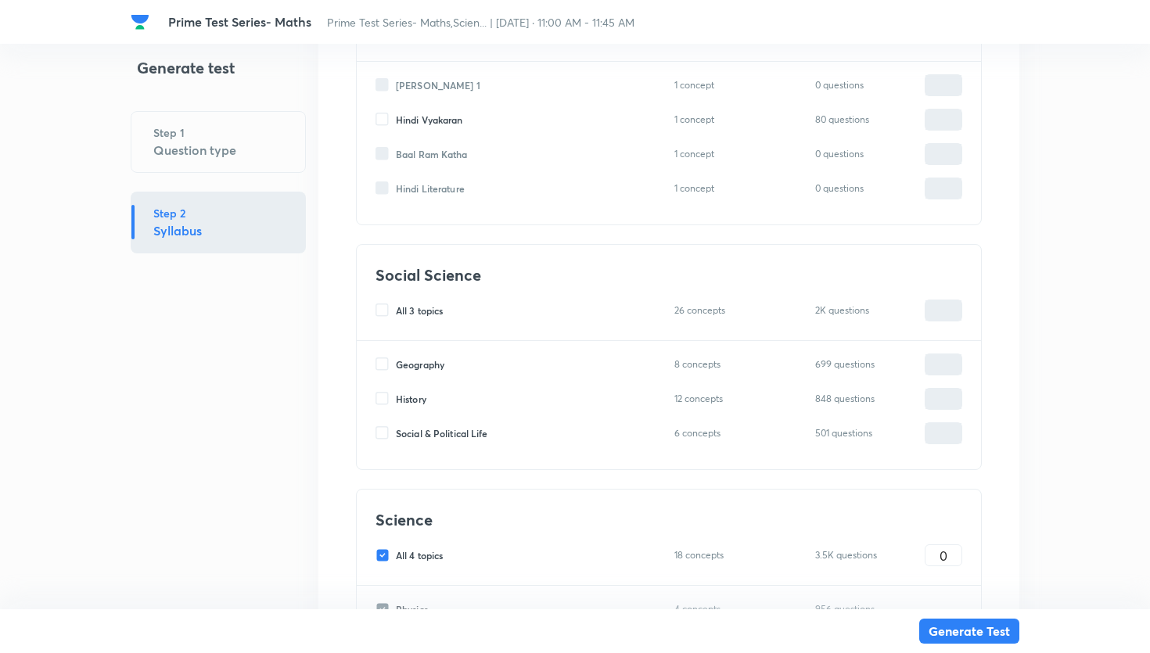
checkbox input "false"
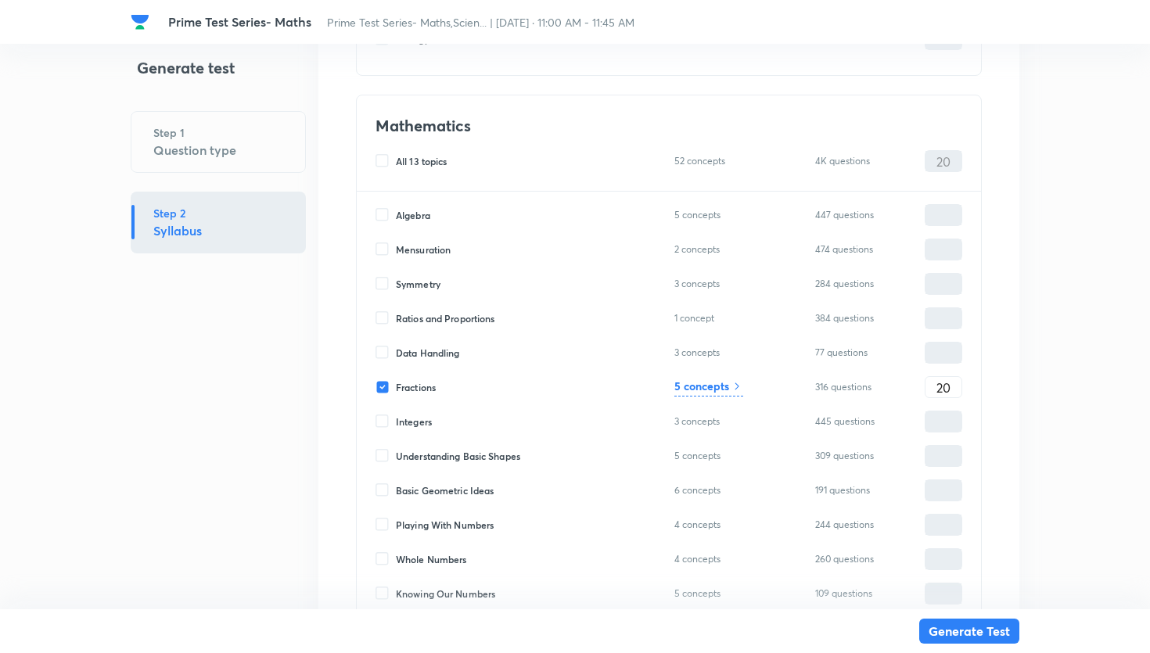
scroll to position [1453, 0]
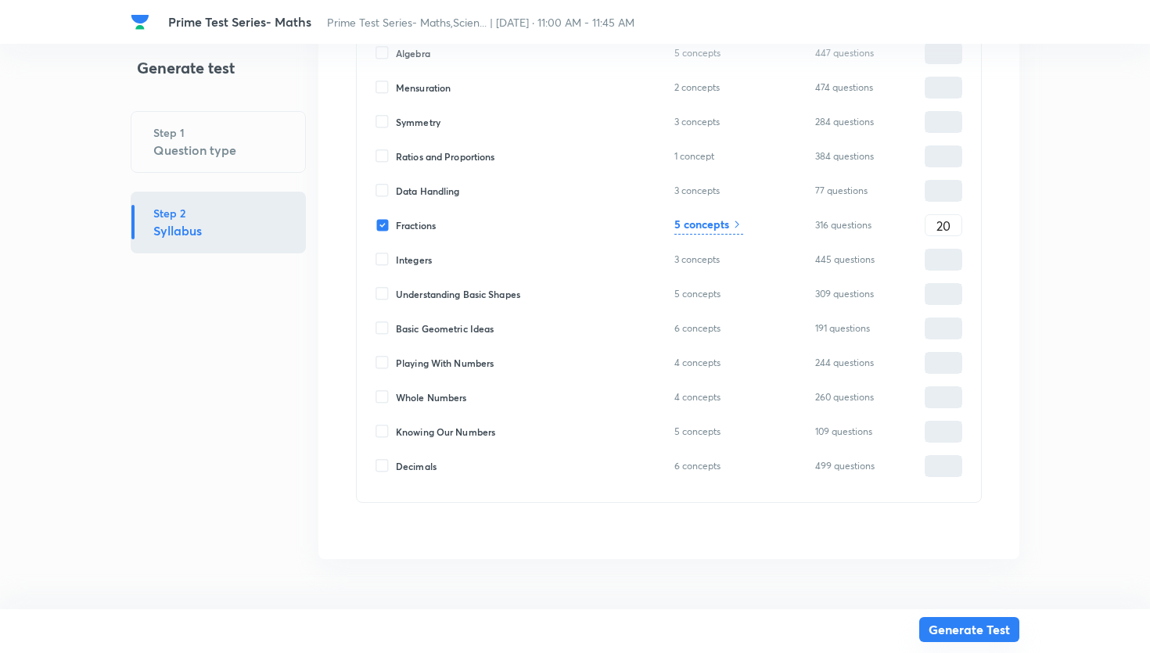
click at [940, 640] on button "Generate Test" at bounding box center [969, 629] width 100 height 25
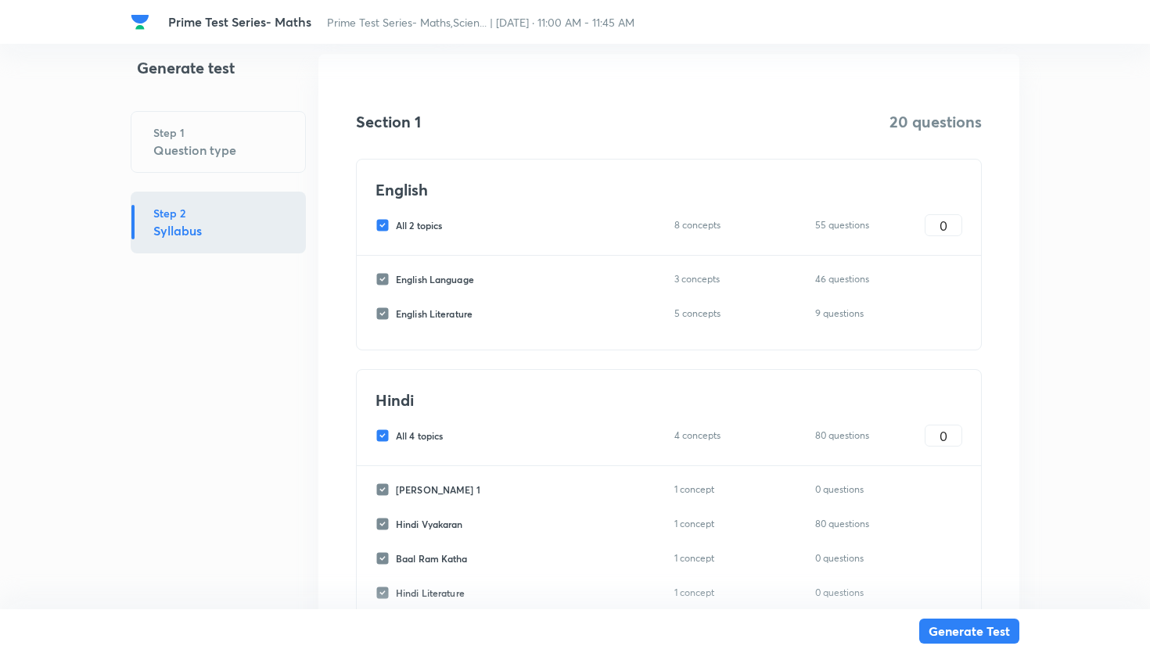
scroll to position [227, 0]
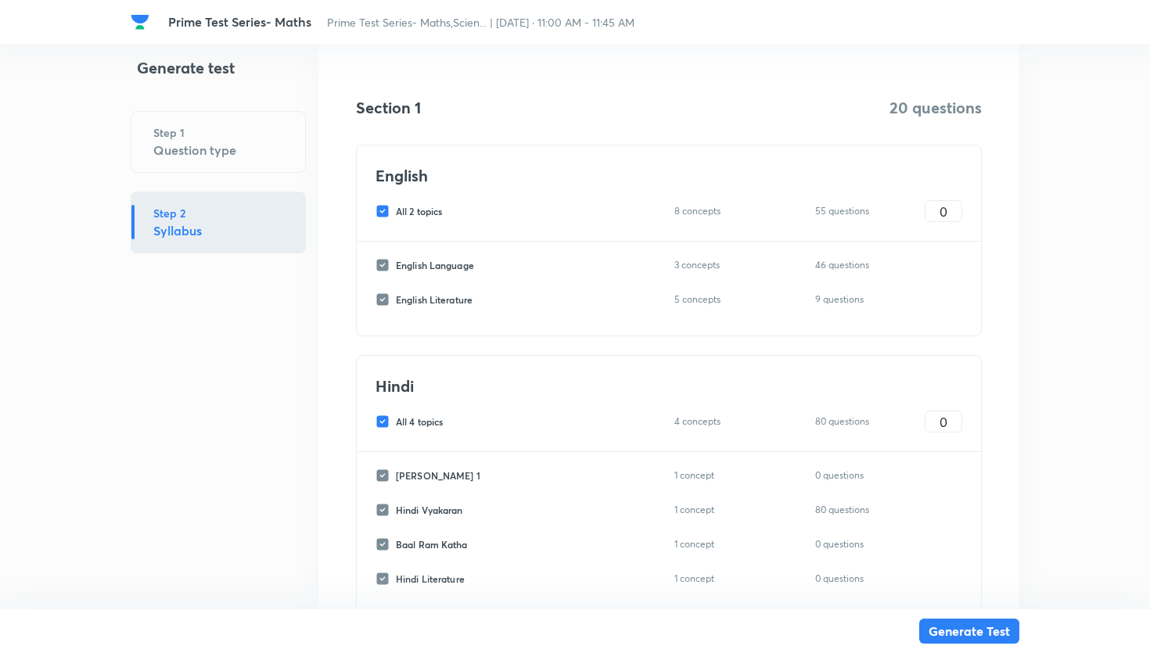
click at [377, 214] on input "All 2 topics" at bounding box center [386, 211] width 20 height 14
checkbox input "false"
click at [382, 418] on input "All 4 topics" at bounding box center [386, 422] width 20 height 14
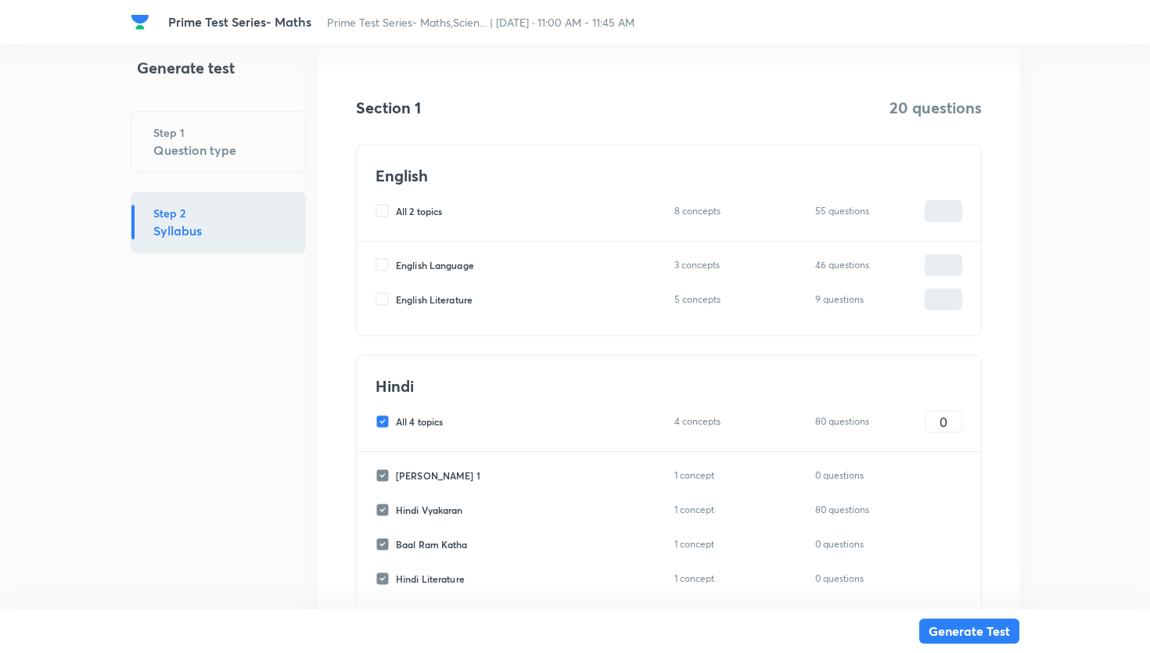
checkbox input "false"
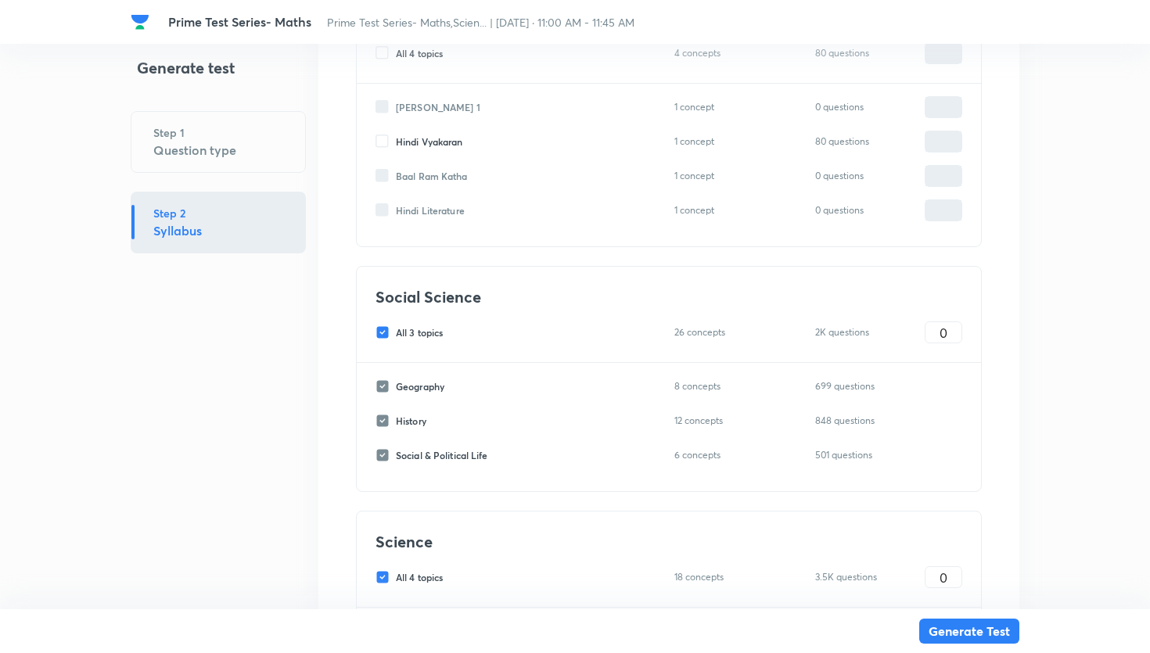
scroll to position [623, 0]
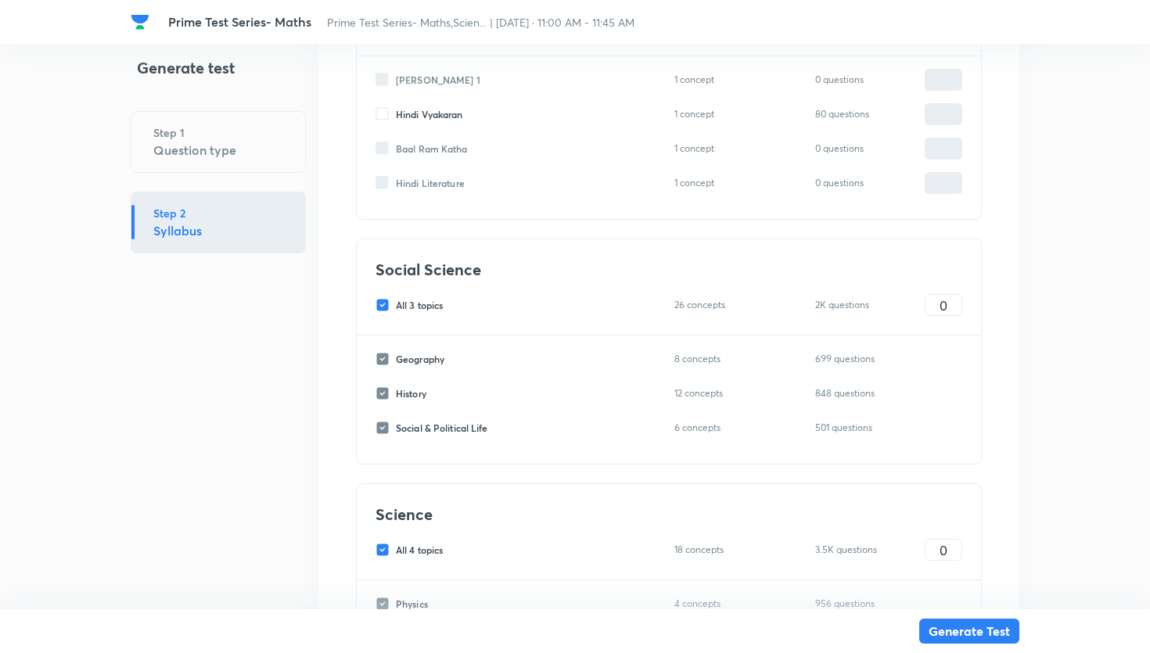
click at [383, 304] on input "All 3 topics" at bounding box center [386, 305] width 20 height 14
checkbox input "false"
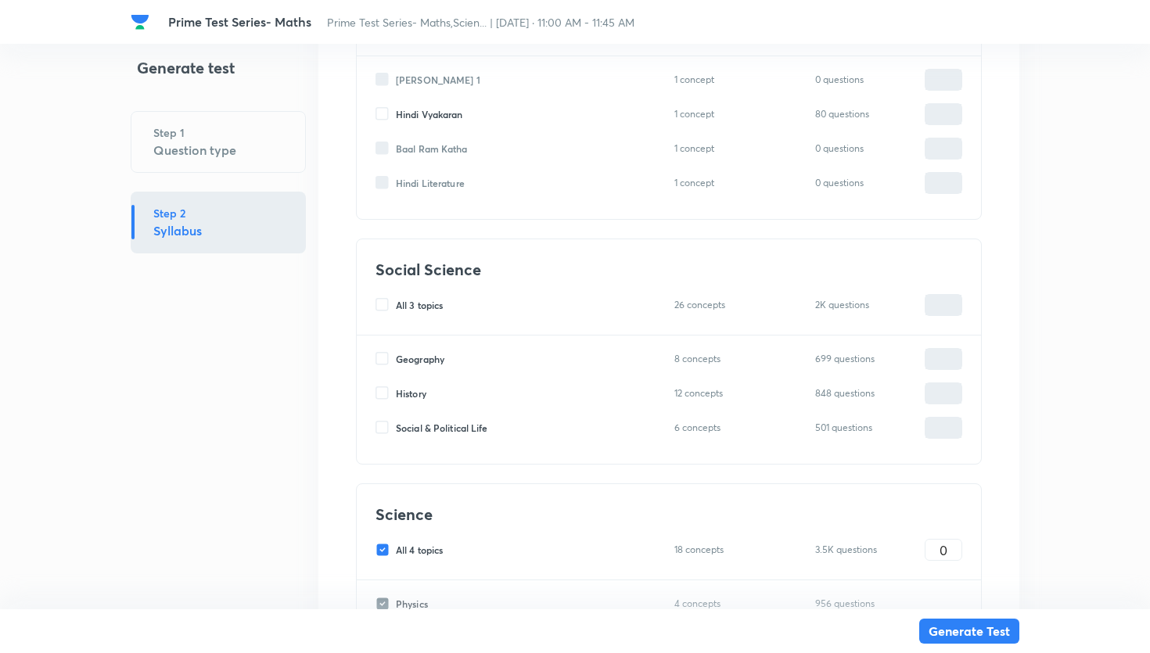
click at [385, 552] on input "All 4 topics" at bounding box center [386, 550] width 20 height 14
checkbox input "false"
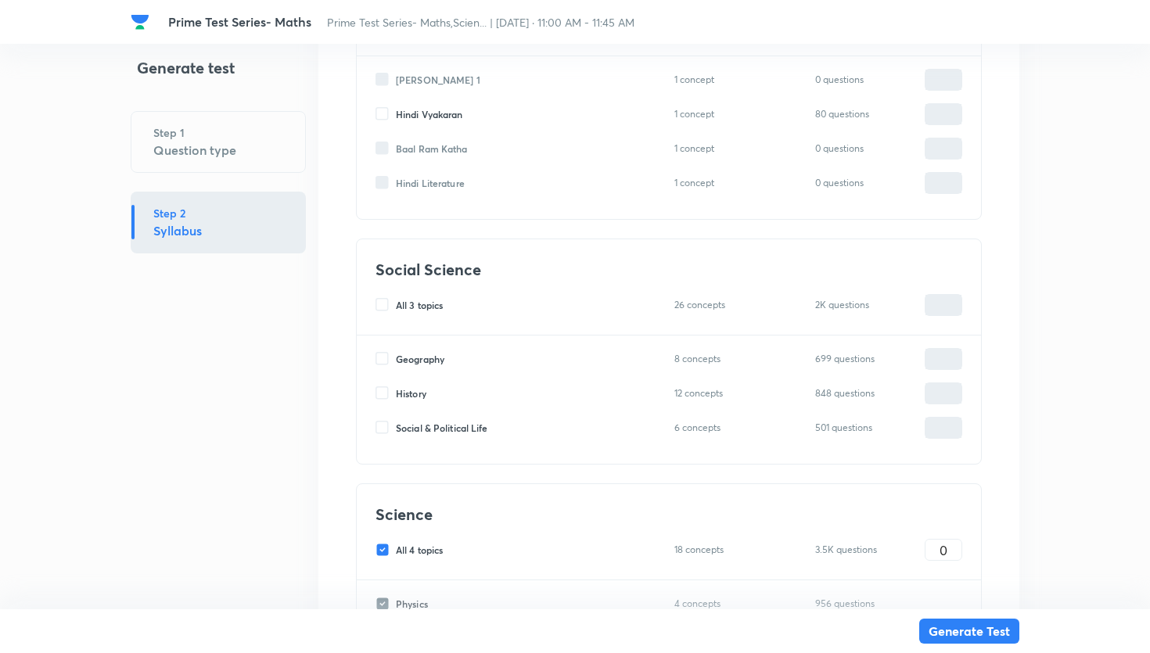
checkbox input "false"
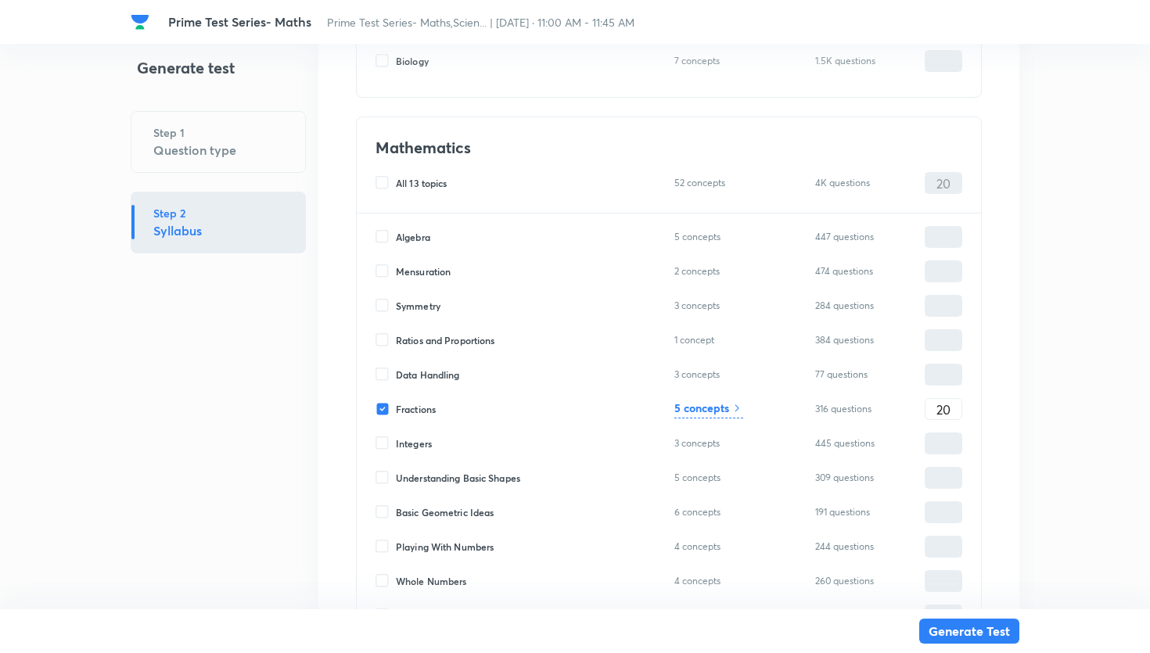
scroll to position [1277, 0]
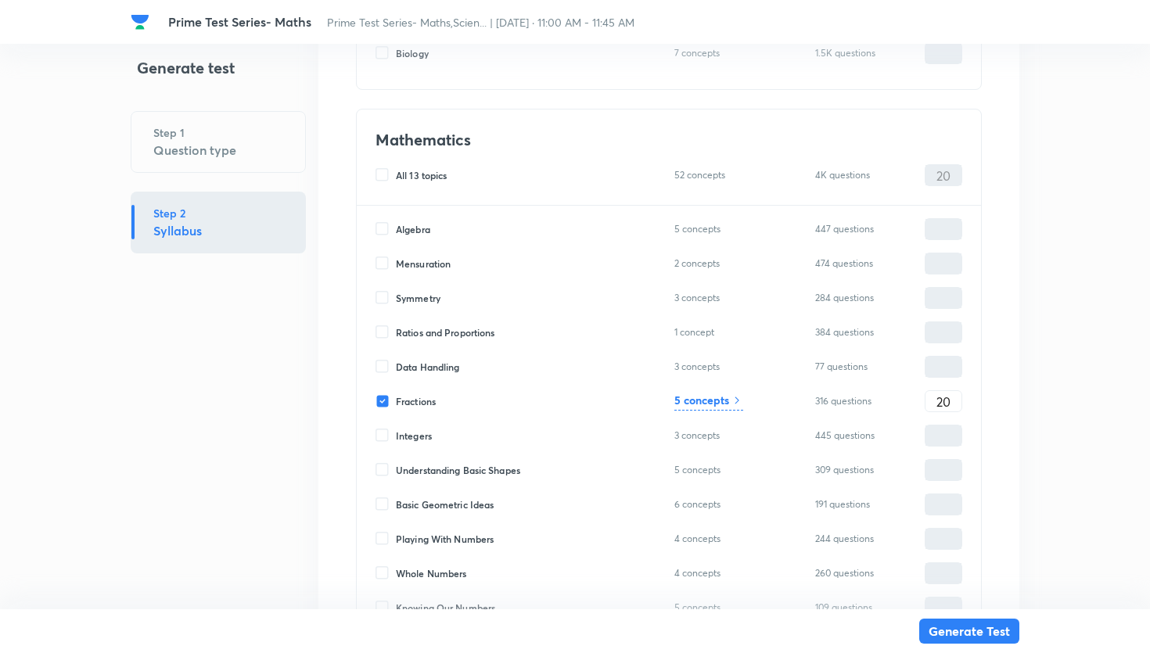
click at [674, 401] on h6 "5 concepts" at bounding box center [701, 400] width 55 height 16
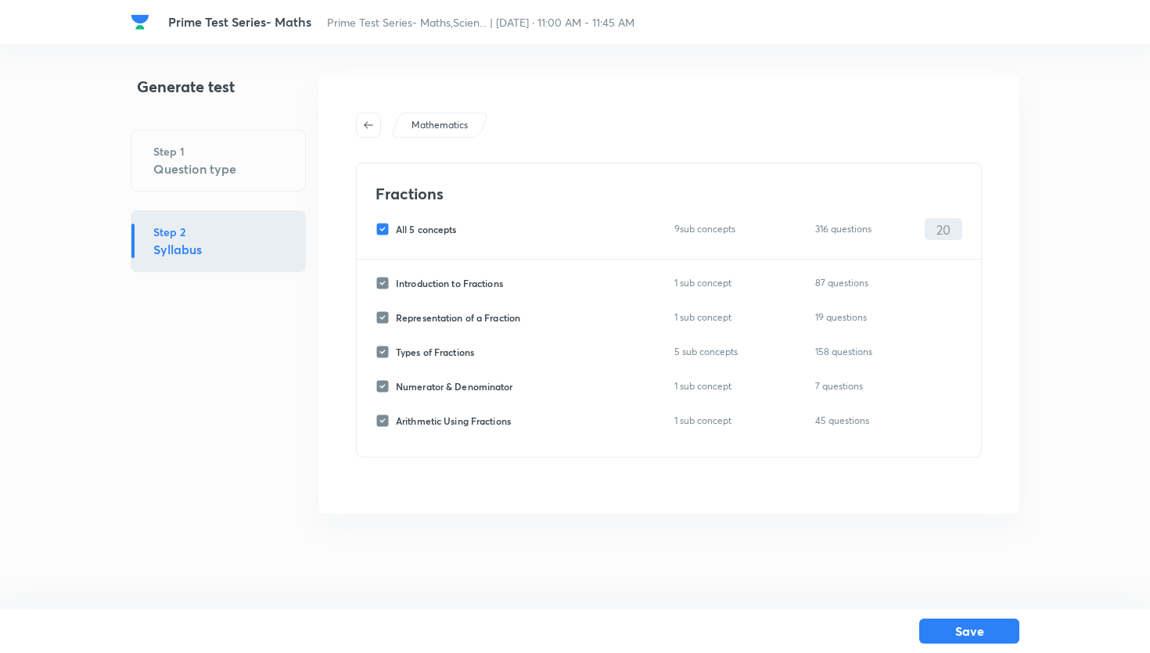
scroll to position [0, 0]
click at [387, 230] on input "All 5 concepts" at bounding box center [386, 229] width 20 height 14
checkbox input "false"
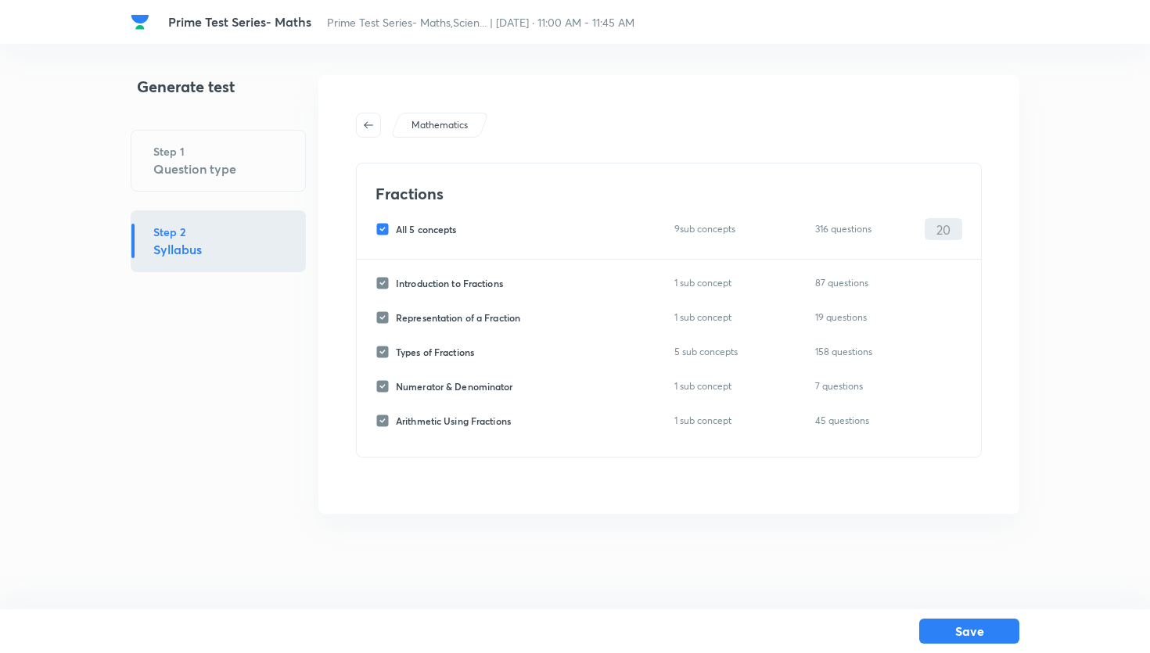
checkbox input "false"
click at [383, 278] on input "Introduction to Fractions" at bounding box center [386, 283] width 20 height 14
checkbox input "true"
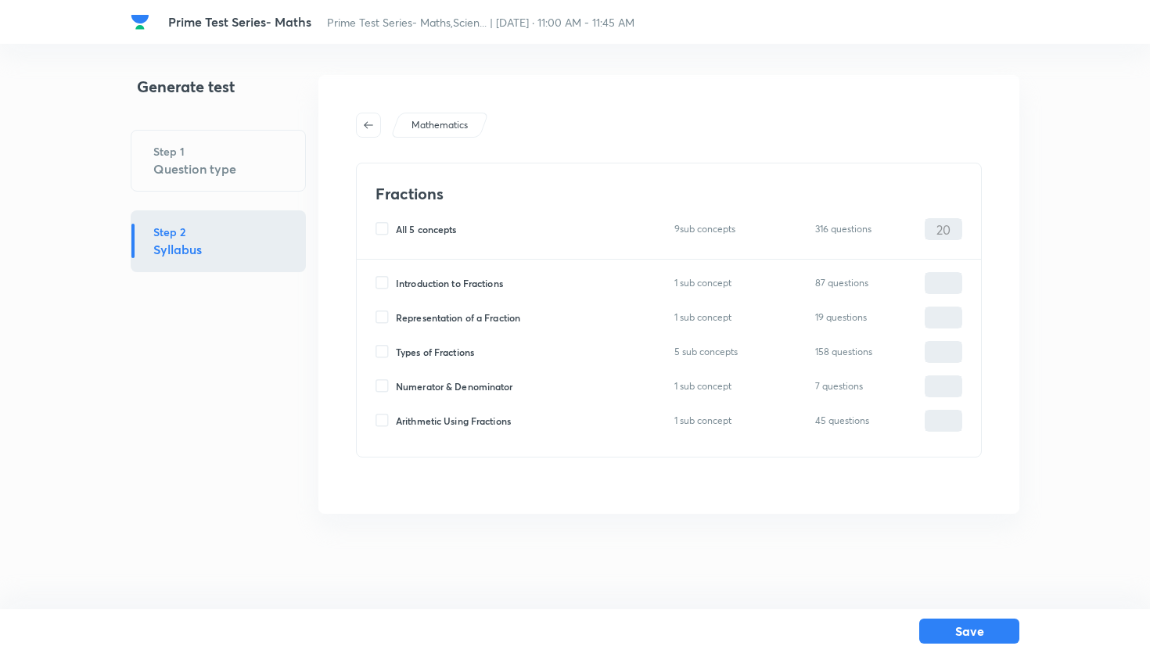
type input "0"
click at [378, 314] on input "Representation of a Fraction" at bounding box center [386, 318] width 20 height 14
checkbox input "true"
type input "0"
click at [388, 356] on input "Types of Fractions" at bounding box center [386, 352] width 20 height 14
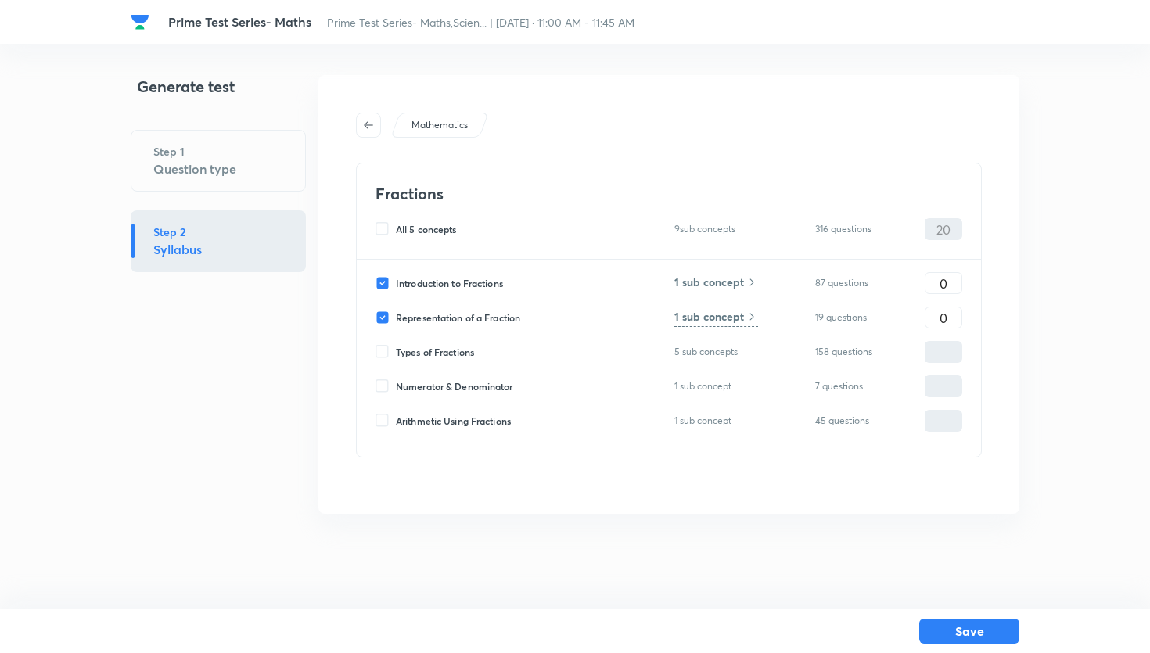
checkbox input "true"
type input "0"
click at [389, 416] on input "Arithmetic Using Fractions" at bounding box center [386, 421] width 20 height 14
checkbox input "true"
type input "0"
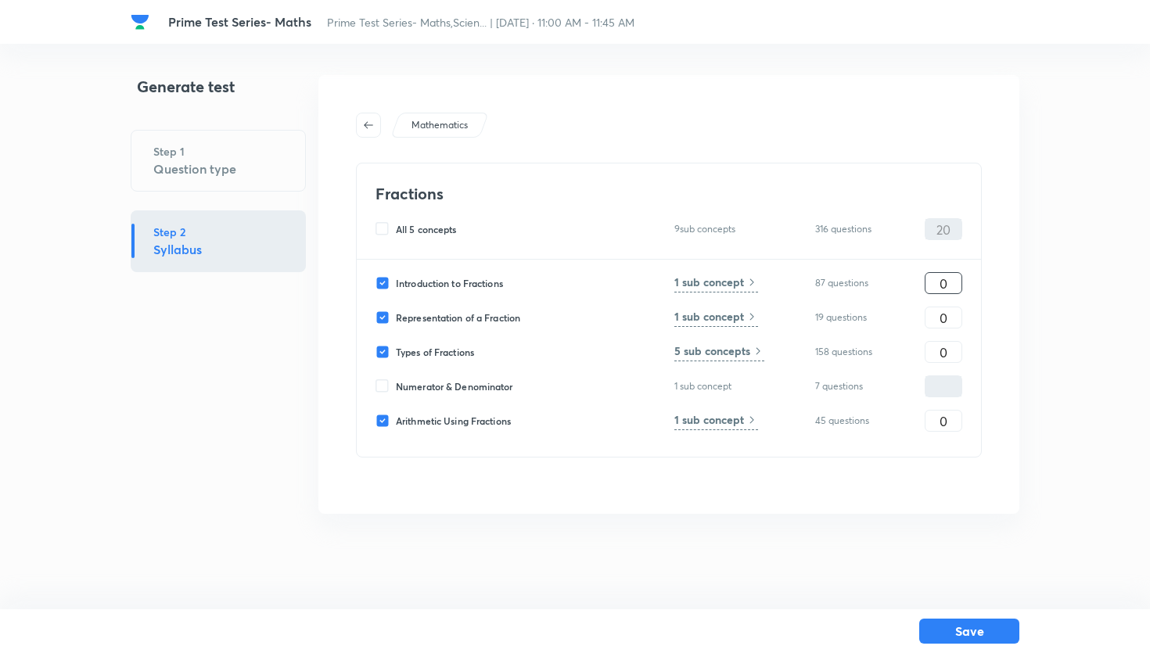
click at [955, 293] on input "0" at bounding box center [944, 283] width 36 height 27
type input "5"
click at [954, 315] on input "0" at bounding box center [944, 317] width 36 height 27
type input "5"
click at [950, 347] on input "0" at bounding box center [944, 352] width 36 height 27
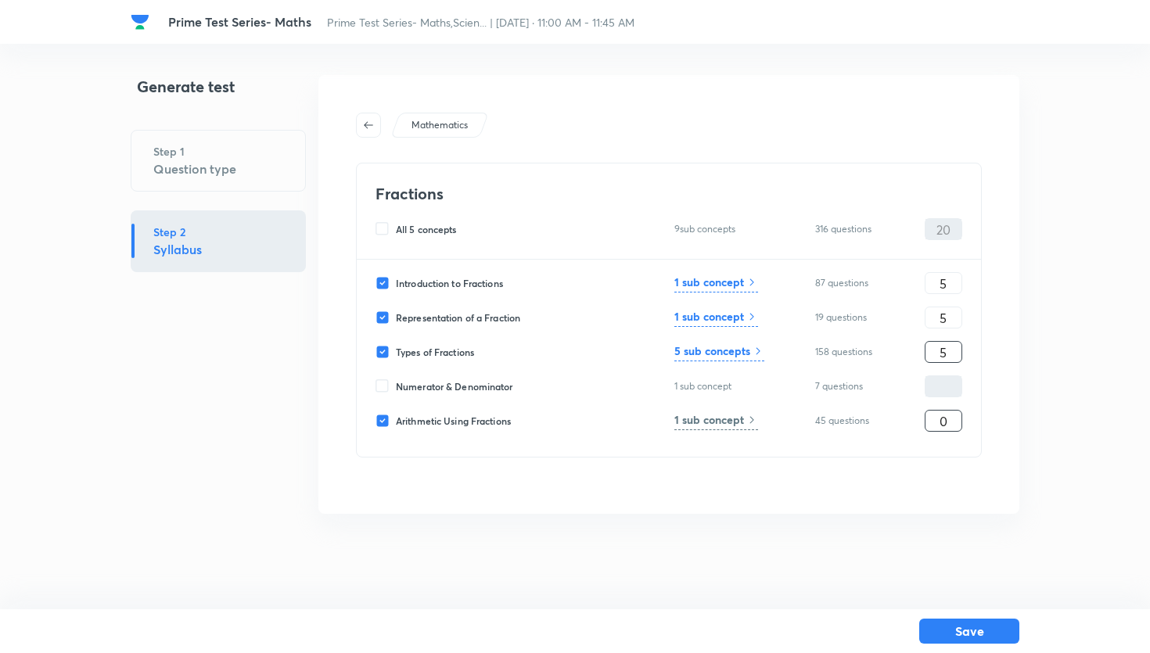
type input "5"
click at [951, 421] on input "0" at bounding box center [944, 421] width 36 height 27
type input "5"
click at [990, 631] on button "Save" at bounding box center [969, 629] width 100 height 25
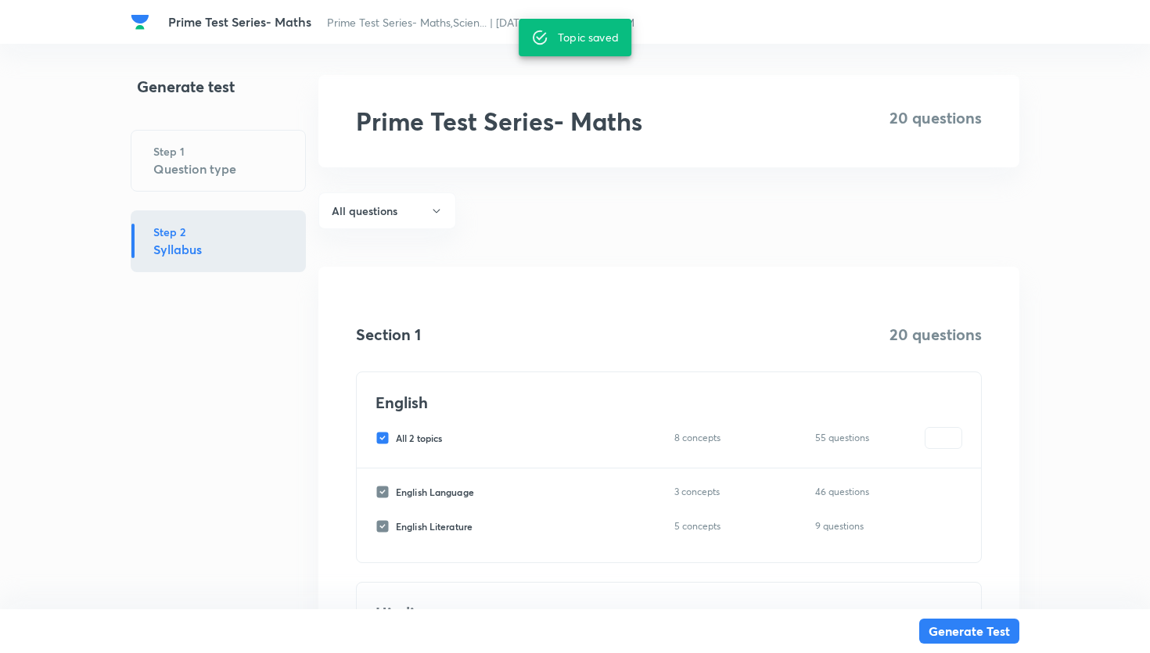
drag, startPoint x: 968, startPoint y: 633, endPoint x: 760, endPoint y: 549, distance: 223.6
click at [379, 444] on input "All 2 topics" at bounding box center [386, 438] width 20 height 14
checkbox input "false"
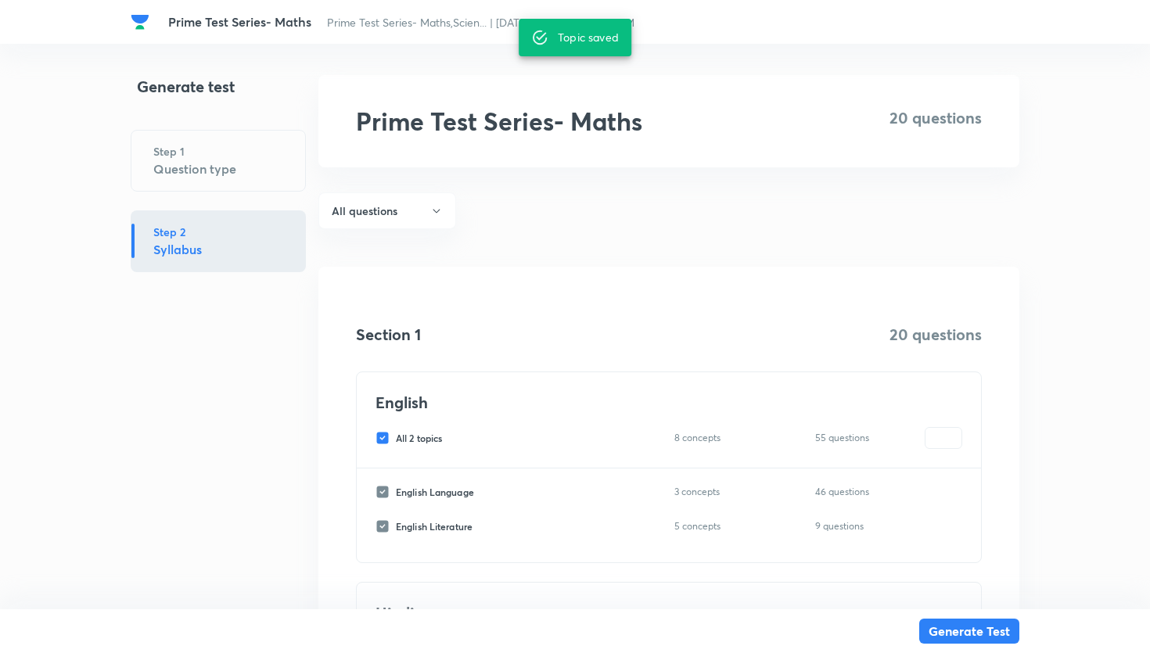
checkbox input "false"
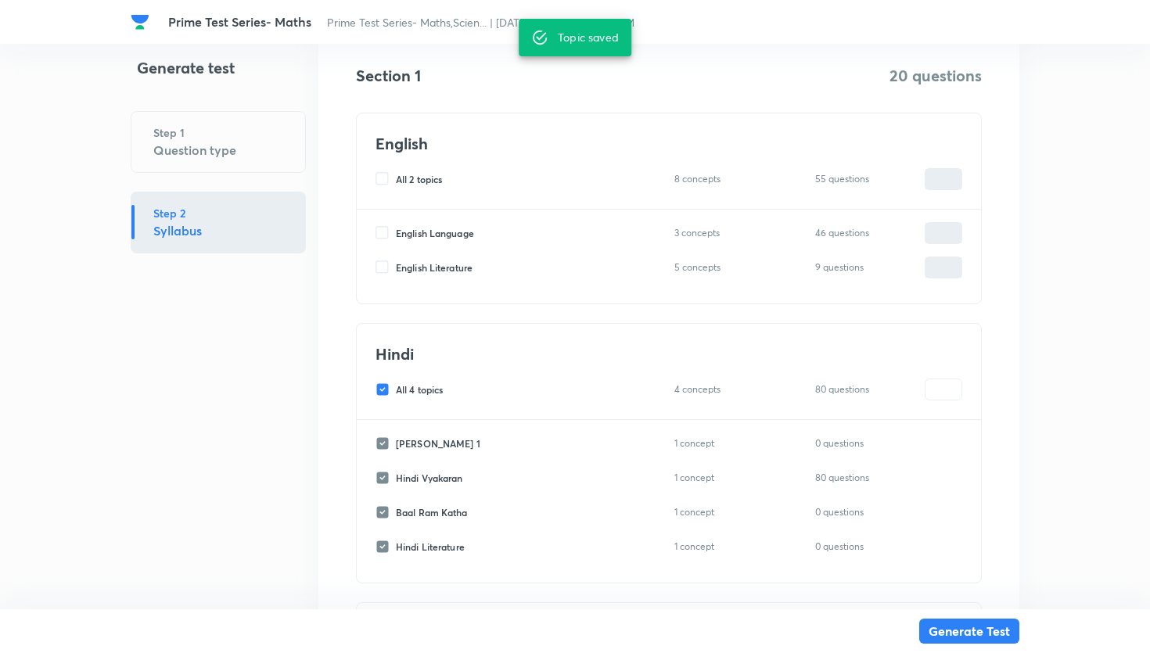
scroll to position [267, 0]
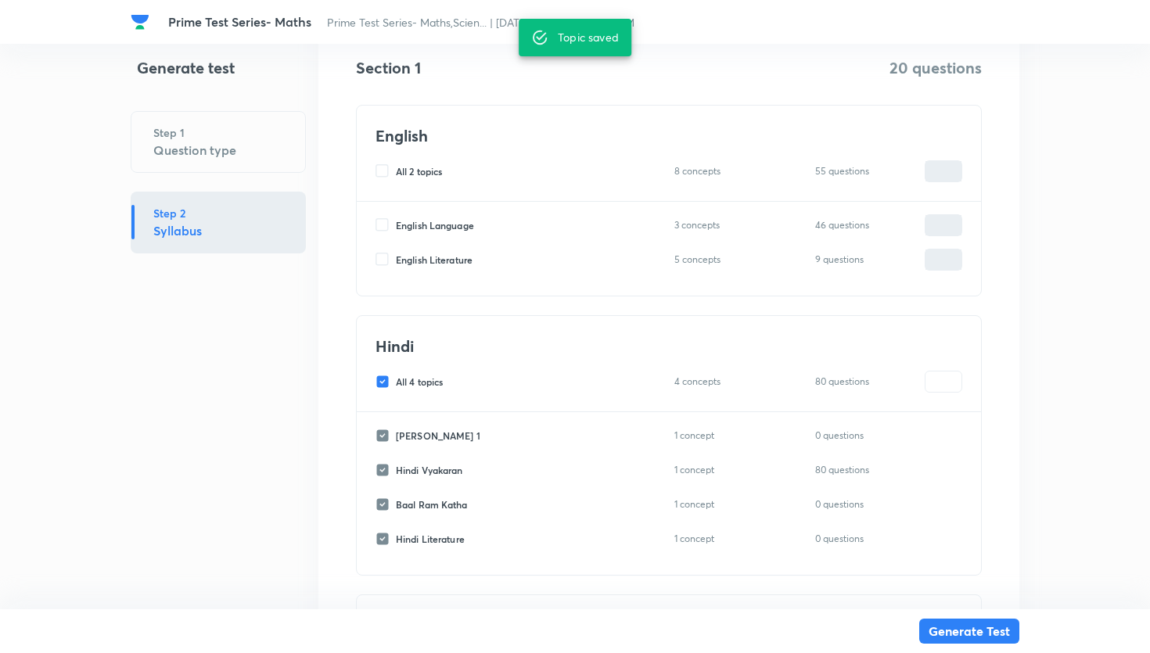
click at [376, 386] on input "All 4 topics" at bounding box center [386, 382] width 20 height 14
checkbox input "false"
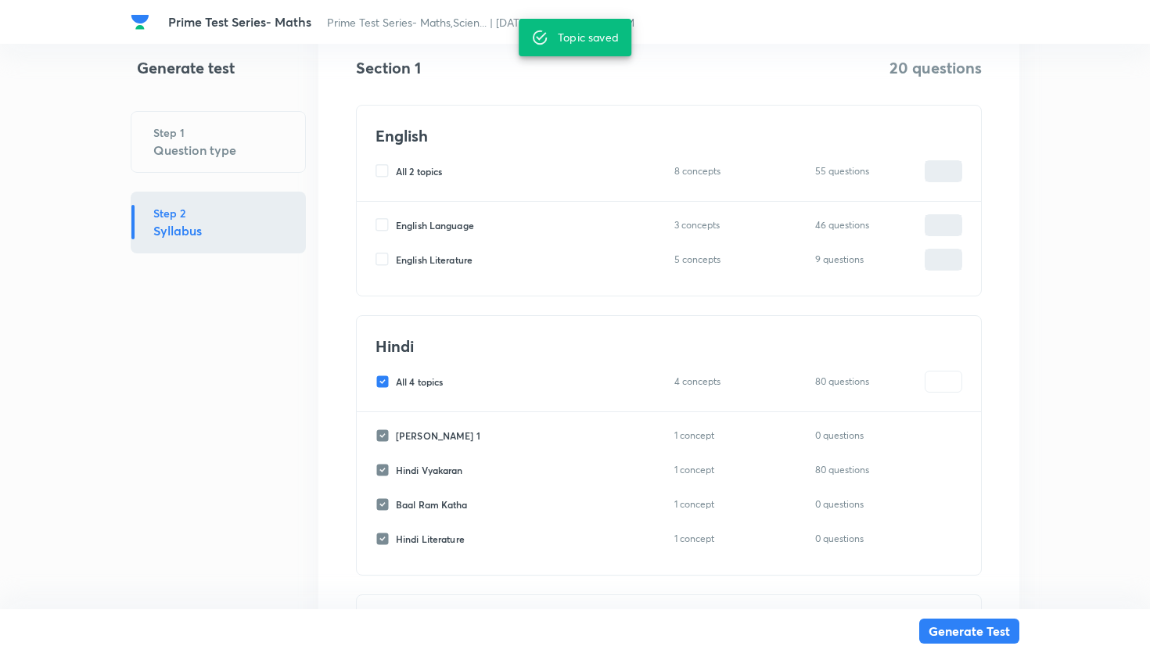
checkbox input "false"
click at [378, 385] on input "All 4 topics" at bounding box center [386, 382] width 20 height 14
checkbox input "true"
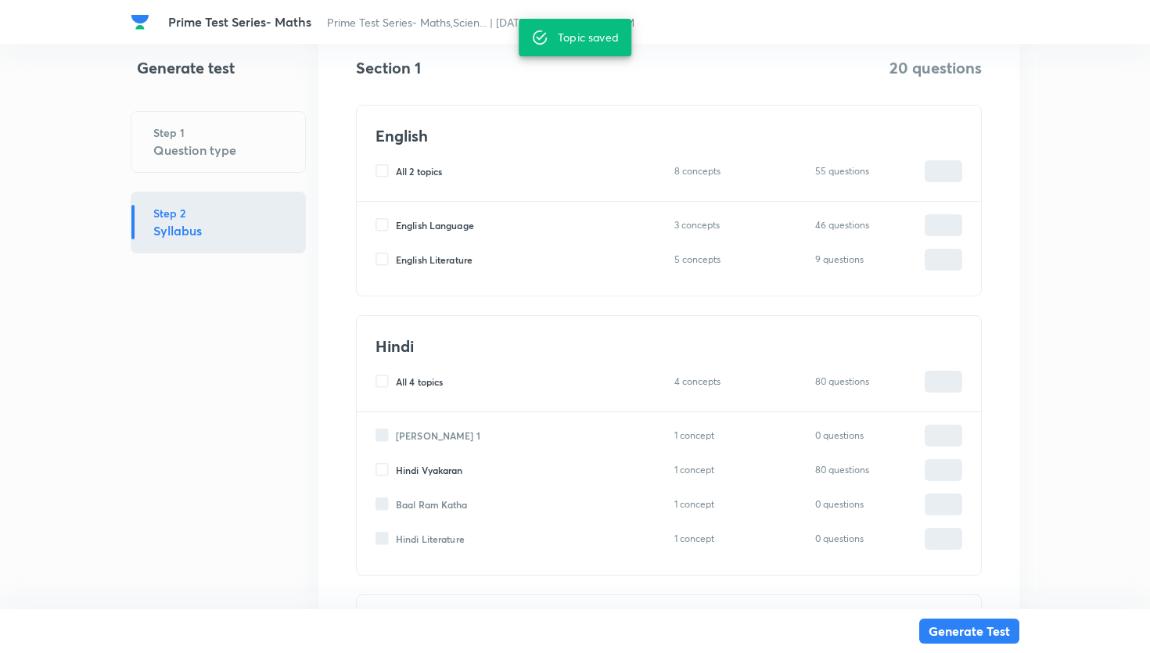
checkbox input "true"
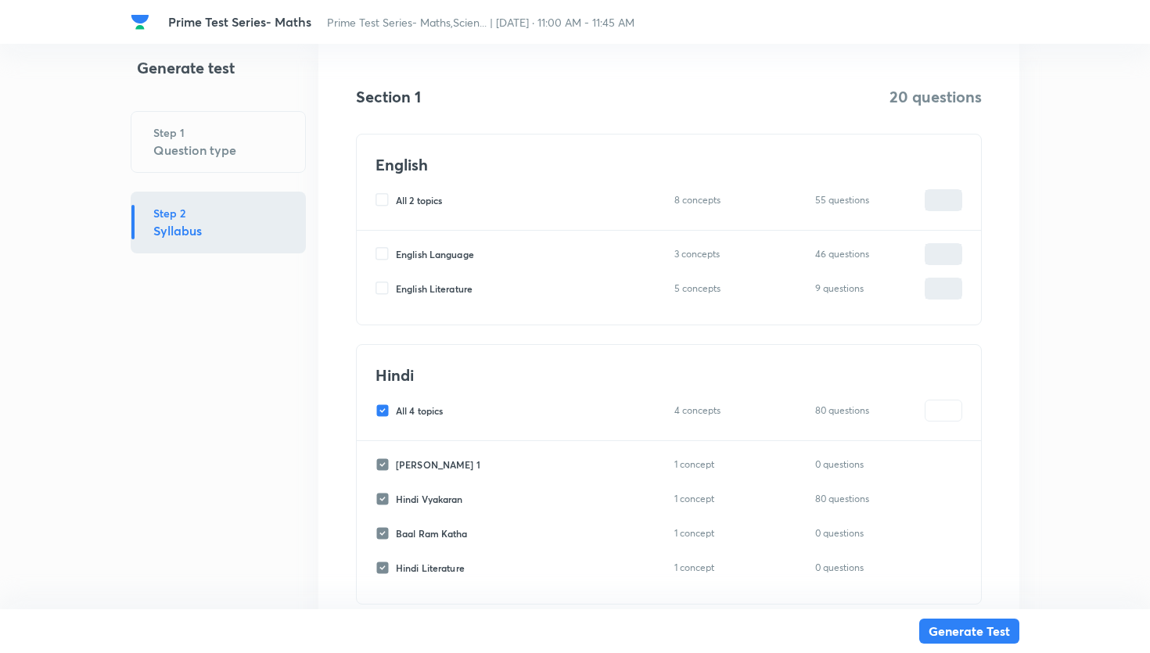
scroll to position [235, 0]
click at [382, 204] on input "All 2 topics" at bounding box center [386, 203] width 20 height 14
checkbox input "true"
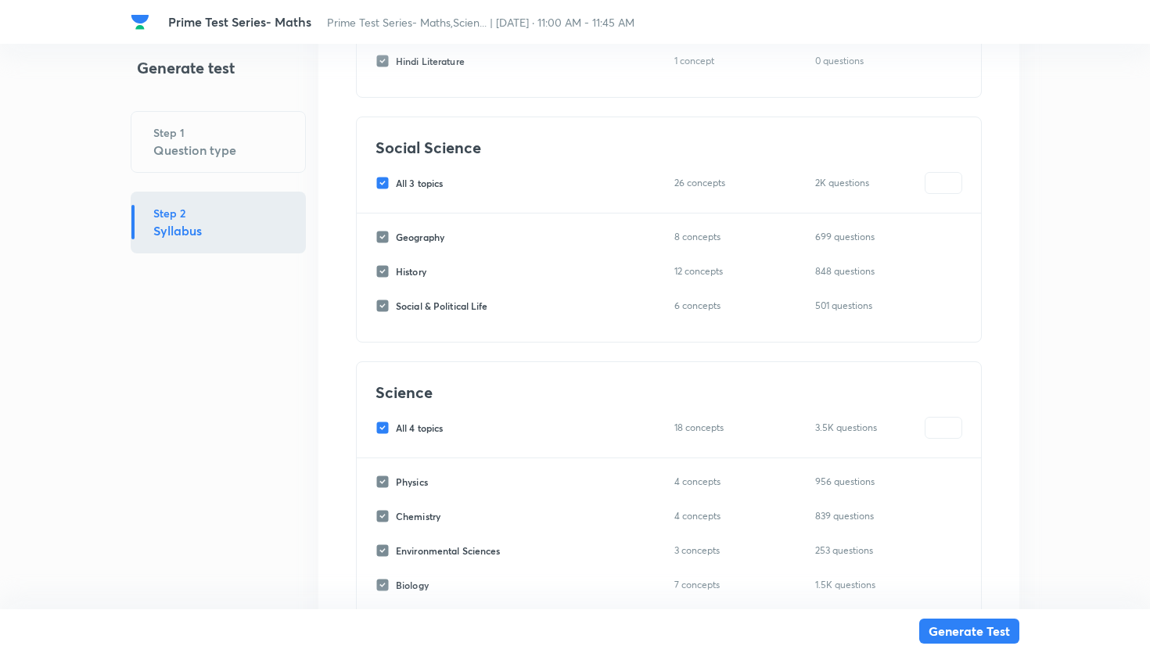
scroll to position [1453, 0]
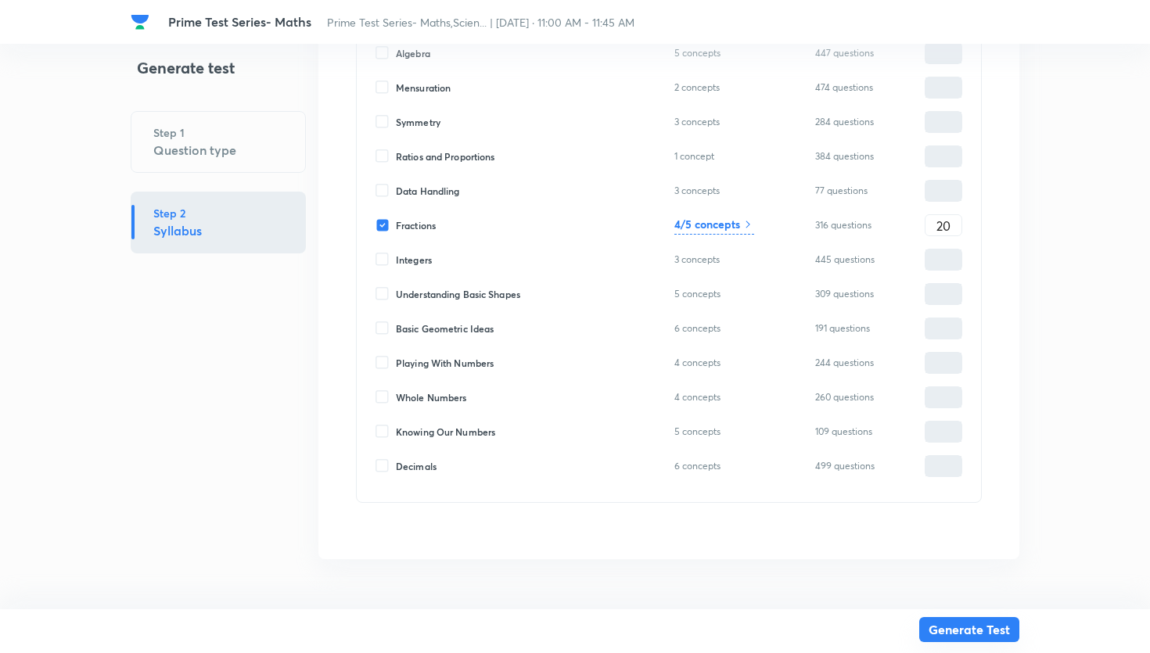
click at [972, 621] on button "Generate Test" at bounding box center [969, 629] width 100 height 25
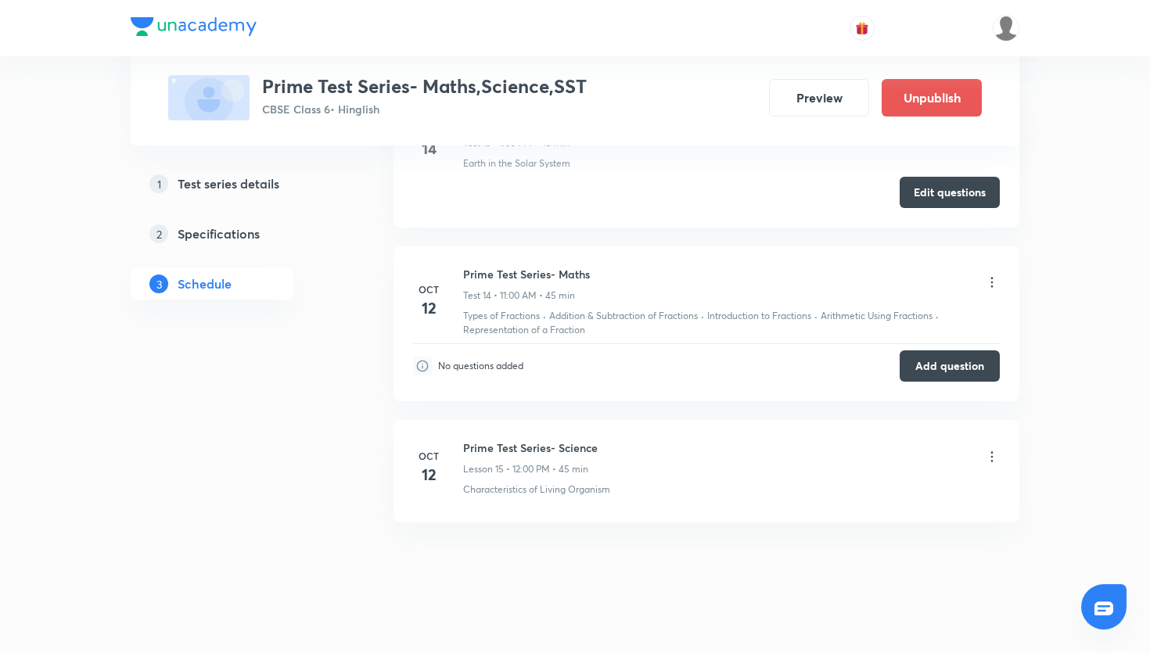
scroll to position [2669, 0]
click at [999, 462] on icon at bounding box center [992, 458] width 16 height 16
click at [914, 529] on li "Delete" at bounding box center [913, 526] width 171 height 29
click at [815, 625] on button "Delete" at bounding box center [800, 621] width 138 height 38
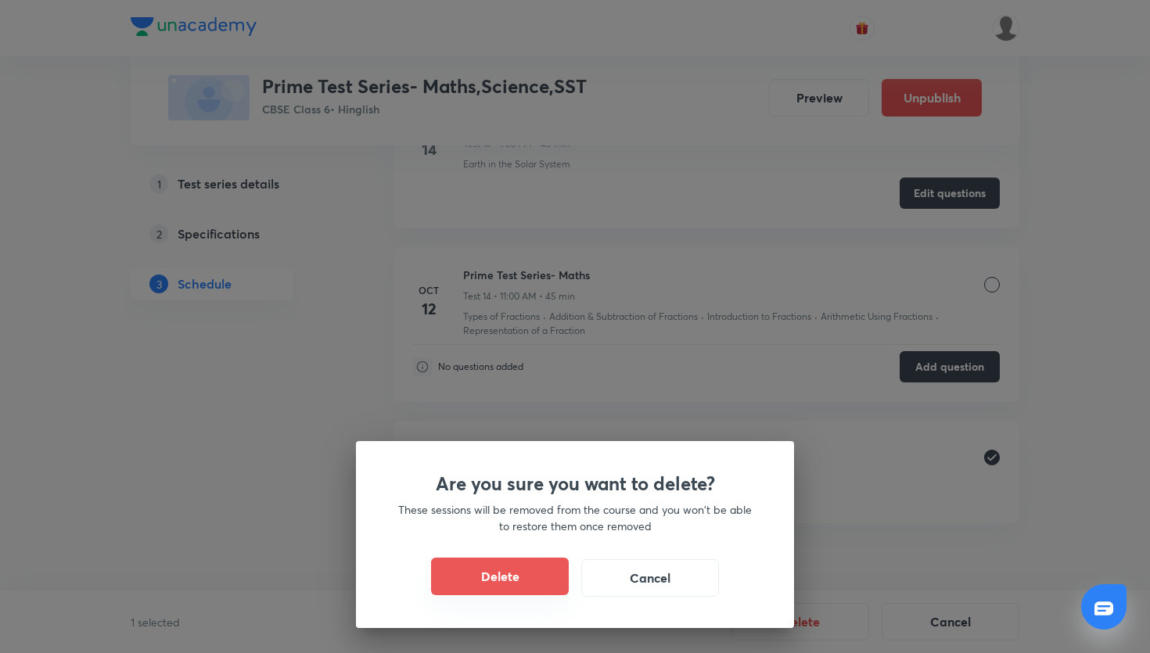
click at [556, 572] on button "Delete" at bounding box center [500, 577] width 138 height 38
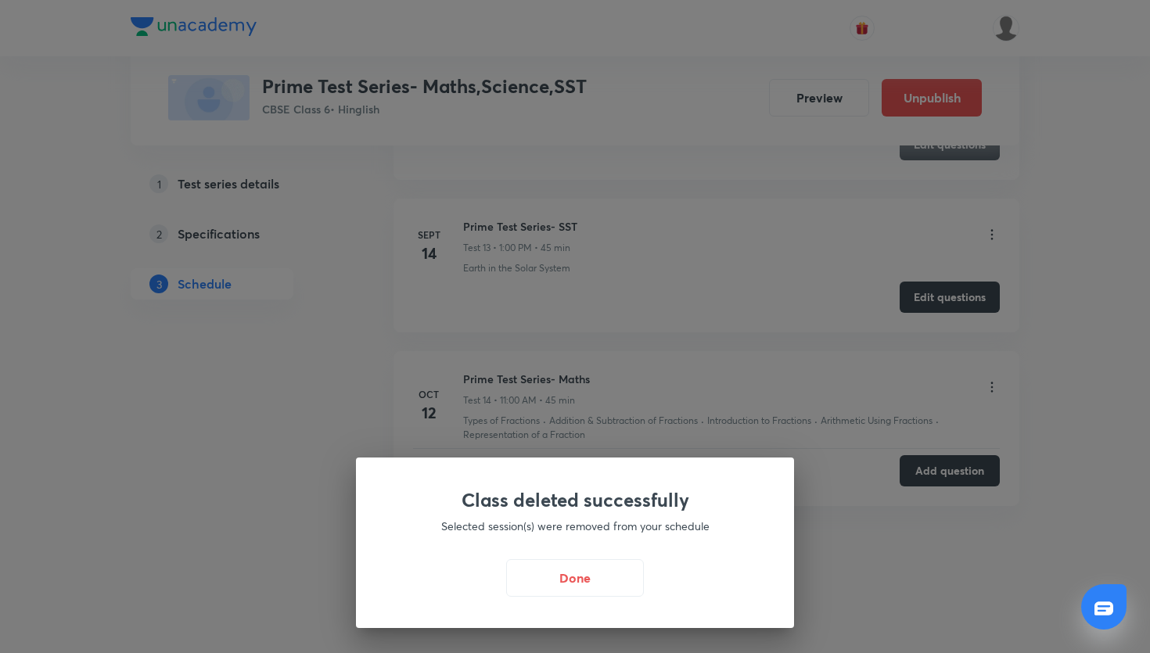
scroll to position [2565, 0]
click at [556, 572] on button "Done" at bounding box center [575, 578] width 138 height 38
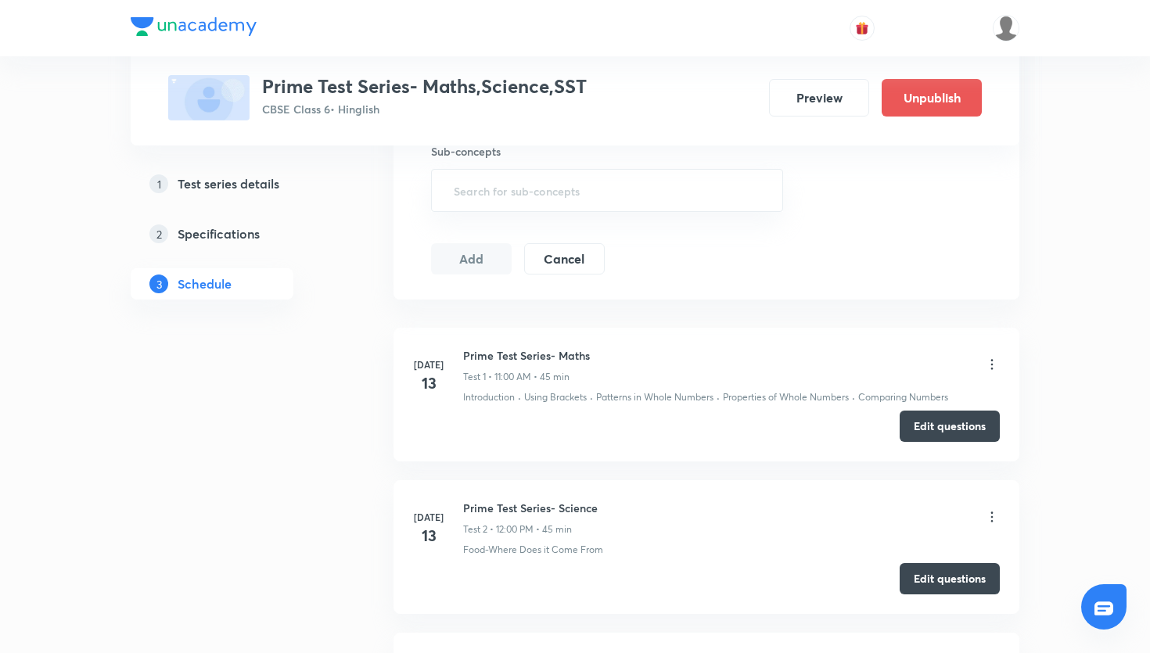
scroll to position [0, 0]
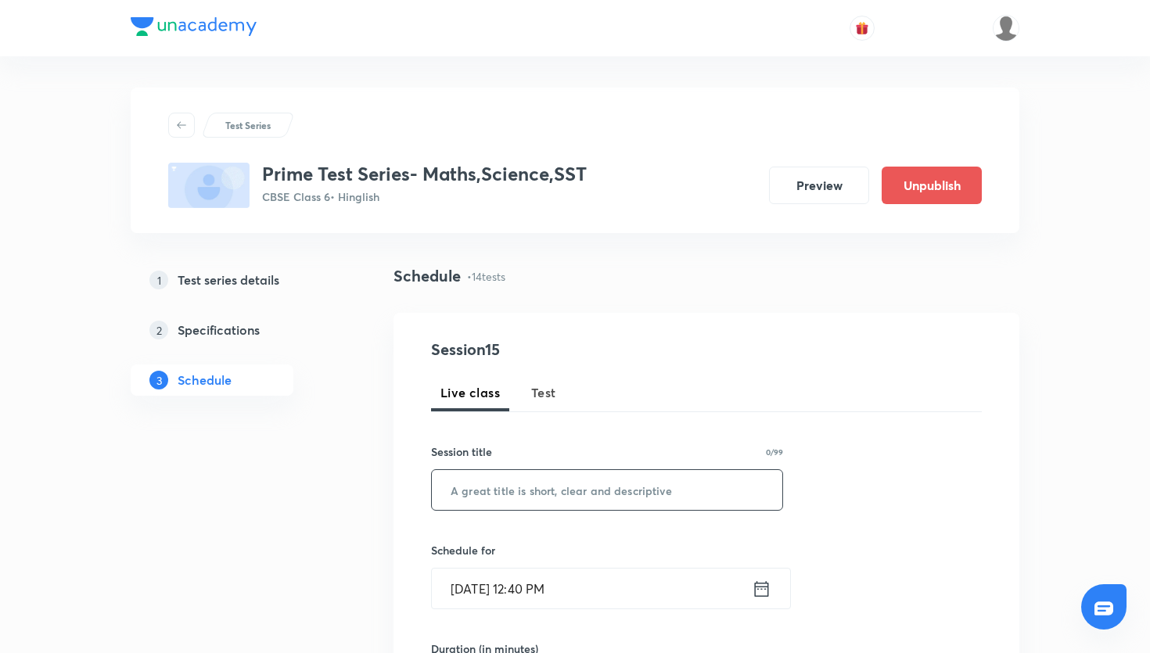
click at [613, 478] on input "text" at bounding box center [607, 490] width 350 height 40
paste input "Prime Test Series- Science"
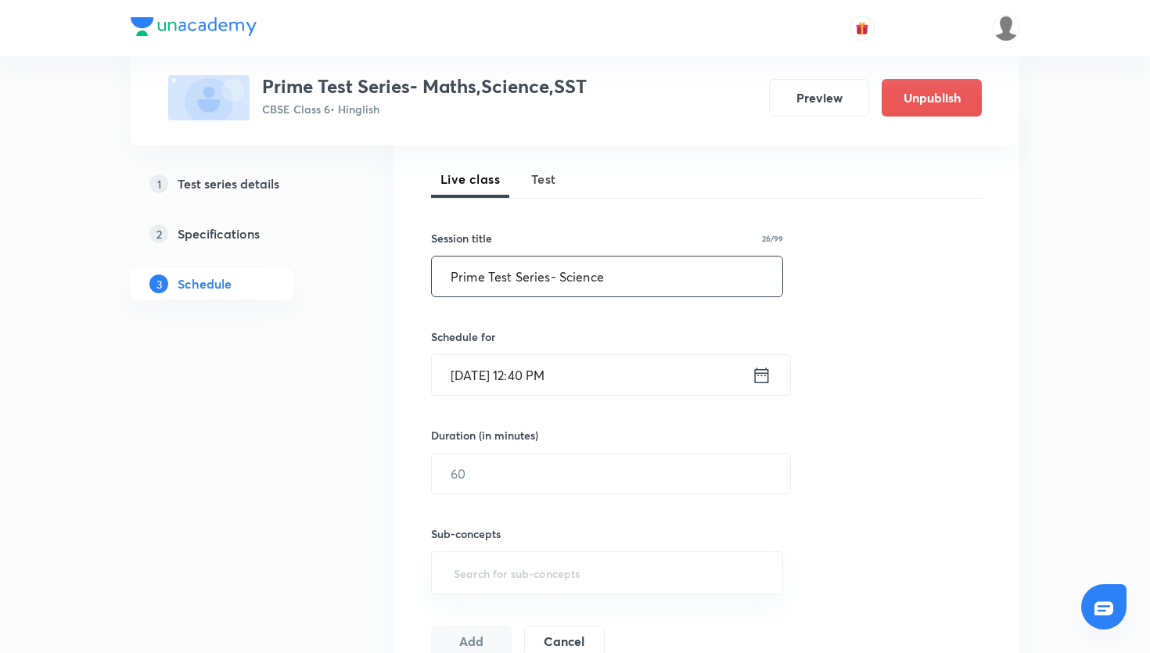
scroll to position [226, 0]
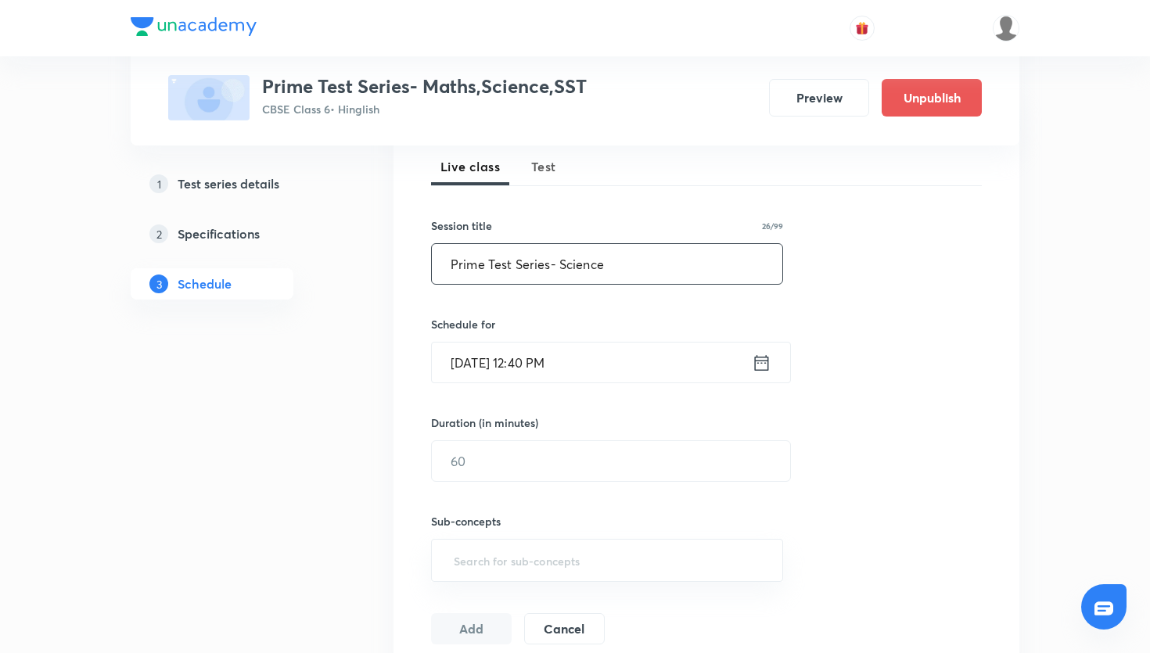
type input "Prime Test Series- Science"
click at [753, 371] on icon at bounding box center [762, 363] width 20 height 22
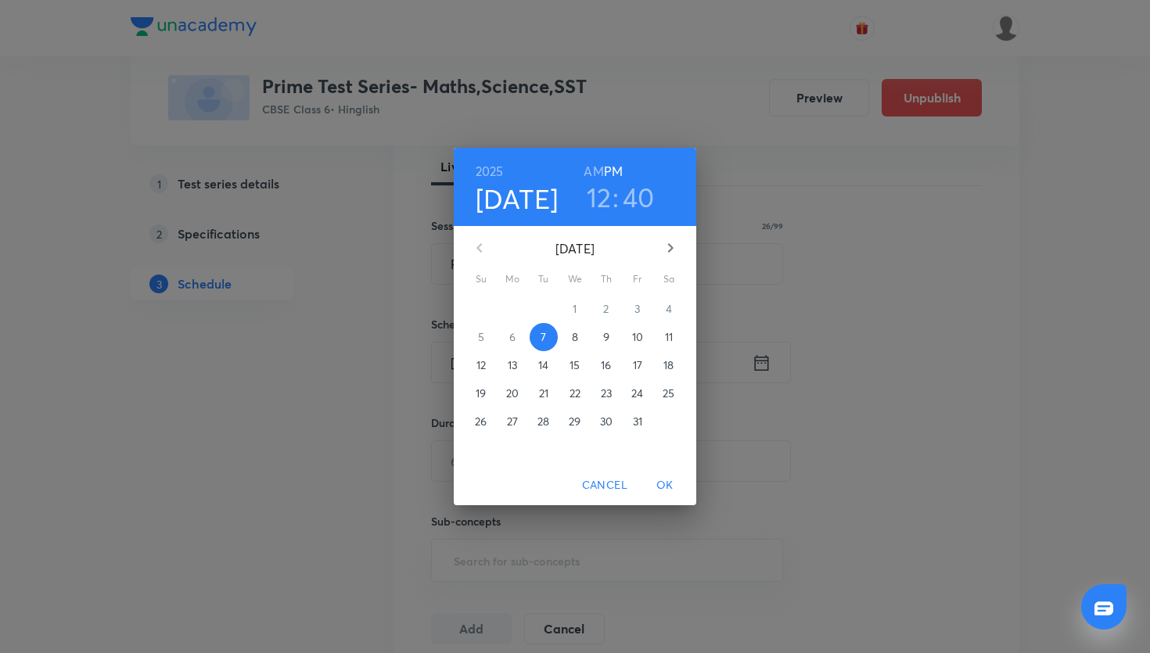
click at [486, 365] on p "12" at bounding box center [480, 366] width 9 height 16
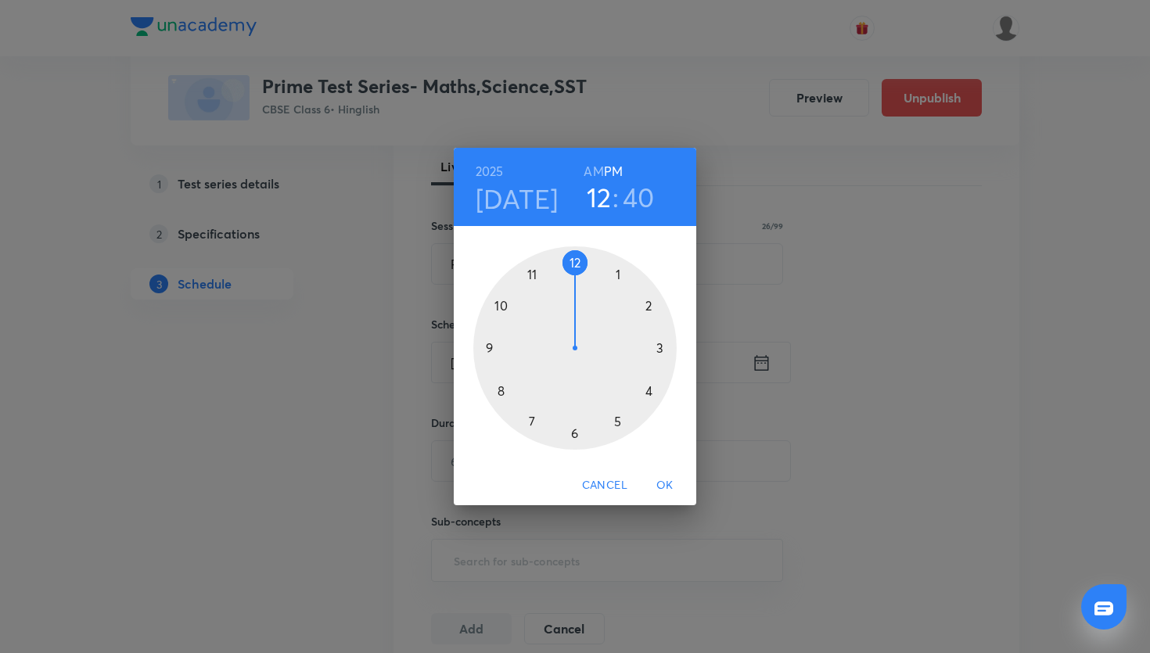
click at [573, 261] on div at bounding box center [574, 347] width 203 height 203
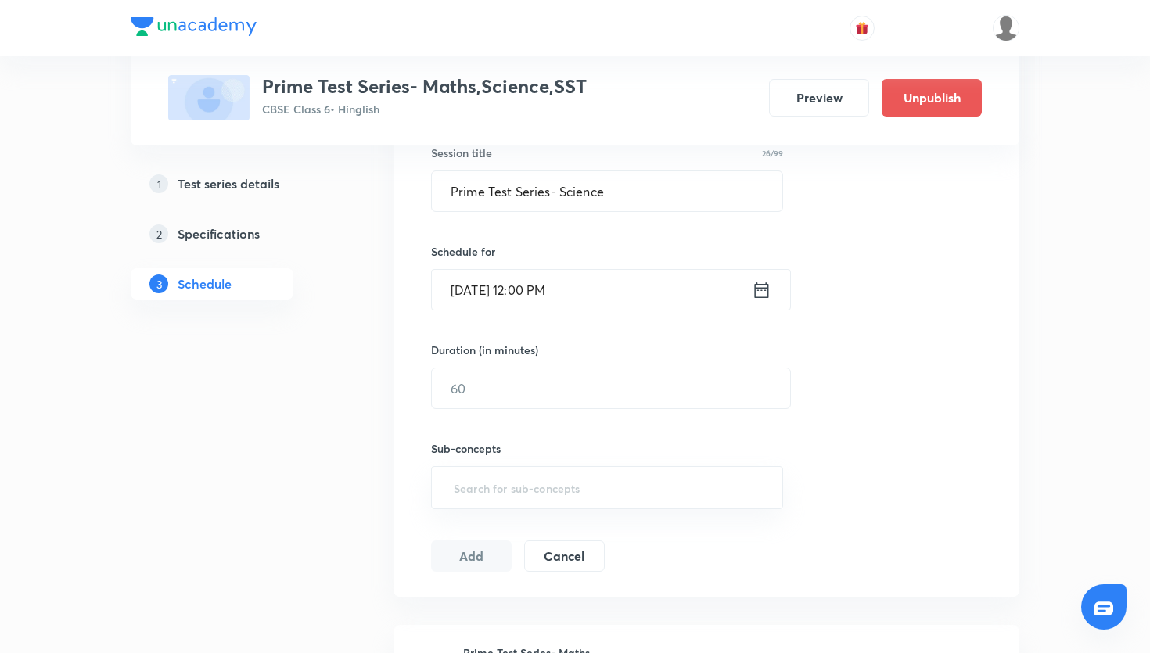
scroll to position [311, 0]
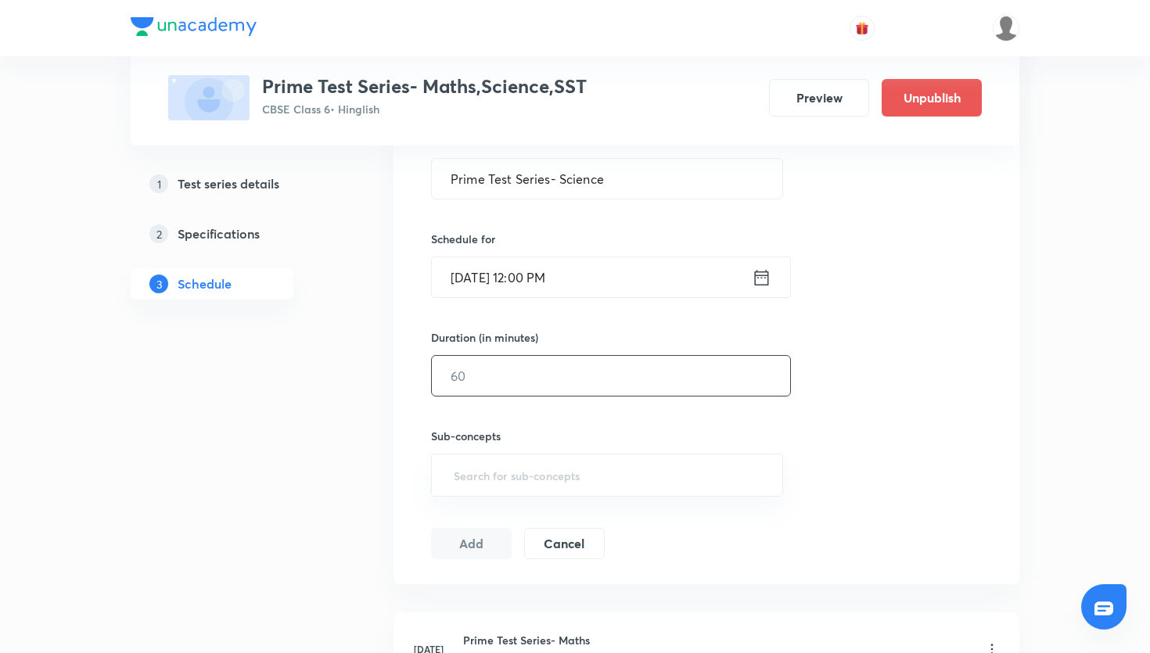
click at [595, 389] on input "text" at bounding box center [611, 376] width 358 height 40
type input "45"
click at [568, 471] on input "text" at bounding box center [607, 475] width 313 height 29
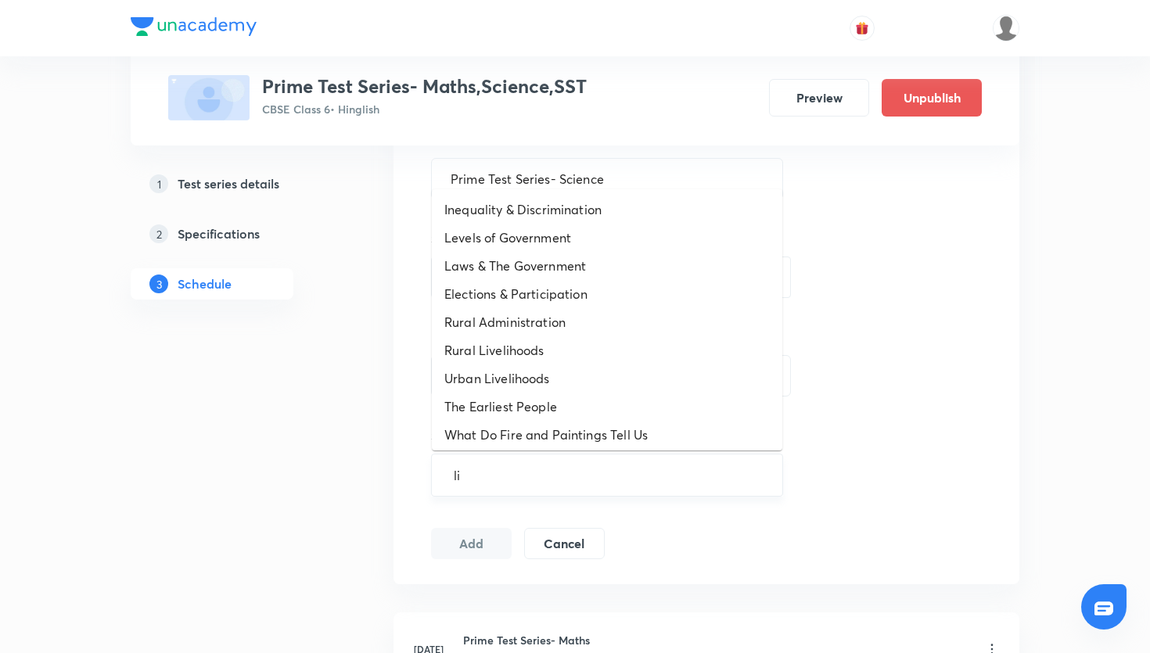
type input "liv"
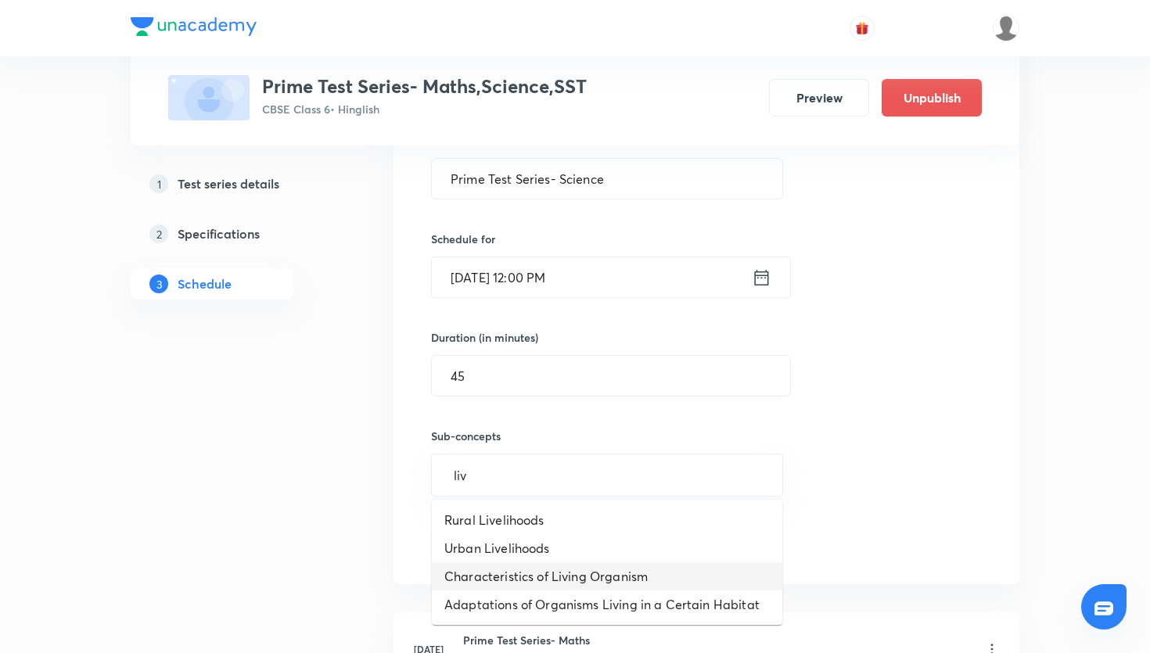
click at [595, 570] on li "Characteristics of Living Organism" at bounding box center [607, 577] width 350 height 28
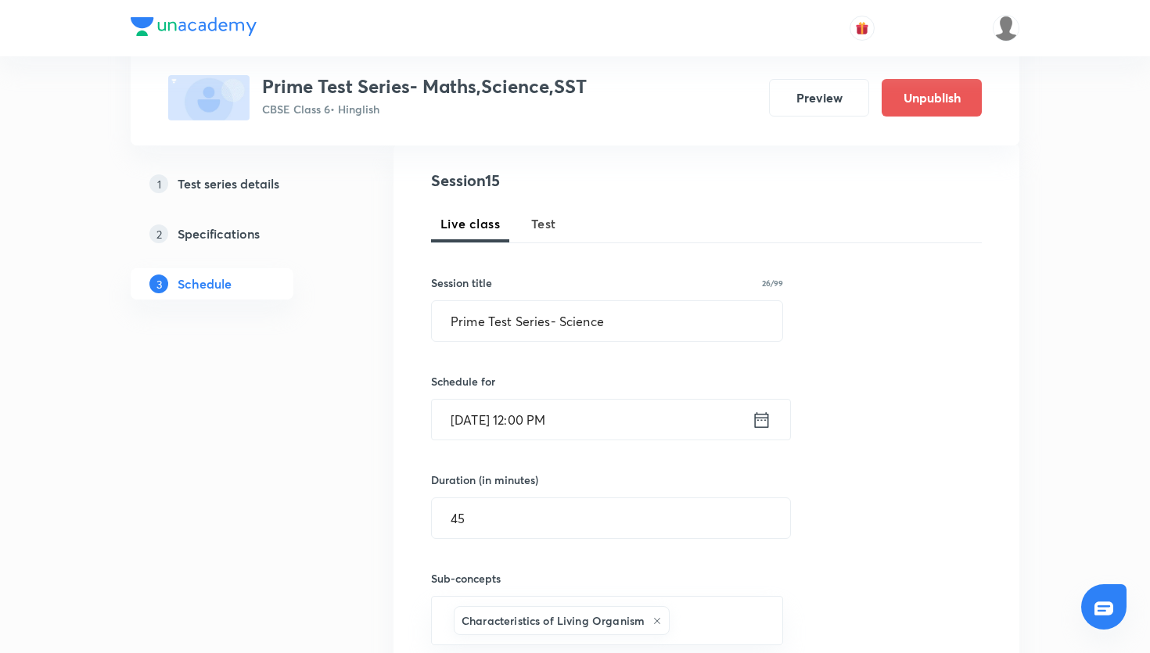
scroll to position [103, 0]
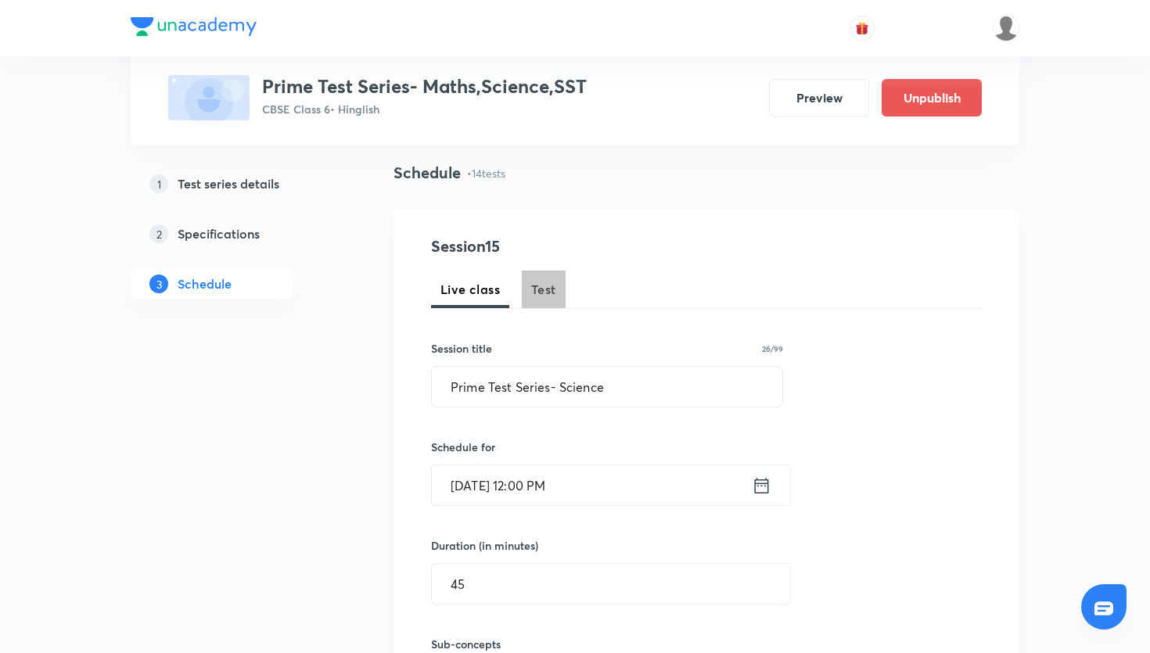
click at [540, 292] on span "Test" at bounding box center [543, 289] width 25 height 19
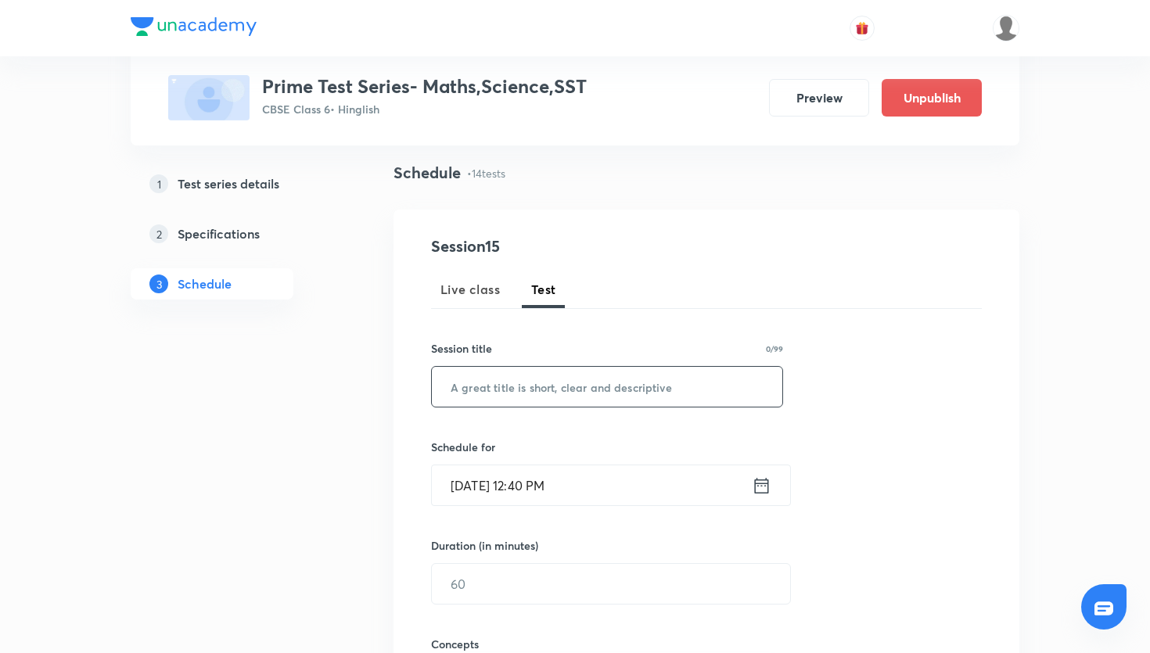
click at [549, 369] on input "text" at bounding box center [607, 387] width 350 height 40
paste input "Prime Test Series- Science"
type input "Prime Test Series- Science"
click at [763, 476] on icon at bounding box center [762, 486] width 20 height 22
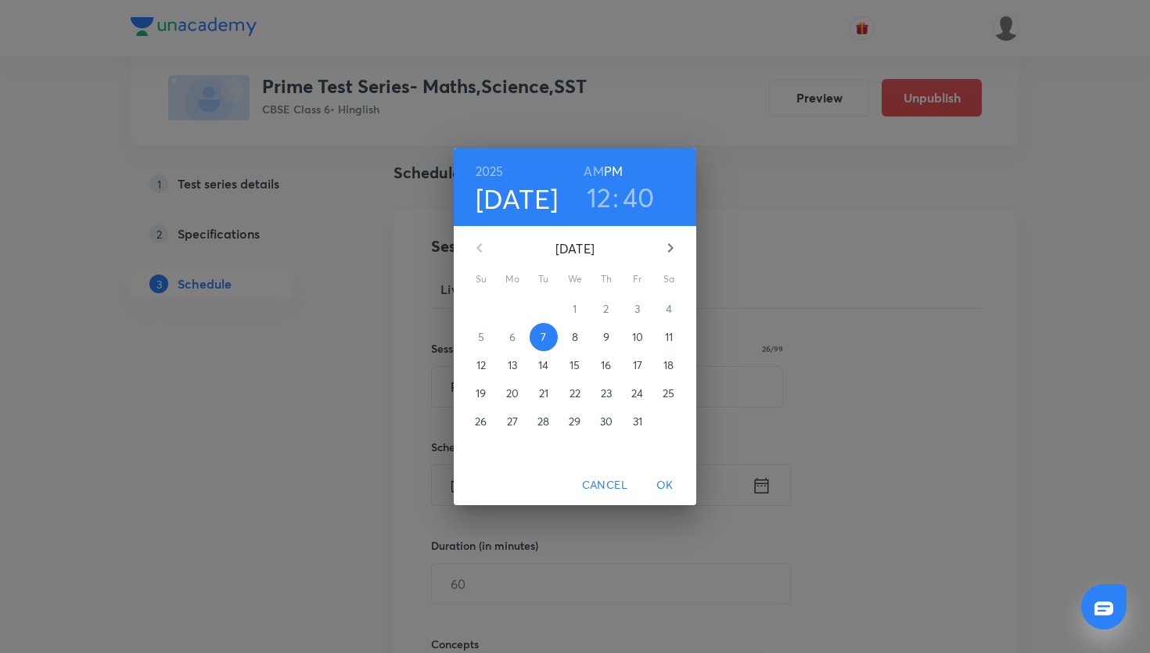
click at [491, 364] on span "12" at bounding box center [481, 366] width 28 height 16
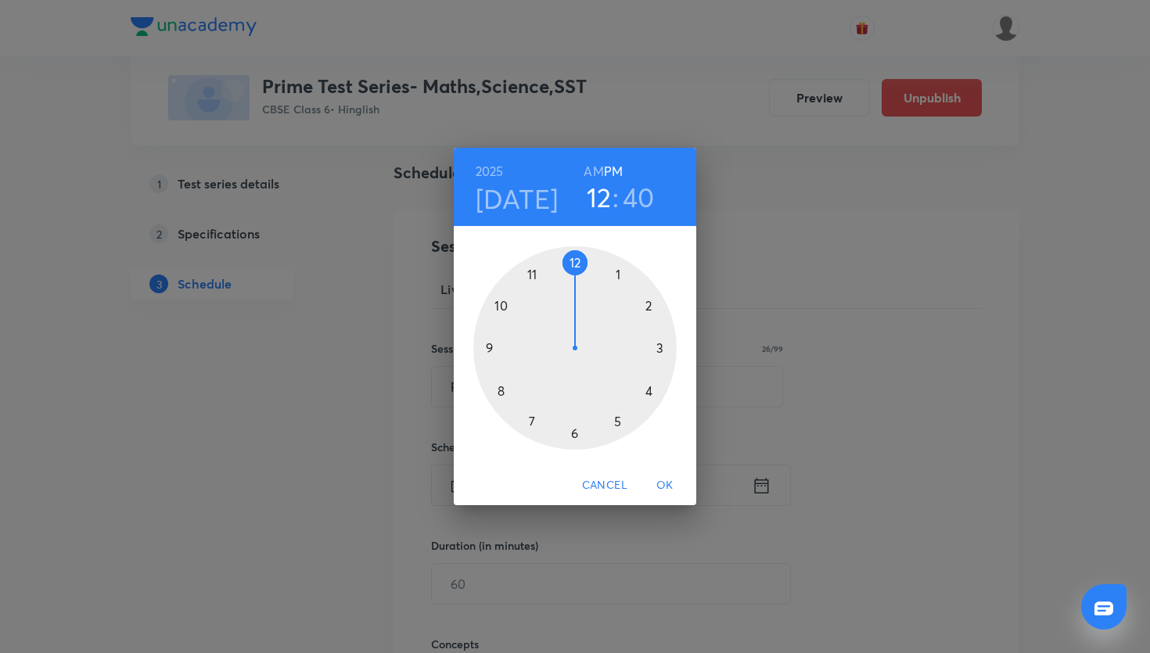
click at [575, 267] on div at bounding box center [574, 347] width 203 height 203
click at [575, 263] on div at bounding box center [574, 347] width 203 height 203
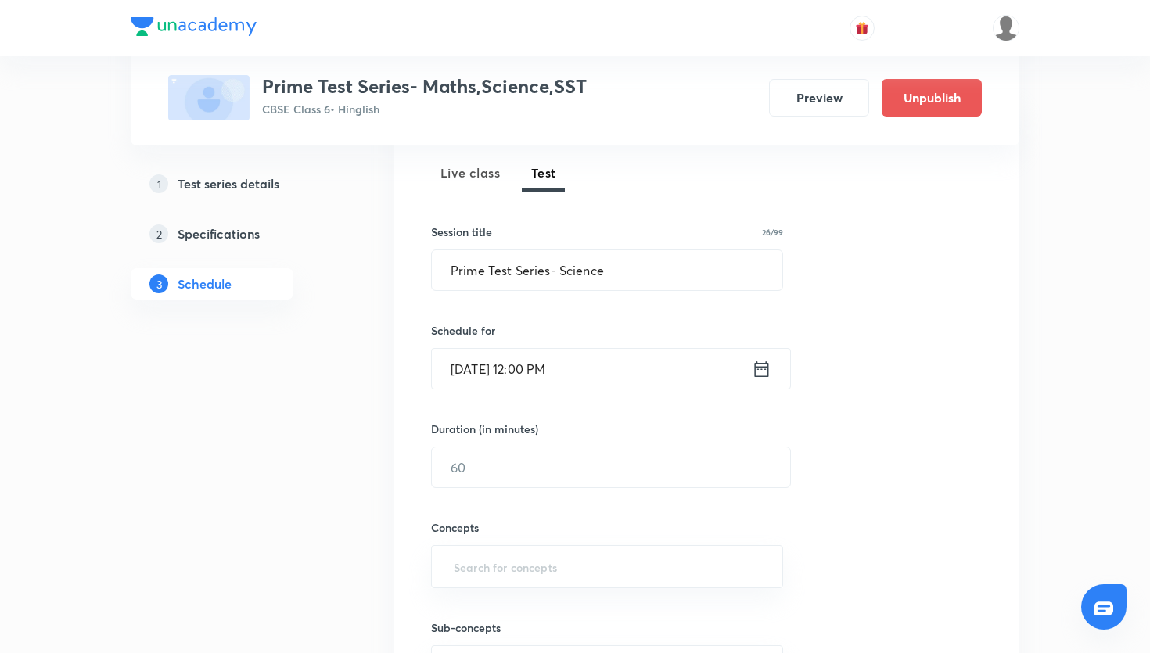
scroll to position [241, 0]
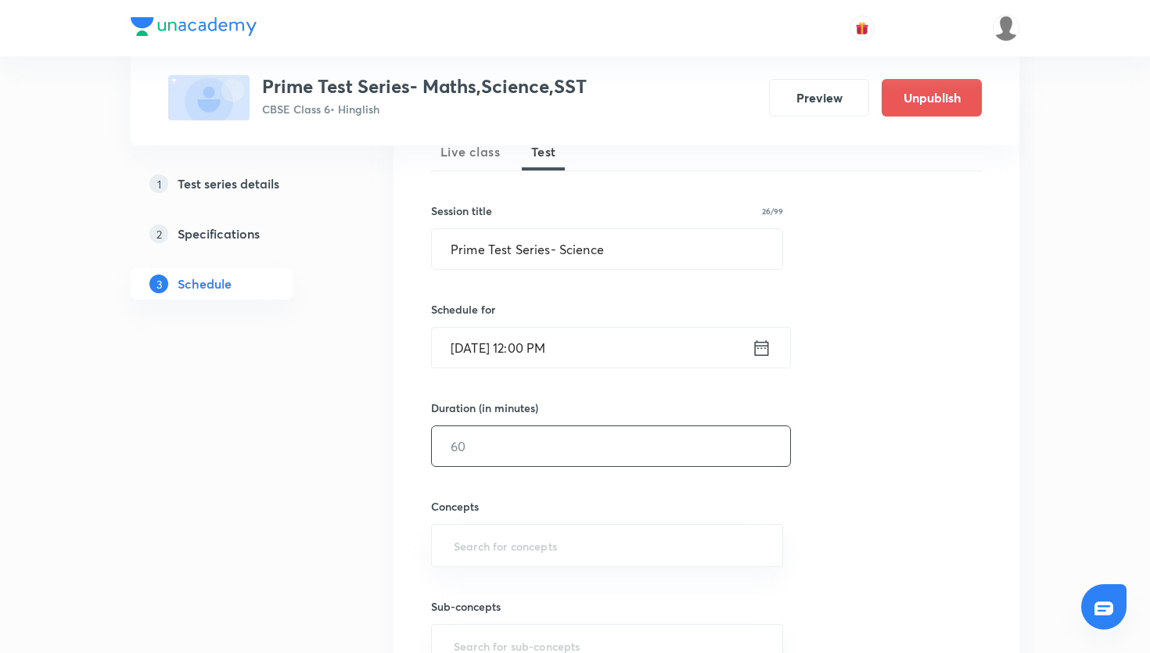
click at [585, 450] on input "text" at bounding box center [611, 446] width 358 height 40
type input "45"
click at [580, 556] on input "text" at bounding box center [607, 545] width 313 height 29
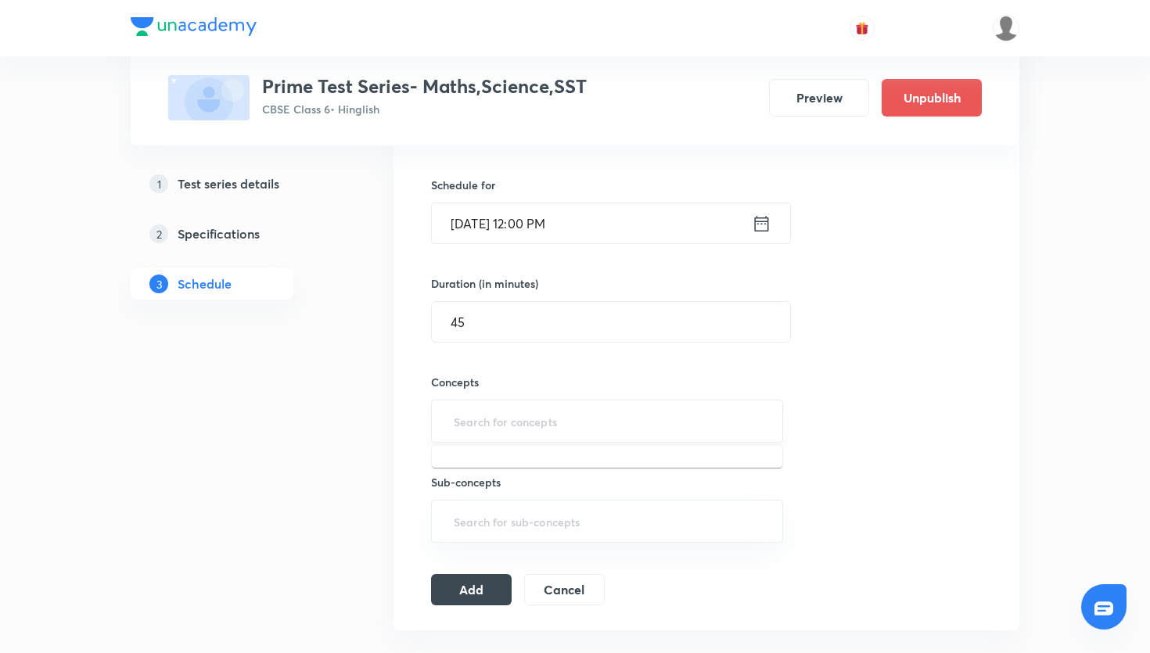
scroll to position [366, 0]
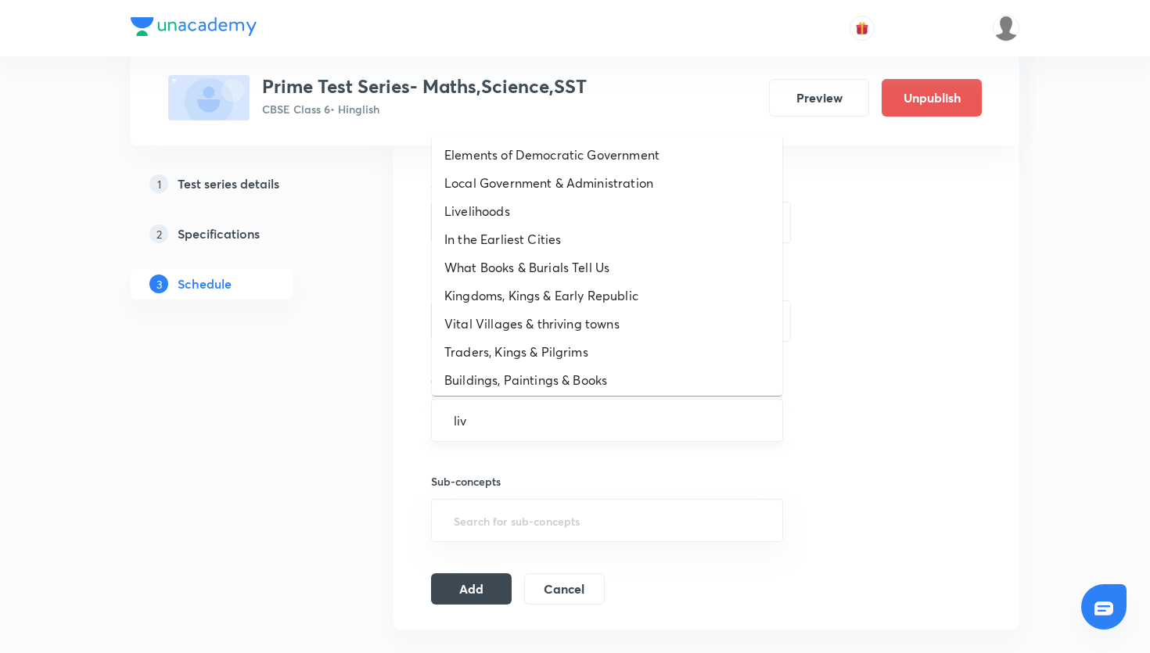
type input "livi"
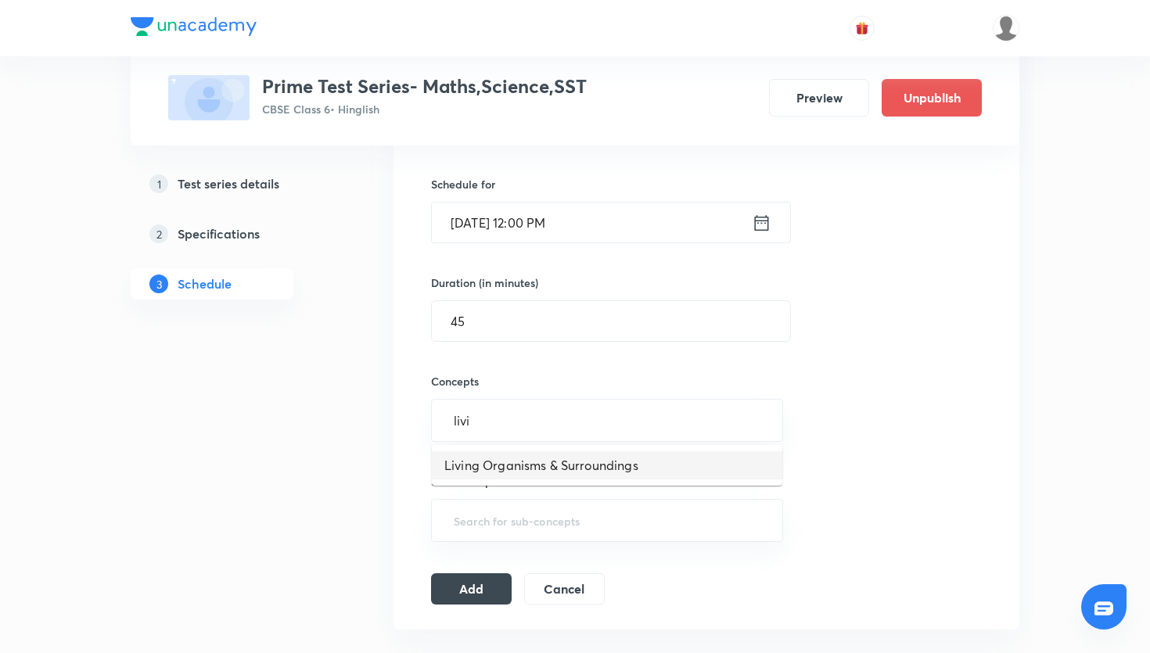
click at [605, 475] on li "Living Organisms & Surroundings" at bounding box center [607, 465] width 350 height 28
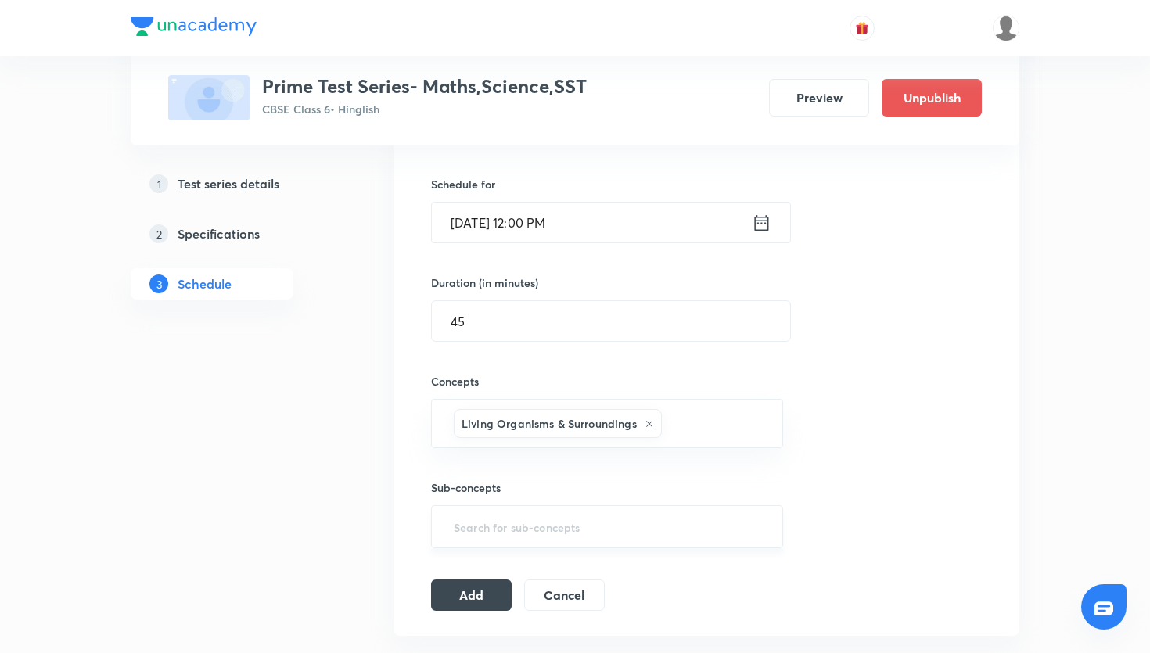
click at [586, 506] on div "​" at bounding box center [607, 526] width 352 height 43
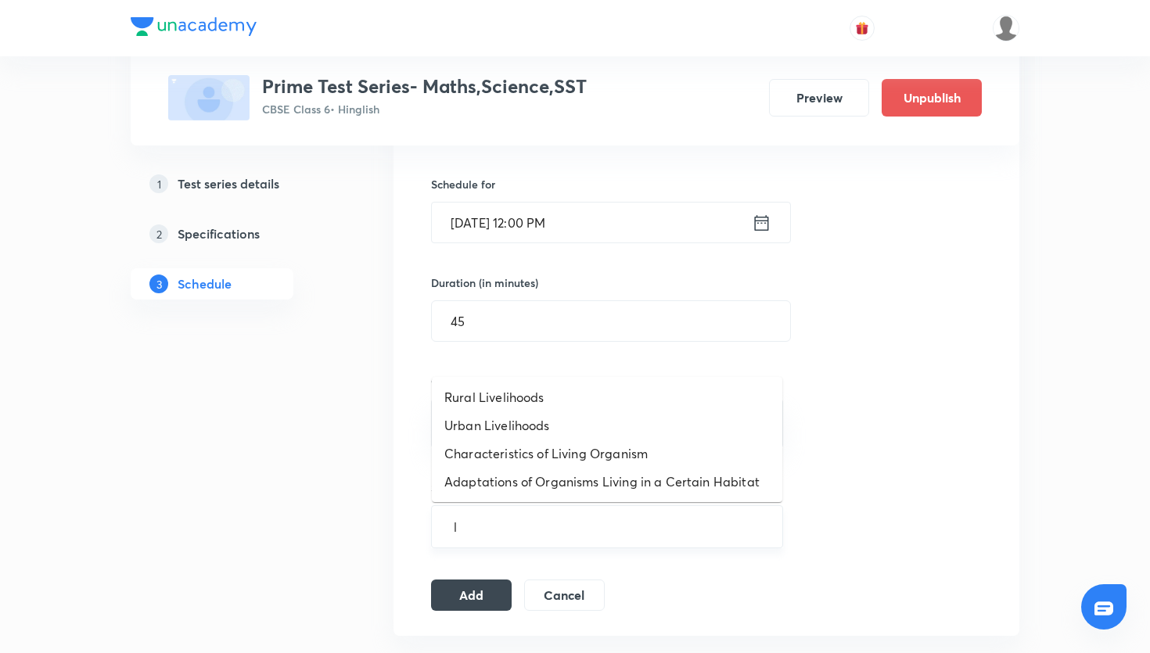
type input "li"
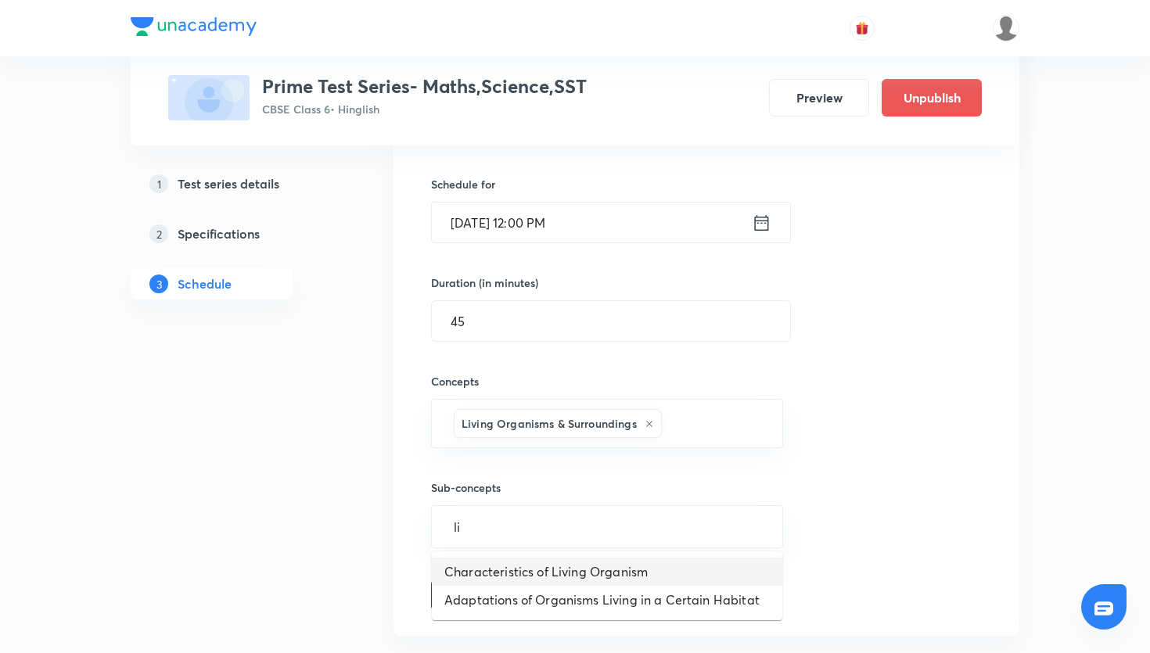
click at [555, 581] on li "Characteristics of Living Organism" at bounding box center [607, 572] width 350 height 28
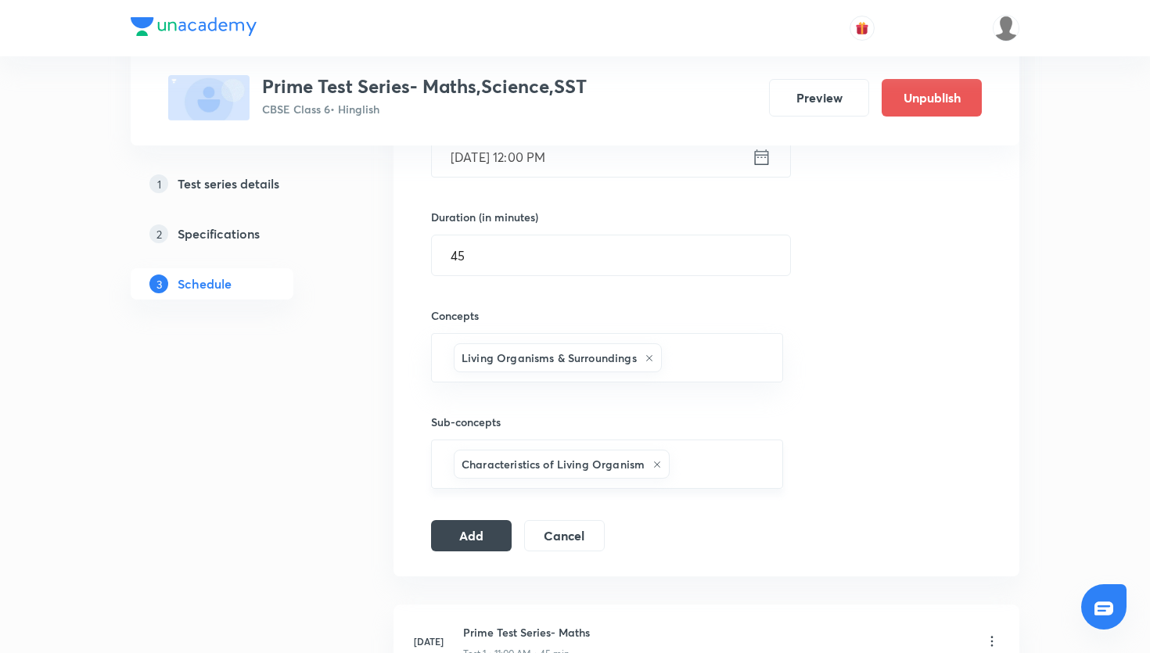
scroll to position [459, 0]
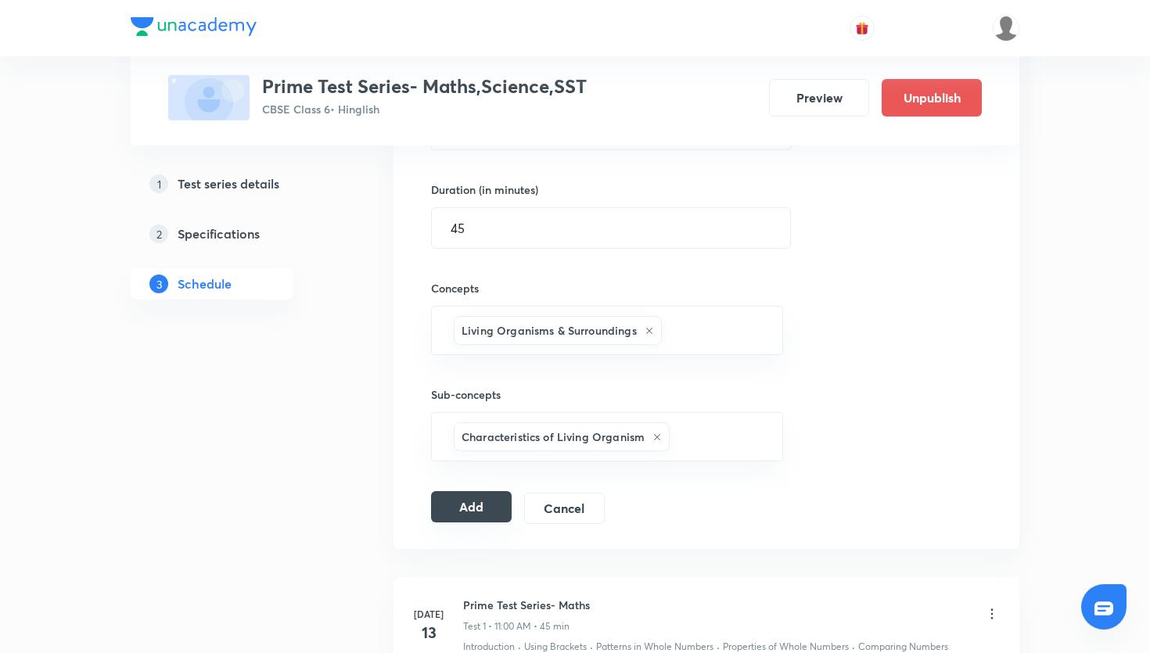
click at [483, 507] on button "Add" at bounding box center [471, 506] width 81 height 31
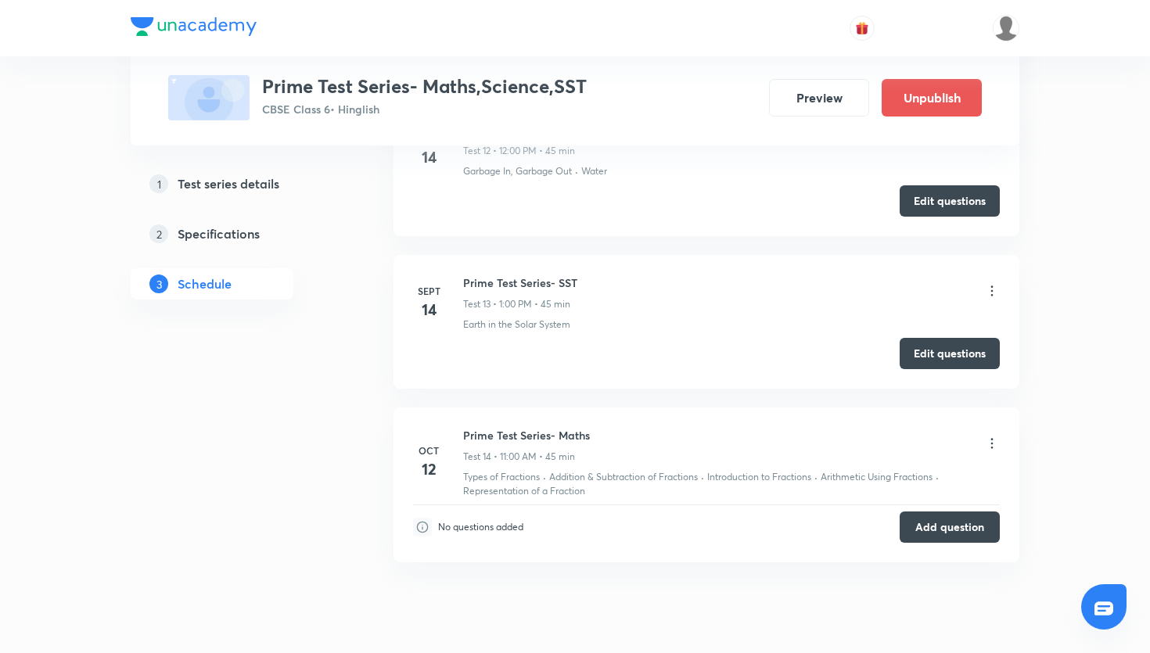
scroll to position [2677, 0]
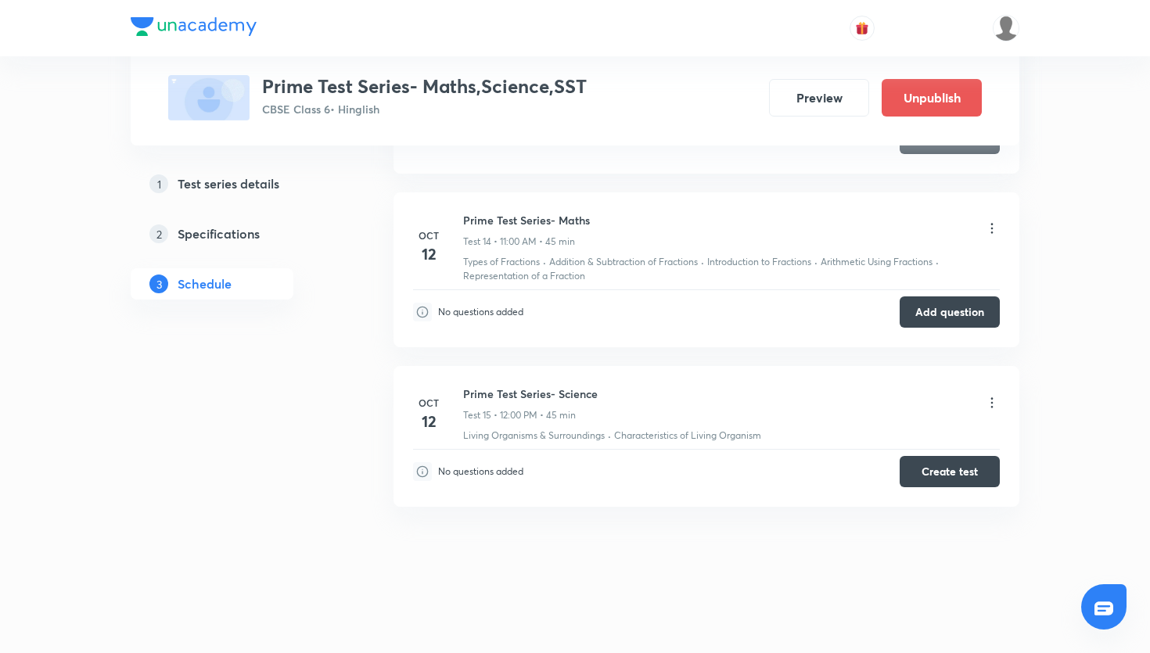
scroll to position [2724, 0]
click at [933, 467] on button "Create test" at bounding box center [950, 469] width 100 height 31
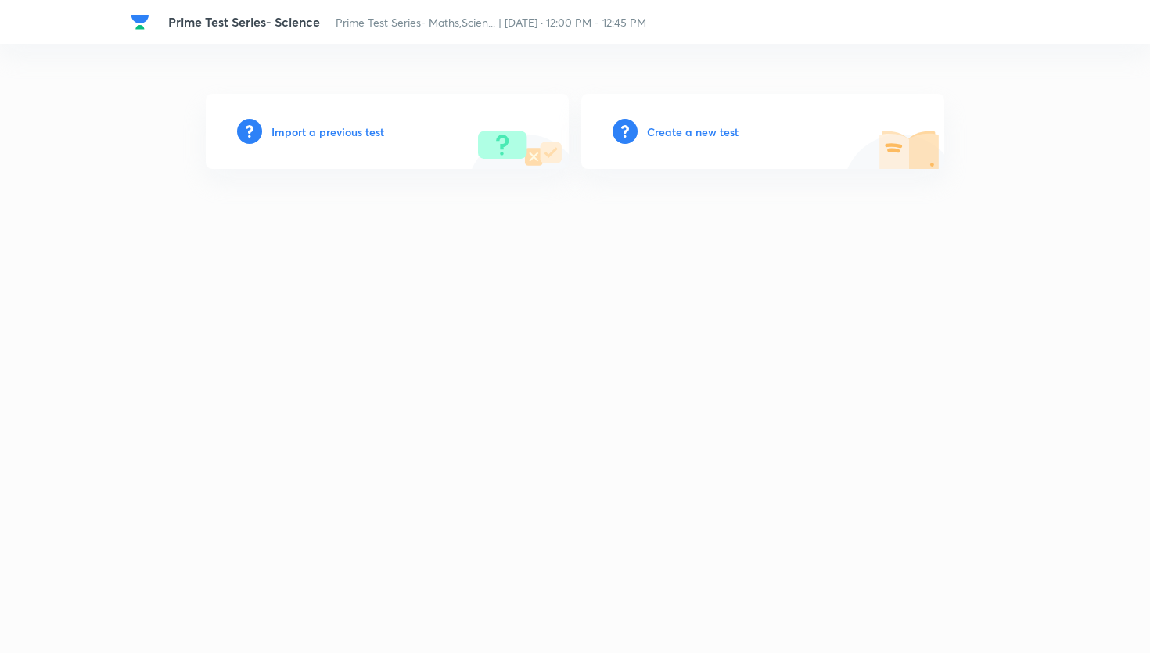
click at [711, 134] on h6 "Create a new test" at bounding box center [693, 132] width 92 height 16
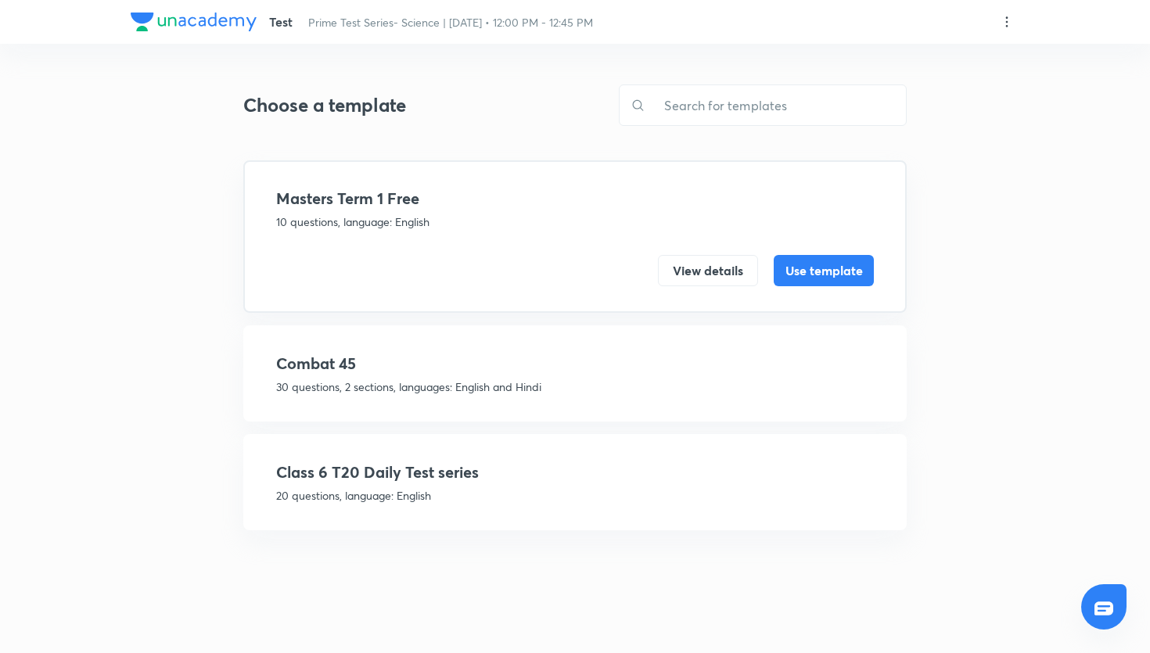
click at [530, 483] on h4 "Class 6 T20 Daily Test series" at bounding box center [575, 472] width 598 height 23
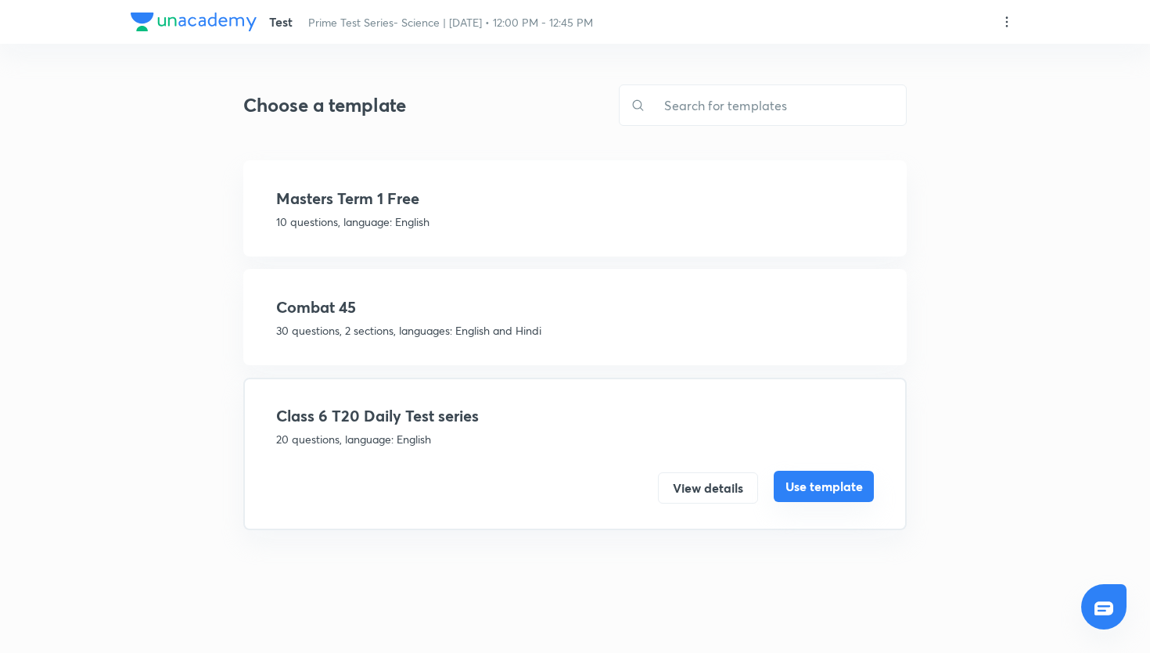
click at [836, 490] on button "Use template" at bounding box center [824, 486] width 100 height 31
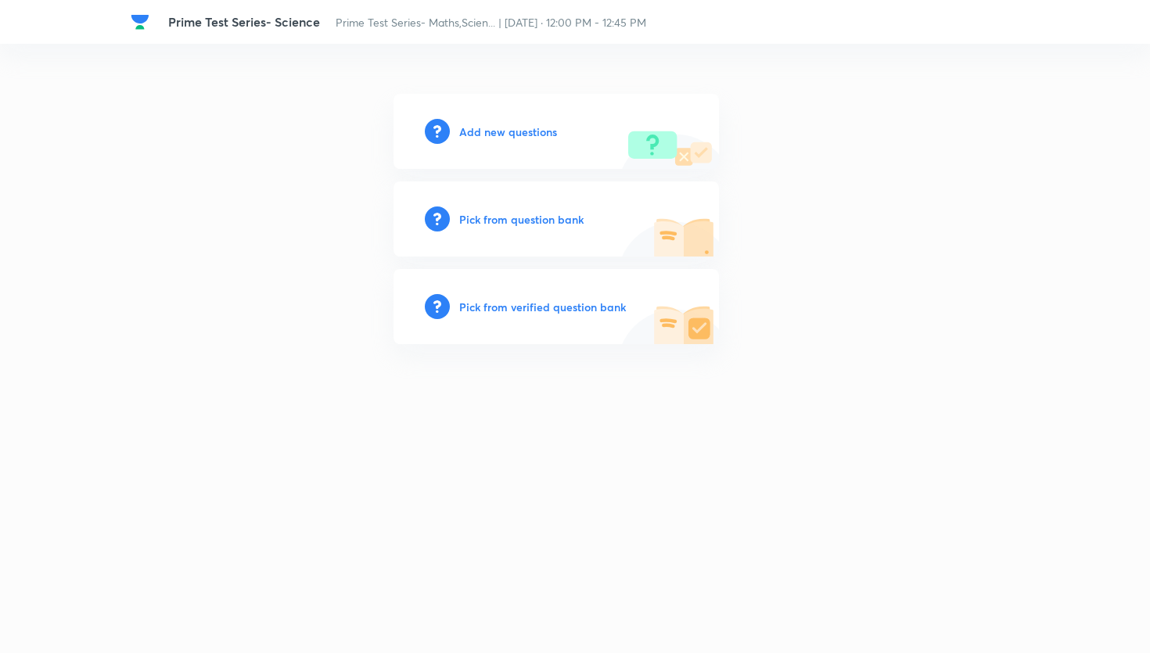
click at [473, 225] on h6 "Pick from question bank" at bounding box center [521, 219] width 124 height 16
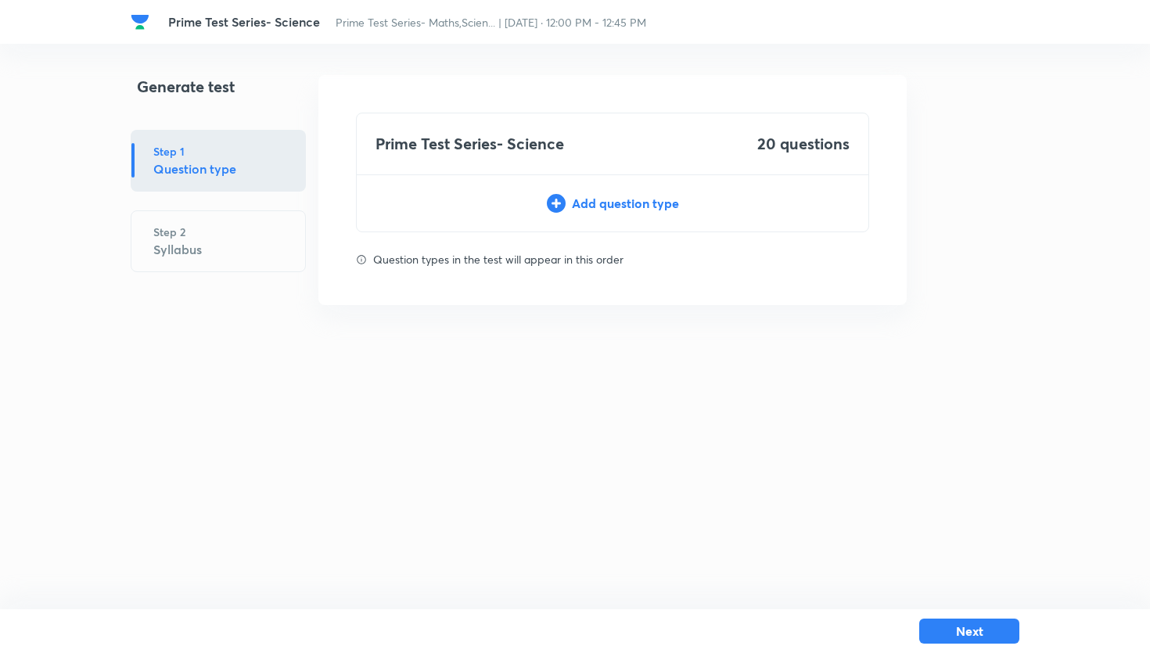
click at [528, 211] on div "Add question type" at bounding box center [613, 203] width 512 height 19
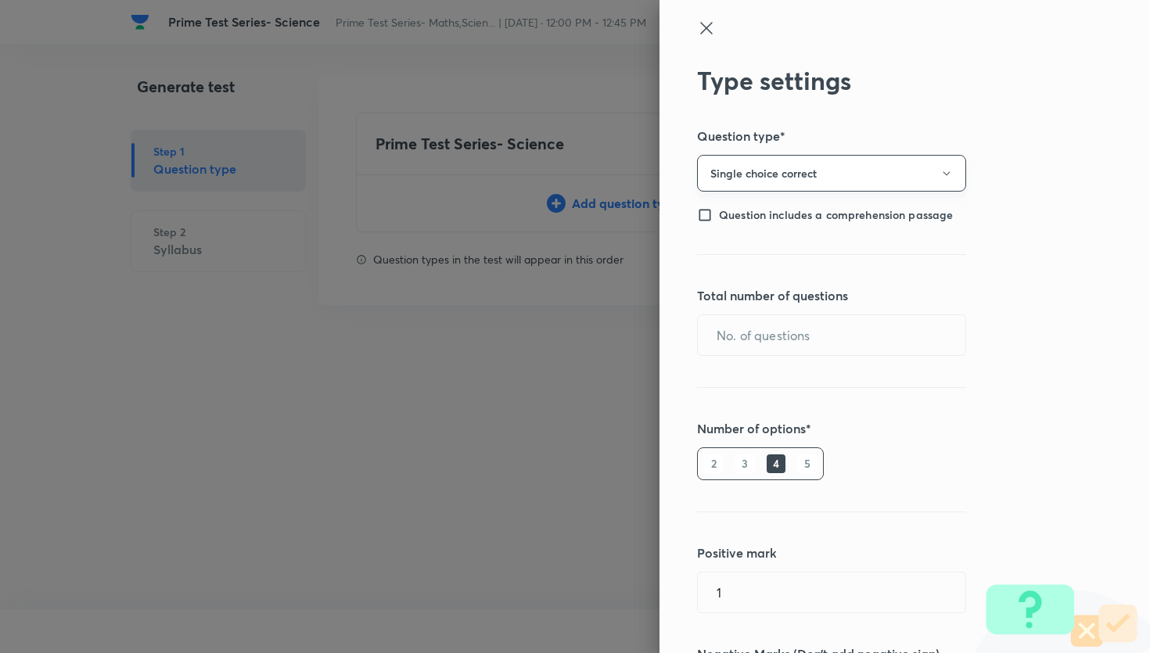
click at [782, 182] on button "Single choice correct" at bounding box center [831, 173] width 269 height 37
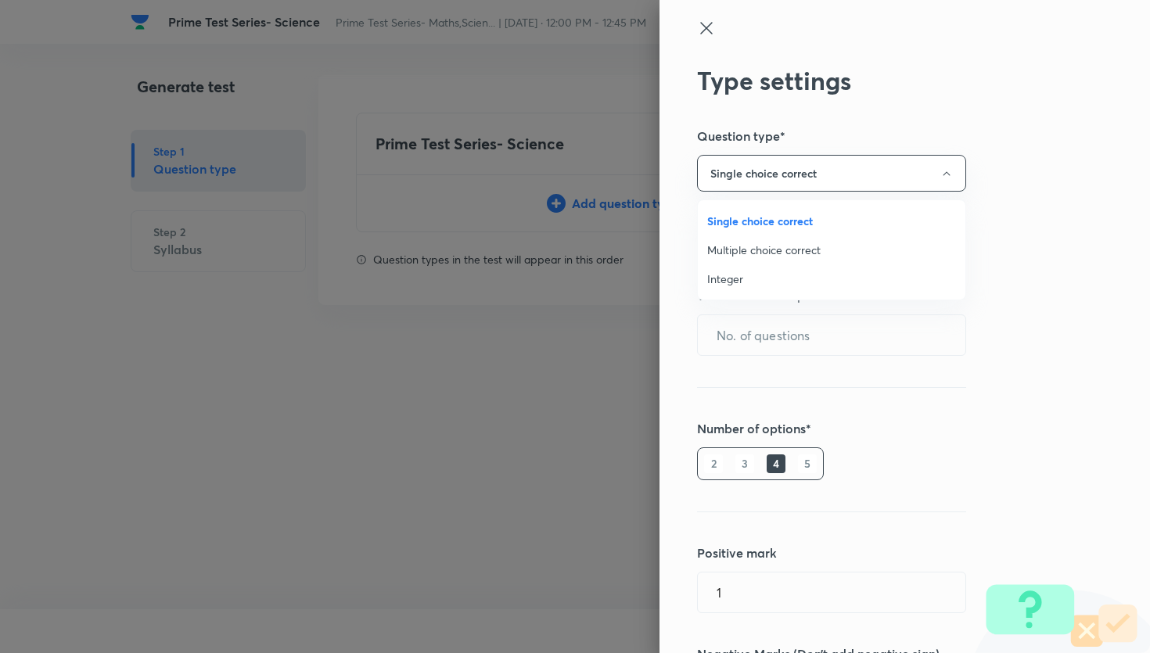
click at [770, 249] on span "Multiple choice correct" at bounding box center [831, 250] width 249 height 16
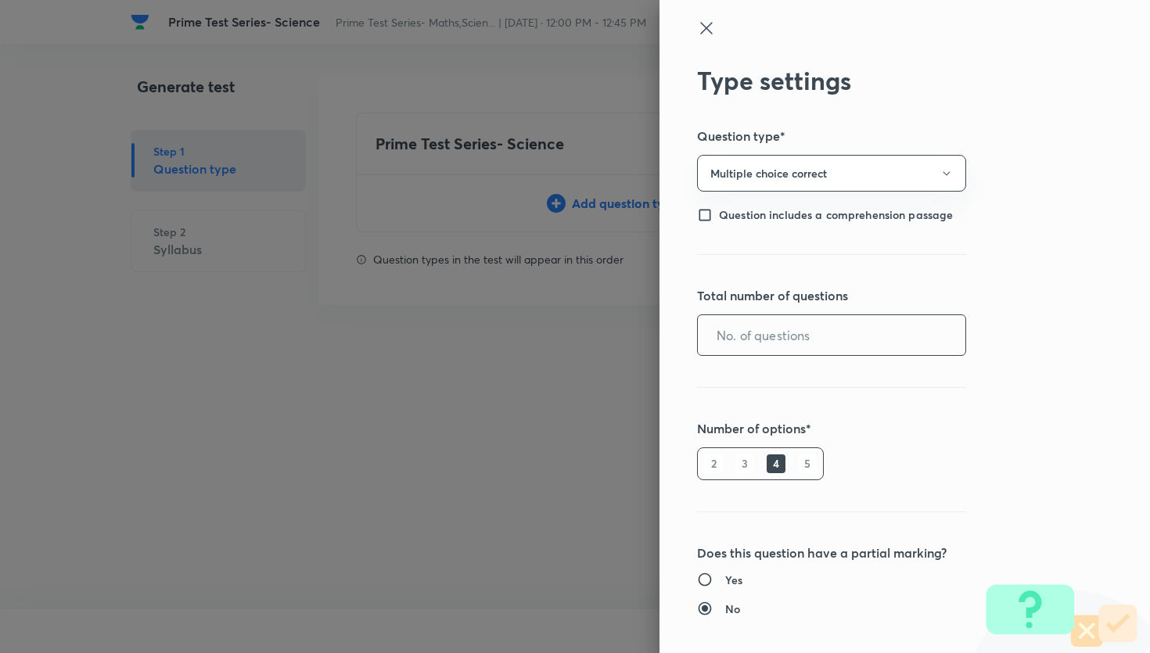
click at [742, 334] on input "text" at bounding box center [832, 335] width 268 height 40
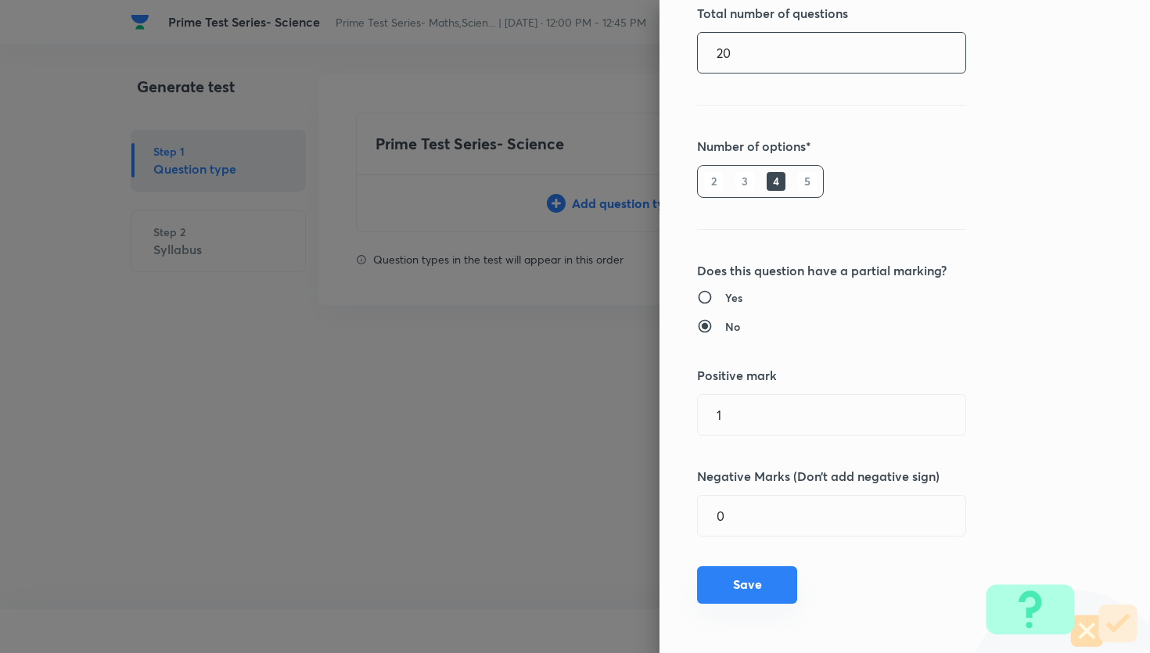
type input "20"
click at [757, 576] on button "Save" at bounding box center [747, 585] width 100 height 38
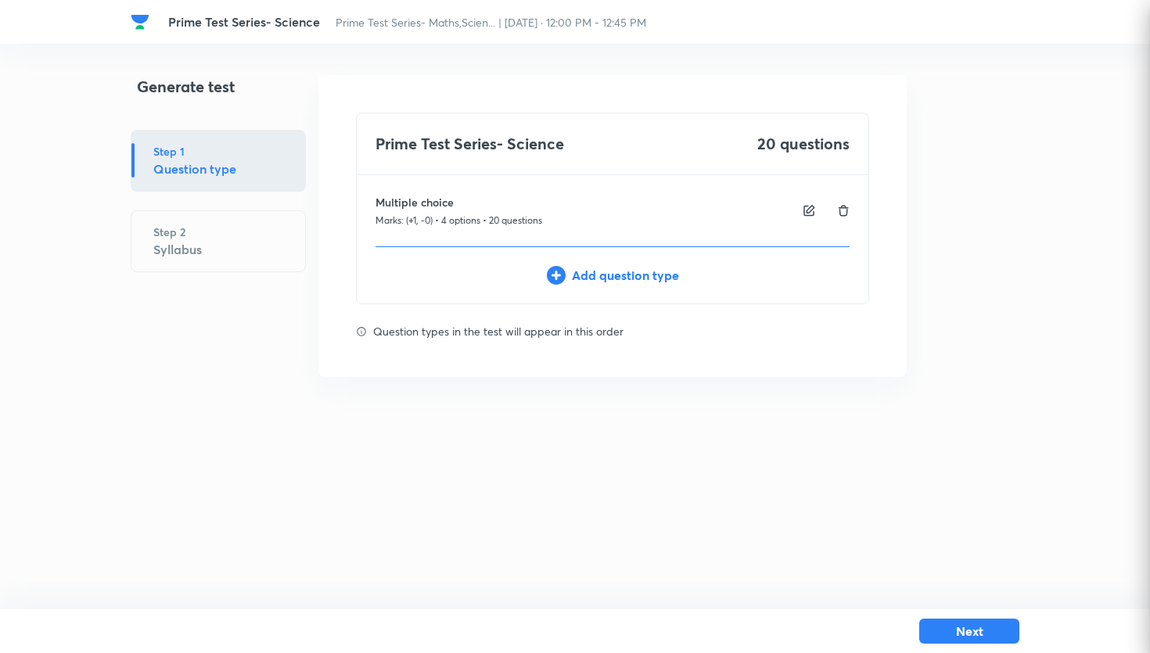
scroll to position [178, 0]
click at [996, 638] on button "Next" at bounding box center [969, 629] width 100 height 25
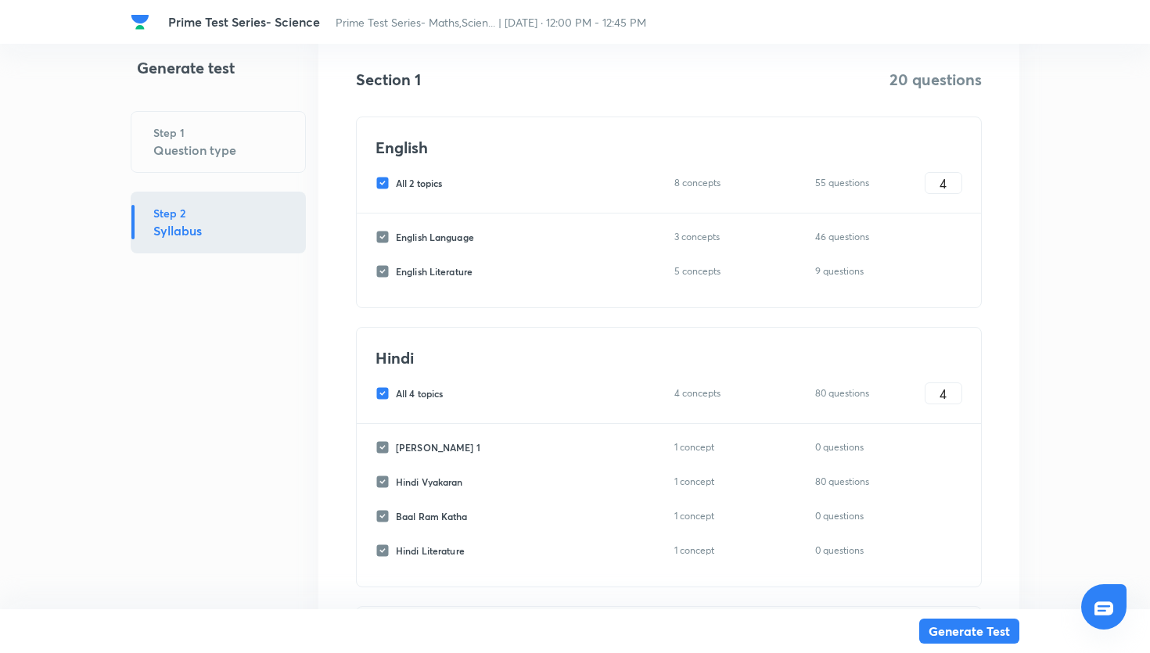
scroll to position [242, 0]
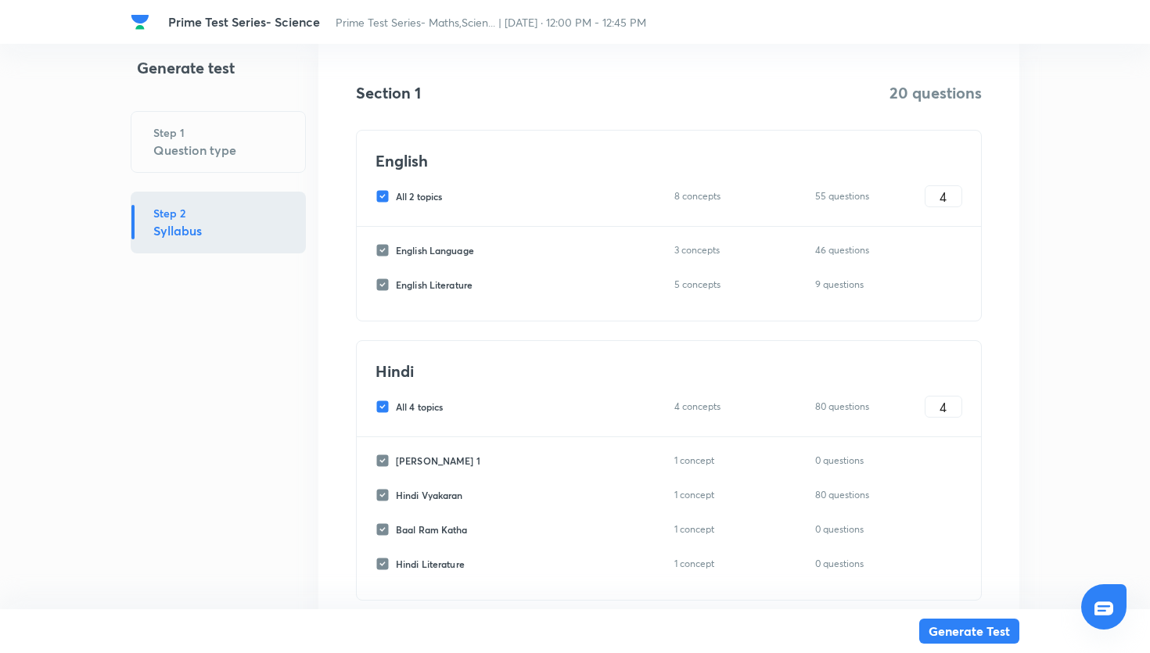
click at [380, 192] on input "All 2 topics" at bounding box center [386, 196] width 20 height 14
checkbox input "false"
click at [382, 399] on div "All 4 topics 4 concepts 80 questions 4 ​" at bounding box center [669, 407] width 587 height 22
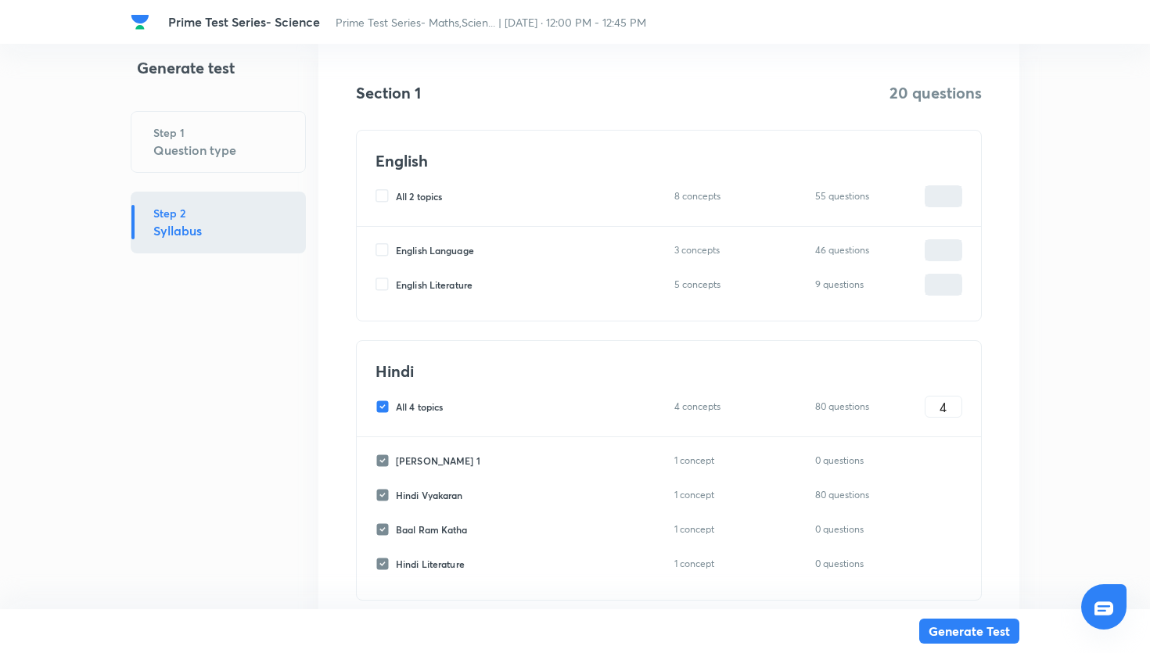
click at [382, 404] on input "All 4 topics" at bounding box center [386, 407] width 20 height 14
checkbox input "false"
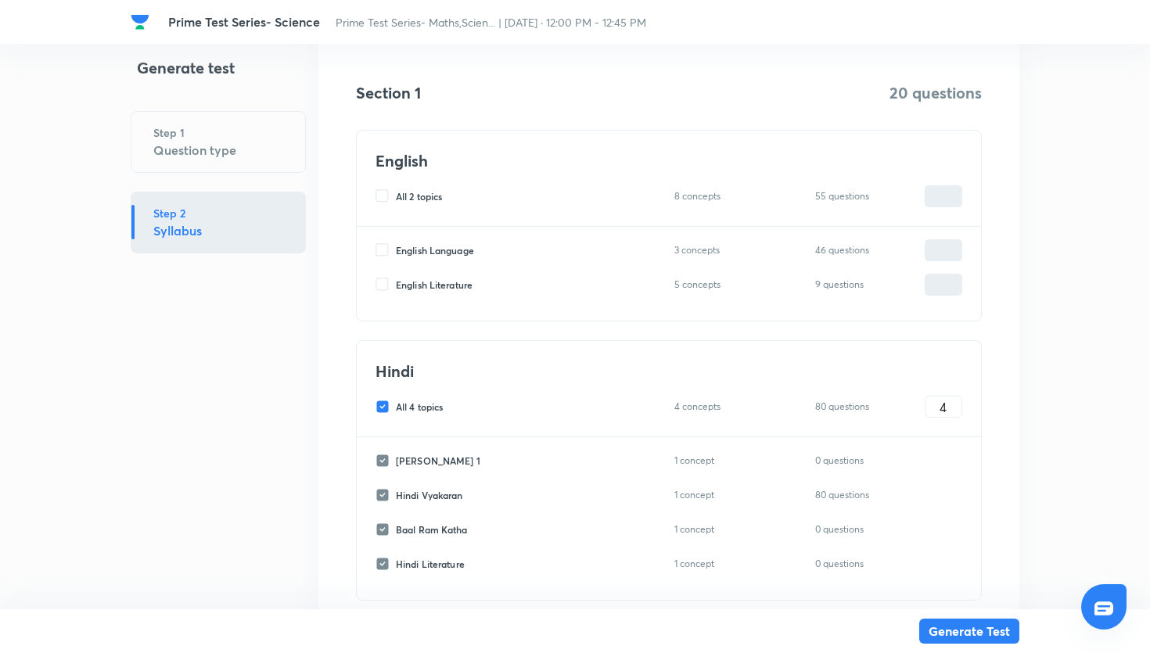
checkbox input "false"
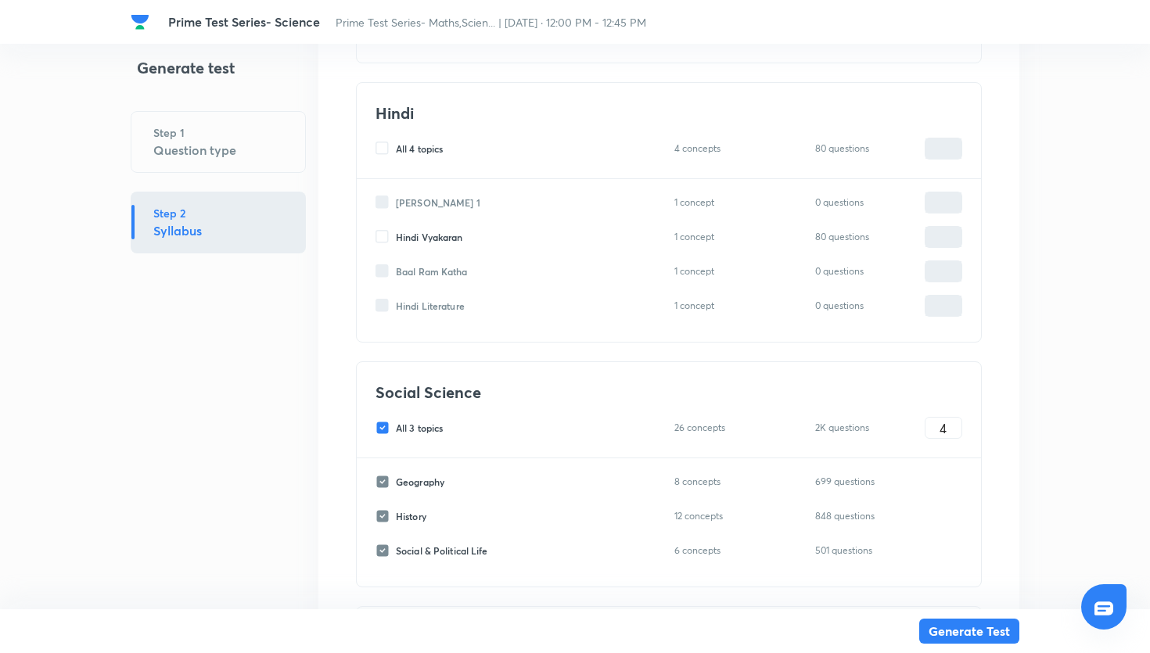
click at [382, 428] on input "All 3 topics" at bounding box center [386, 428] width 20 height 14
checkbox input "false"
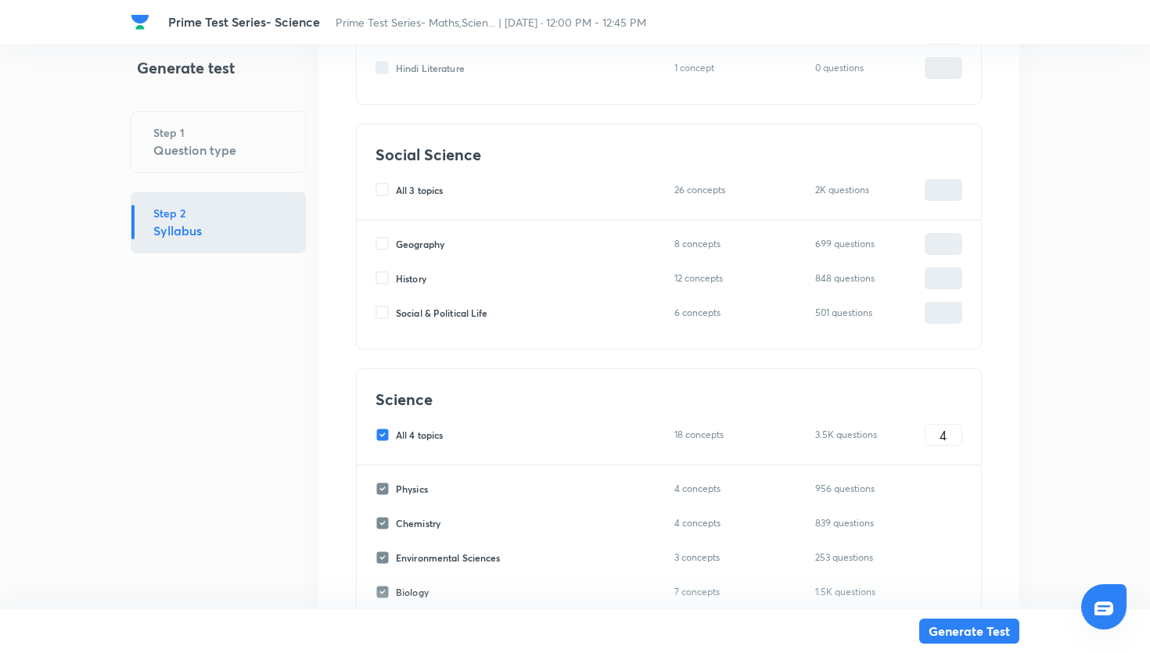
scroll to position [739, 0]
click at [384, 433] on input "All 4 topics" at bounding box center [386, 434] width 20 height 14
checkbox input "false"
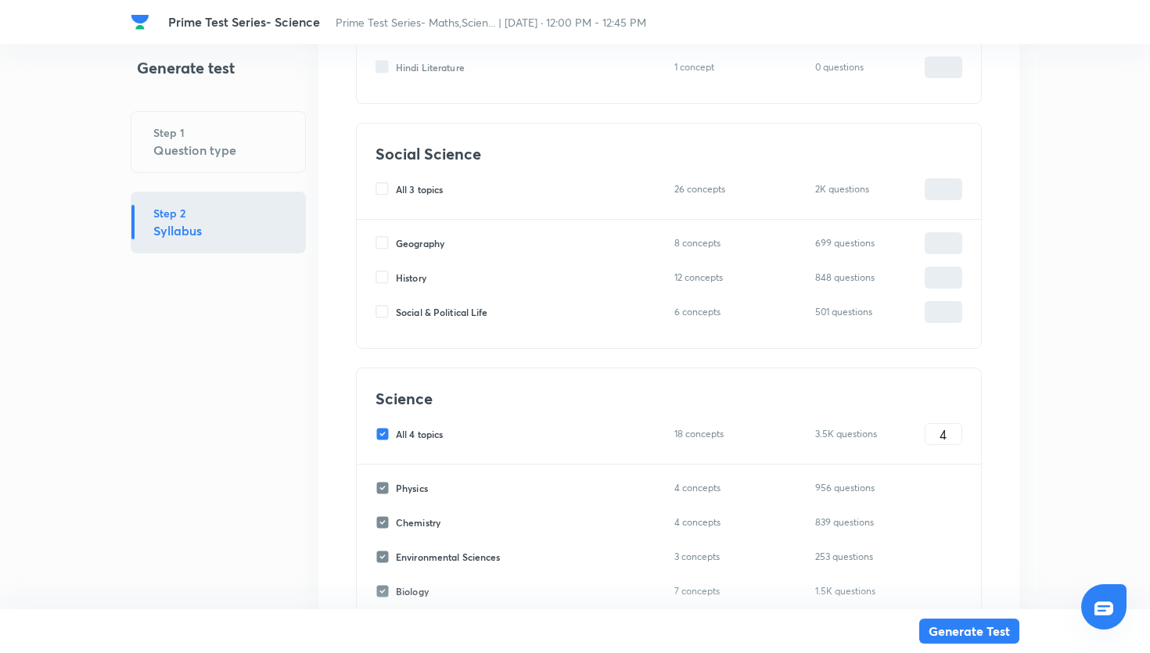
checkbox input "false"
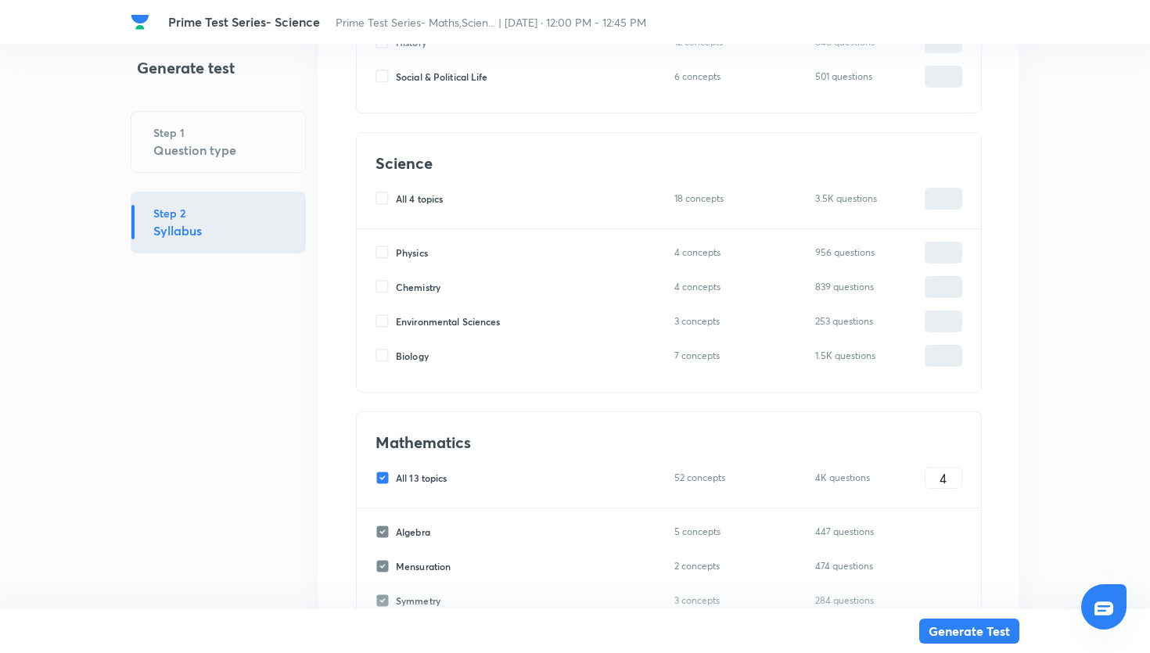
scroll to position [976, 0]
click at [382, 476] on input "All 13 topics" at bounding box center [386, 476] width 20 height 14
checkbox input "false"
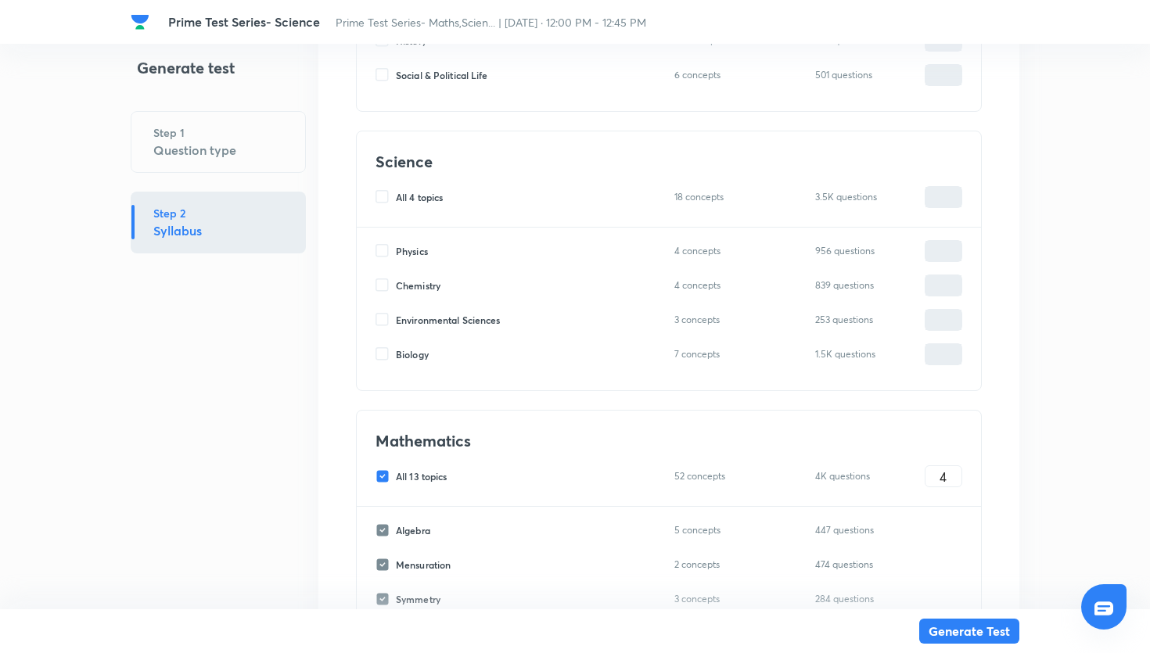
checkbox input "false"
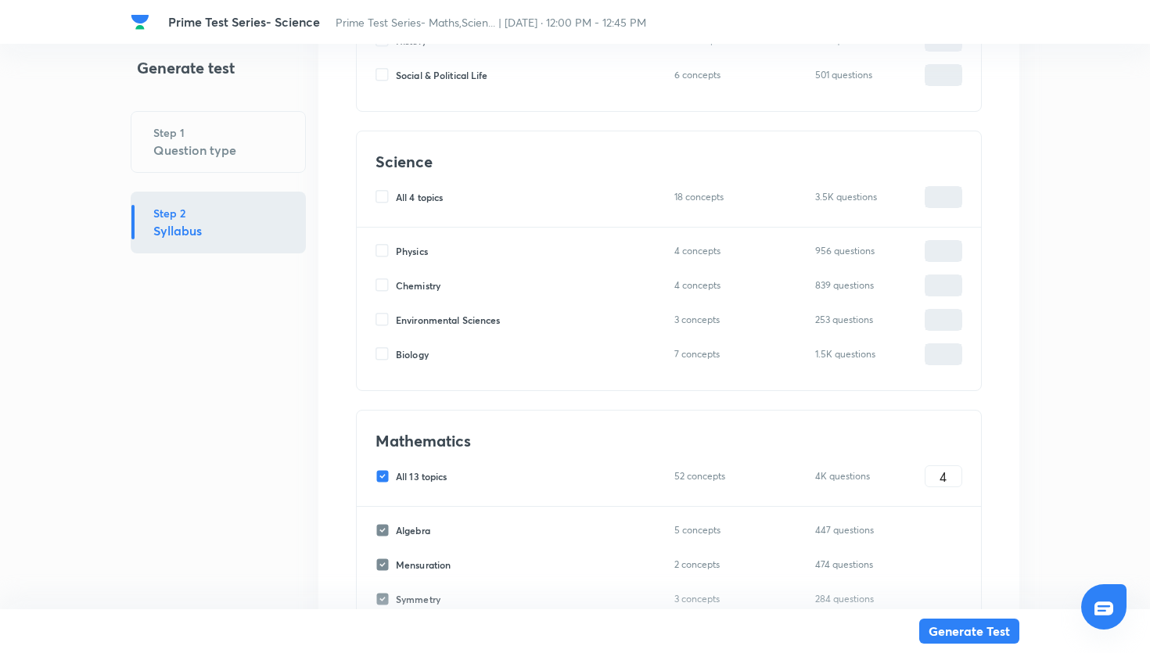
checkbox input "false"
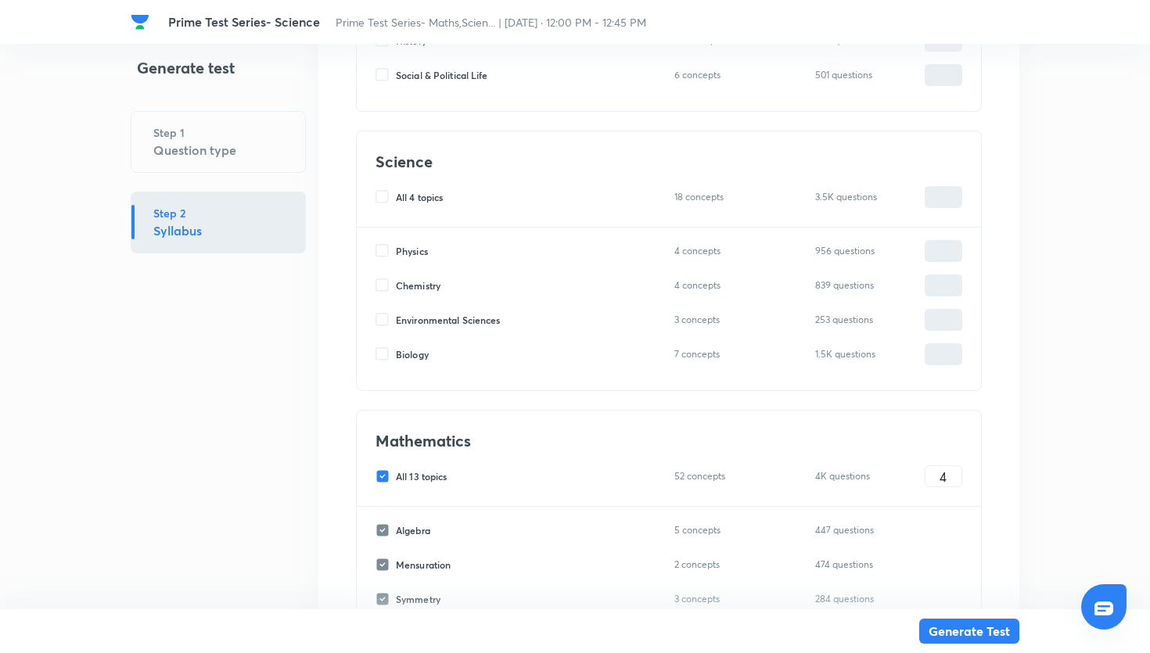
checkbox input "false"
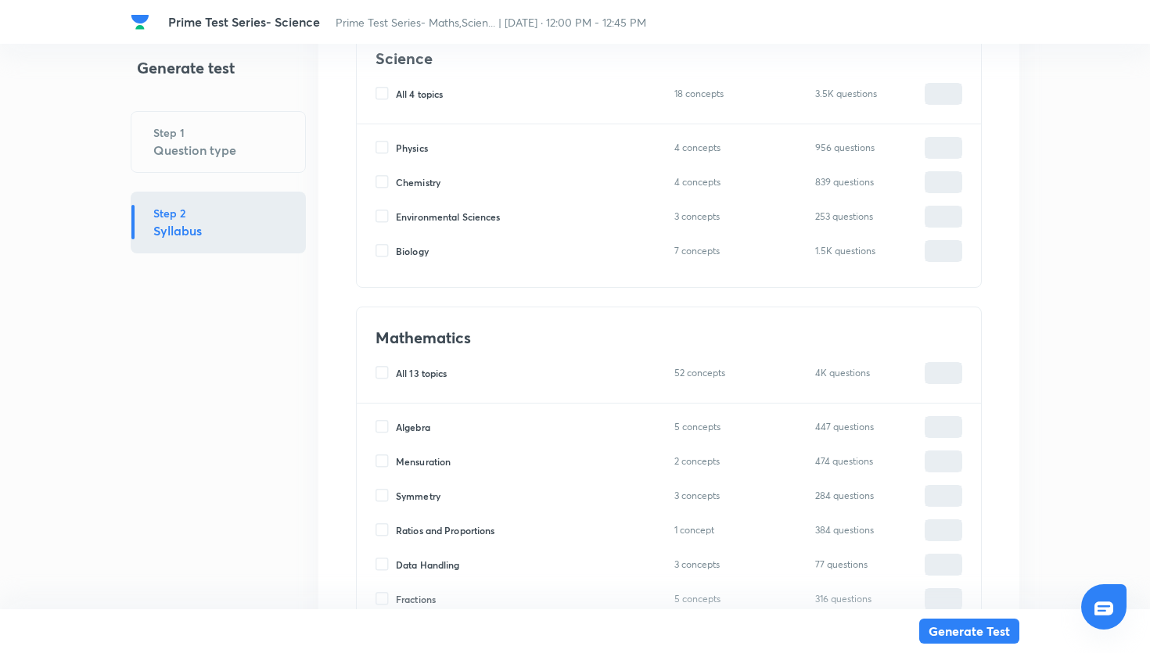
scroll to position [1072, 0]
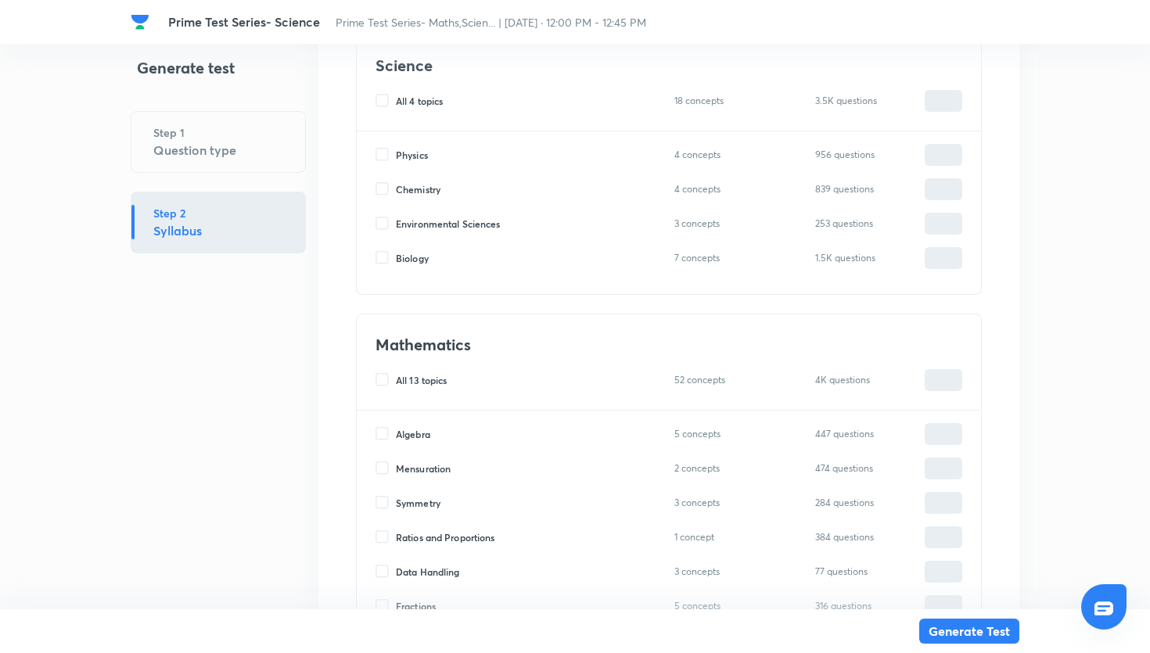
click at [387, 257] on input "Biology" at bounding box center [386, 258] width 20 height 14
checkbox input "true"
type input "0"
click at [690, 261] on h6 "7 concepts" at bounding box center [701, 257] width 54 height 16
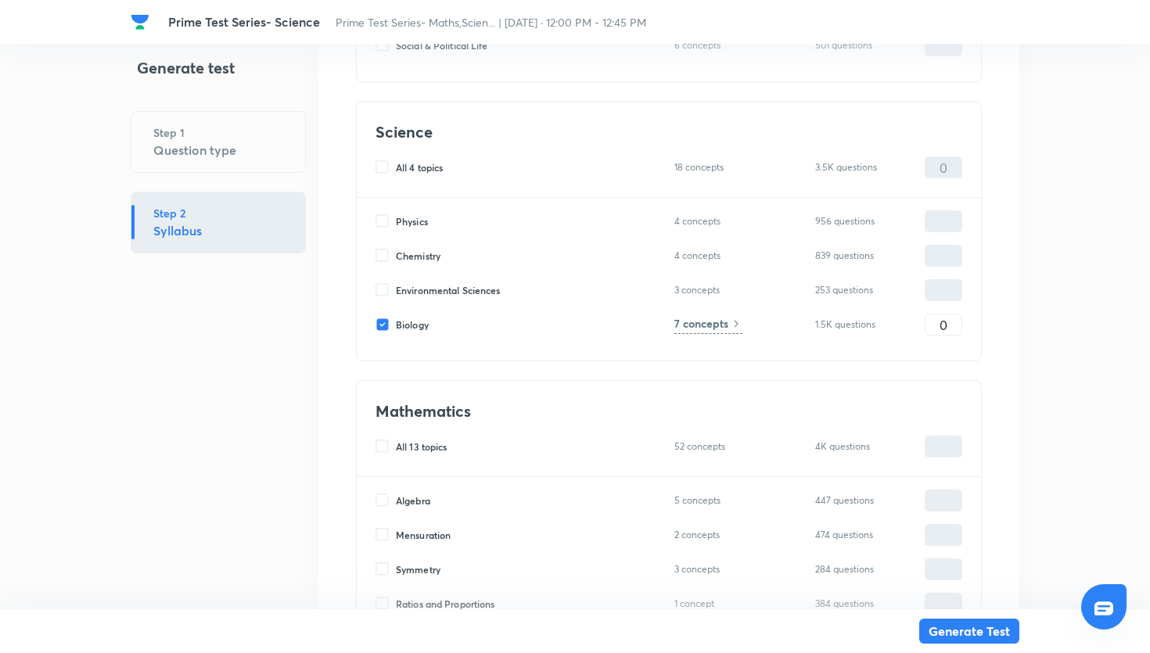
scroll to position [1004, 0]
click at [699, 327] on h6 "7 concepts" at bounding box center [701, 325] width 54 height 16
click at [940, 326] on input "0" at bounding box center [944, 326] width 36 height 27
type input "20"
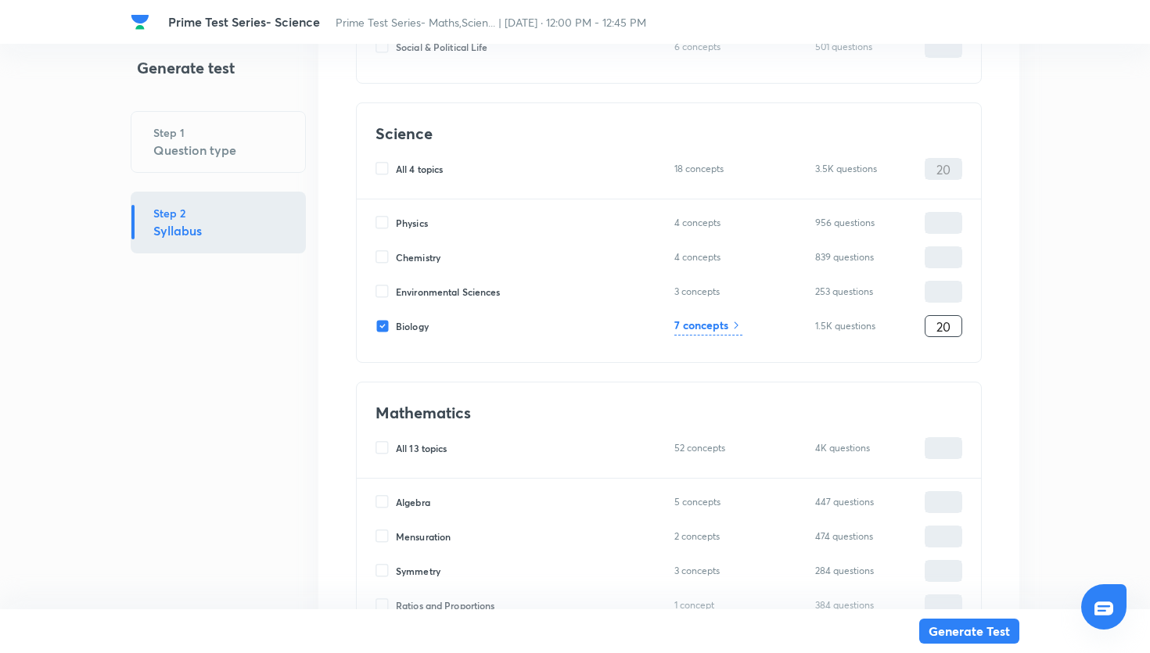
type input "20"
click at [732, 325] on icon at bounding box center [736, 325] width 13 height 13
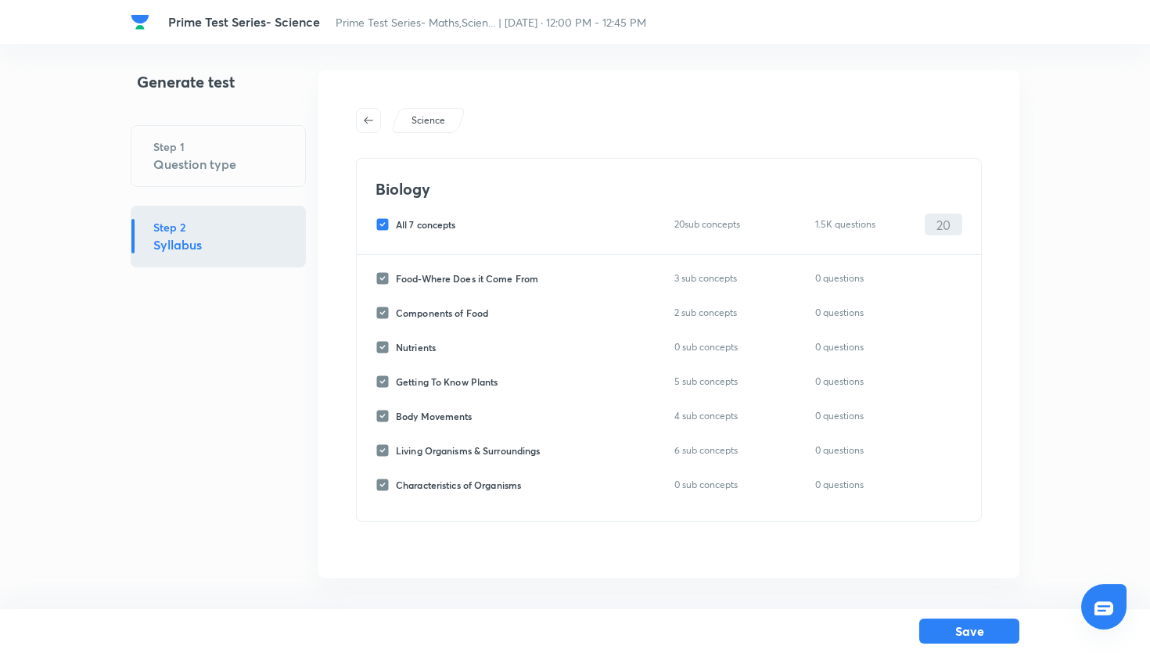
scroll to position [5, 0]
click at [384, 224] on input "All 7 concepts" at bounding box center [386, 224] width 20 height 14
checkbox input "false"
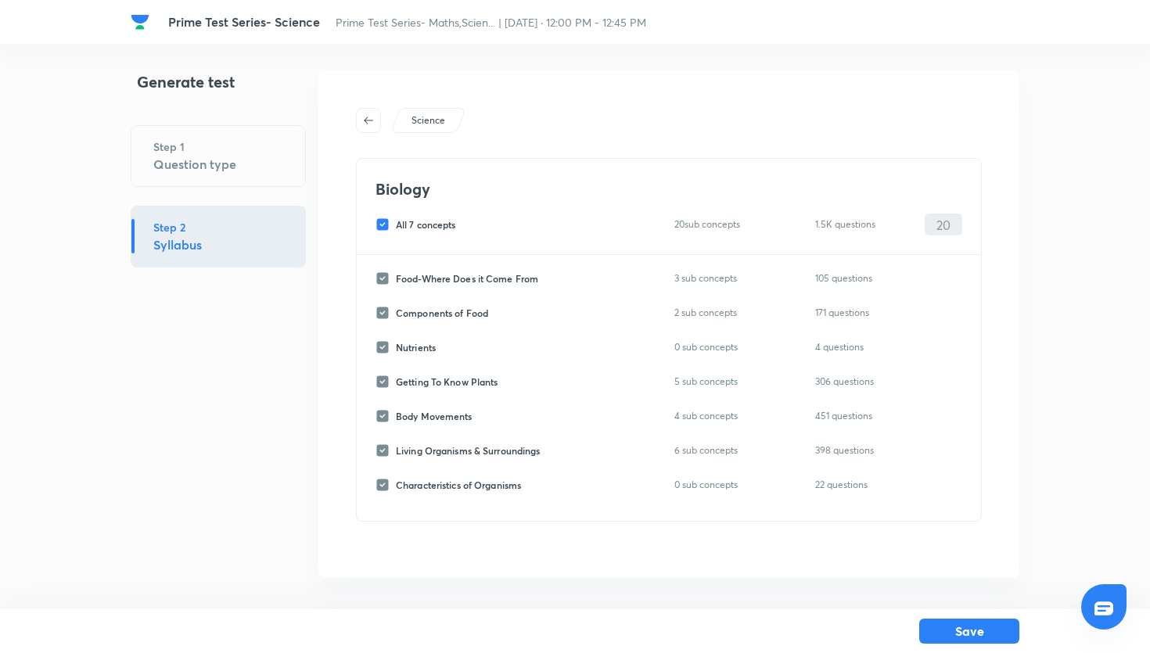
checkbox input "false"
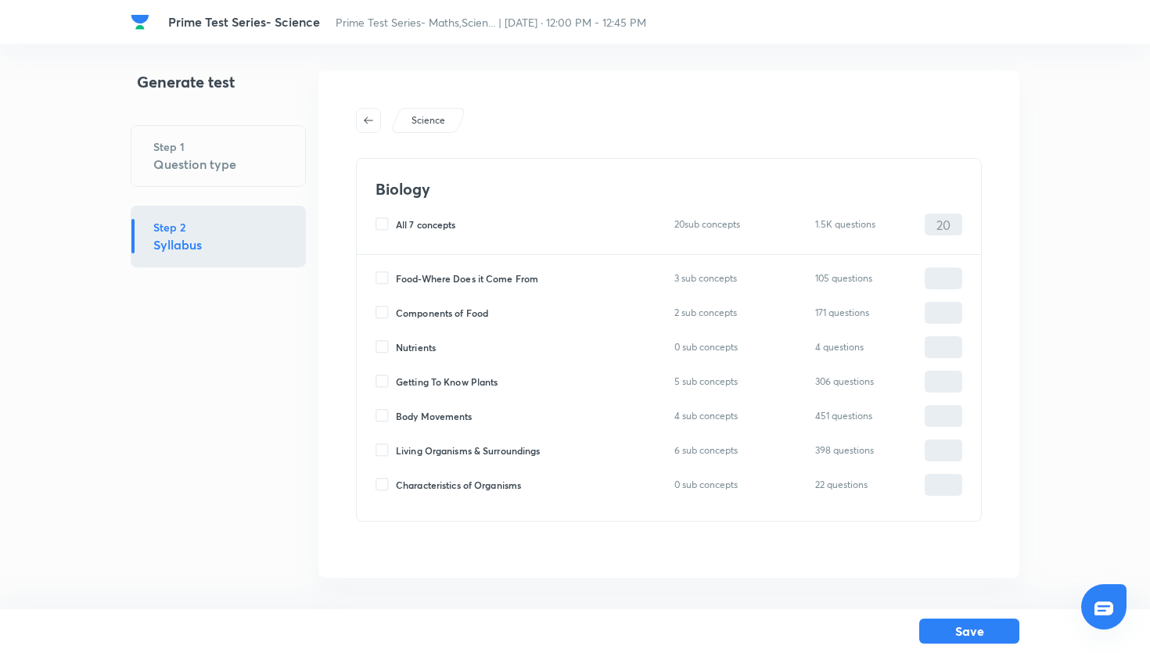
click at [390, 452] on input "Living Organisms & Surroundings" at bounding box center [386, 451] width 20 height 14
checkbox input "true"
click at [944, 454] on input "0" at bounding box center [944, 450] width 36 height 27
type input "20"
click at [1001, 628] on button "Save" at bounding box center [969, 629] width 100 height 25
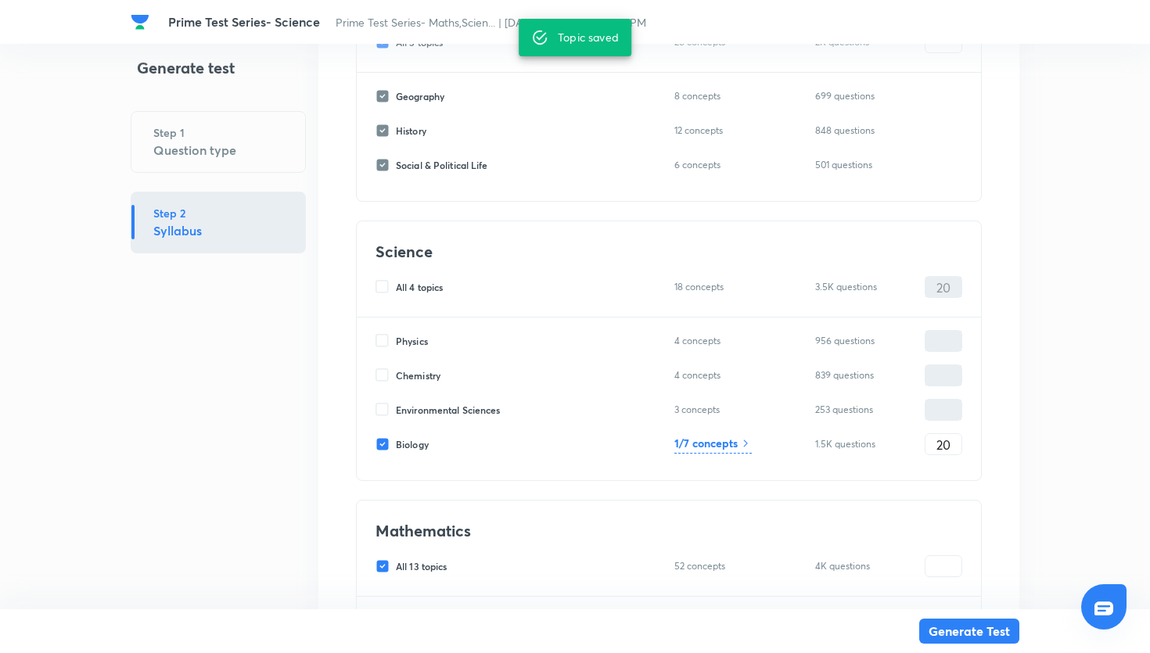
scroll to position [880, 0]
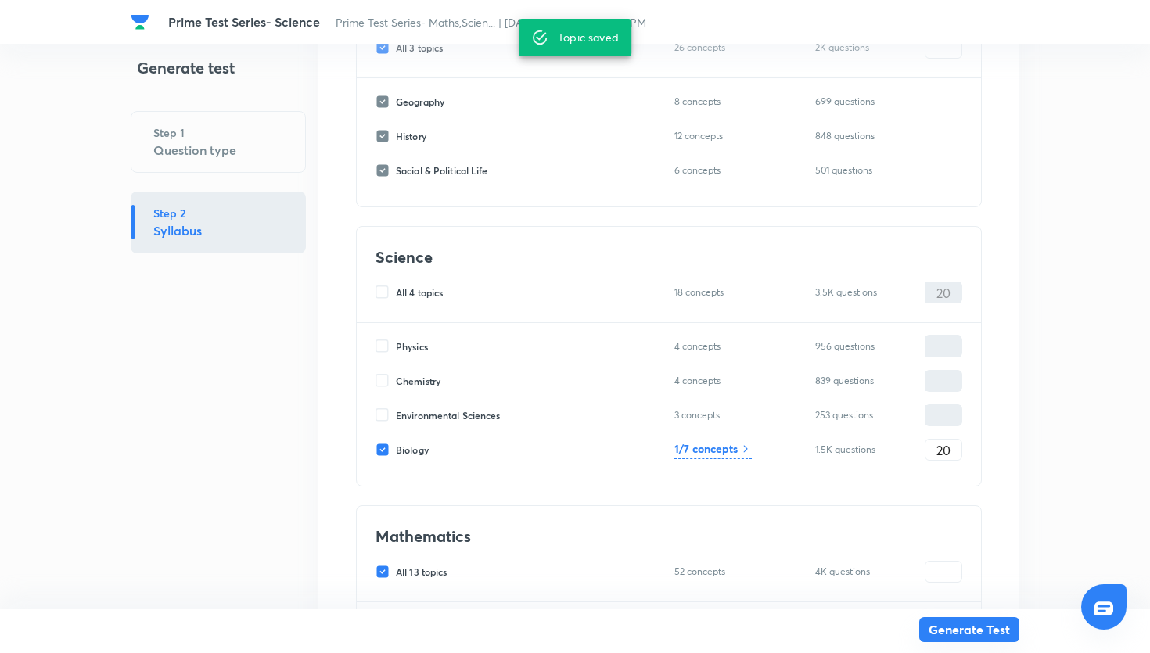
click at [982, 627] on button "Generate Test" at bounding box center [969, 629] width 100 height 25
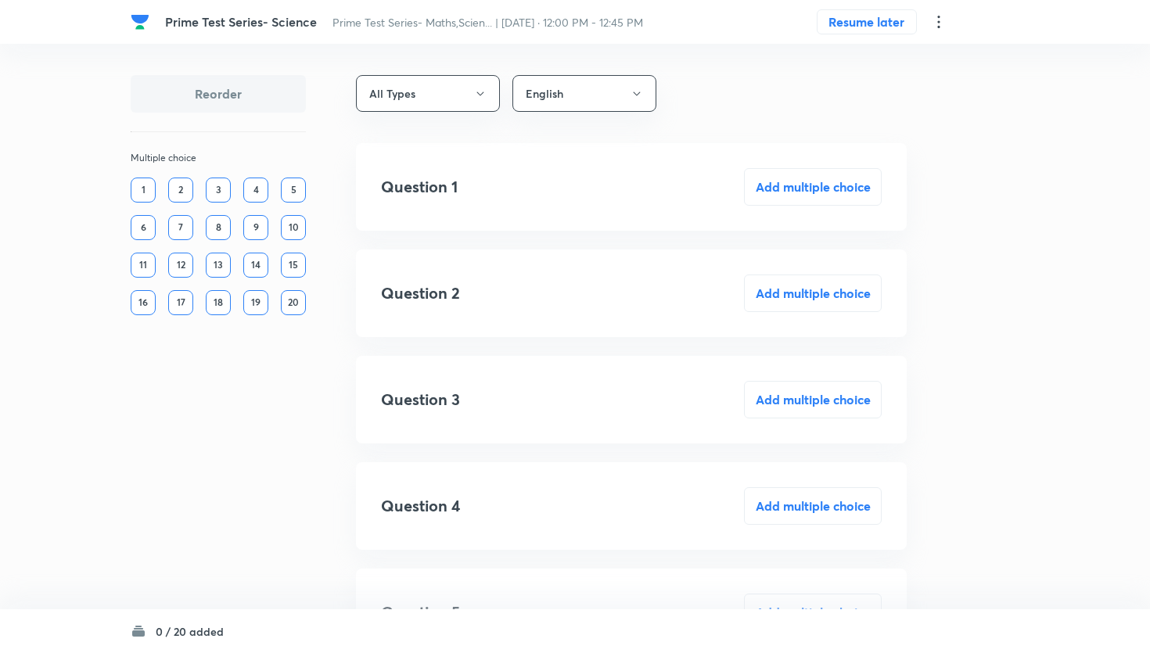
click at [182, 300] on div "17" at bounding box center [180, 302] width 25 height 25
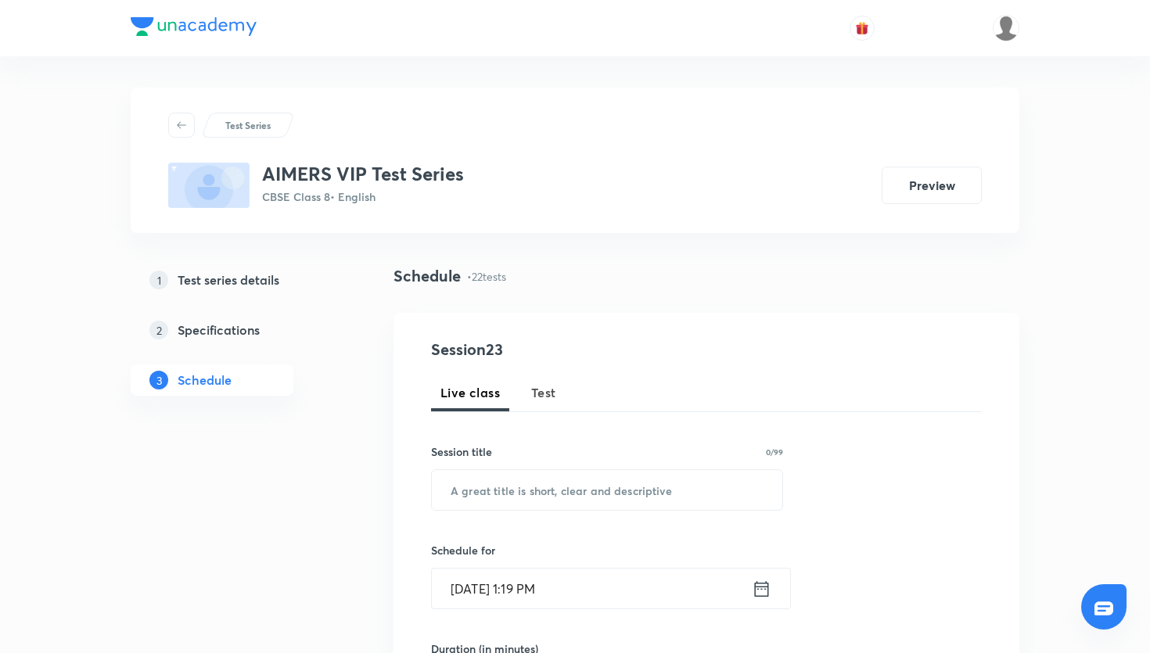
click at [542, 401] on span "Test" at bounding box center [543, 392] width 25 height 19
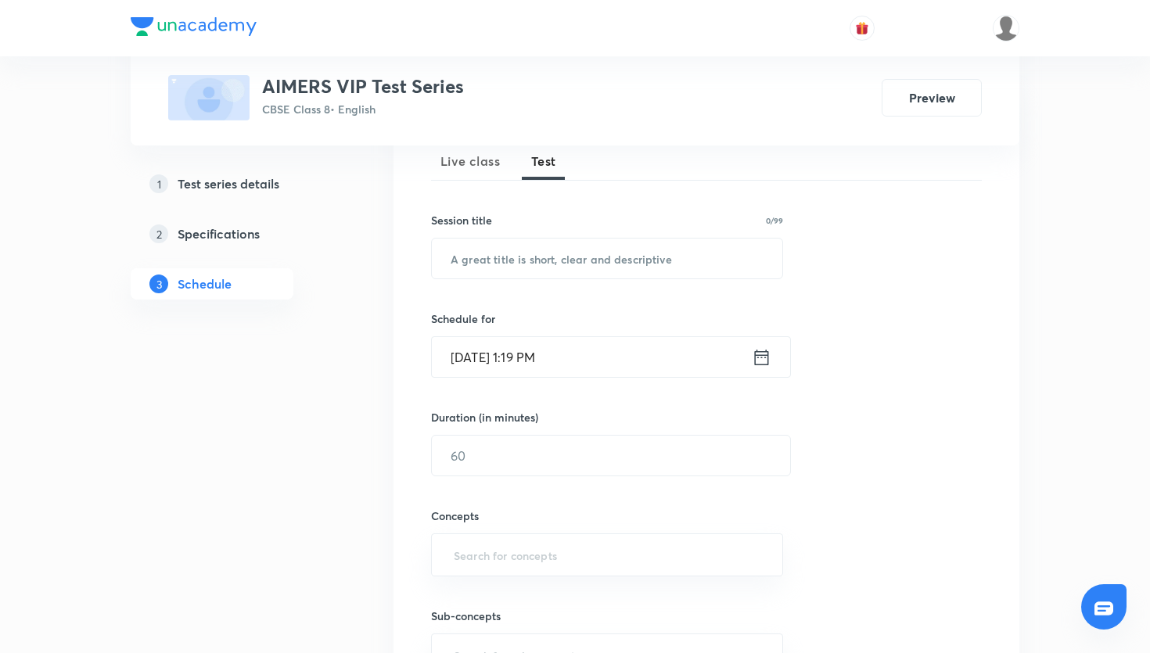
scroll to position [244, 0]
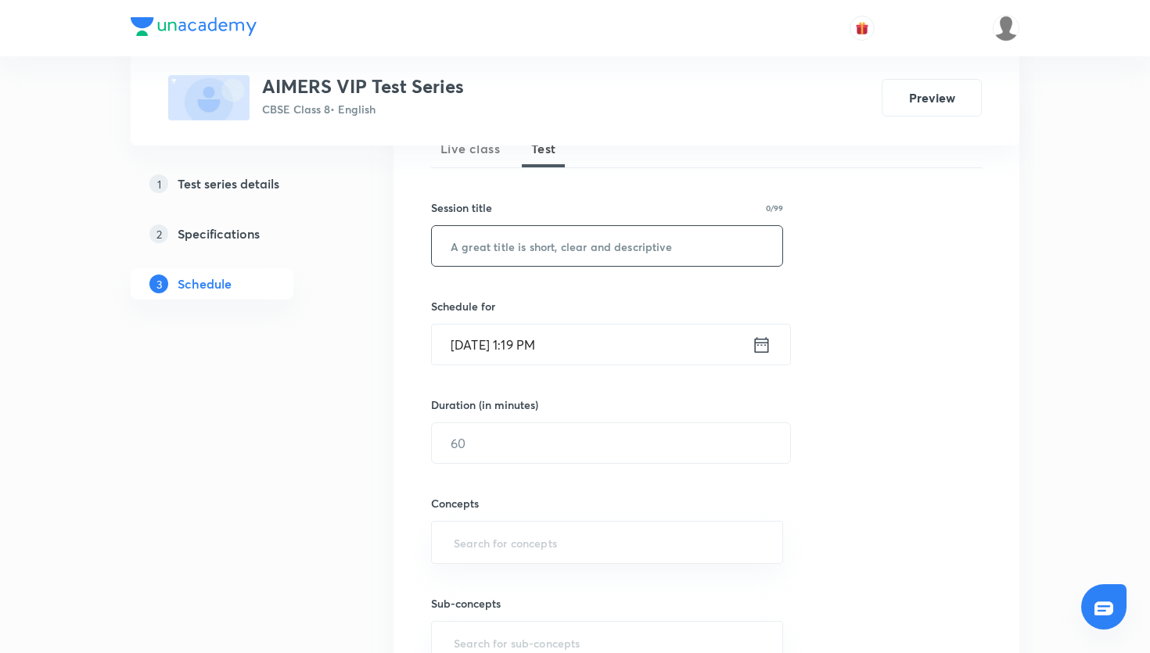
click at [553, 263] on input "text" at bounding box center [607, 246] width 350 height 40
paste input "VIP Test Series- SST"
type input "VIP Test Series- SST"
click at [752, 351] on icon at bounding box center [762, 345] width 20 height 22
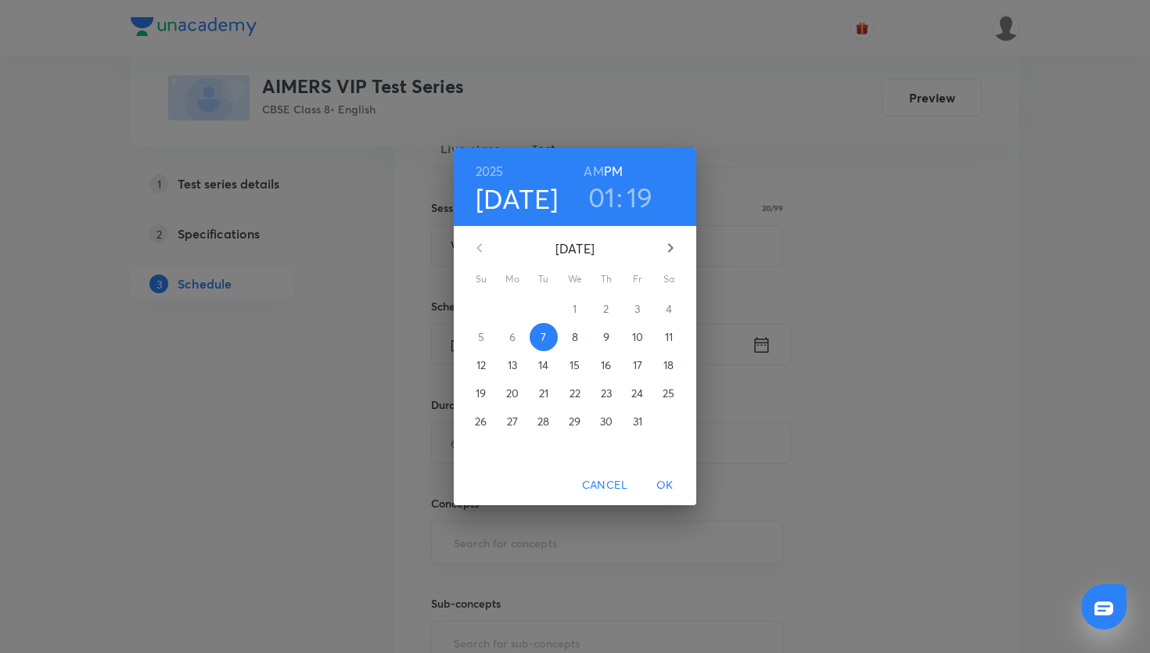
click at [490, 365] on span "12" at bounding box center [481, 366] width 28 height 16
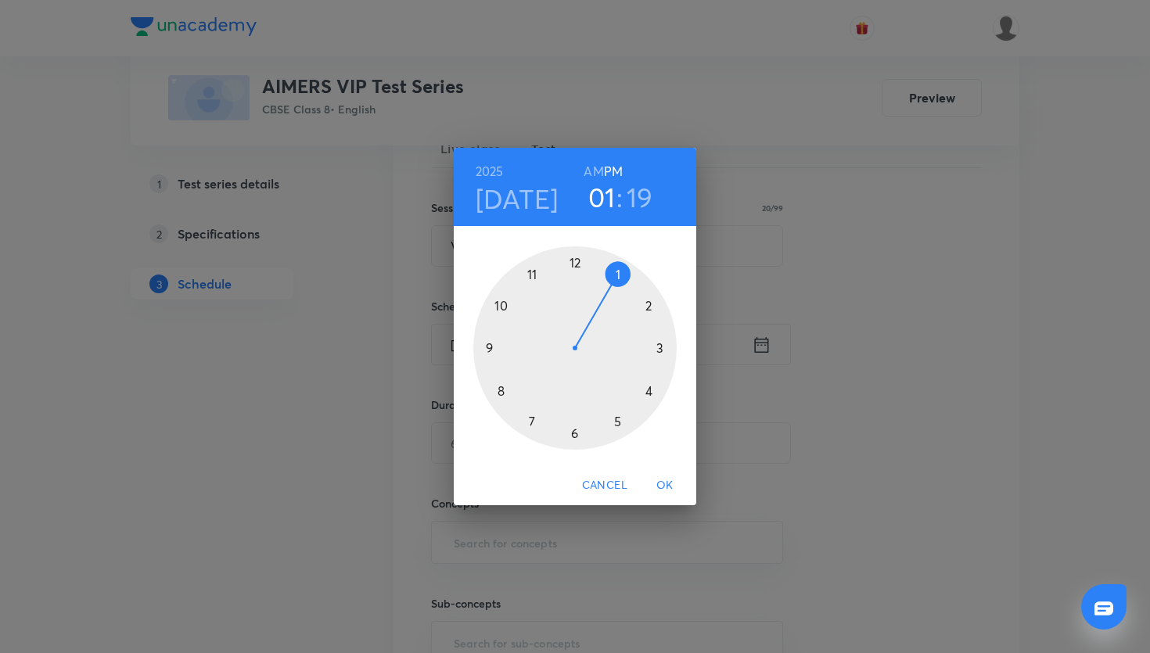
click at [609, 270] on div at bounding box center [574, 347] width 203 height 203
click at [577, 263] on div at bounding box center [574, 347] width 203 height 203
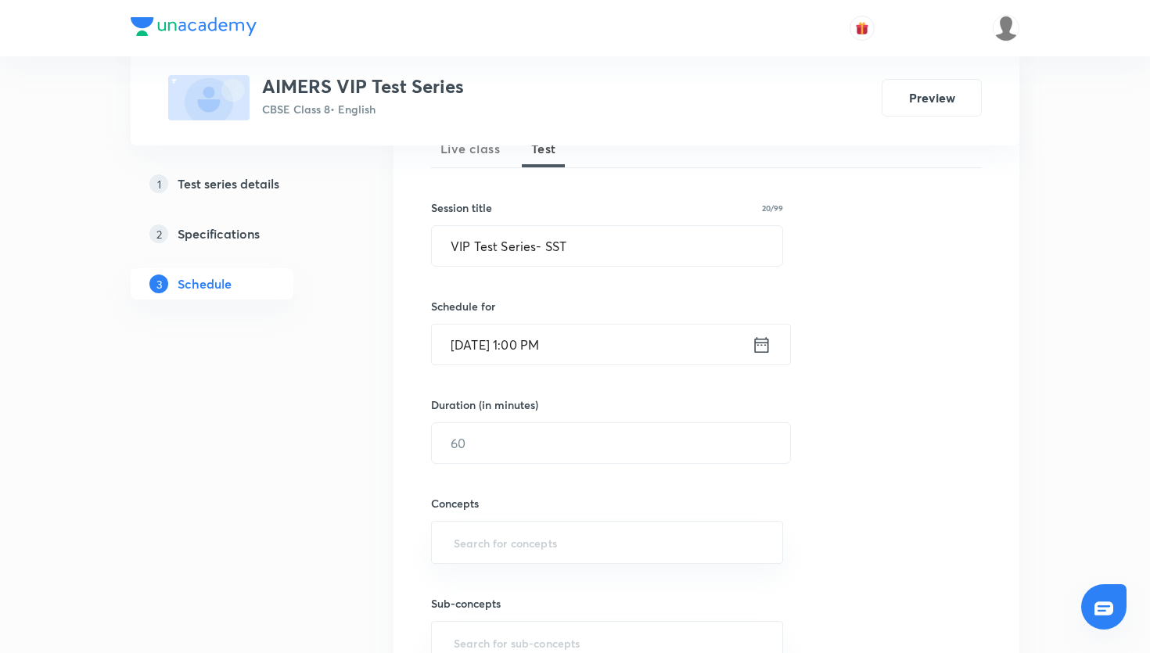
scroll to position [290, 0]
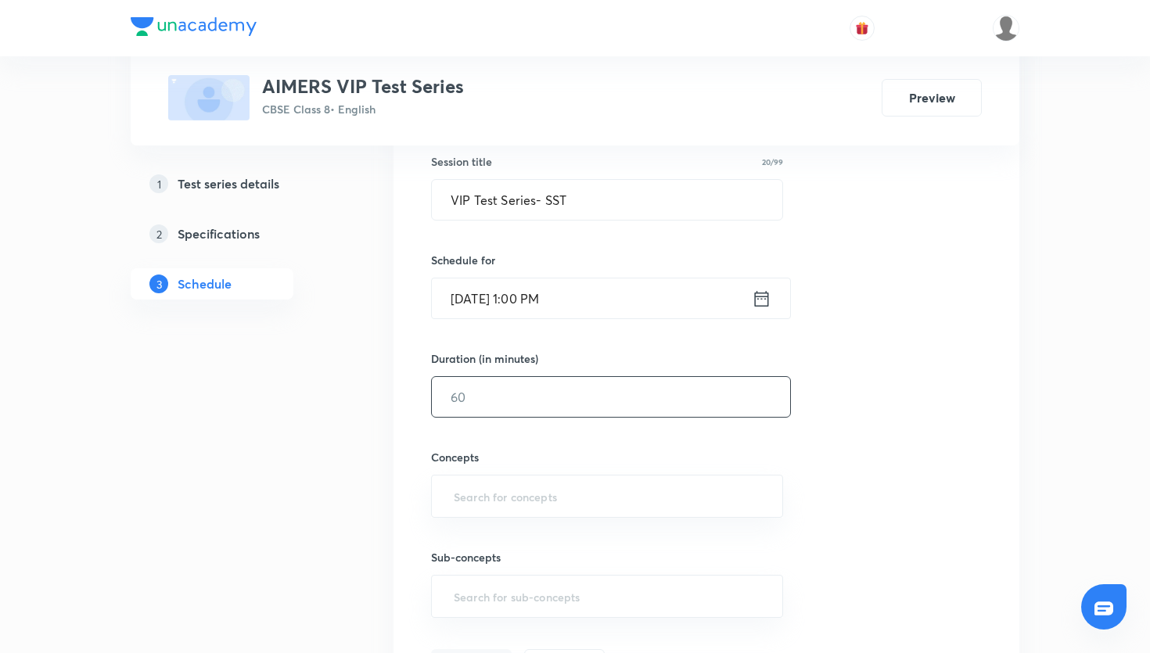
click at [583, 386] on input "text" at bounding box center [611, 397] width 358 height 40
type input "45"
click at [567, 506] on input "text" at bounding box center [607, 496] width 313 height 29
click at [603, 499] on input "revolt" at bounding box center [607, 496] width 313 height 29
type input "revol"
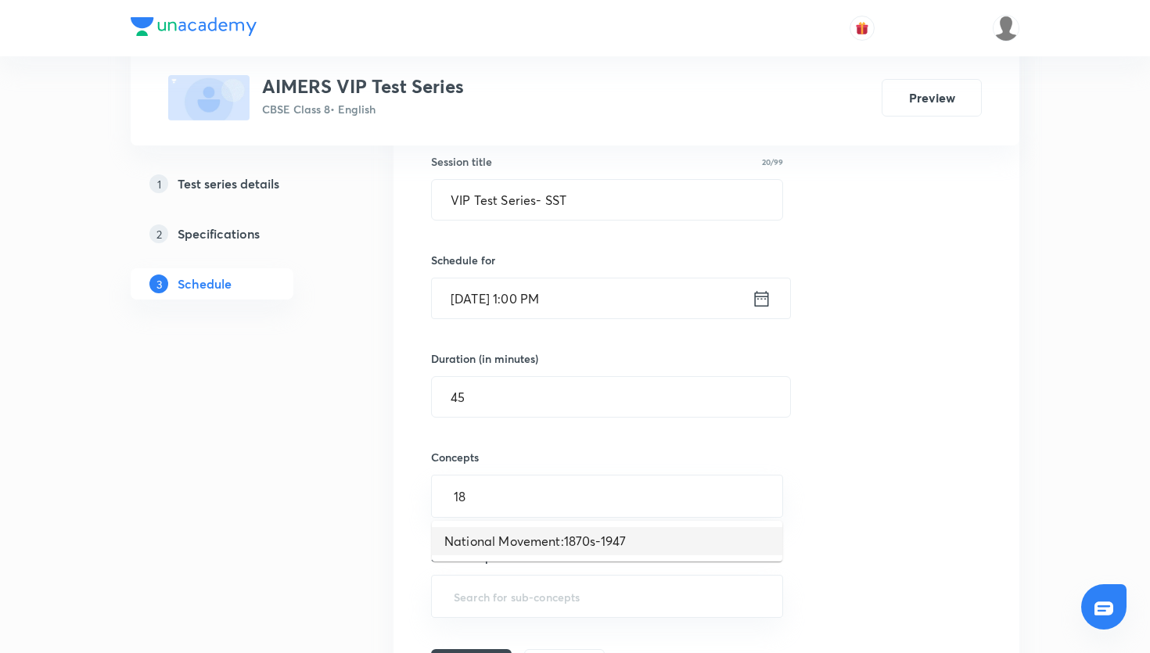
drag, startPoint x: 525, startPoint y: 548, endPoint x: 825, endPoint y: 243, distance: 428.2
type input "18"
click at [594, 483] on input "text" at bounding box center [607, 496] width 313 height 29
type input "h"
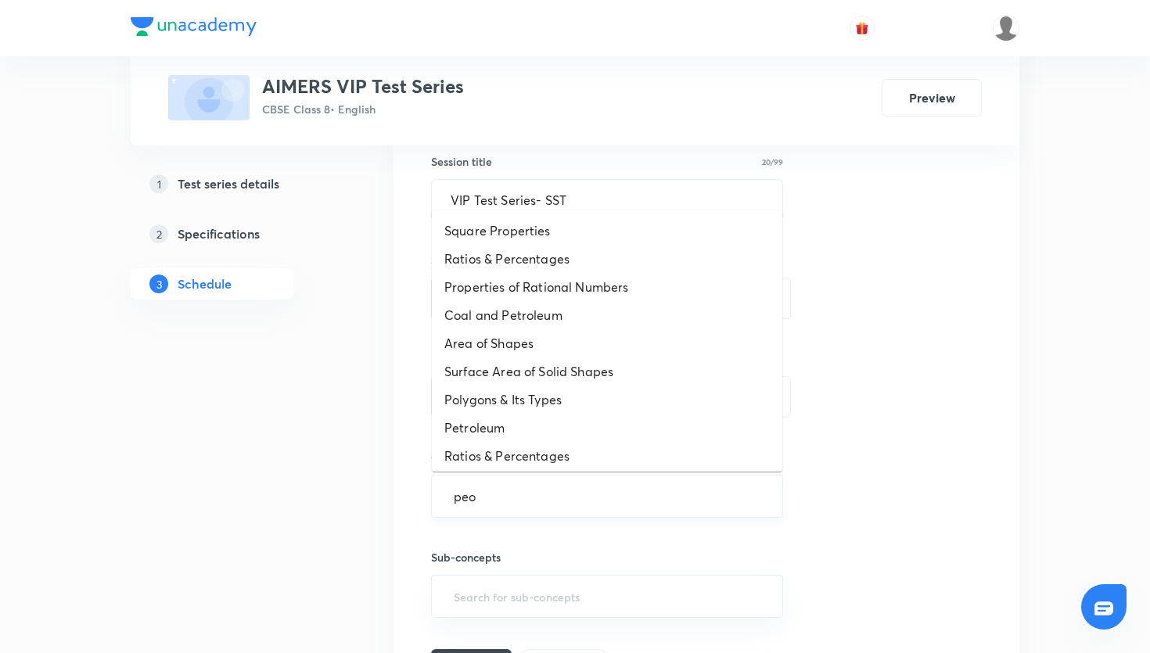
type input "peop"
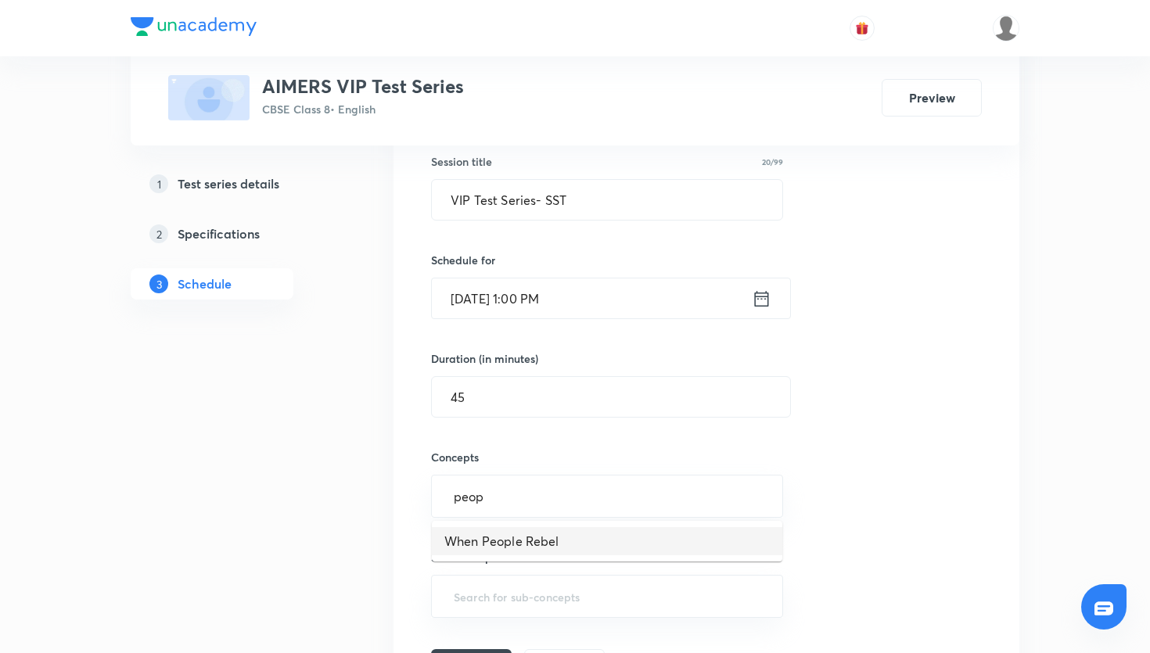
click at [620, 559] on ul "When People Rebel" at bounding box center [607, 541] width 350 height 41
click at [619, 549] on li "When People Rebel" at bounding box center [607, 541] width 350 height 28
click at [602, 598] on input "text" at bounding box center [607, 602] width 313 height 29
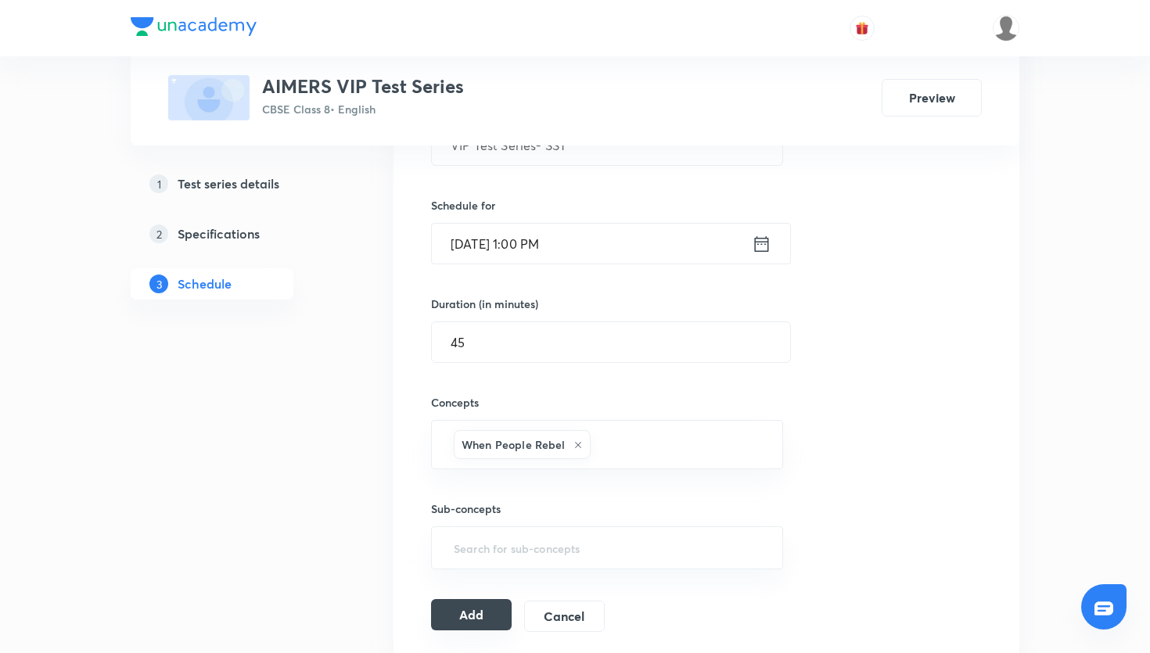
click at [494, 602] on button "Add" at bounding box center [471, 614] width 81 height 31
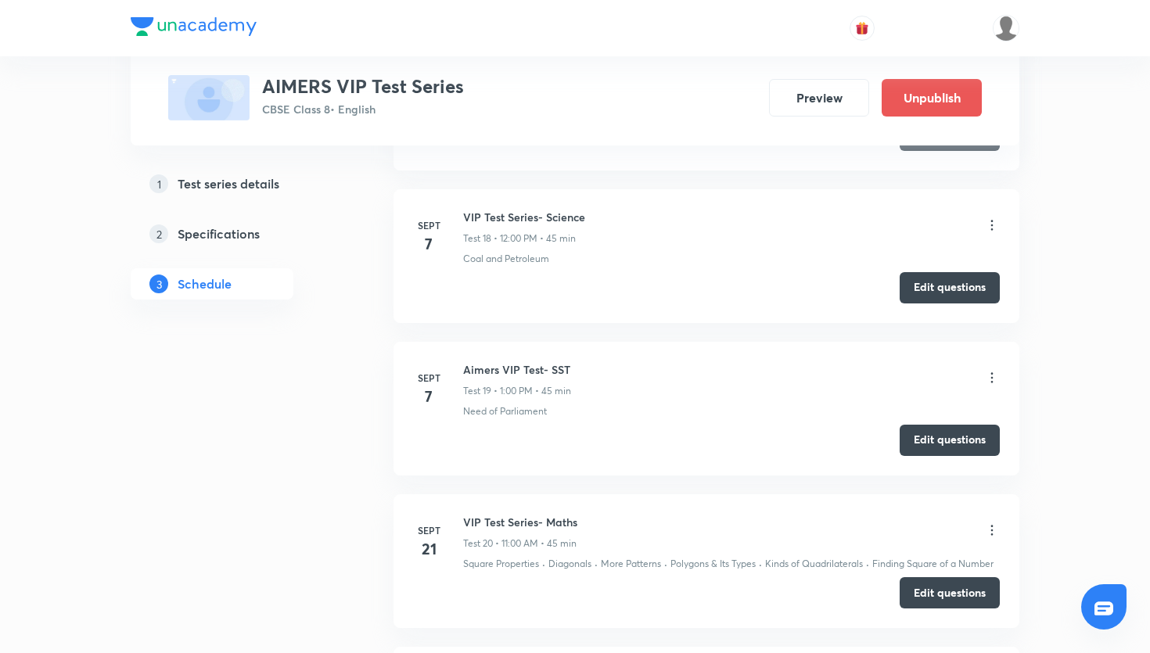
scroll to position [3401, 0]
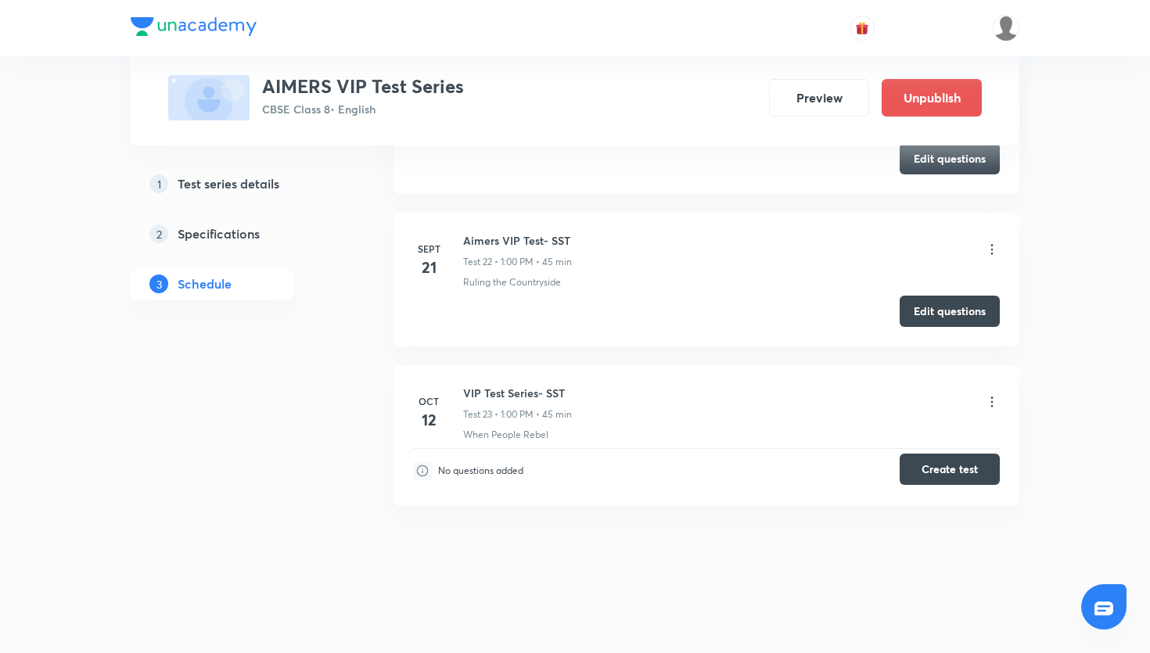
click at [959, 476] on button "Create test" at bounding box center [950, 469] width 100 height 31
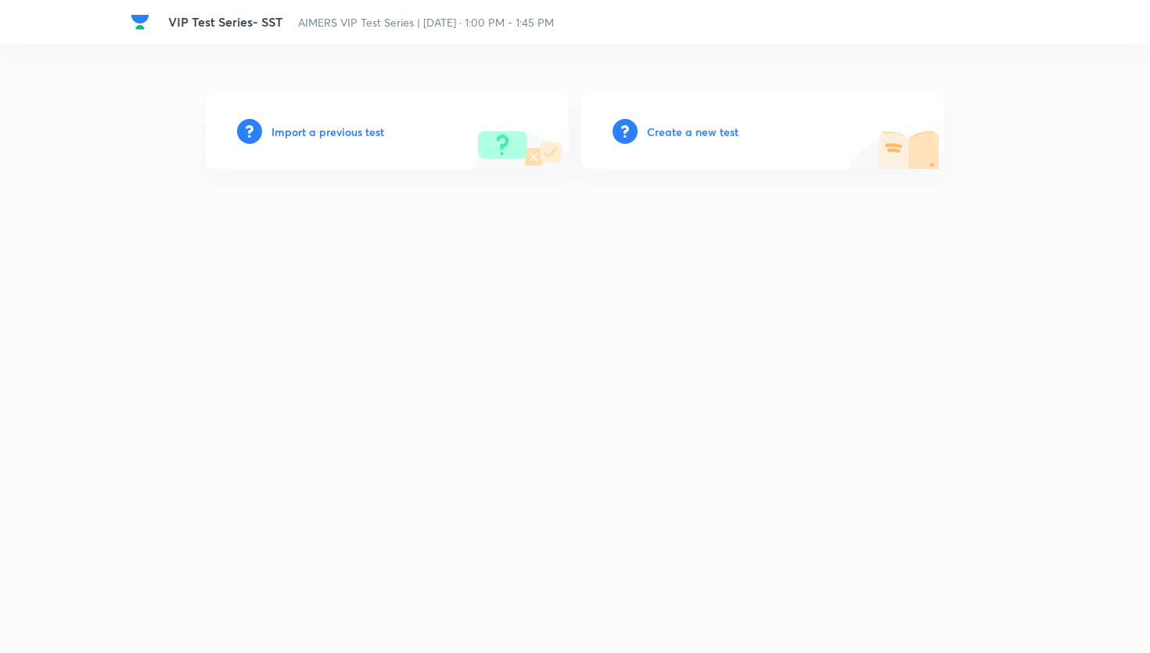
click at [703, 125] on h6 "Create a new test" at bounding box center [693, 132] width 92 height 16
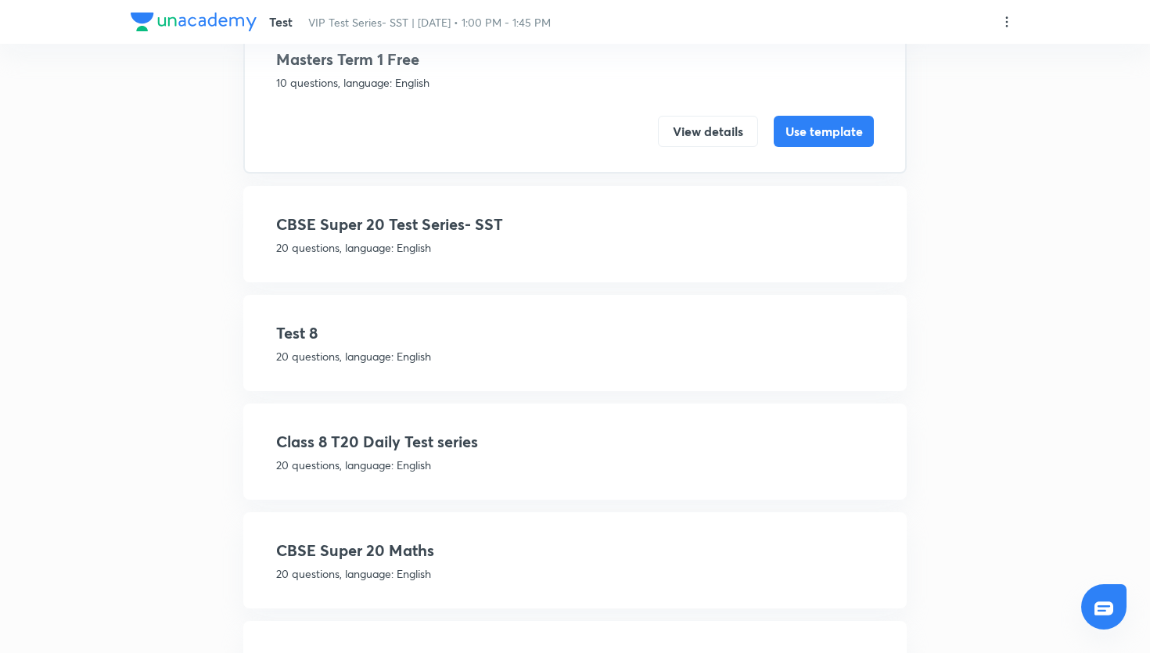
scroll to position [135, 0]
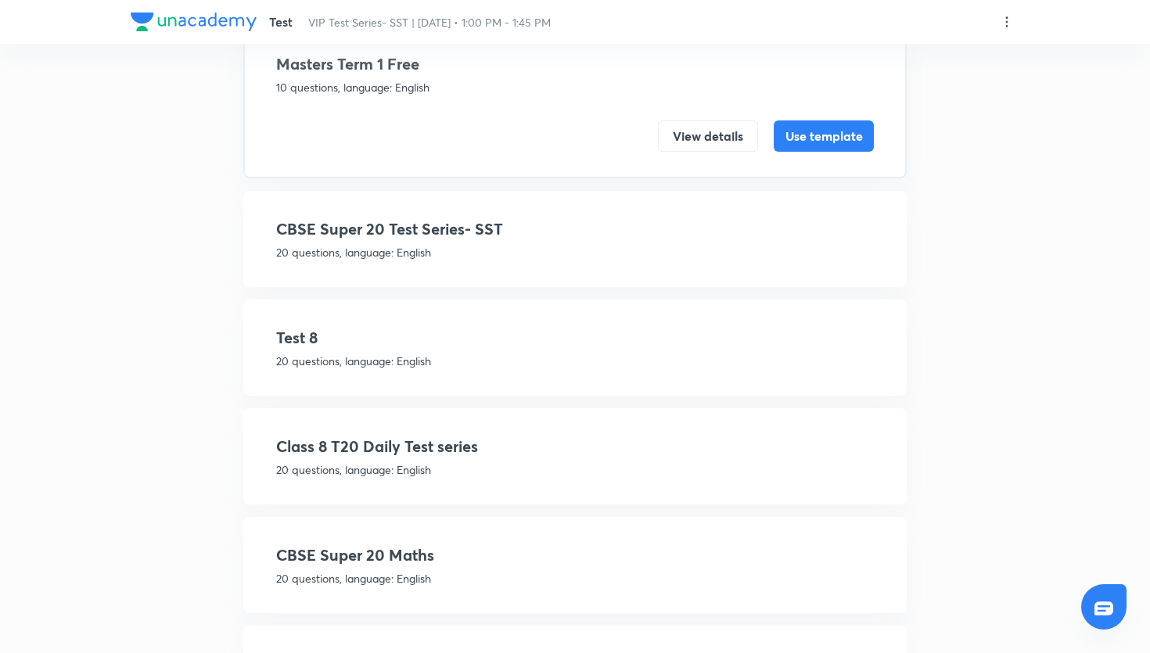
click at [469, 239] on h4 "CBSE Super 20 Test Series- SST" at bounding box center [575, 228] width 598 height 23
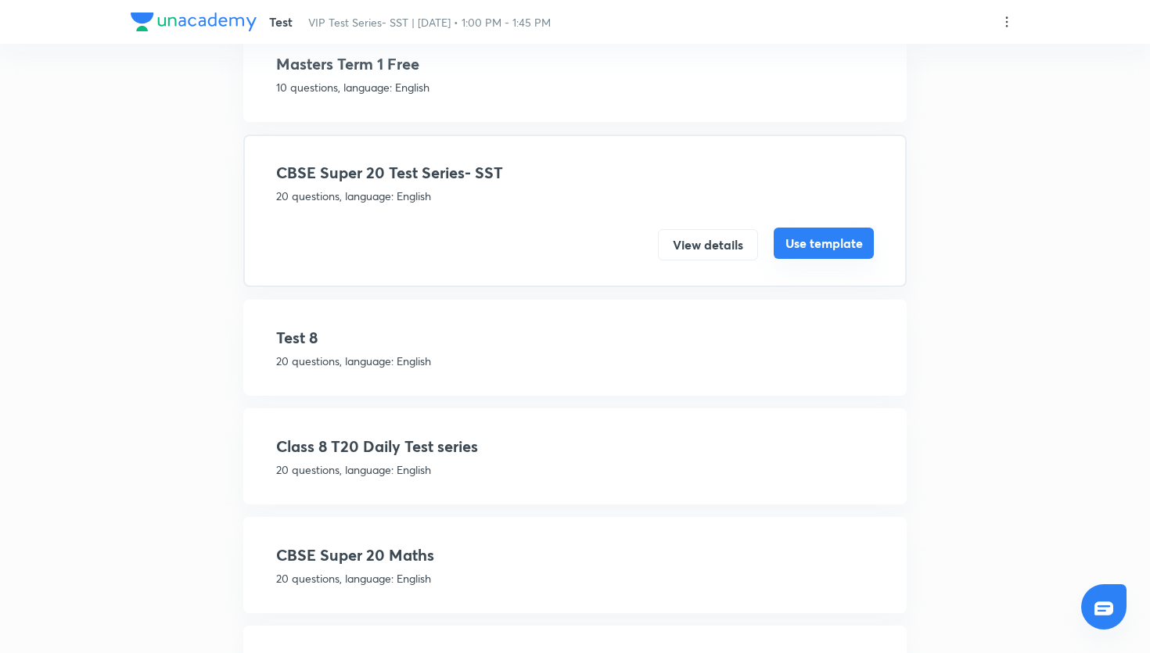
click at [858, 249] on button "Use template" at bounding box center [824, 243] width 100 height 31
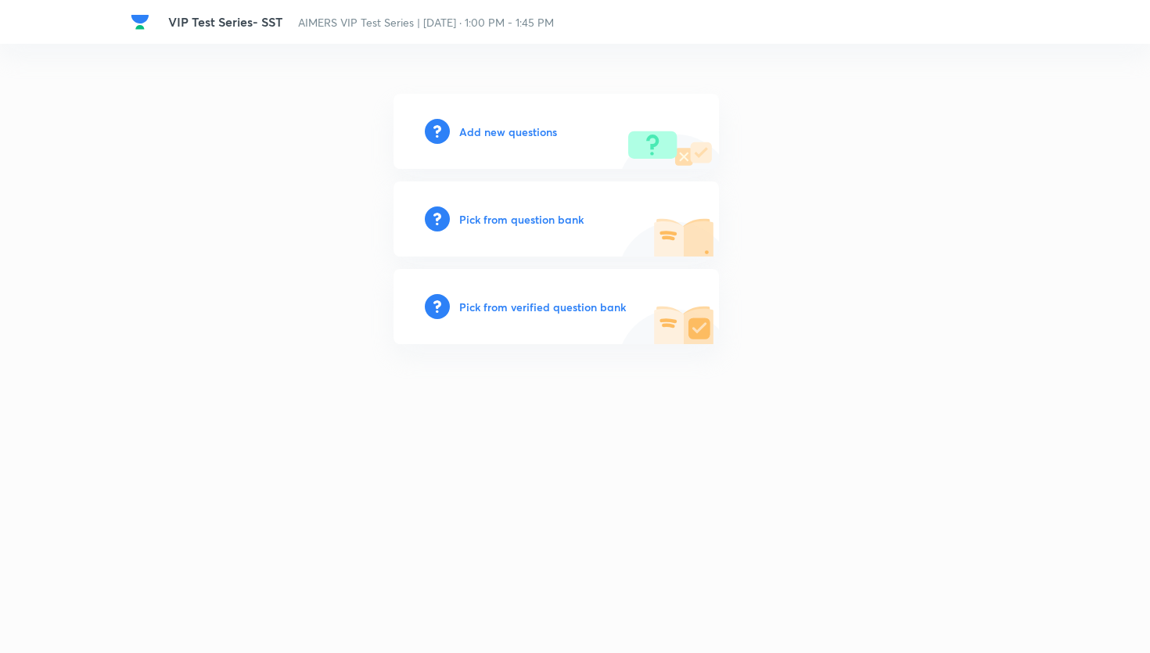
click at [555, 222] on h6 "Pick from question bank" at bounding box center [521, 219] width 124 height 16
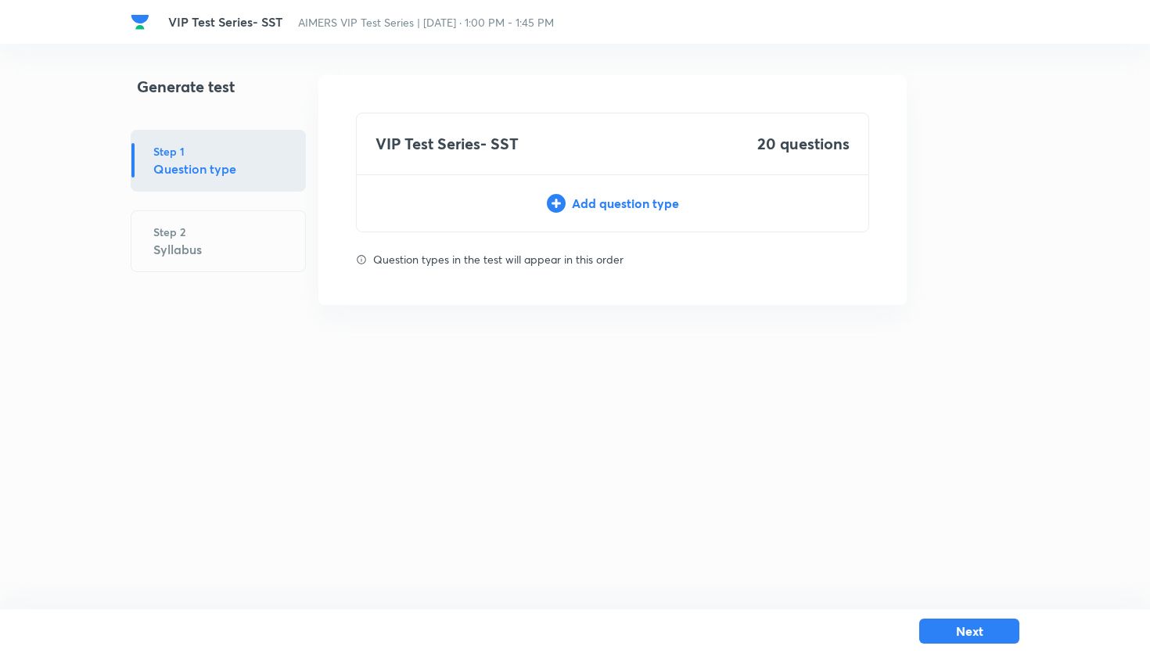
click at [660, 191] on div "VIP Test Series- SST 20 questions Add question type" at bounding box center [612, 173] width 513 height 120
click at [650, 205] on div "Add question type" at bounding box center [613, 203] width 512 height 19
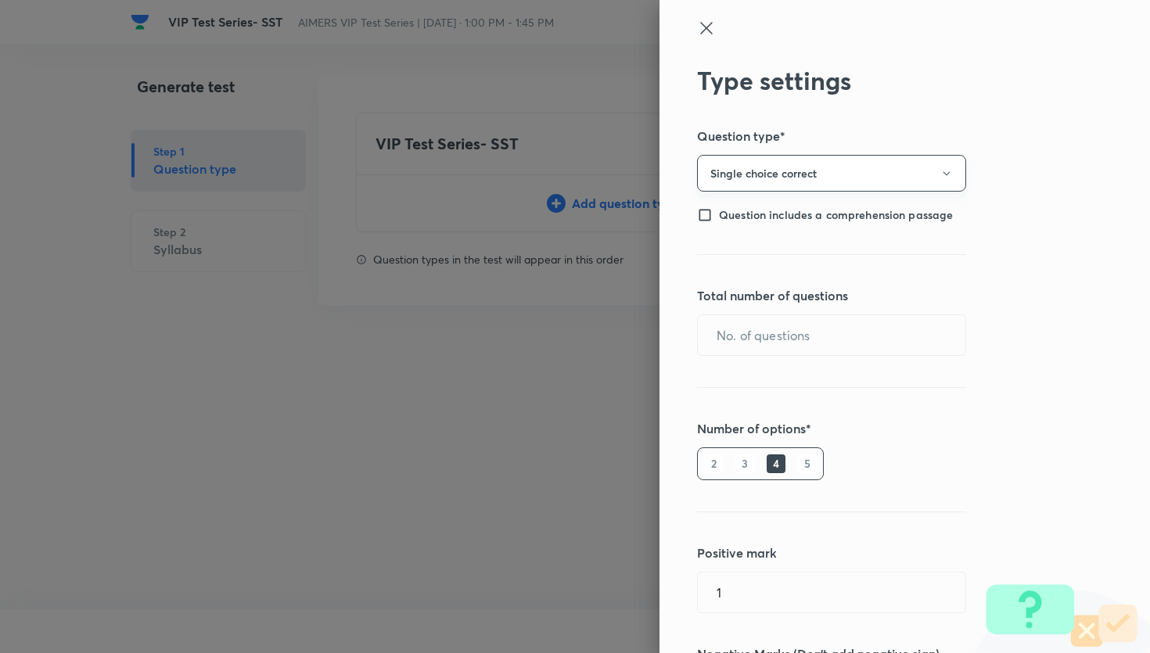
click at [799, 185] on button "Single choice correct" at bounding box center [831, 173] width 269 height 37
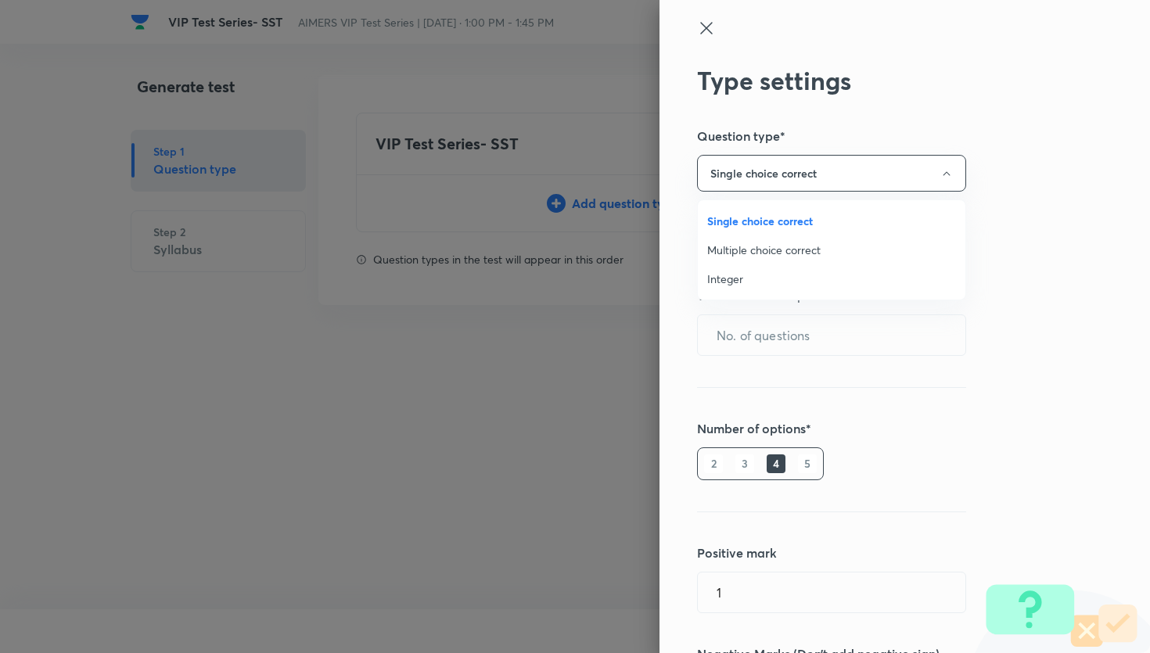
click at [778, 250] on span "Multiple choice correct" at bounding box center [831, 250] width 249 height 16
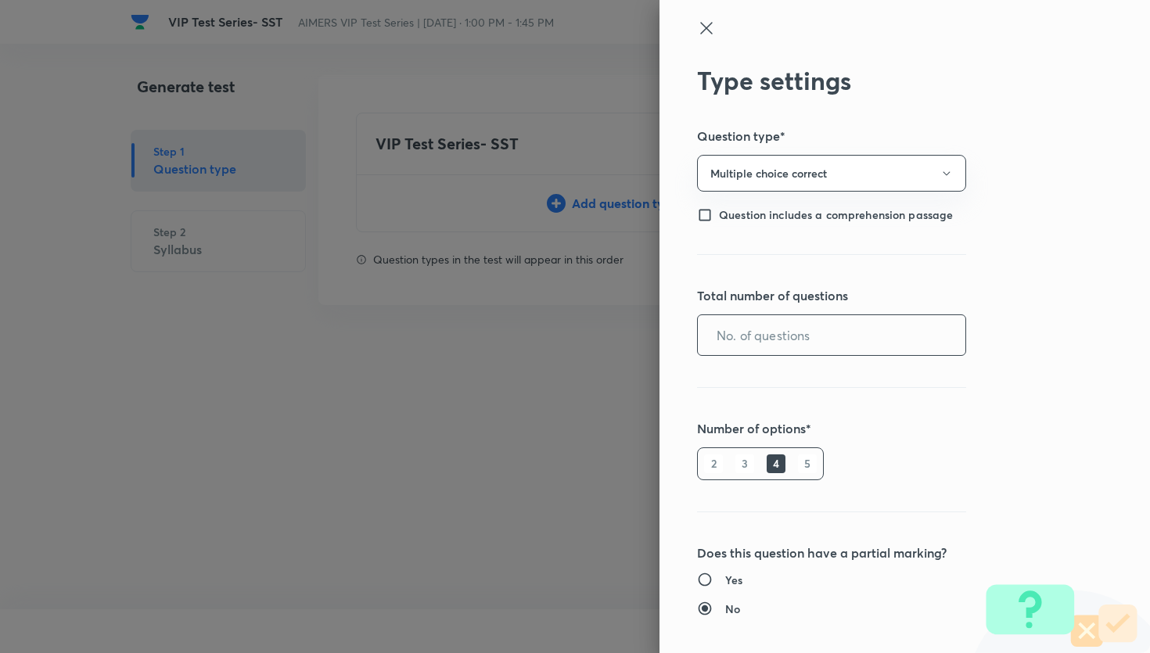
click at [775, 340] on input "text" at bounding box center [832, 335] width 268 height 40
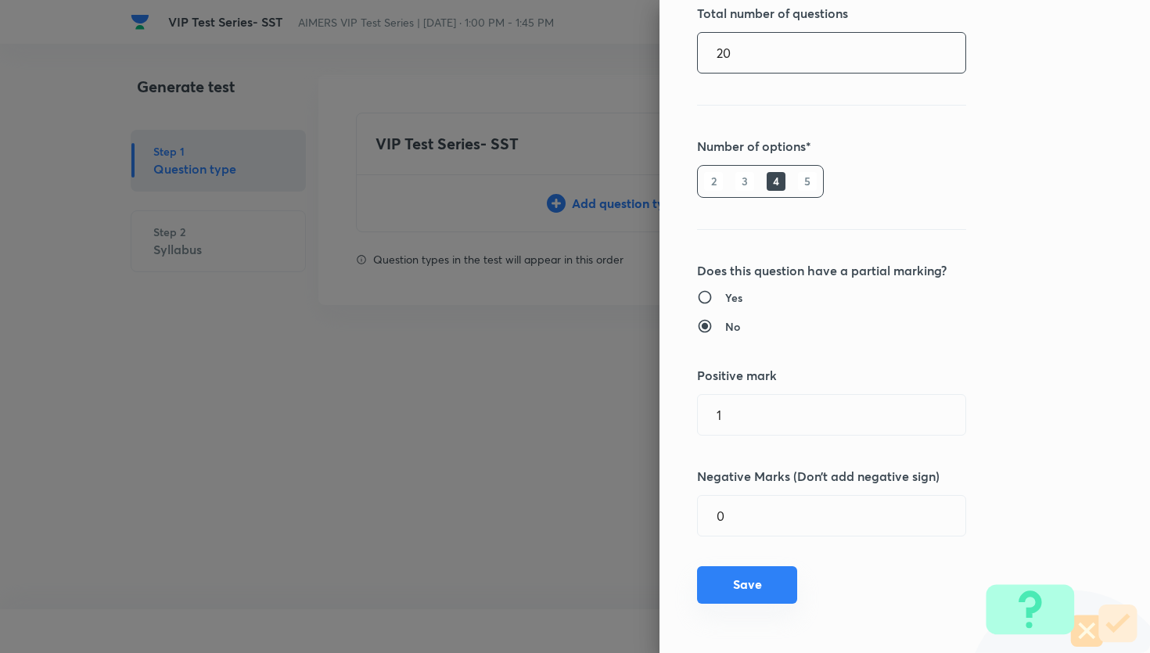
type input "20"
click at [782, 581] on button "Save" at bounding box center [747, 585] width 100 height 38
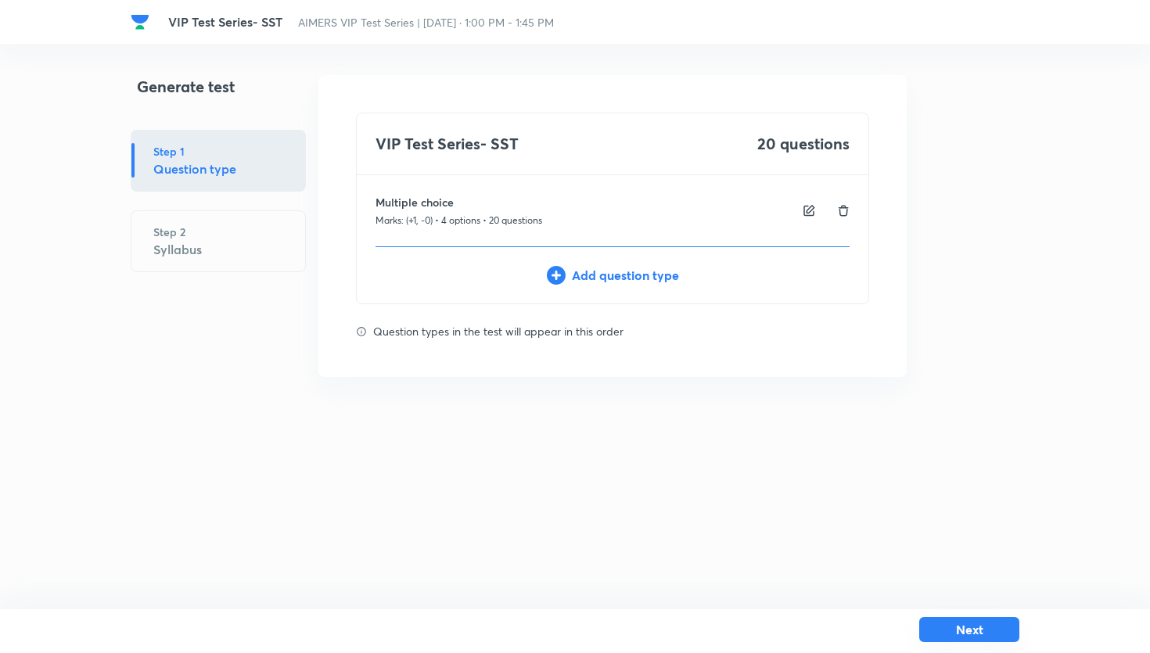
click at [952, 624] on button "Next" at bounding box center [969, 629] width 100 height 25
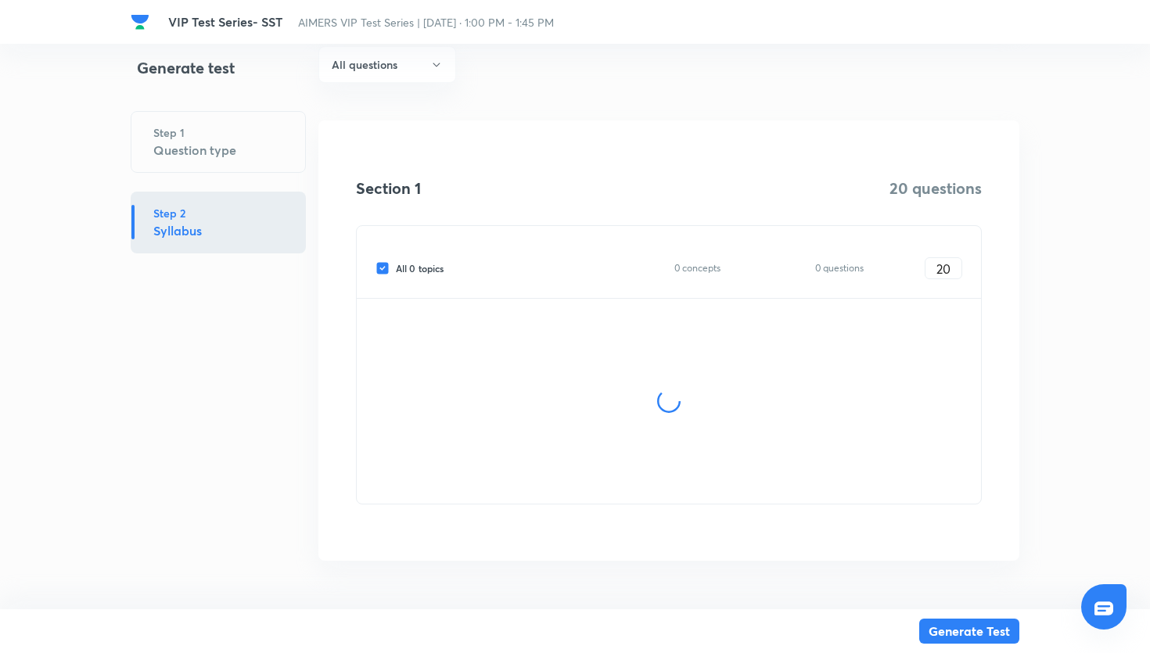
scroll to position [129, 0]
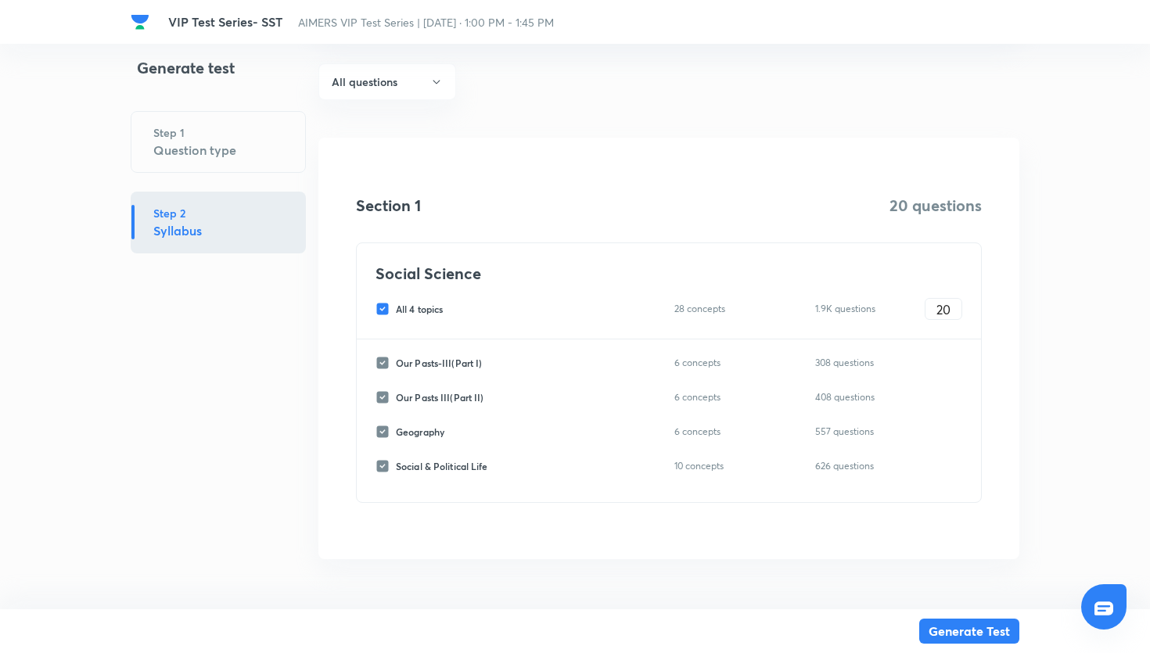
click at [389, 311] on input "All 4 topics" at bounding box center [386, 309] width 20 height 14
checkbox input "false"
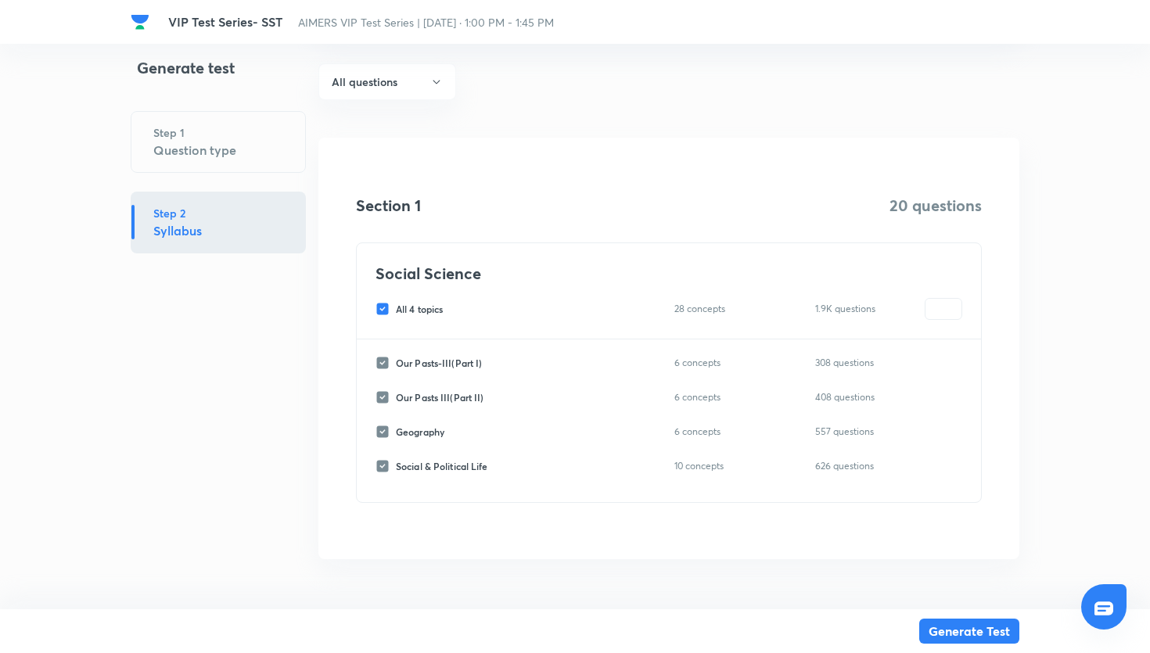
checkbox input "false"
click at [385, 363] on input "Our Pasts-III(Part I)" at bounding box center [386, 363] width 20 height 14
checkbox input "true"
type input "0"
click at [947, 366] on input "0" at bounding box center [944, 363] width 36 height 27
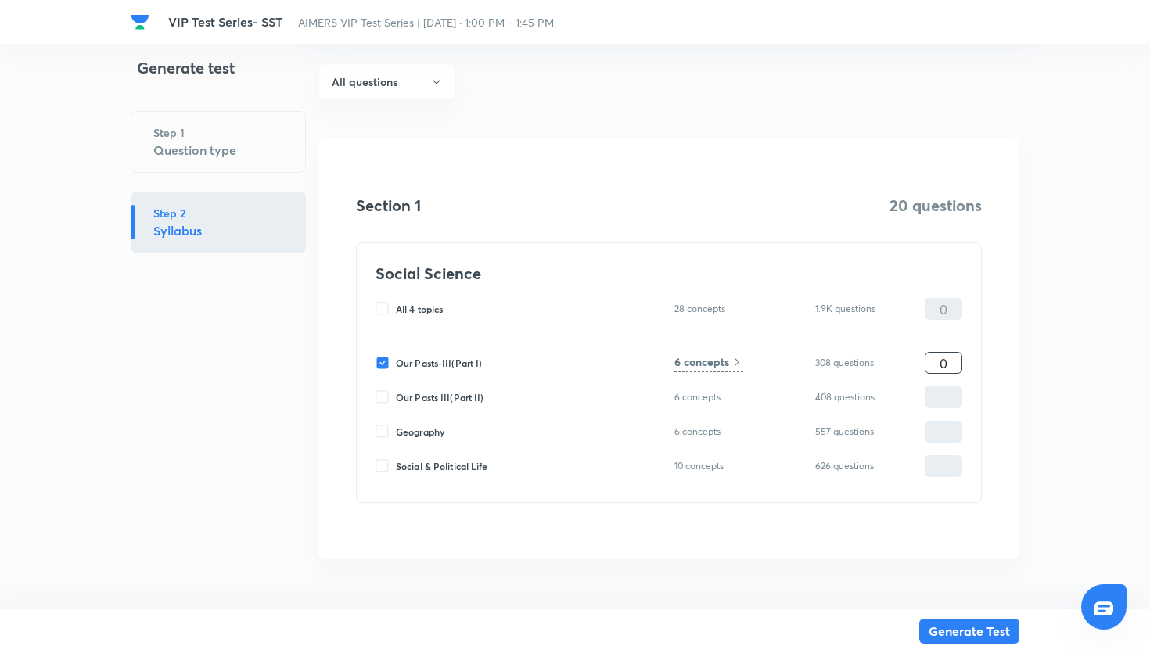
type input "20"
click at [734, 359] on icon at bounding box center [737, 362] width 13 height 13
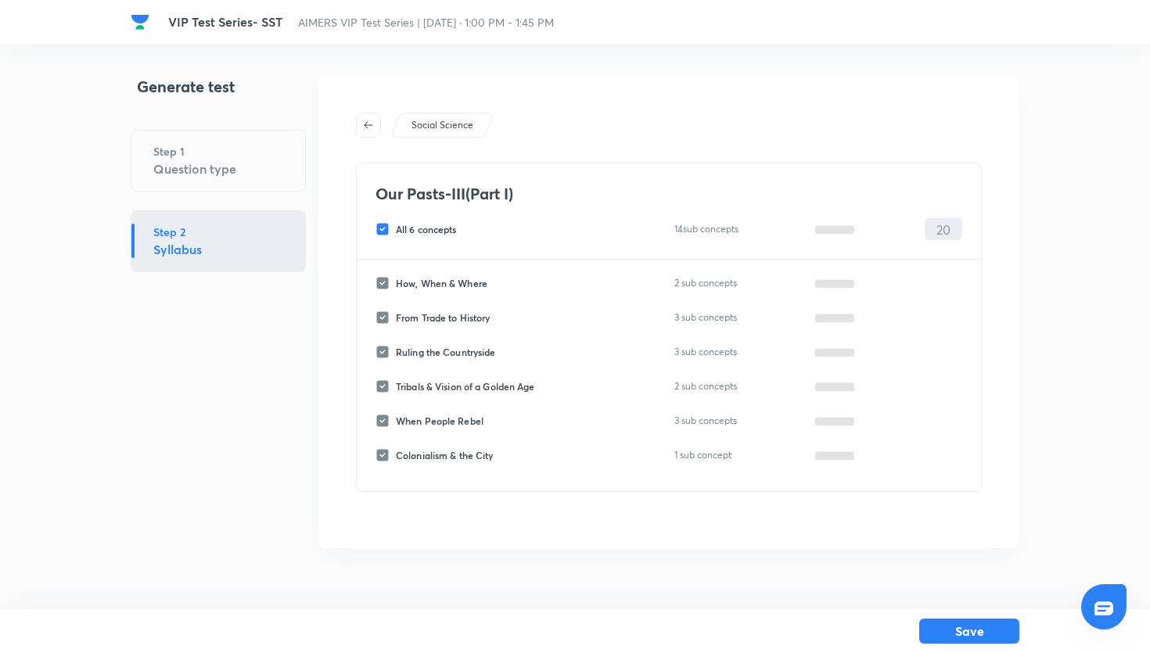
scroll to position [0, 0]
click at [391, 228] on input "All 6 concepts" at bounding box center [386, 229] width 20 height 14
checkbox input "false"
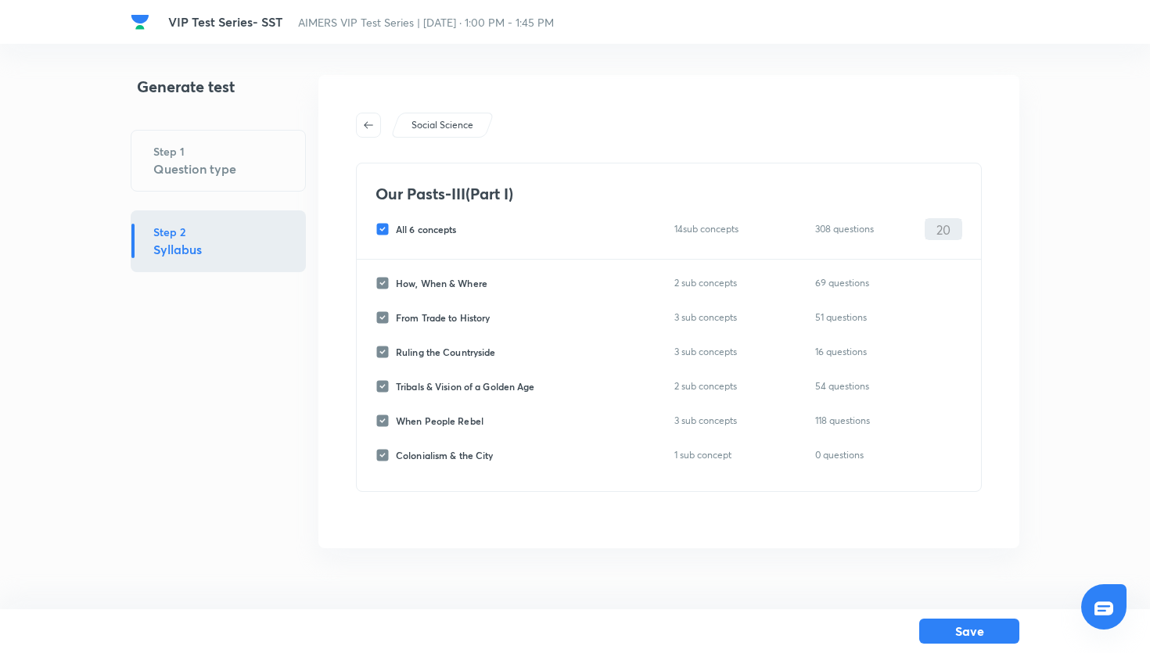
checkbox input "false"
click at [385, 423] on input "When People Rebel" at bounding box center [386, 421] width 20 height 14
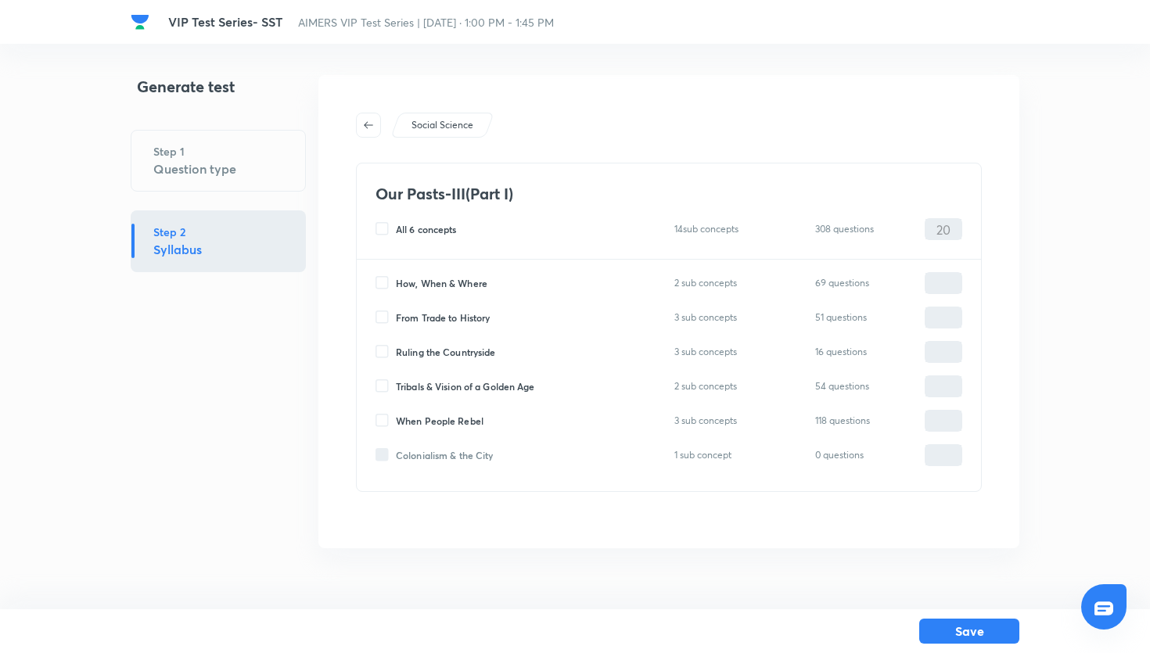
checkbox input "true"
click at [940, 415] on input "0" at bounding box center [944, 421] width 36 height 27
type input "20"
click at [994, 626] on button "Save" at bounding box center [969, 629] width 100 height 25
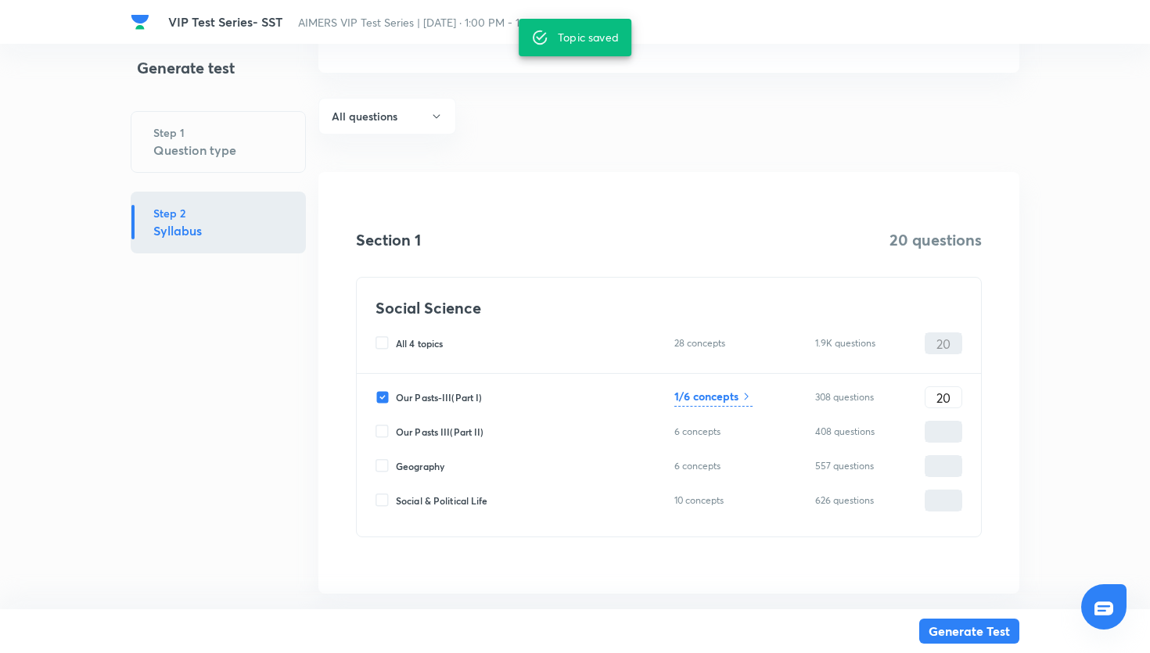
scroll to position [129, 0]
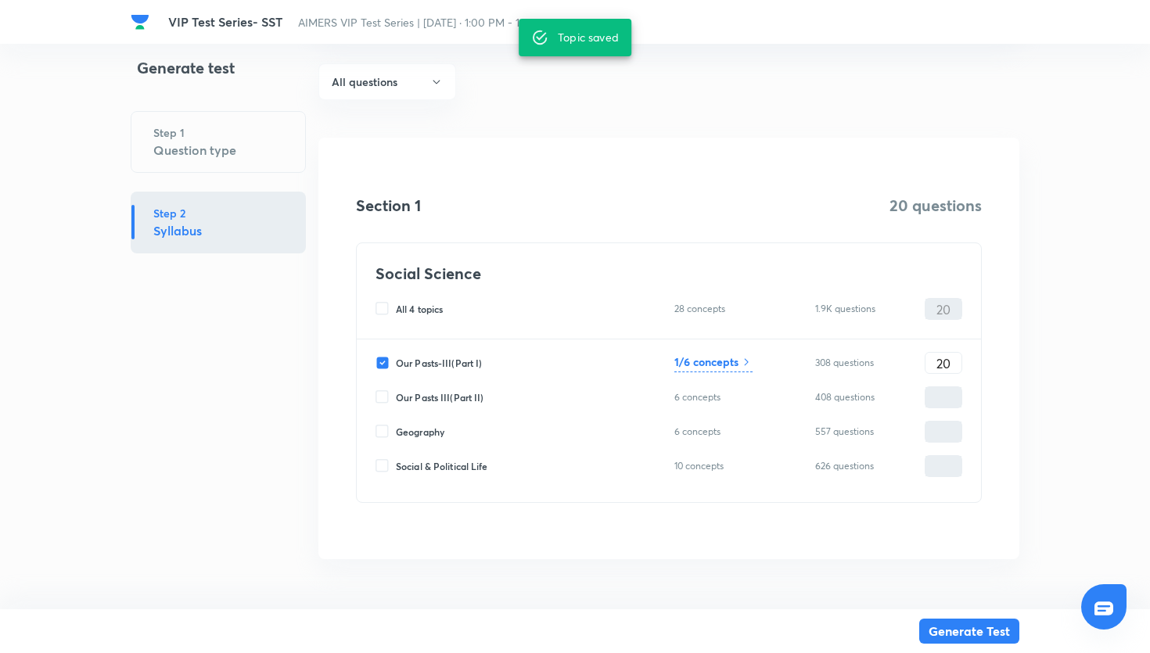
click at [396, 400] on span "Our Pasts III(Part II)" at bounding box center [440, 397] width 88 height 14
click at [396, 400] on input "Our Pasts III(Part II)" at bounding box center [386, 397] width 20 height 14
checkbox input "true"
click at [728, 401] on h6 "6 concepts" at bounding box center [701, 396] width 55 height 16
click at [930, 400] on input "0" at bounding box center [944, 397] width 36 height 27
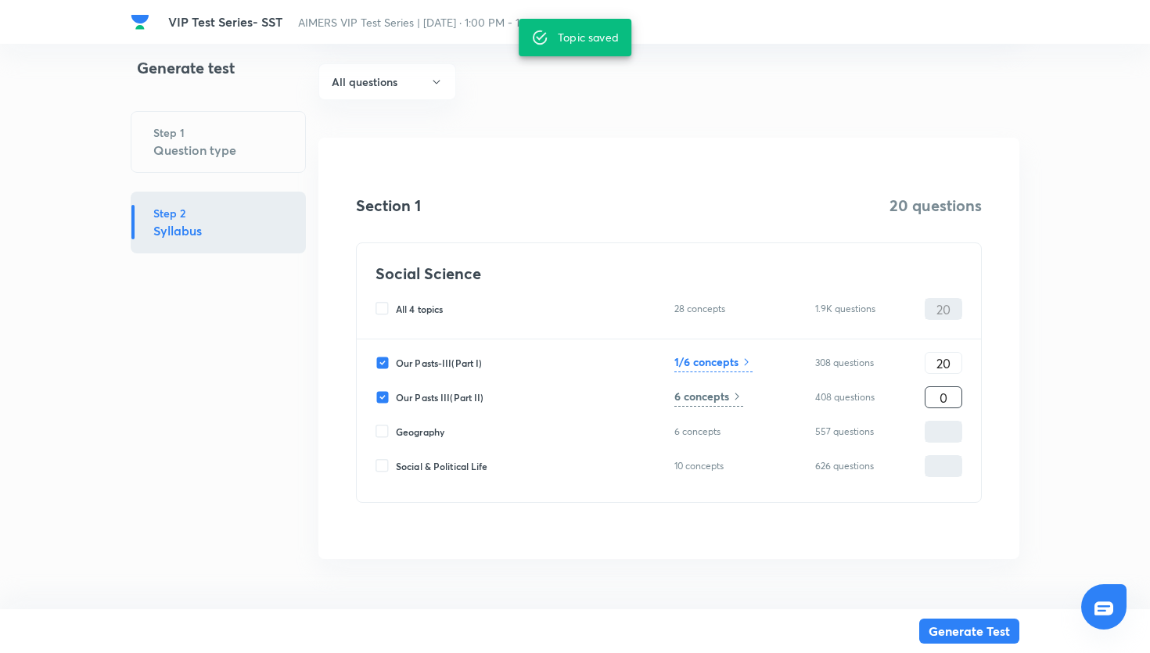
type input "10"
type input "30"
type input "10"
click at [728, 403] on h6 "6 concepts" at bounding box center [701, 396] width 55 height 16
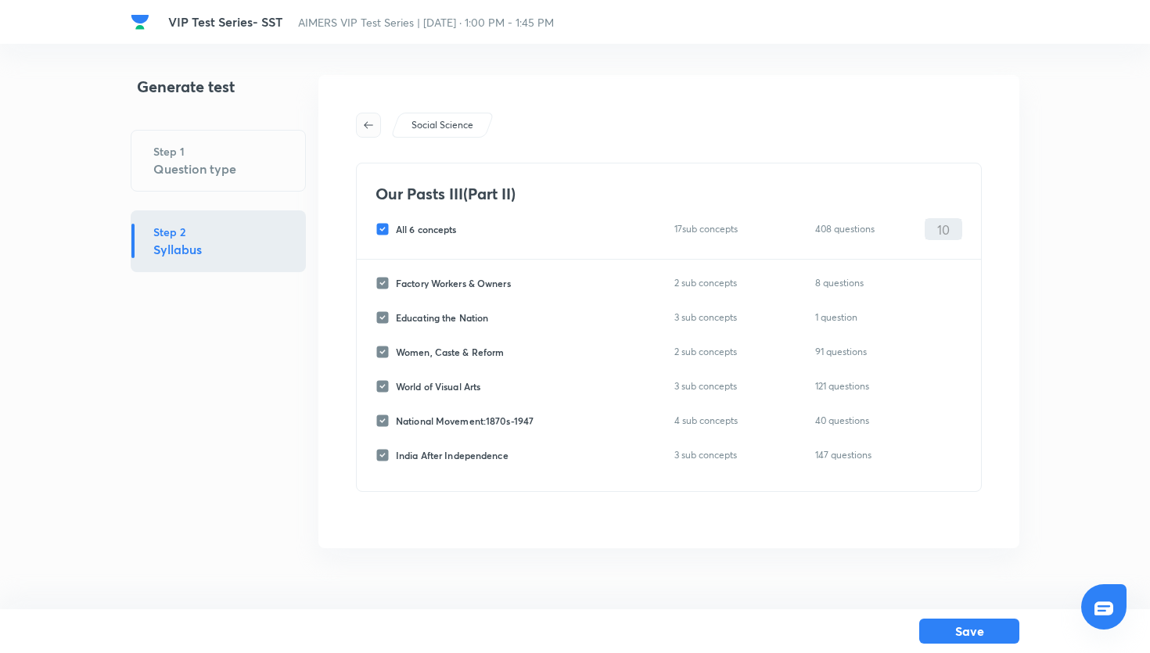
click at [372, 133] on button "button" at bounding box center [368, 125] width 25 height 25
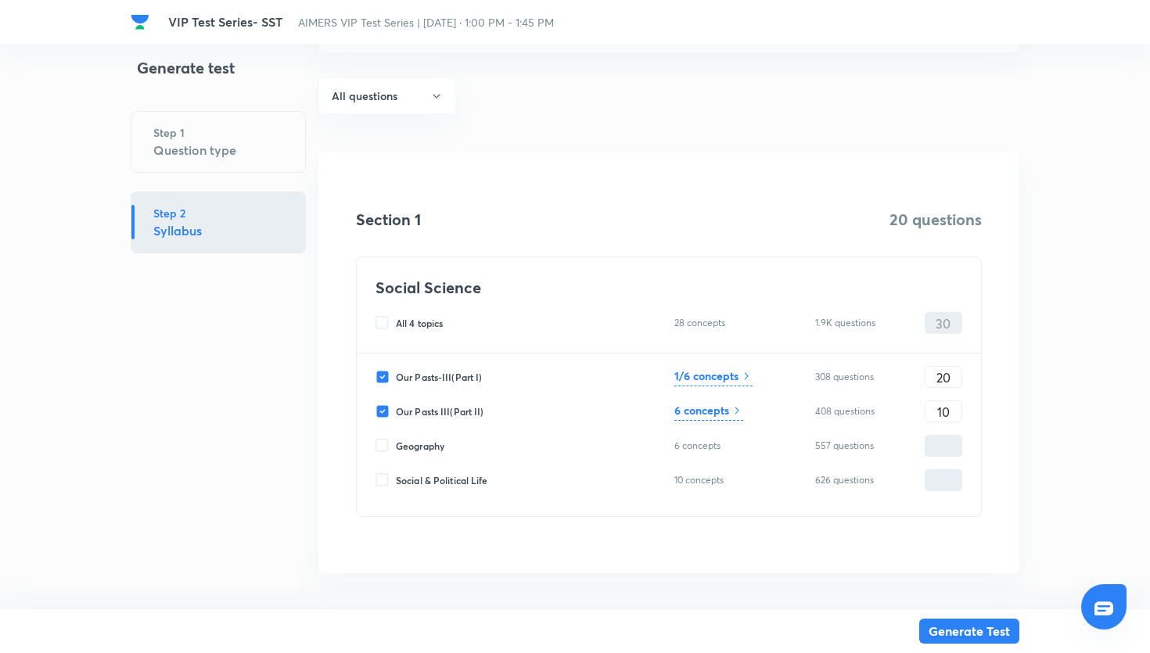
scroll to position [129, 0]
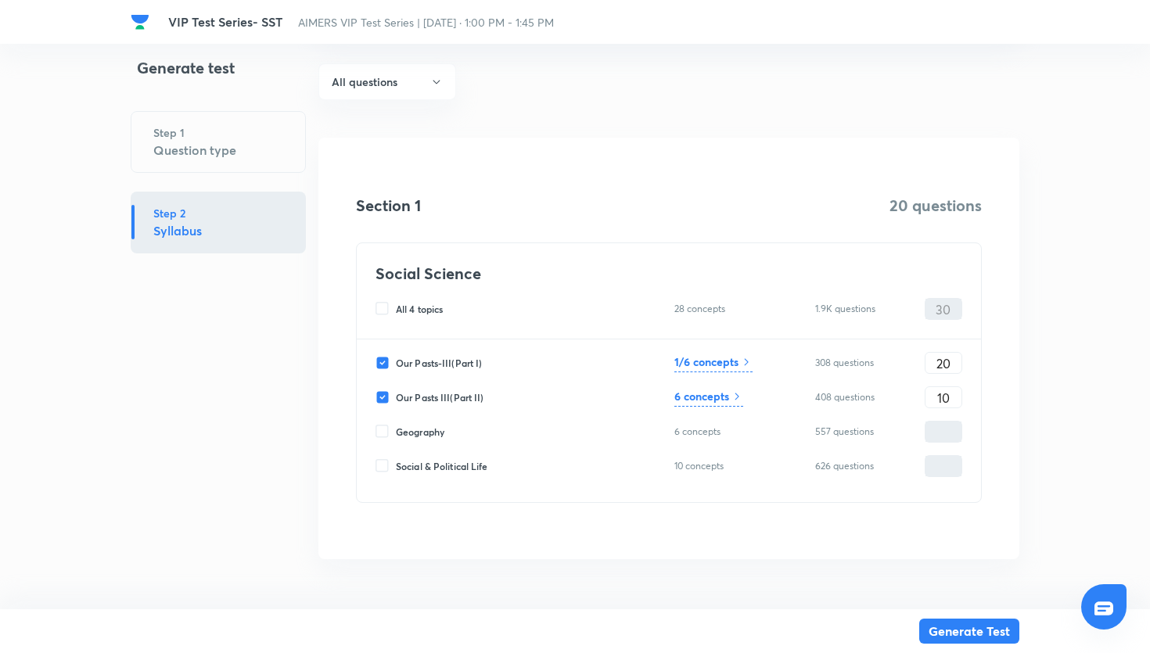
click at [385, 397] on input "Our Pasts III(Part II)" at bounding box center [386, 397] width 20 height 14
checkbox input "false"
type input "20"
click at [953, 631] on button "Generate Test" at bounding box center [969, 629] width 100 height 25
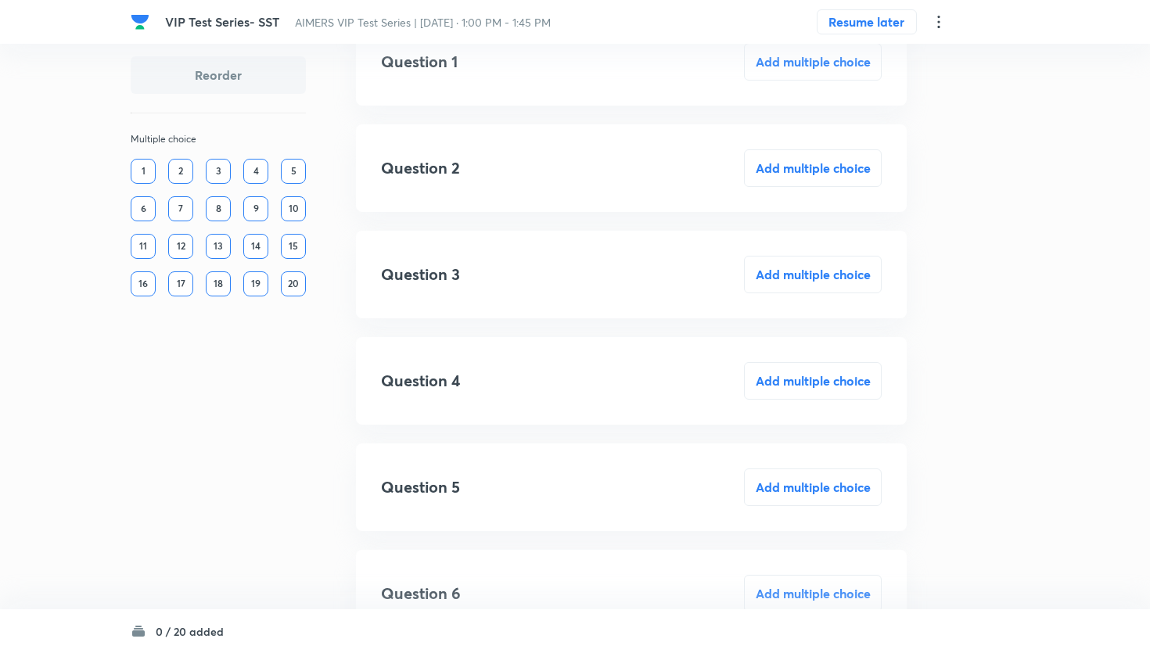
scroll to position [124, 0]
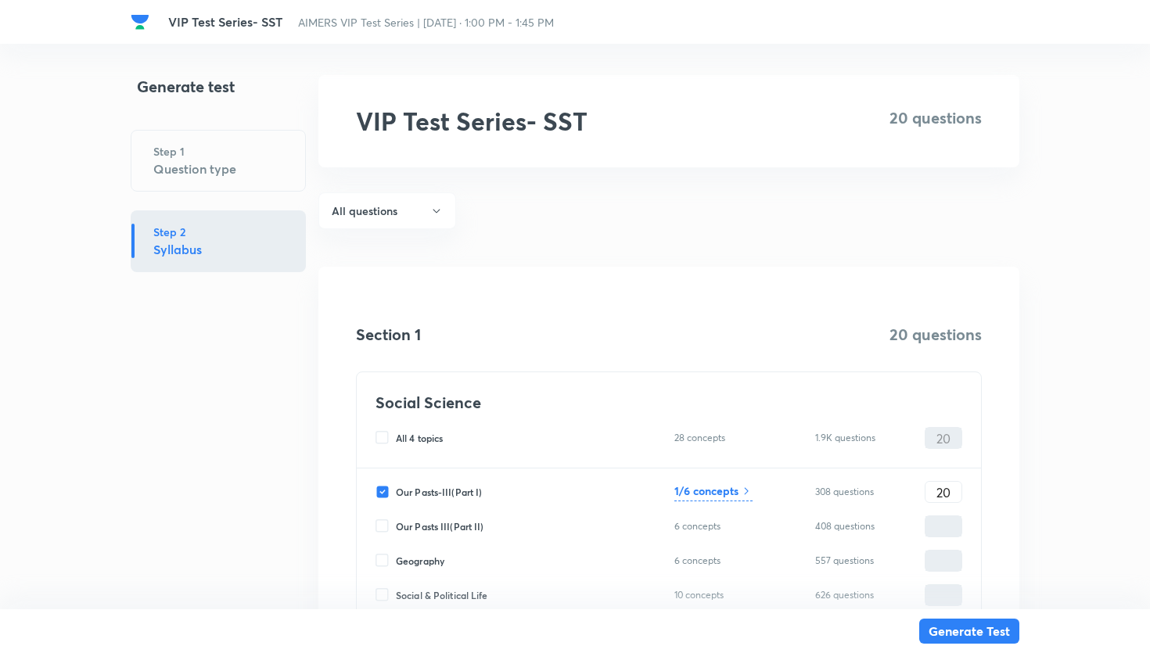
scroll to position [129, 0]
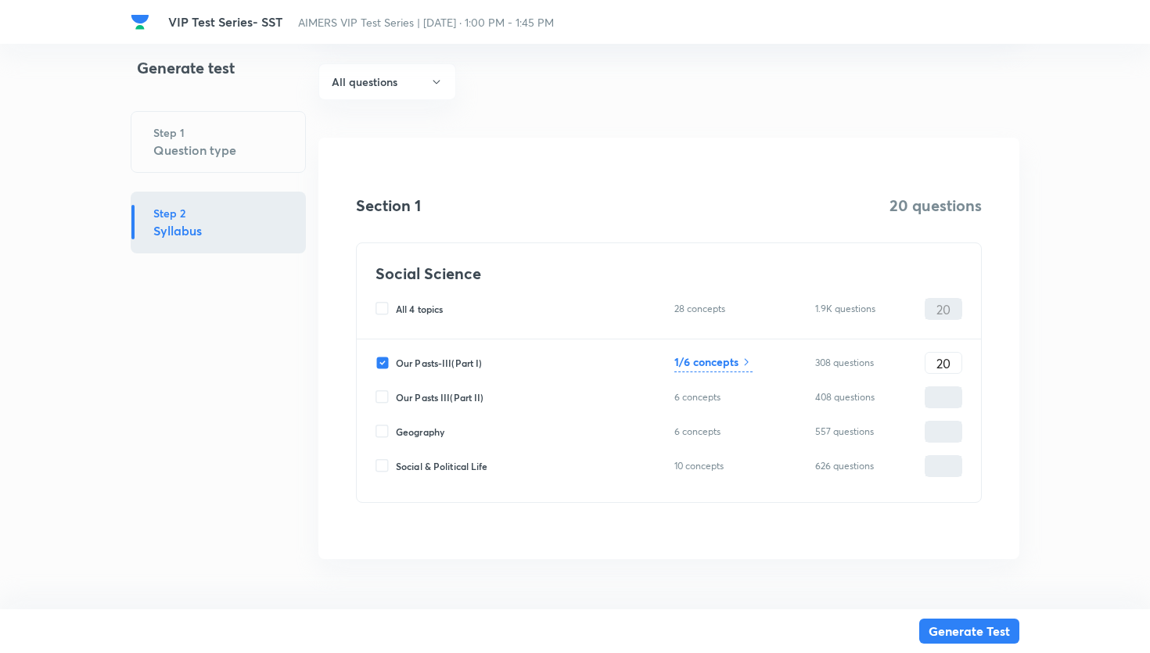
click at [692, 367] on h6 "1/6 concepts" at bounding box center [706, 362] width 64 height 16
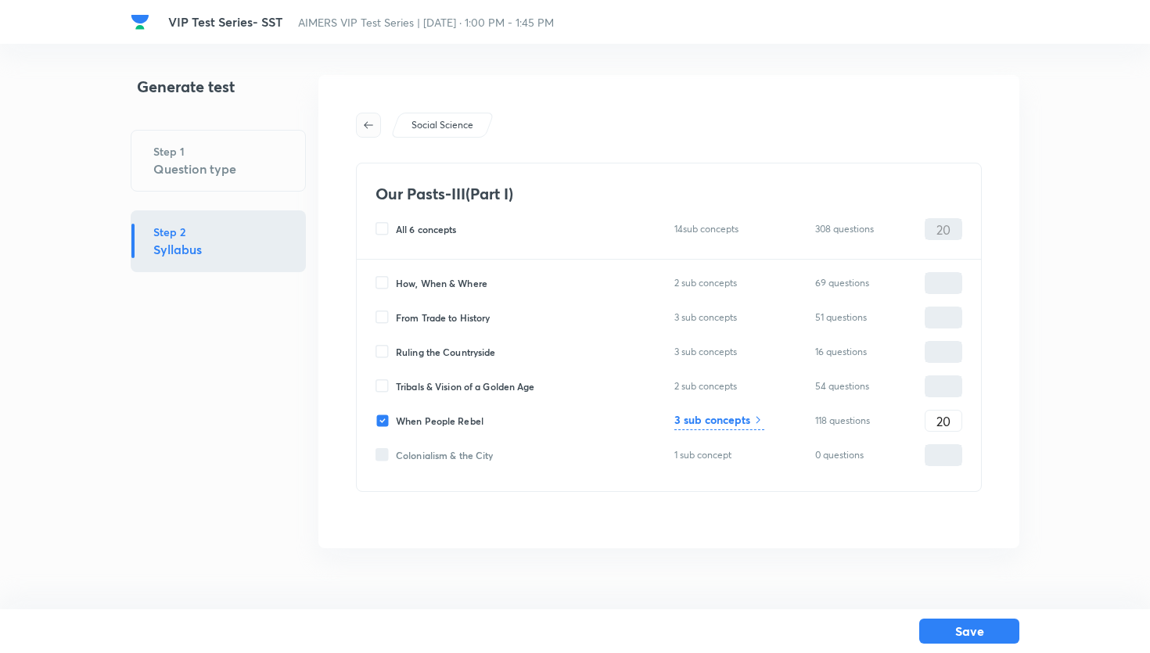
click at [364, 125] on icon "button" at bounding box center [368, 125] width 13 height 13
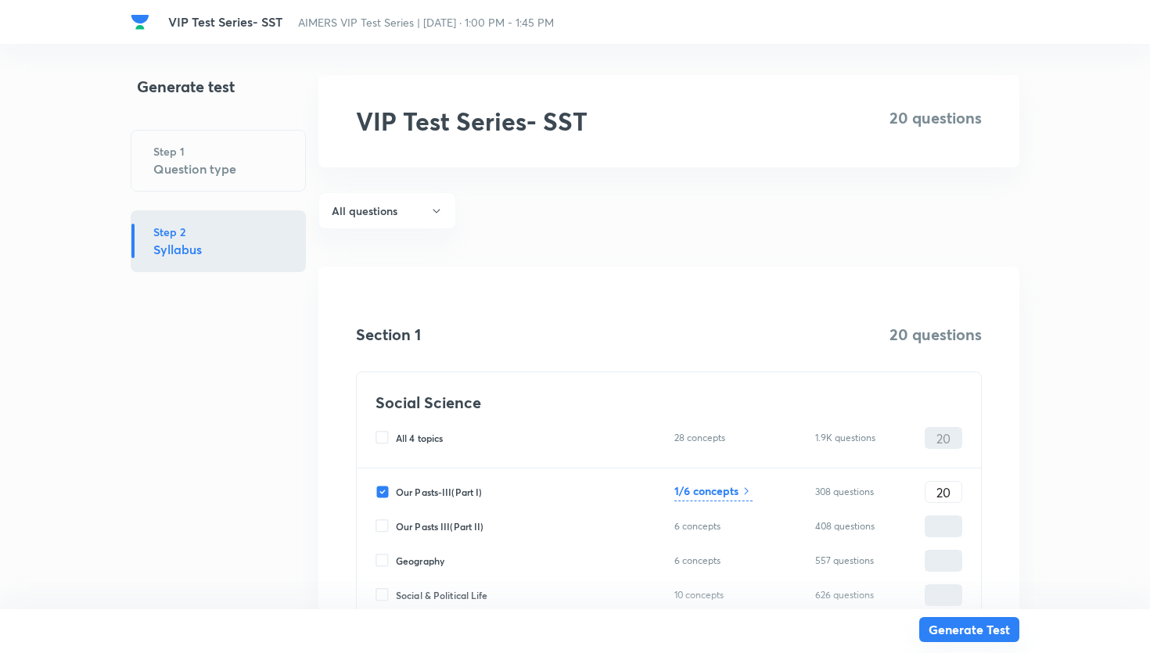
click at [969, 631] on button "Generate Test" at bounding box center [969, 629] width 100 height 25
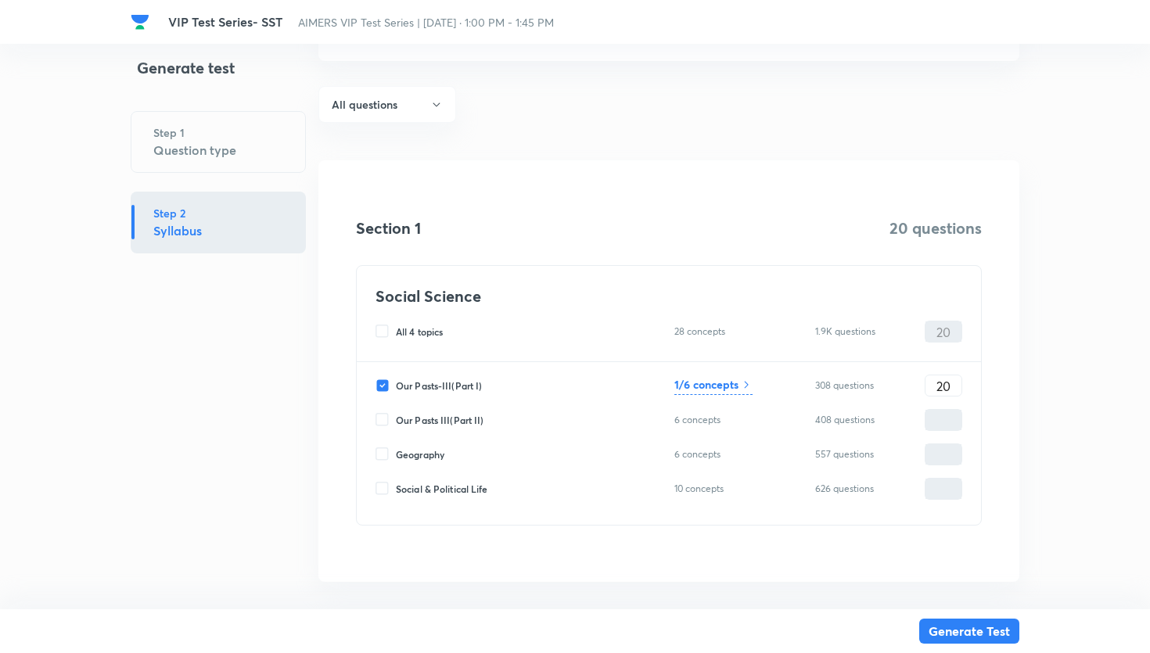
scroll to position [129, 0]
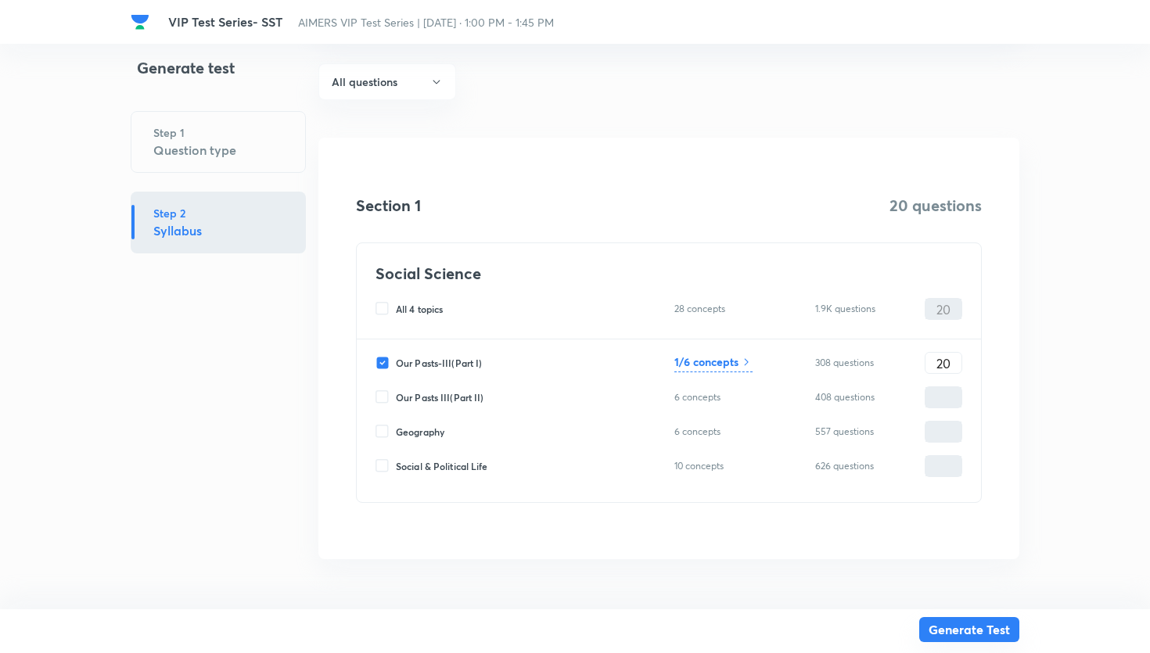
click at [949, 634] on button "Generate Test" at bounding box center [969, 629] width 100 height 25
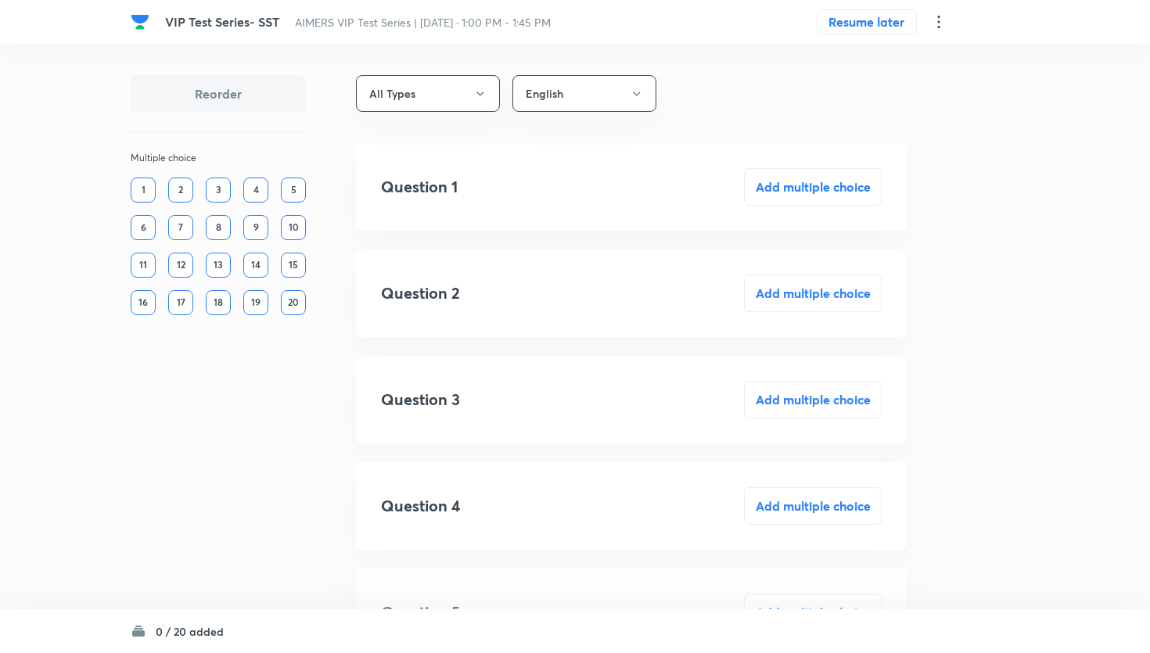
click at [142, 189] on div "1" at bounding box center [143, 190] width 25 height 25
click at [168, 189] on div "2" at bounding box center [180, 190] width 25 height 25
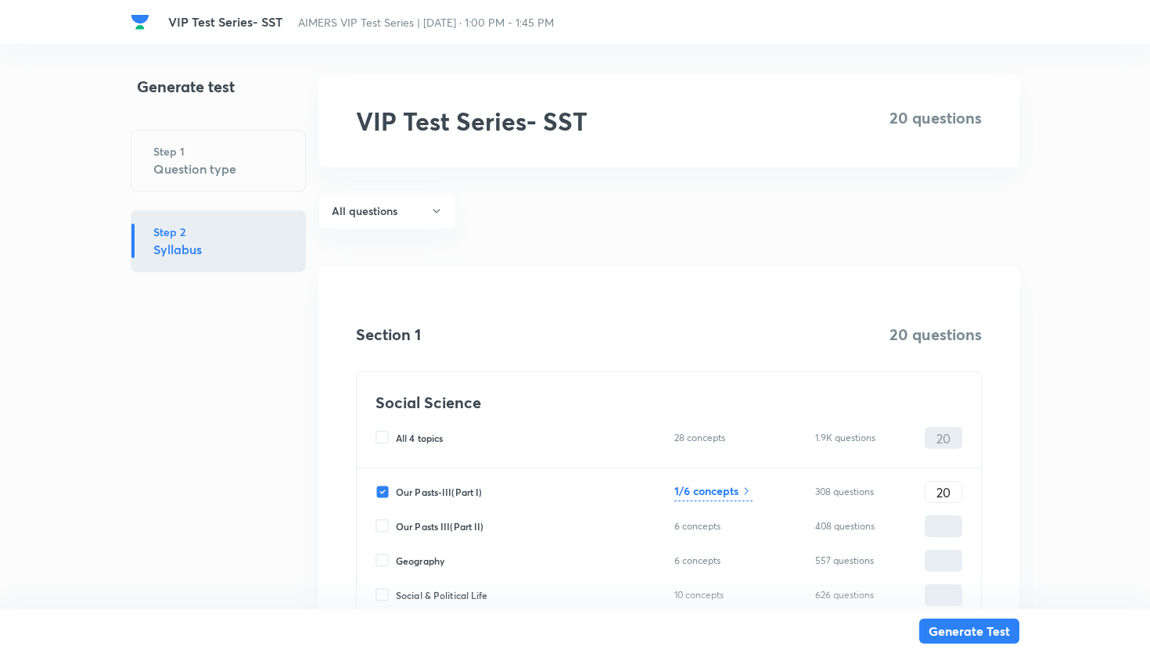
click at [158, 185] on div "Step 1 Question type" at bounding box center [218, 161] width 175 height 62
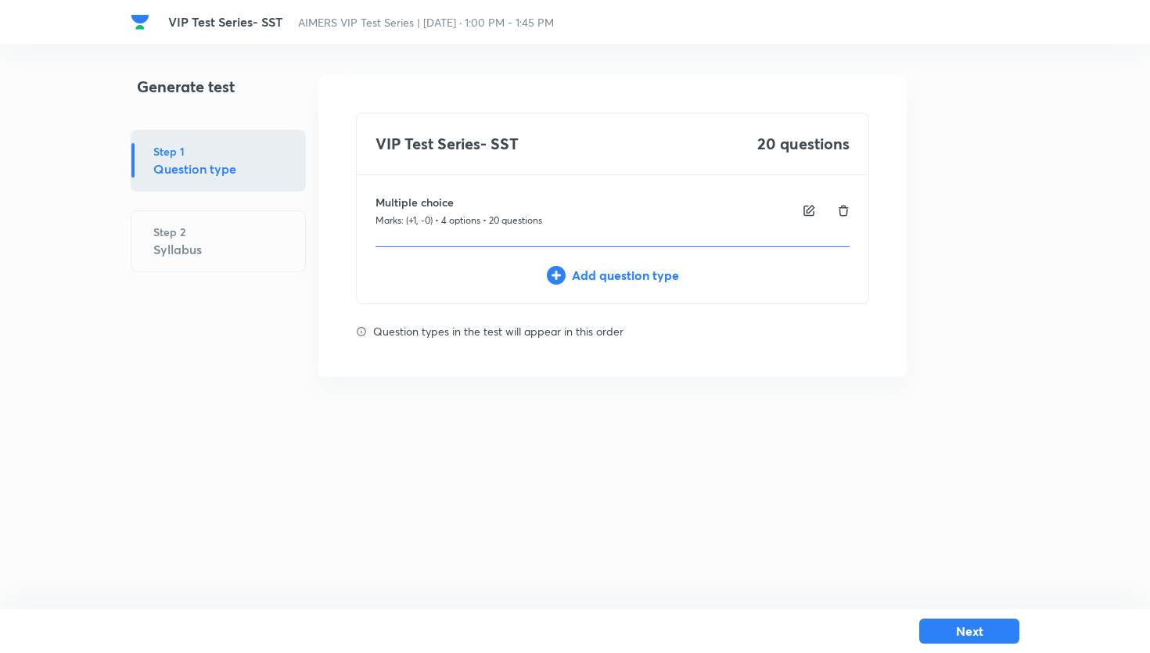
click at [615, 221] on div "Multiple choice Marks: (+1, -0) • 4 options • 20 questions" at bounding box center [613, 210] width 474 height 71
click at [816, 211] on div at bounding box center [826, 210] width 47 height 13
click at [795, 211] on div "Multiple choice Marks: (+1, -0) • 4 options • 20 questions" at bounding box center [613, 210] width 474 height 71
click at [803, 211] on img at bounding box center [809, 210] width 13 height 13
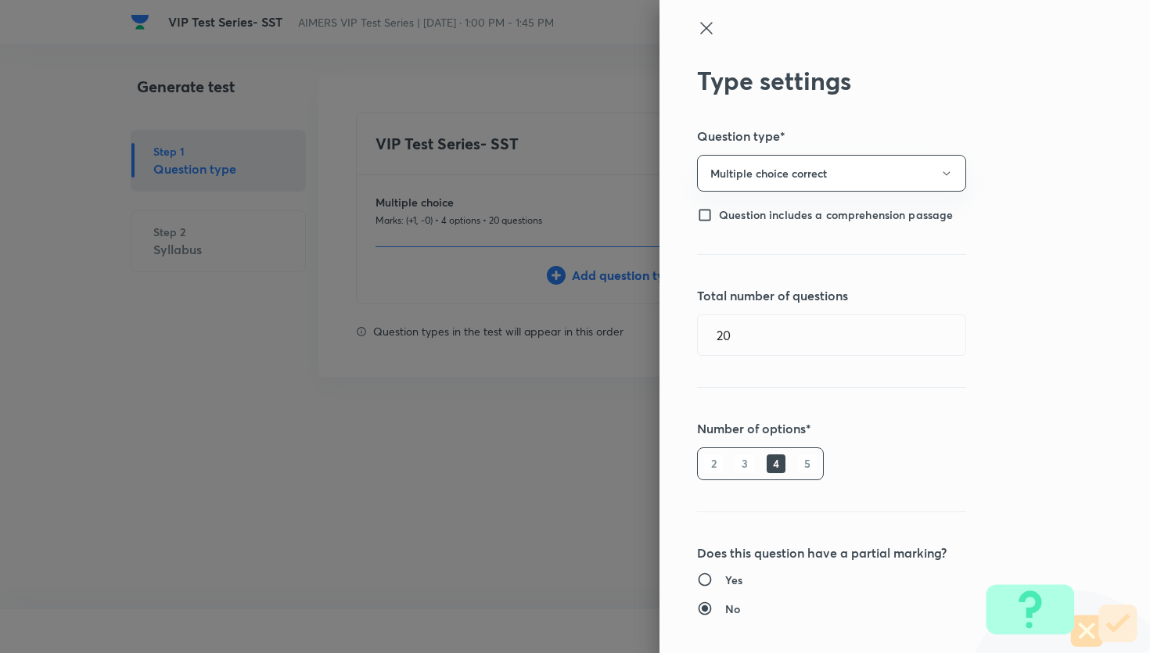
click at [926, 282] on div "Type settings Question type* Multiple choice correct Question includes a compre…" at bounding box center [905, 326] width 491 height 653
click at [917, 154] on div "Type settings Question type* Multiple choice correct Question includes a compre…" at bounding box center [905, 326] width 491 height 653
click at [917, 182] on button "Multiple choice correct" at bounding box center [831, 173] width 269 height 37
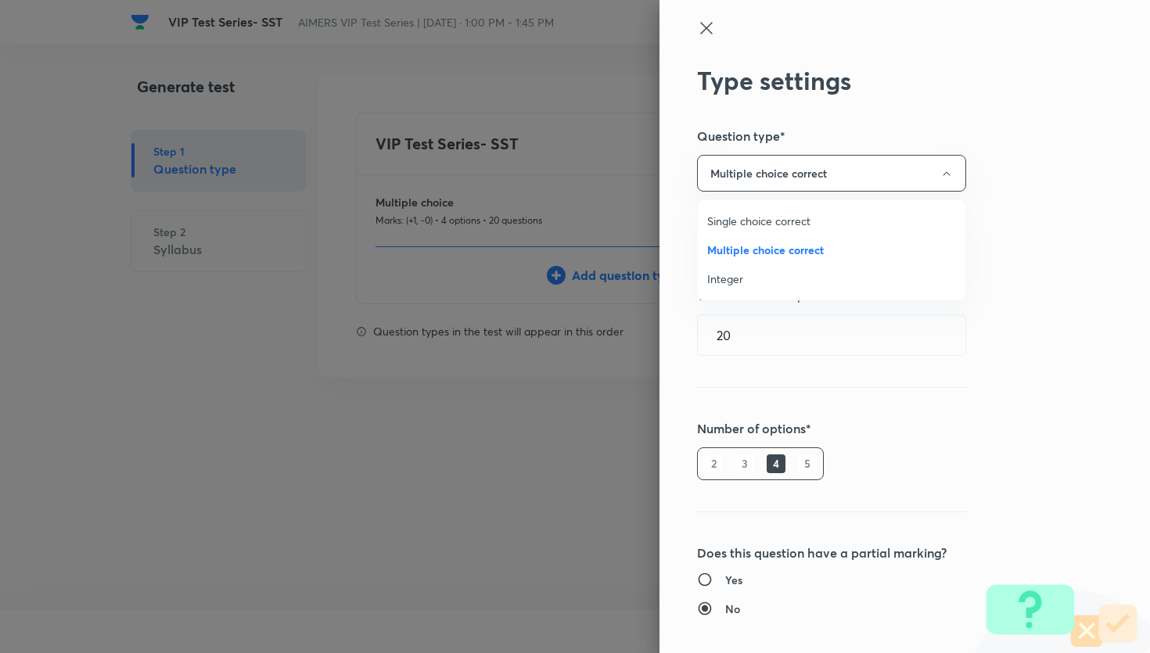
click at [997, 223] on div at bounding box center [575, 326] width 1150 height 653
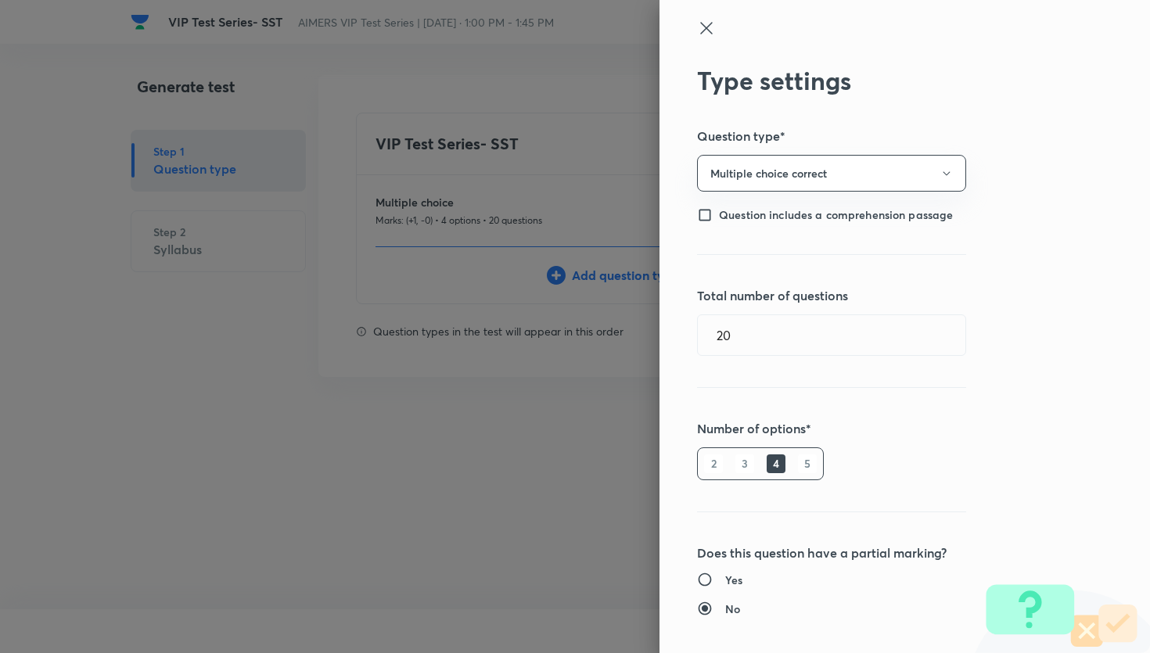
click at [915, 154] on div "Type settings Question type* Multiple choice correct Question includes a compre…" at bounding box center [905, 326] width 491 height 653
click at [914, 169] on button "Multiple choice correct" at bounding box center [831, 173] width 269 height 37
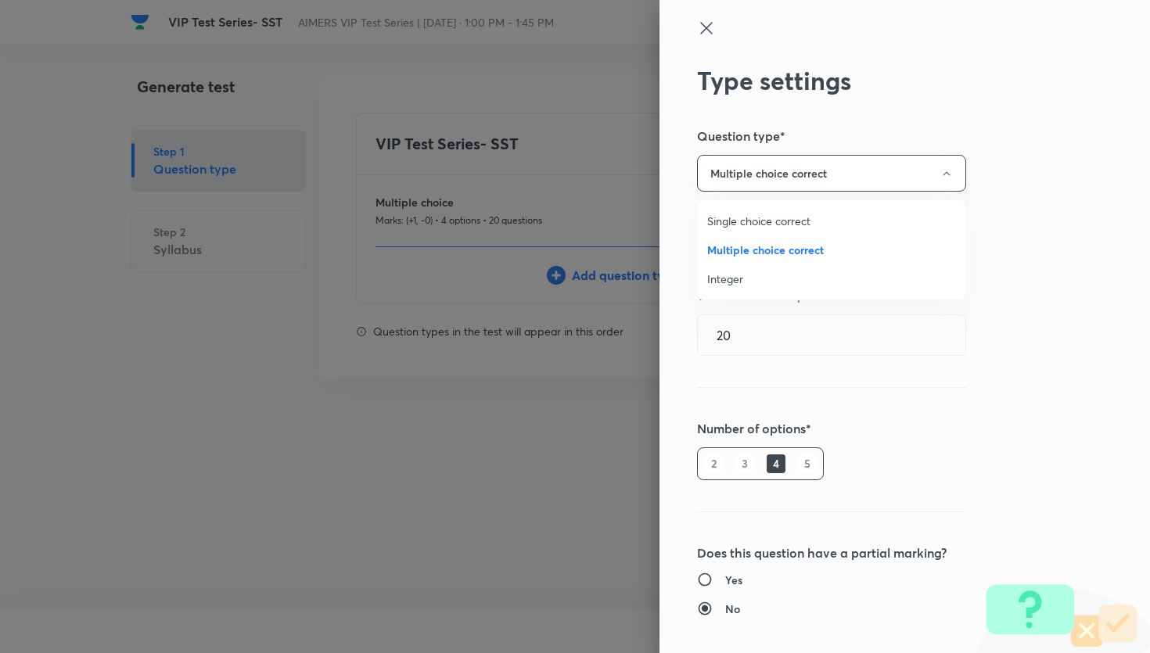
click at [824, 220] on span "Single choice correct" at bounding box center [831, 221] width 249 height 16
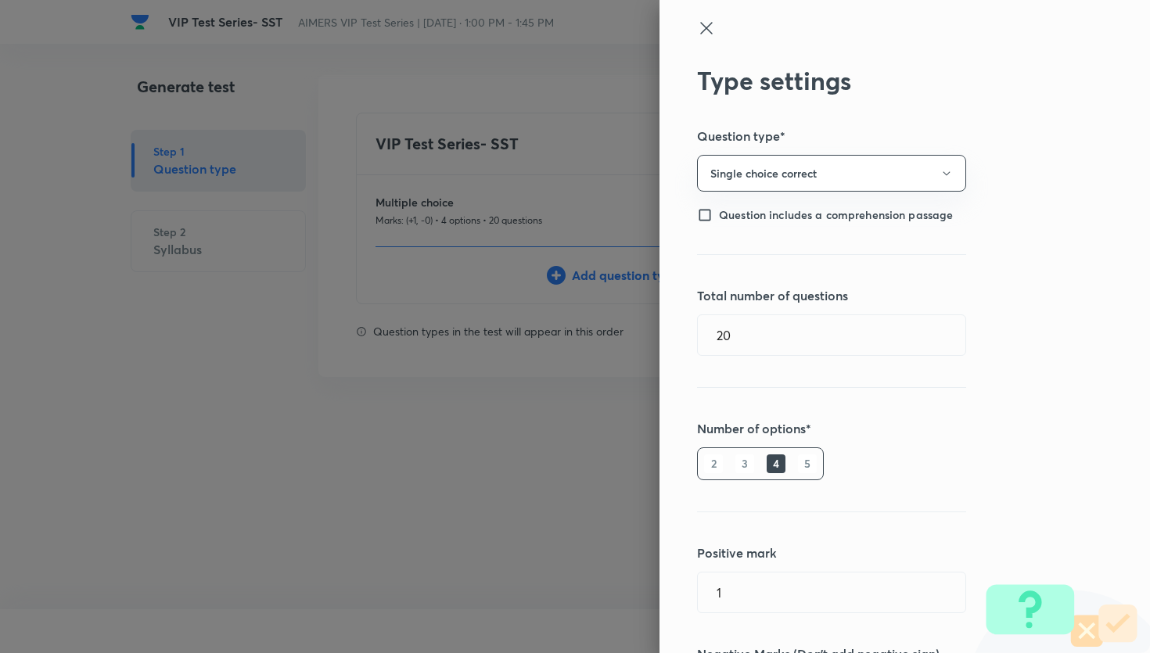
scroll to position [178, 0]
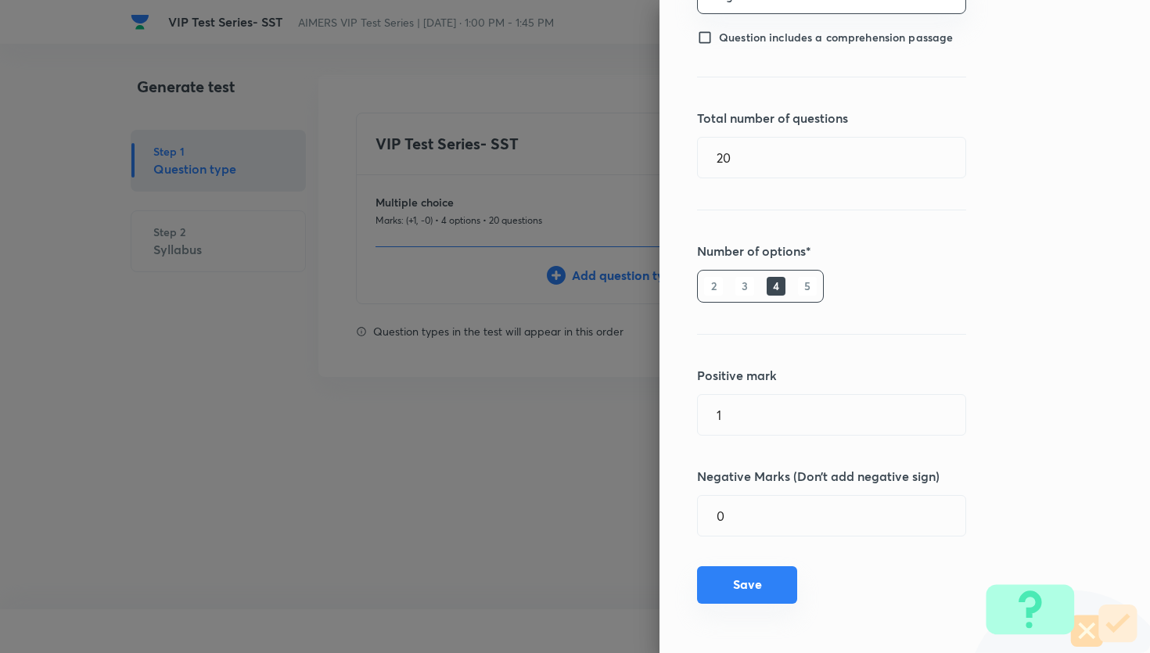
click at [785, 585] on button "Save" at bounding box center [747, 585] width 100 height 38
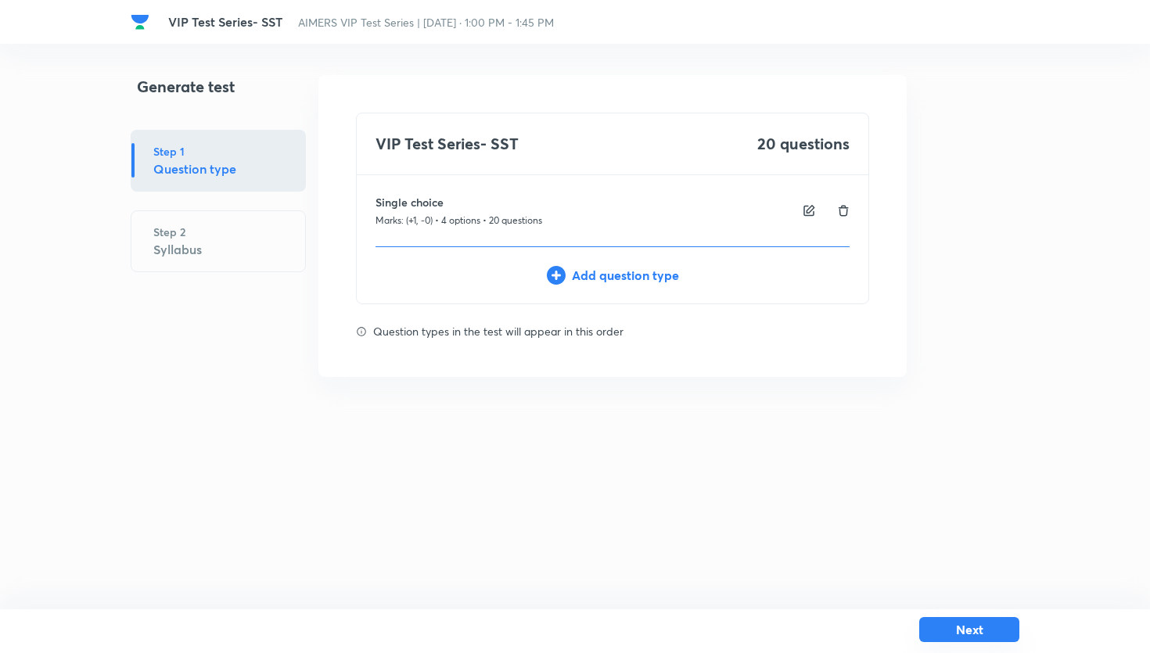
click at [945, 636] on button "Next" at bounding box center [969, 629] width 100 height 25
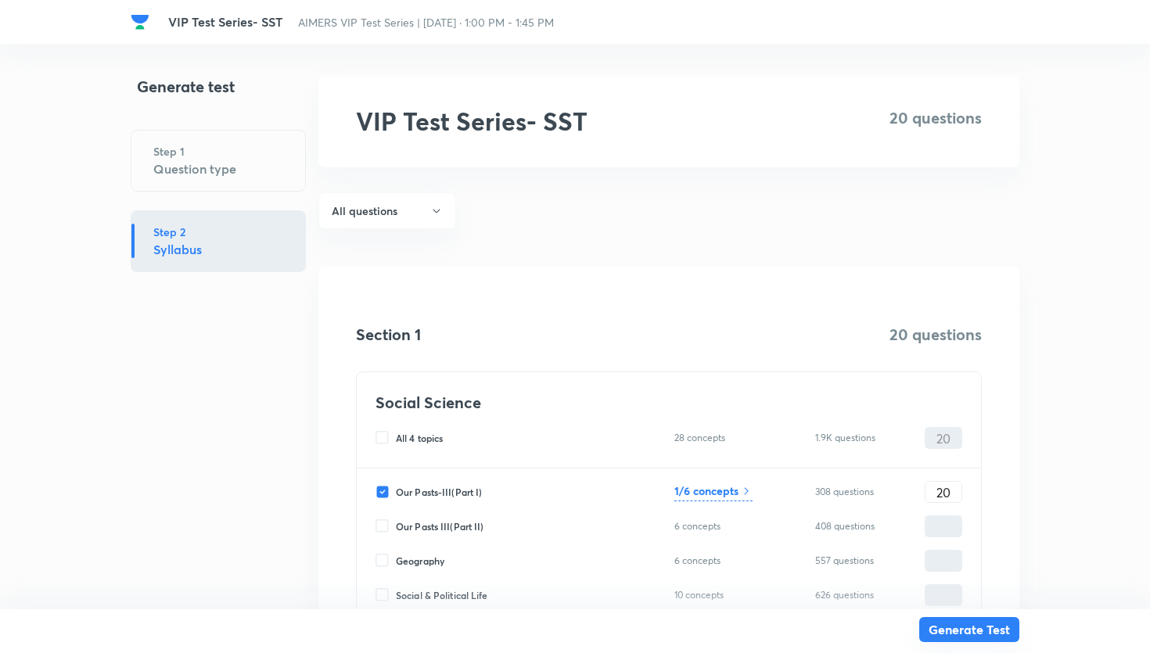
click at [951, 625] on button "Generate Test" at bounding box center [969, 629] width 100 height 25
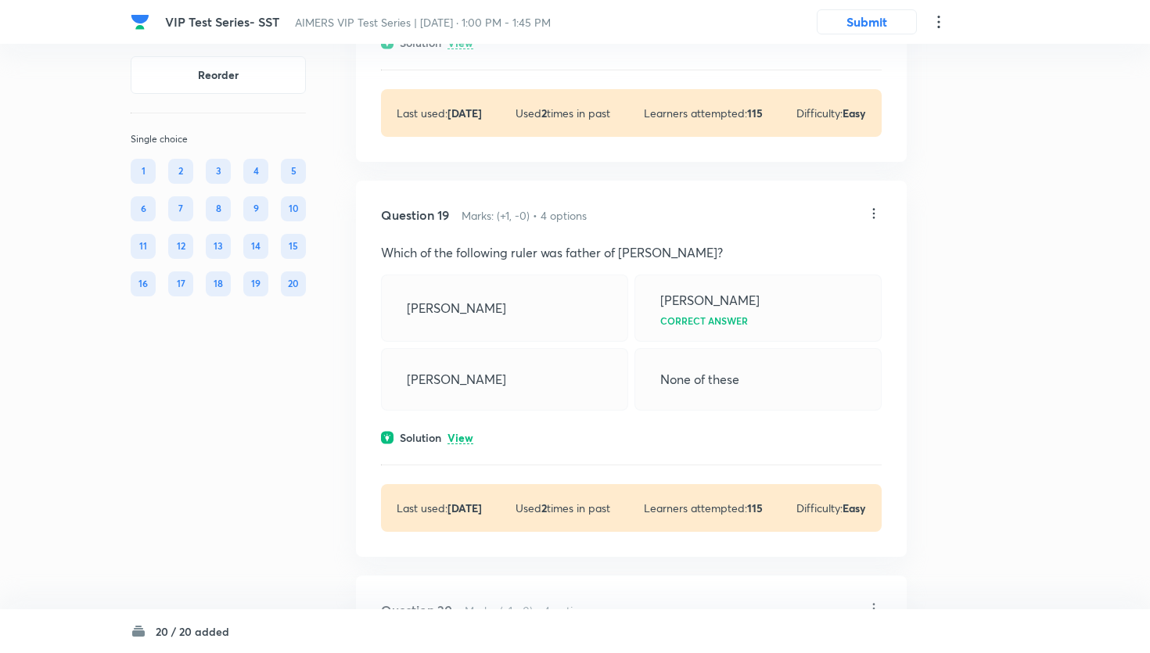
scroll to position [8000, 0]
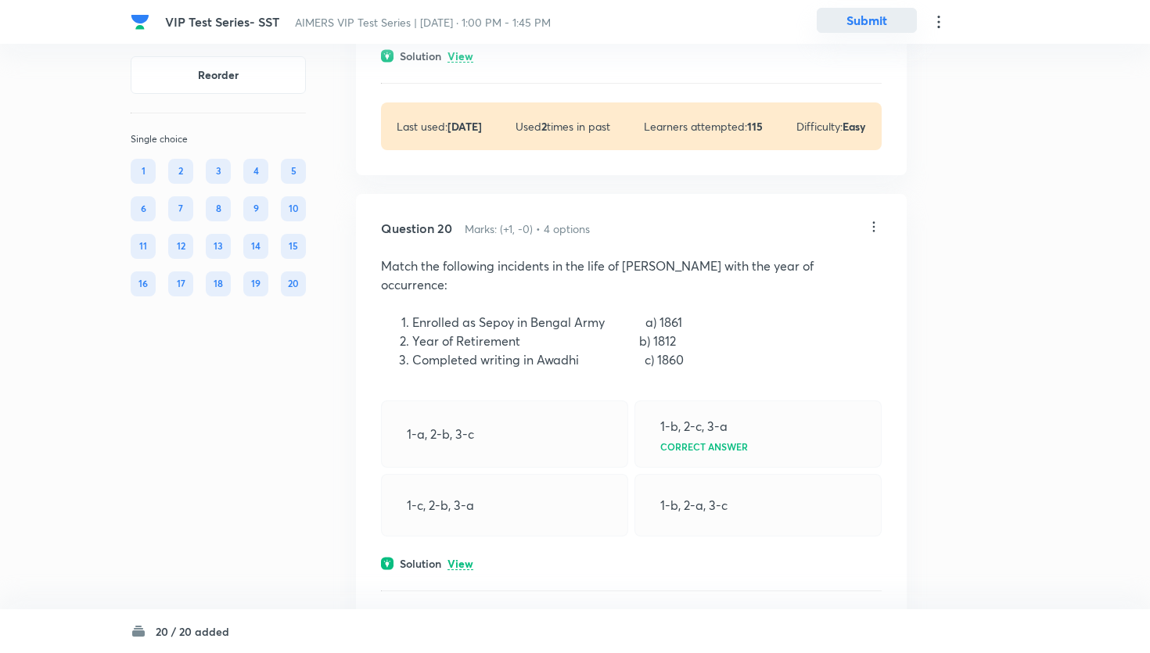
click at [859, 30] on button "Submit" at bounding box center [867, 20] width 100 height 25
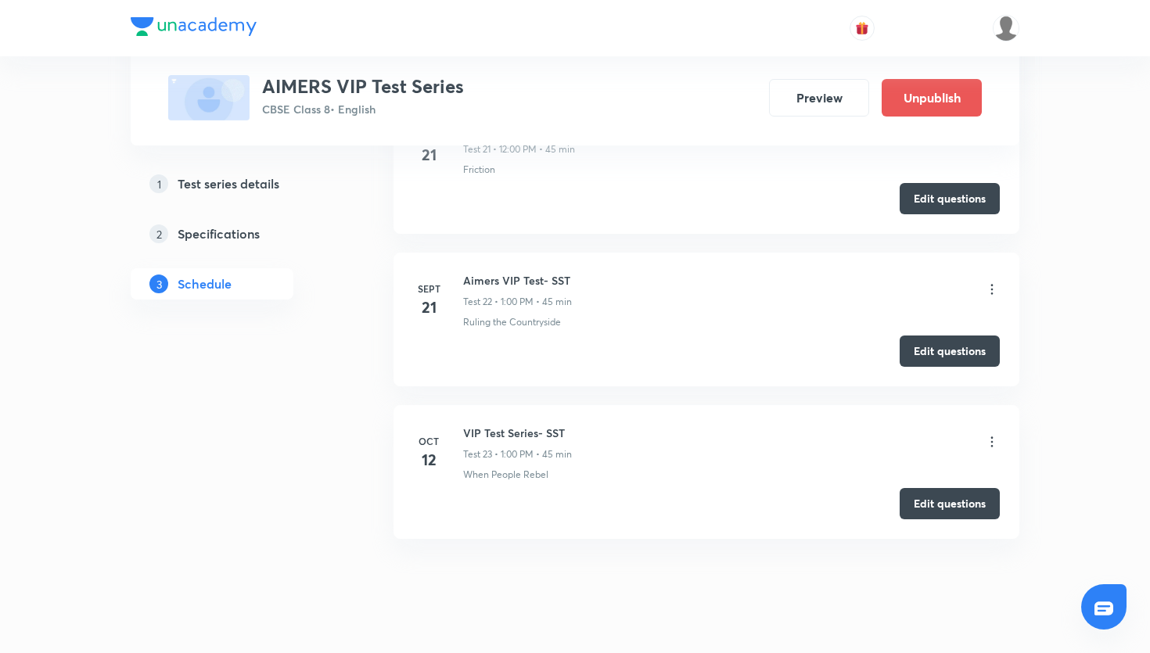
scroll to position [3869, 0]
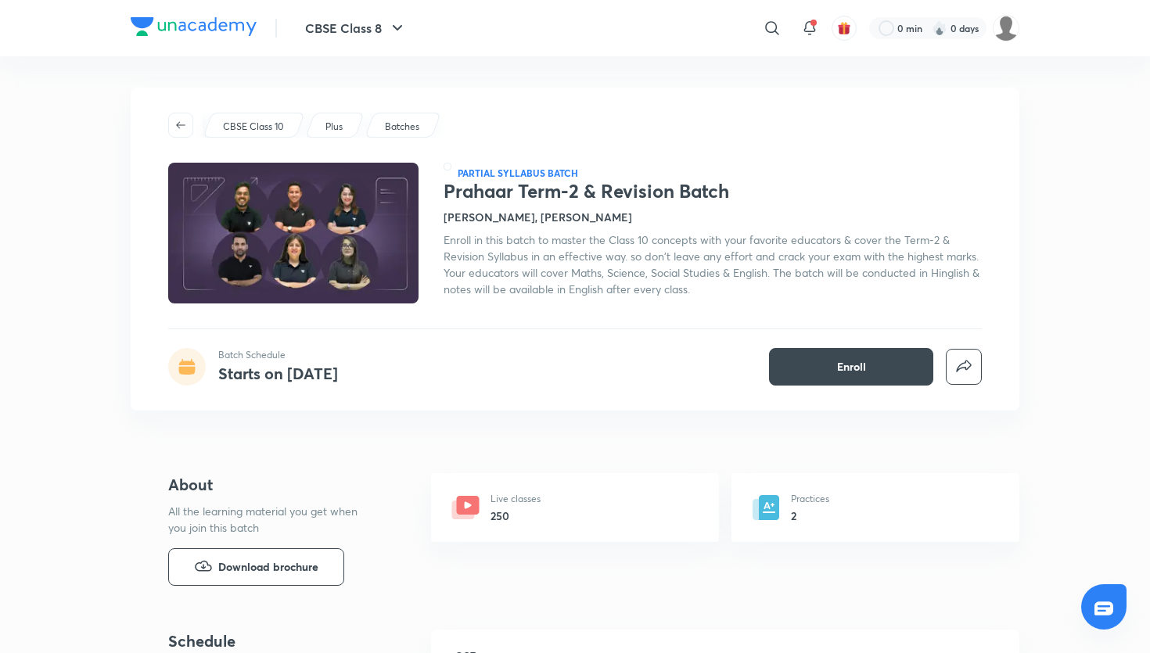
click at [142, 289] on div "CBSE Class 10 Plus Batches Partial syllabus Batch Prahaar Term-2 & Revision Bat…" at bounding box center [575, 249] width 889 height 323
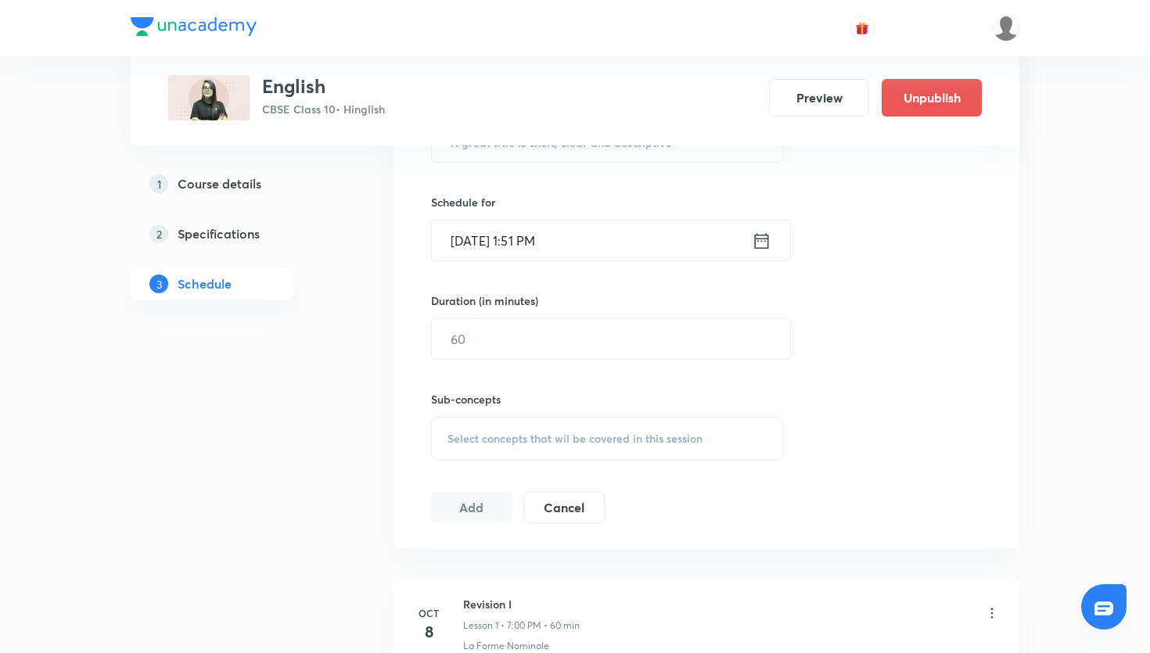
scroll to position [646, 0]
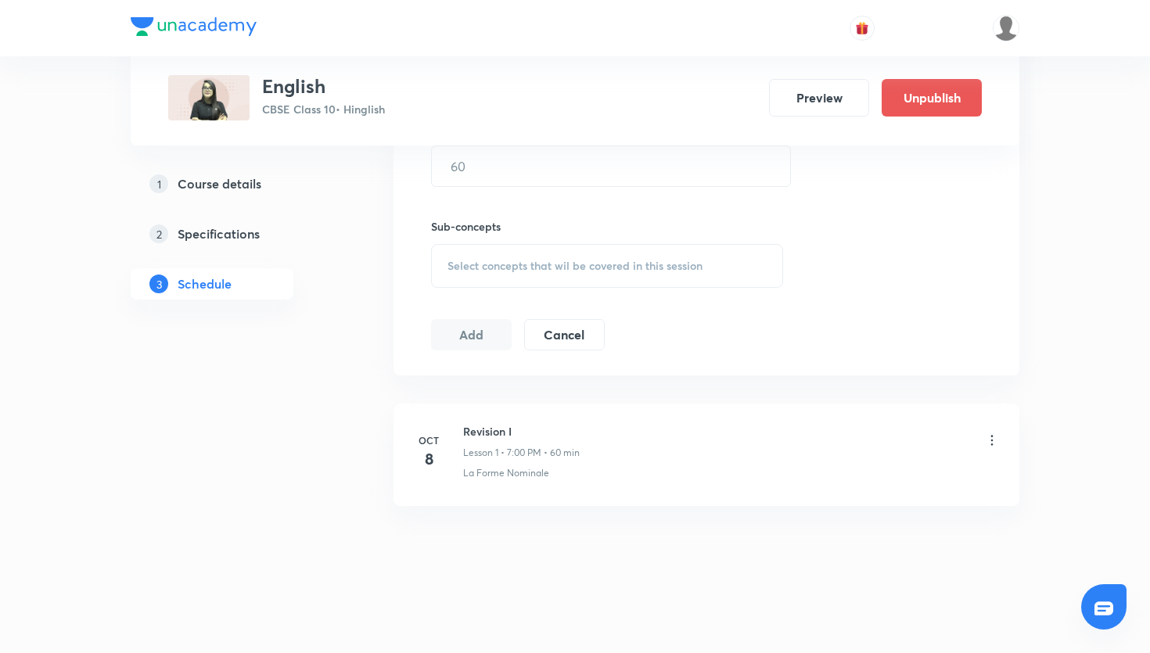
click at [993, 437] on icon at bounding box center [992, 441] width 16 height 16
click at [892, 513] on li "Delete" at bounding box center [913, 508] width 171 height 29
click at [814, 636] on button "Delete" at bounding box center [800, 621] width 138 height 38
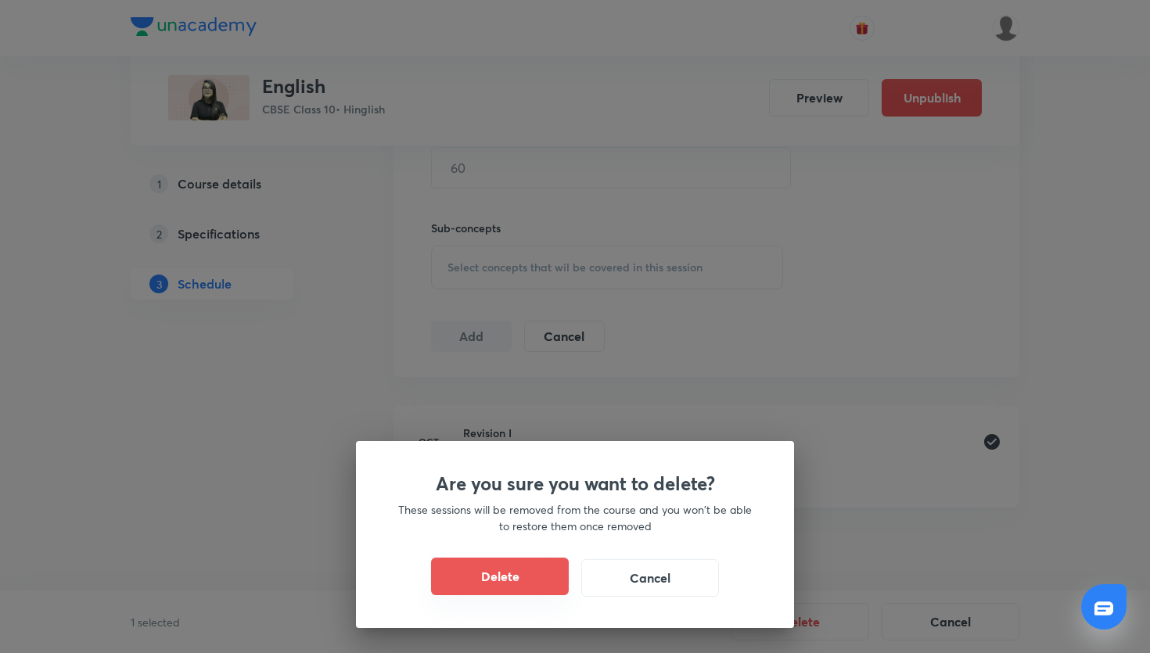
click at [543, 594] on button "Delete" at bounding box center [500, 577] width 138 height 38
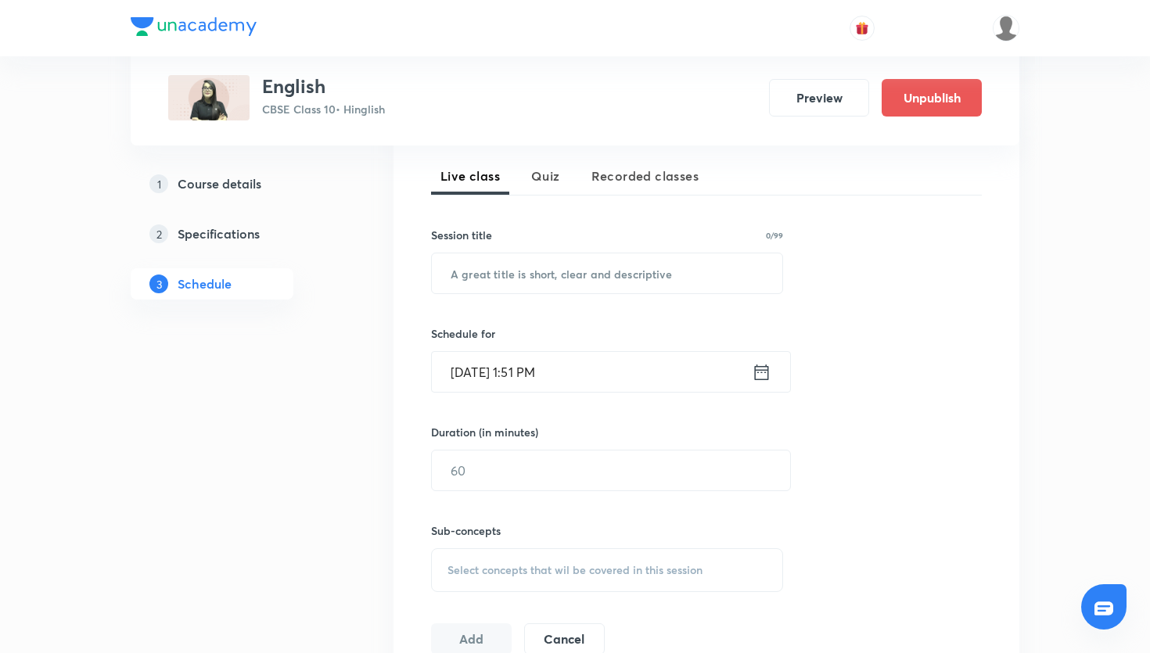
scroll to position [283, 0]
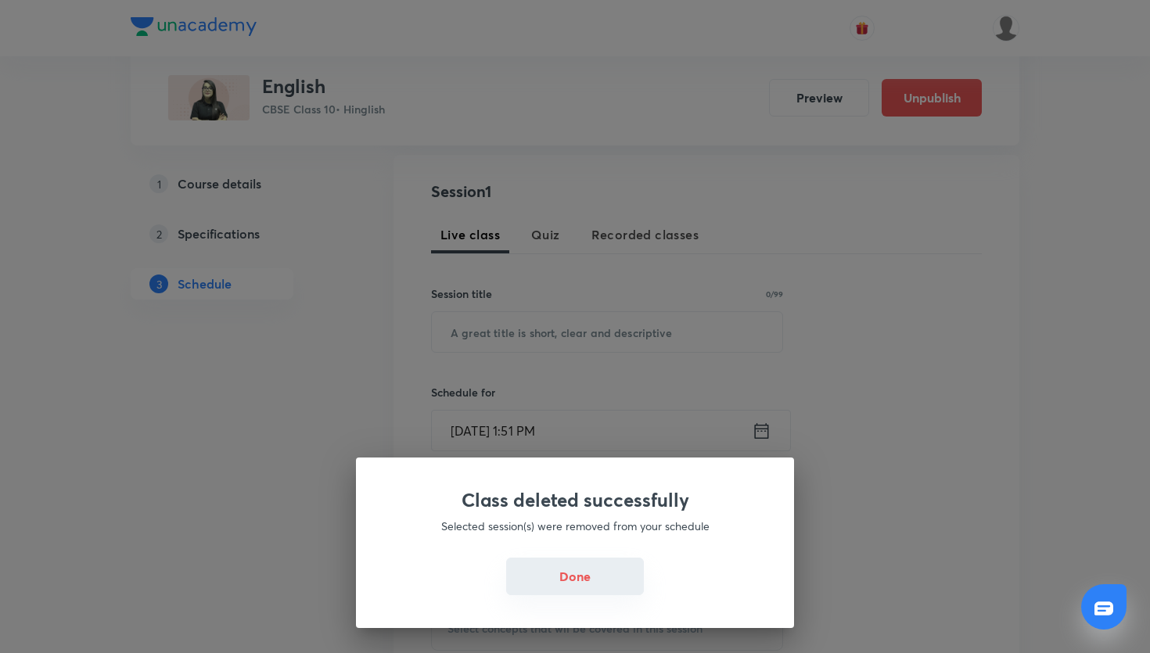
click at [552, 563] on button "Done" at bounding box center [575, 577] width 138 height 38
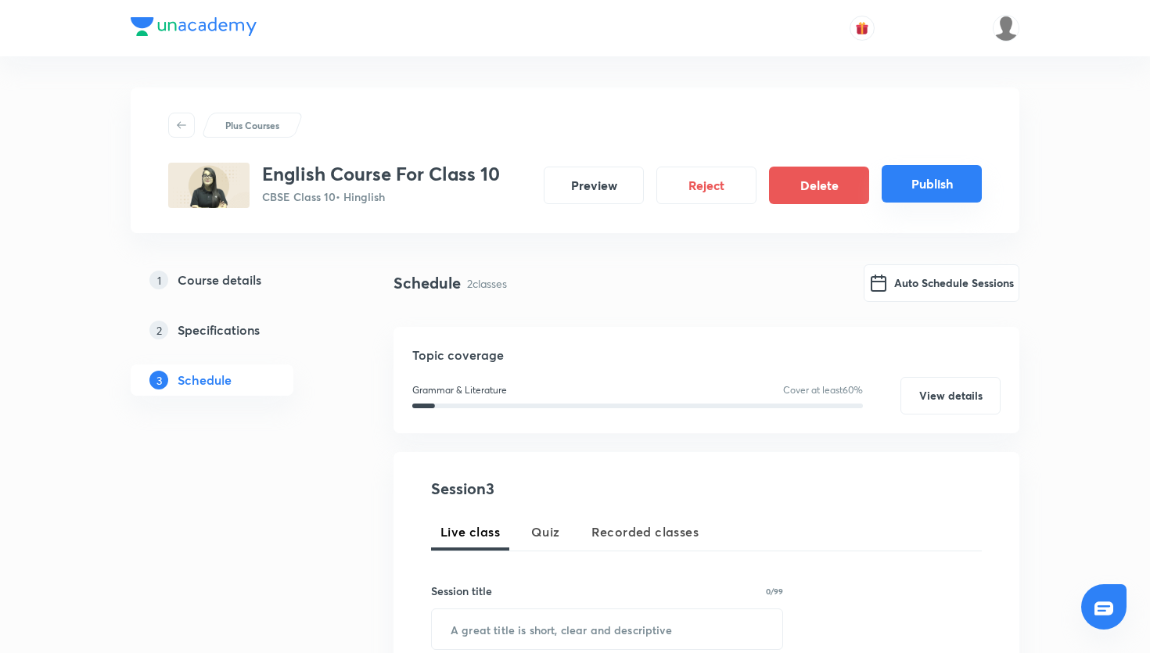
click at [933, 181] on button "Publish" at bounding box center [932, 184] width 100 height 38
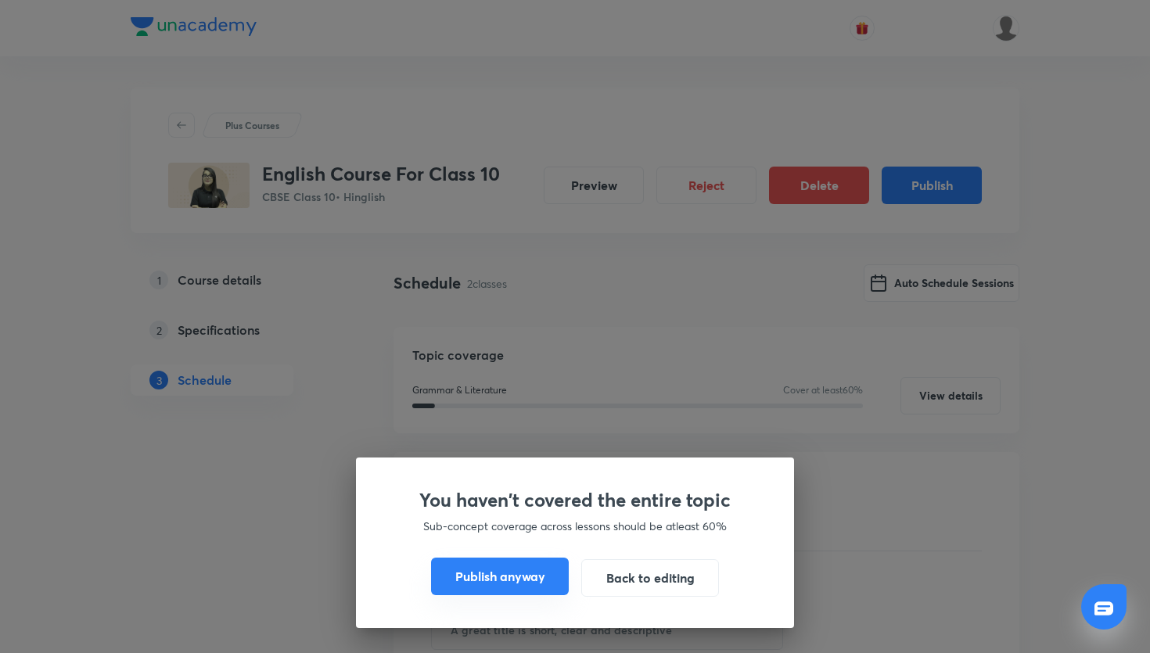
click at [509, 588] on button "Publish anyway" at bounding box center [500, 577] width 138 height 38
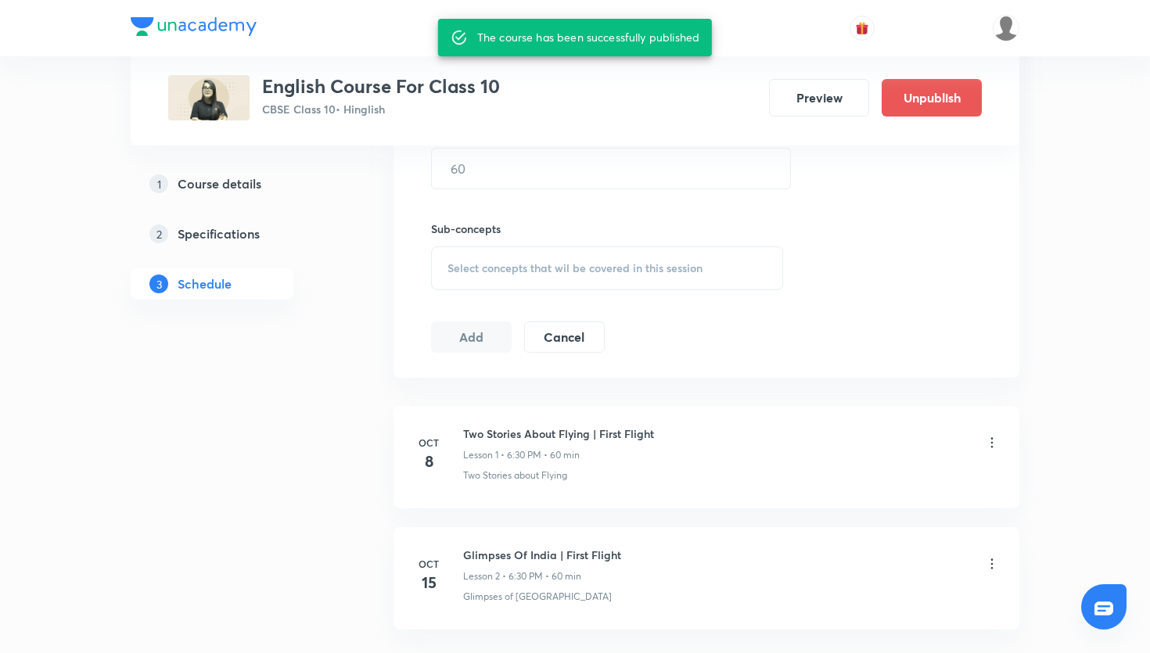
scroll to position [40, 0]
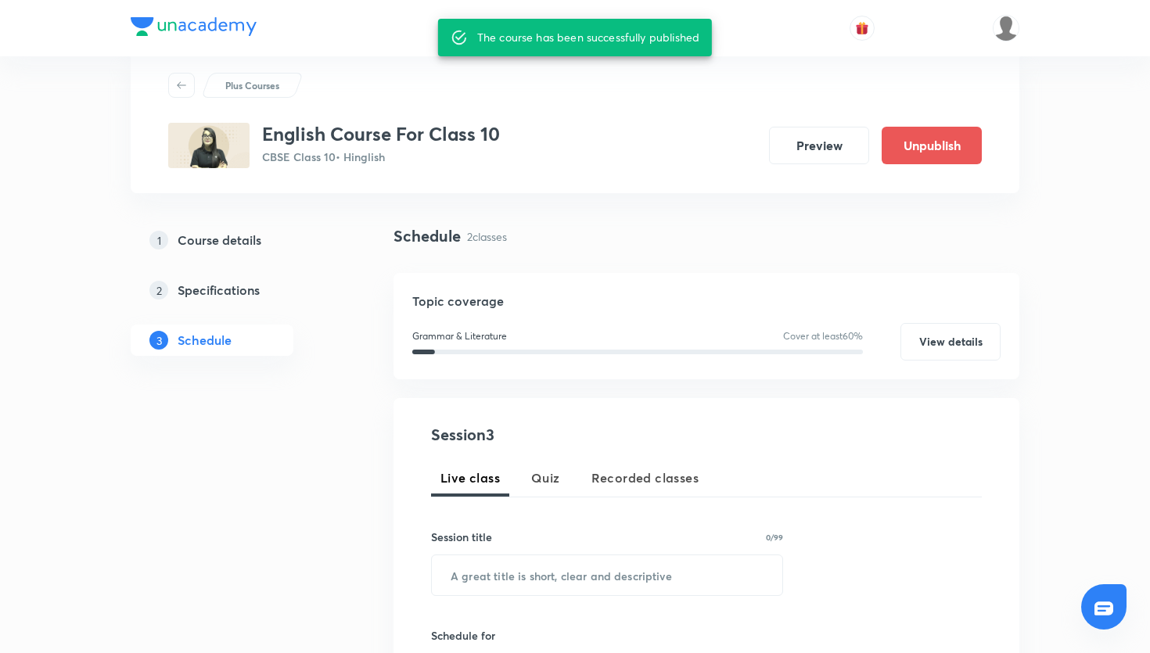
click at [416, 58] on div "Plus Courses English Course For Class 10 CBSE Class 10 • Hinglish Preview Unpub…" at bounding box center [575, 121] width 889 height 146
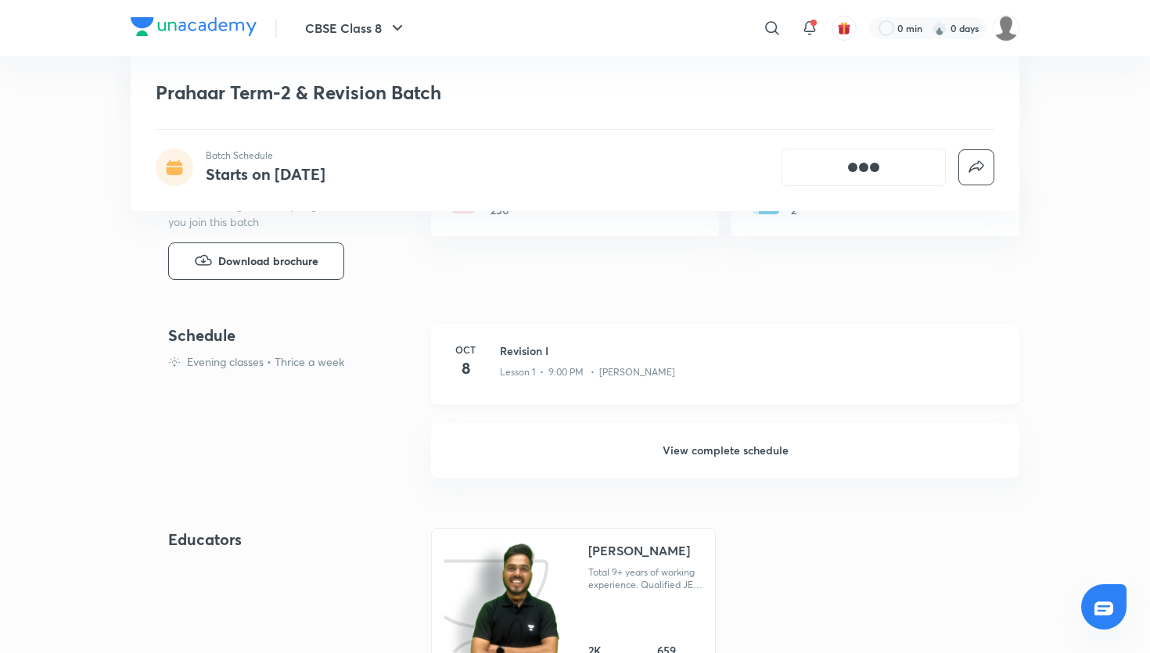
scroll to position [262, 0]
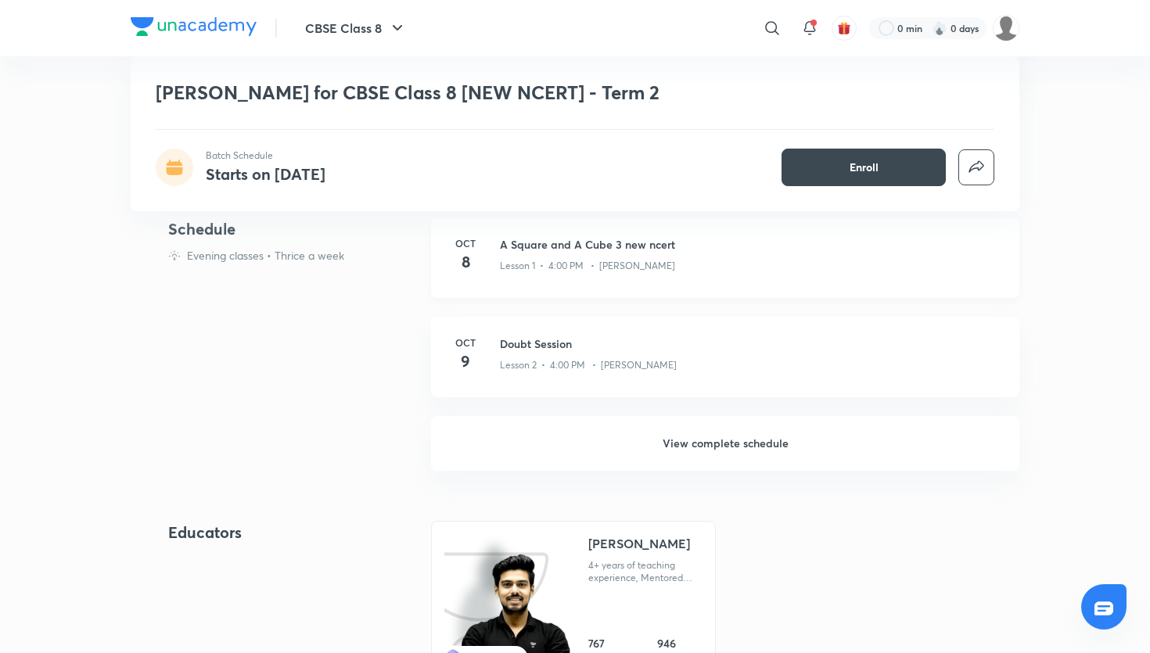
scroll to position [454, 0]
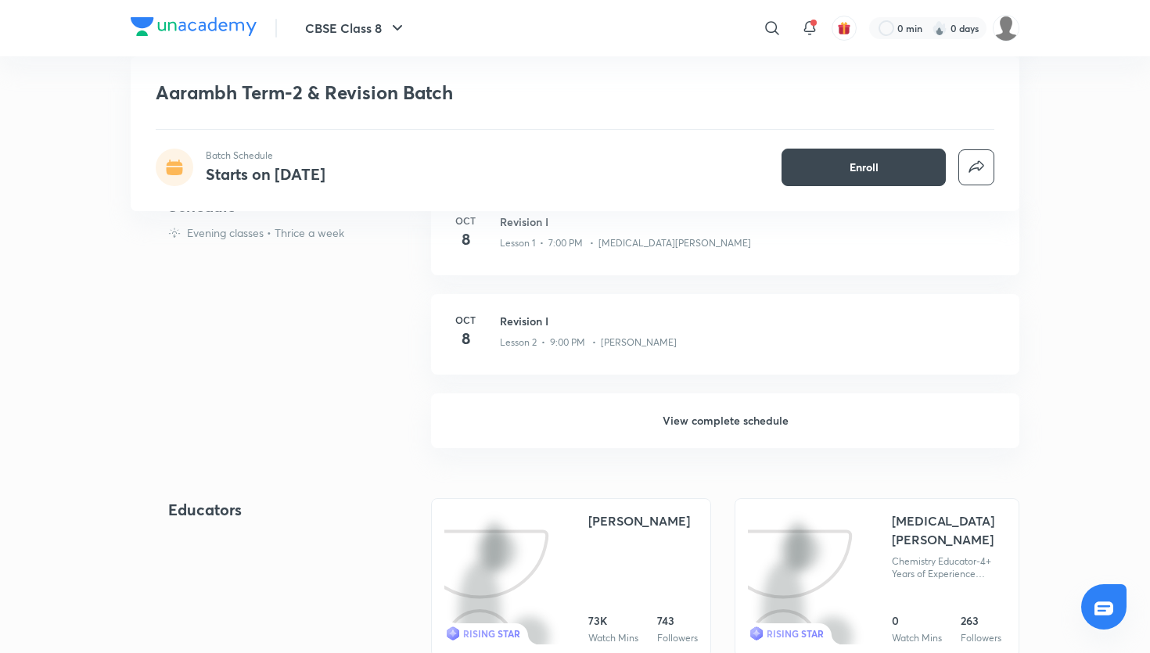
scroll to position [419, 0]
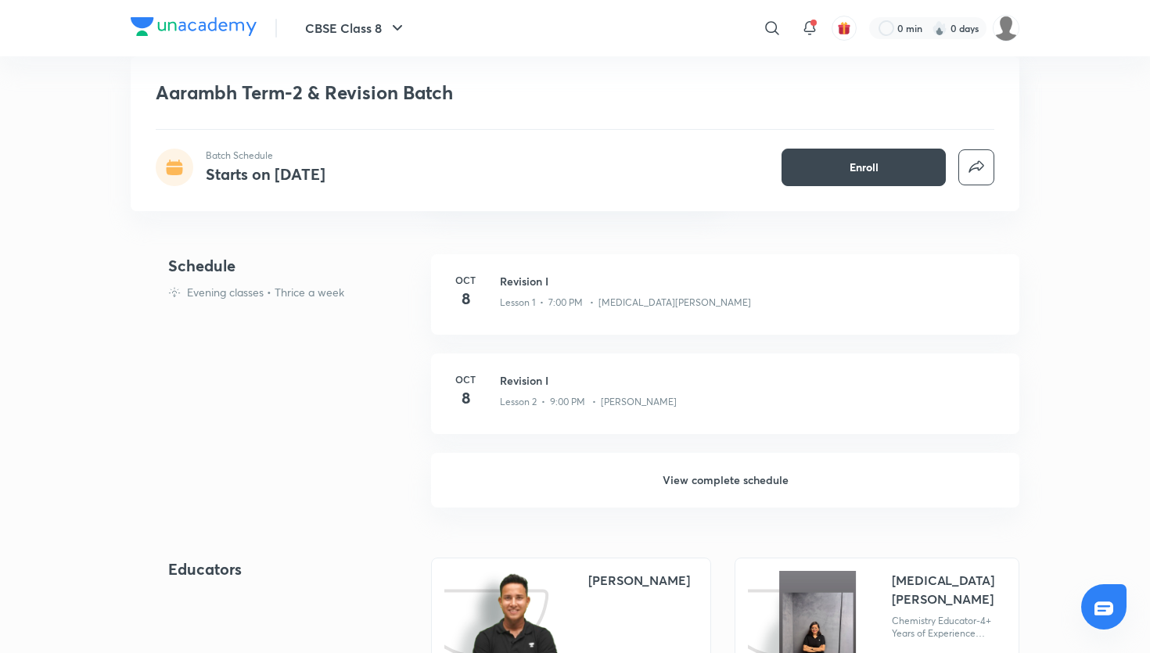
click at [680, 474] on h6 "View complete schedule" at bounding box center [725, 480] width 588 height 55
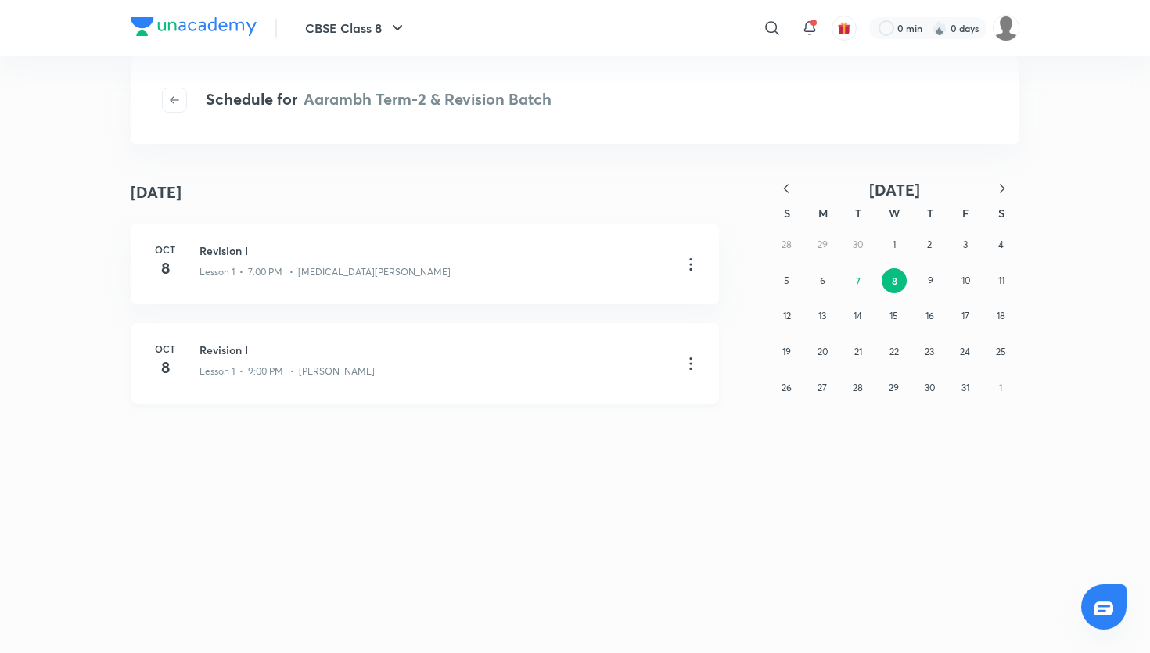
click at [691, 361] on icon at bounding box center [690, 363] width 19 height 19
click at [623, 402] on p "Go to course page" at bounding box center [579, 402] width 93 height 16
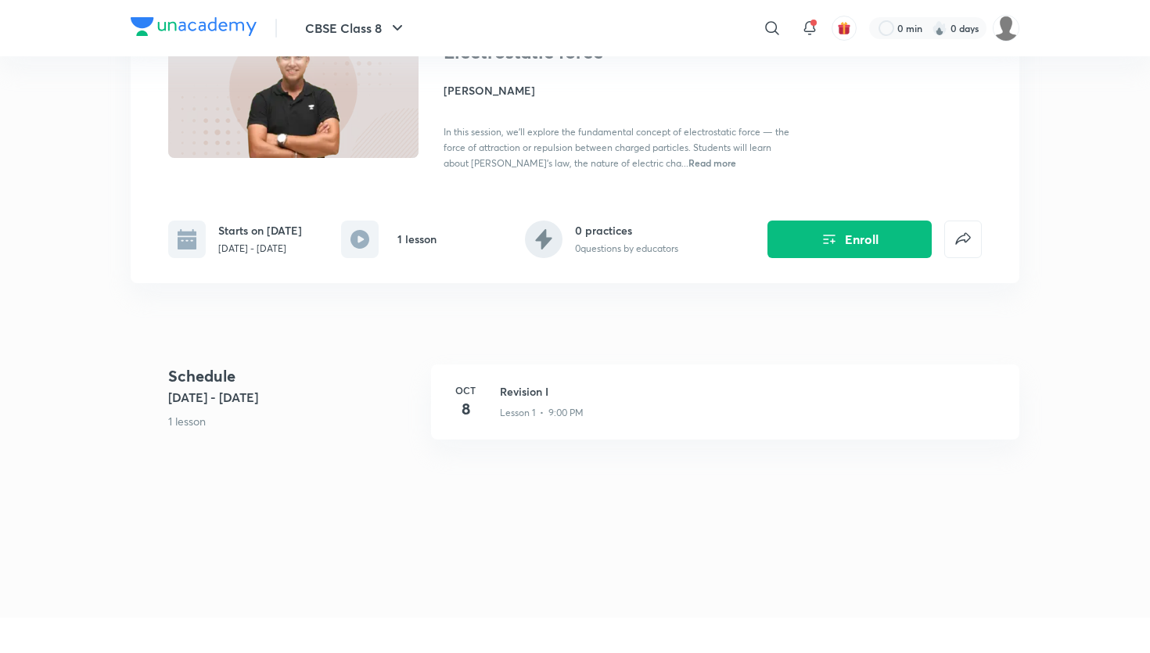
scroll to position [137, 0]
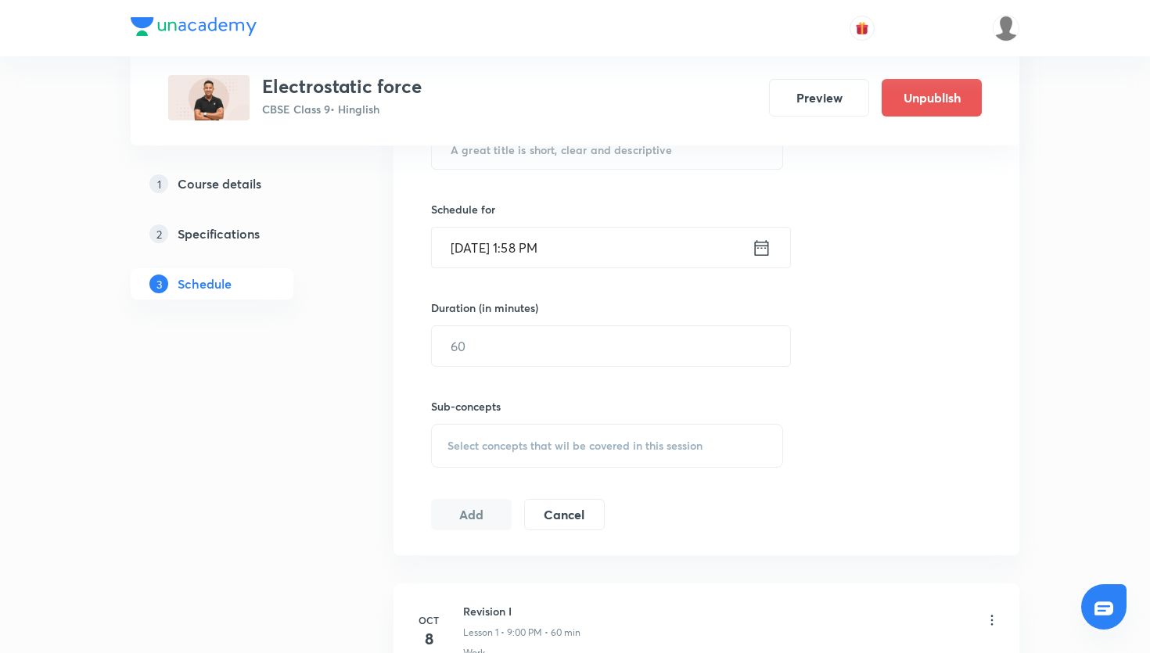
scroll to position [646, 0]
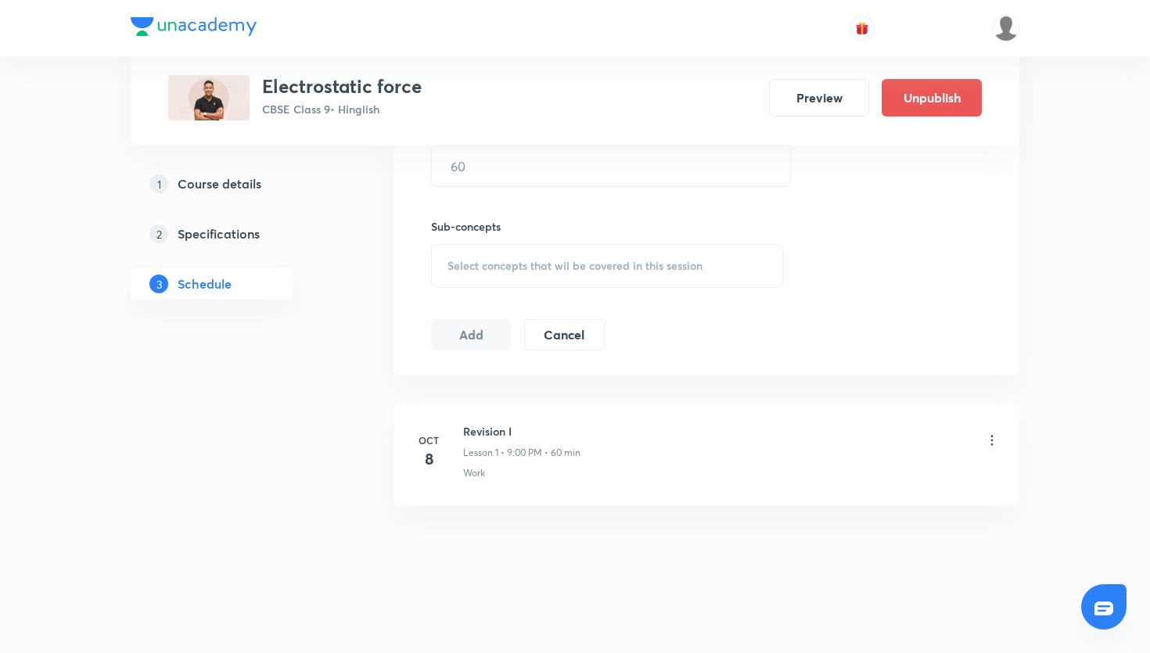
click at [994, 433] on icon at bounding box center [992, 441] width 16 height 16
click at [879, 509] on li "Delete" at bounding box center [913, 508] width 171 height 29
click at [814, 621] on button "Delete" at bounding box center [800, 621] width 138 height 38
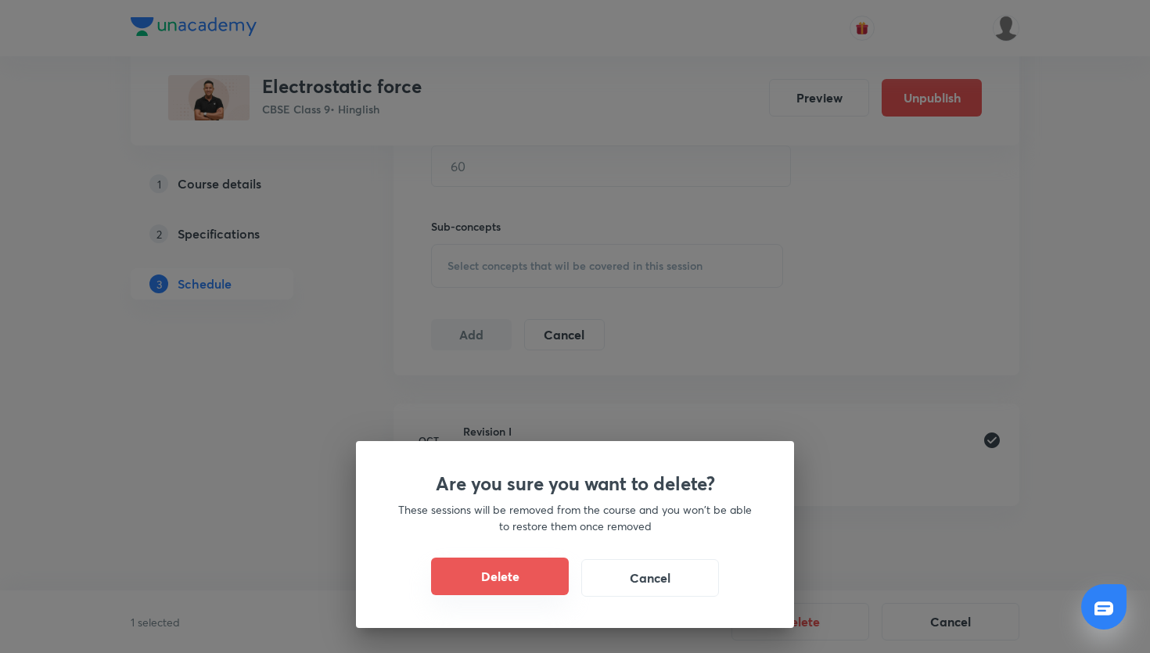
click at [465, 574] on button "Delete" at bounding box center [500, 577] width 138 height 38
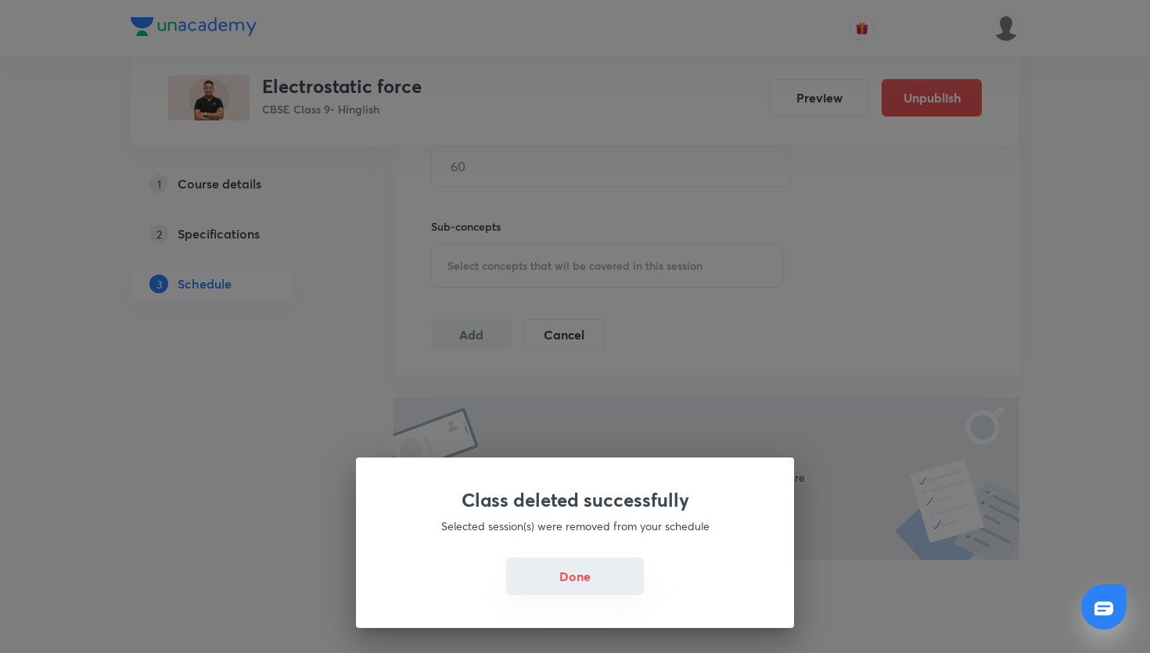
click at [577, 571] on button "Done" at bounding box center [575, 577] width 138 height 38
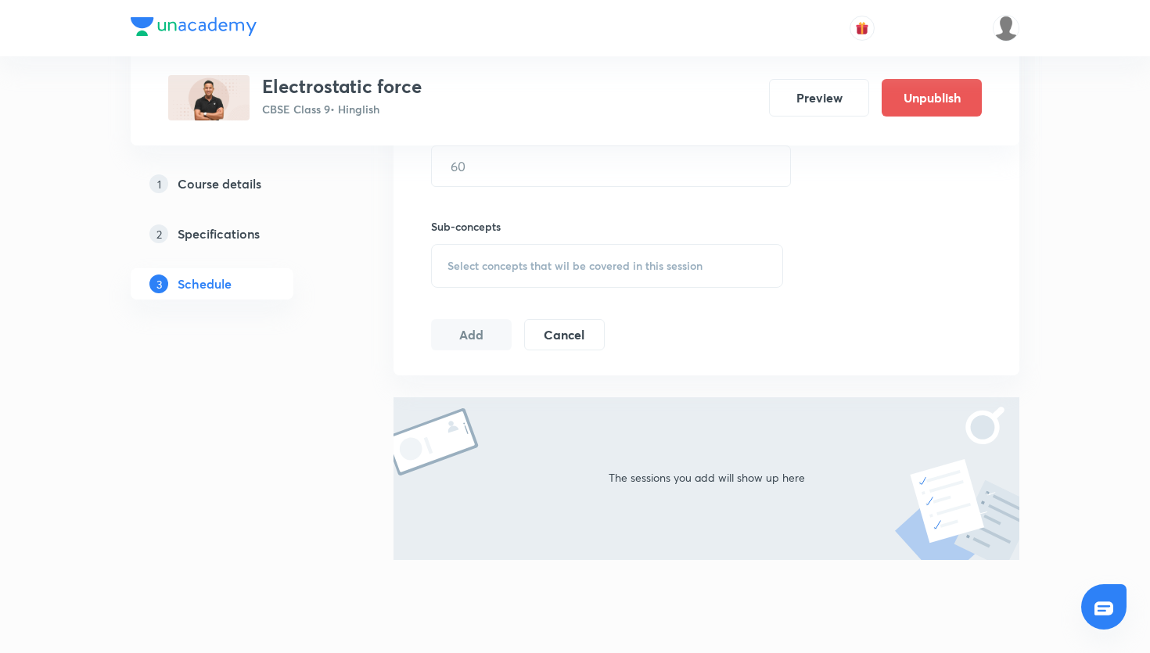
scroll to position [0, 0]
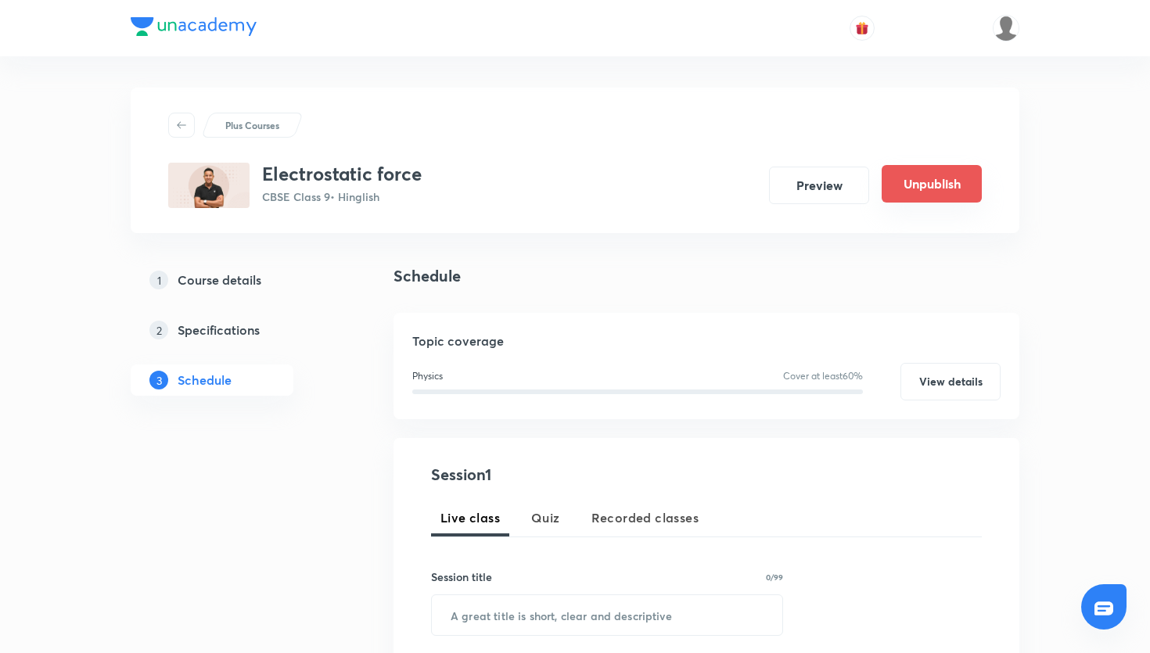
click at [964, 171] on button "Unpublish" at bounding box center [932, 184] width 100 height 38
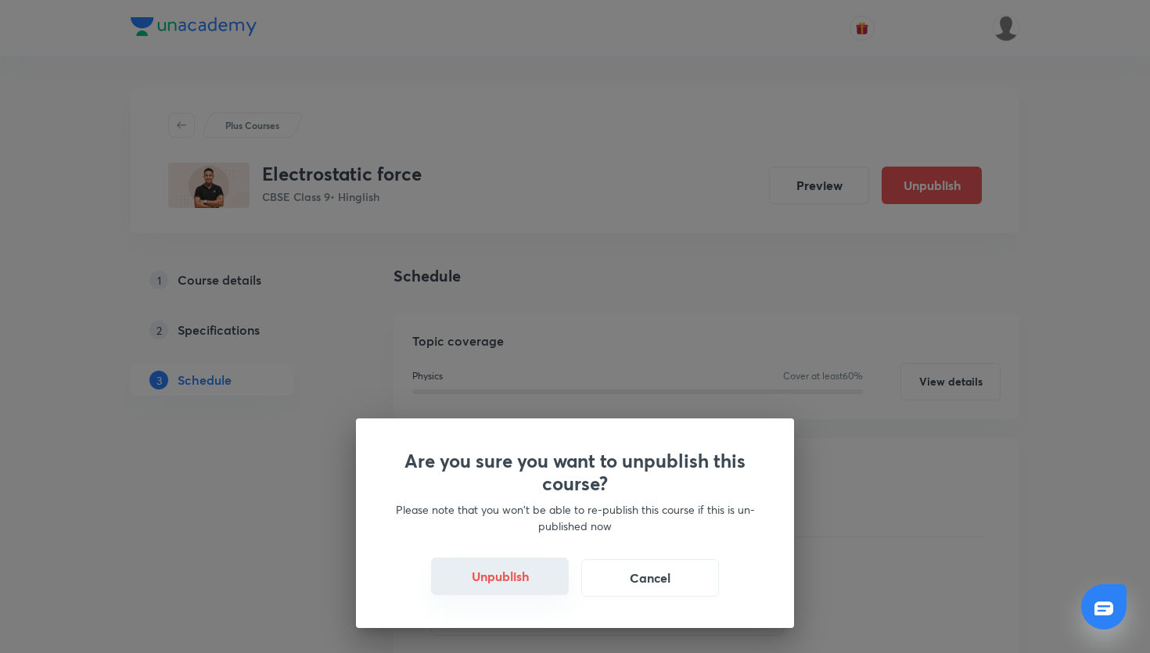
click at [520, 575] on button "Unpublish" at bounding box center [500, 577] width 138 height 38
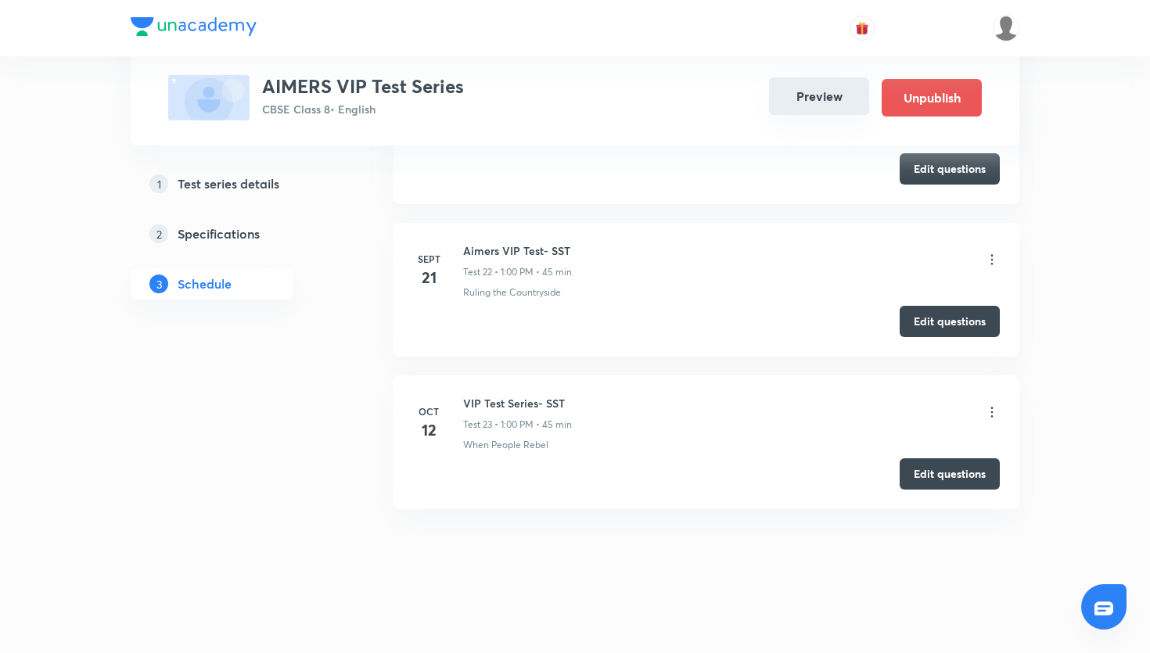
scroll to position [3911, 0]
